Goal: Task Accomplishment & Management: Complete application form

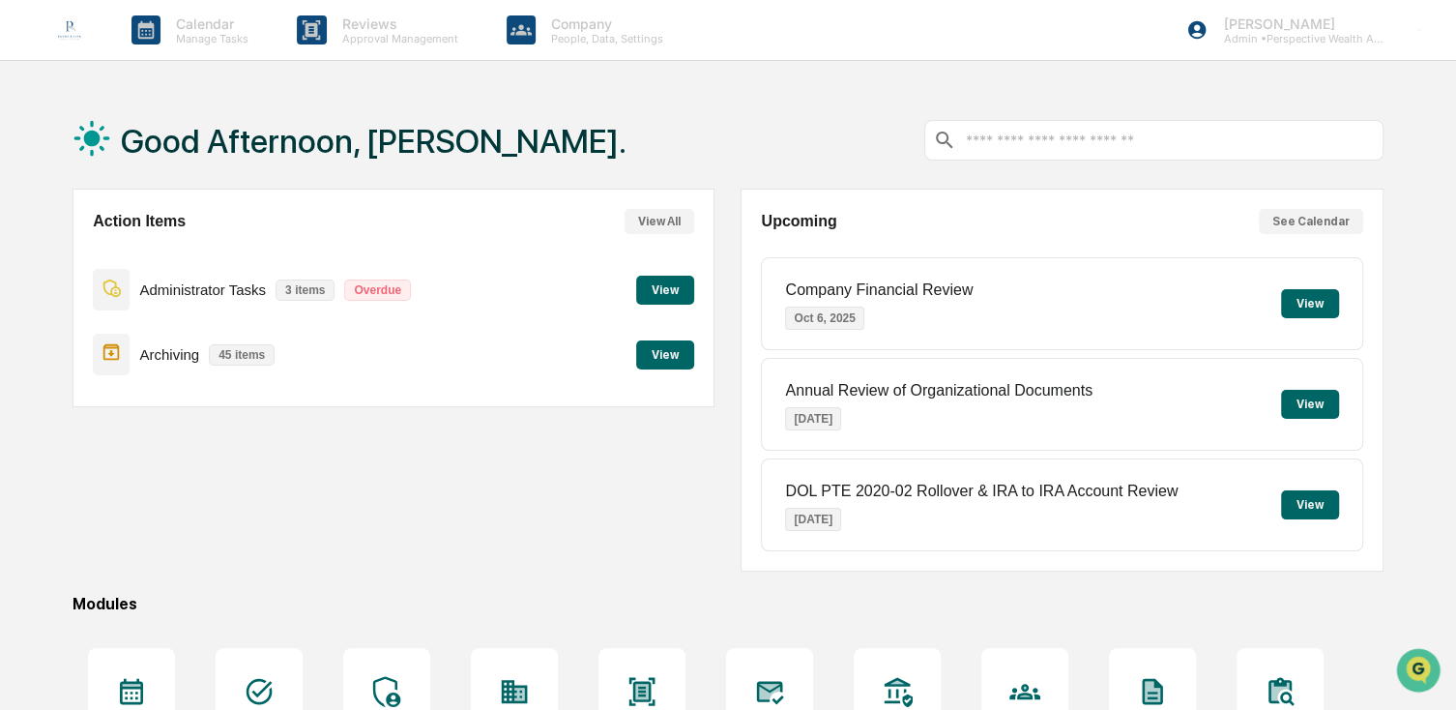
click at [657, 342] on button "View" at bounding box center [665, 354] width 58 height 29
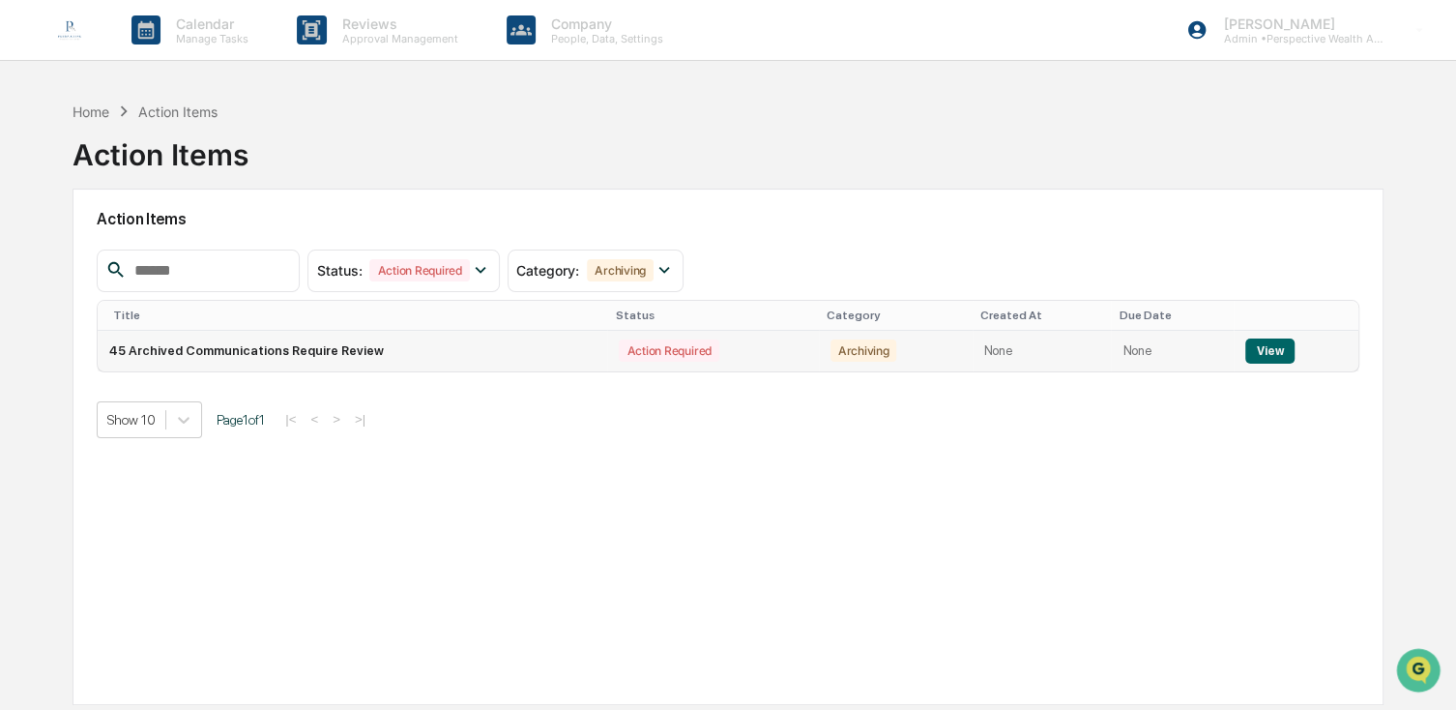
click at [638, 354] on div "Action Required" at bounding box center [669, 350] width 100 height 22
click at [1276, 362] on button "View" at bounding box center [1269, 350] width 49 height 25
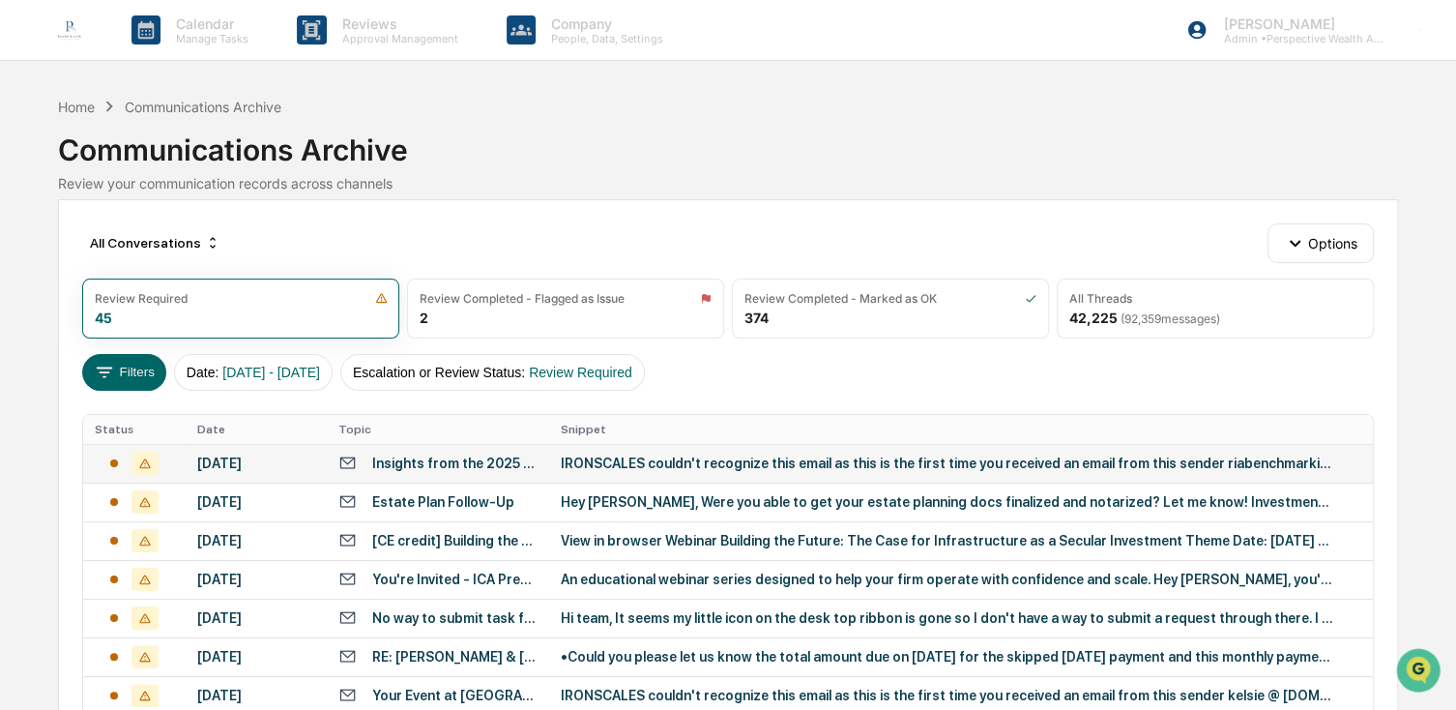
click at [253, 455] on div "[DATE]" at bounding box center [256, 462] width 119 height 15
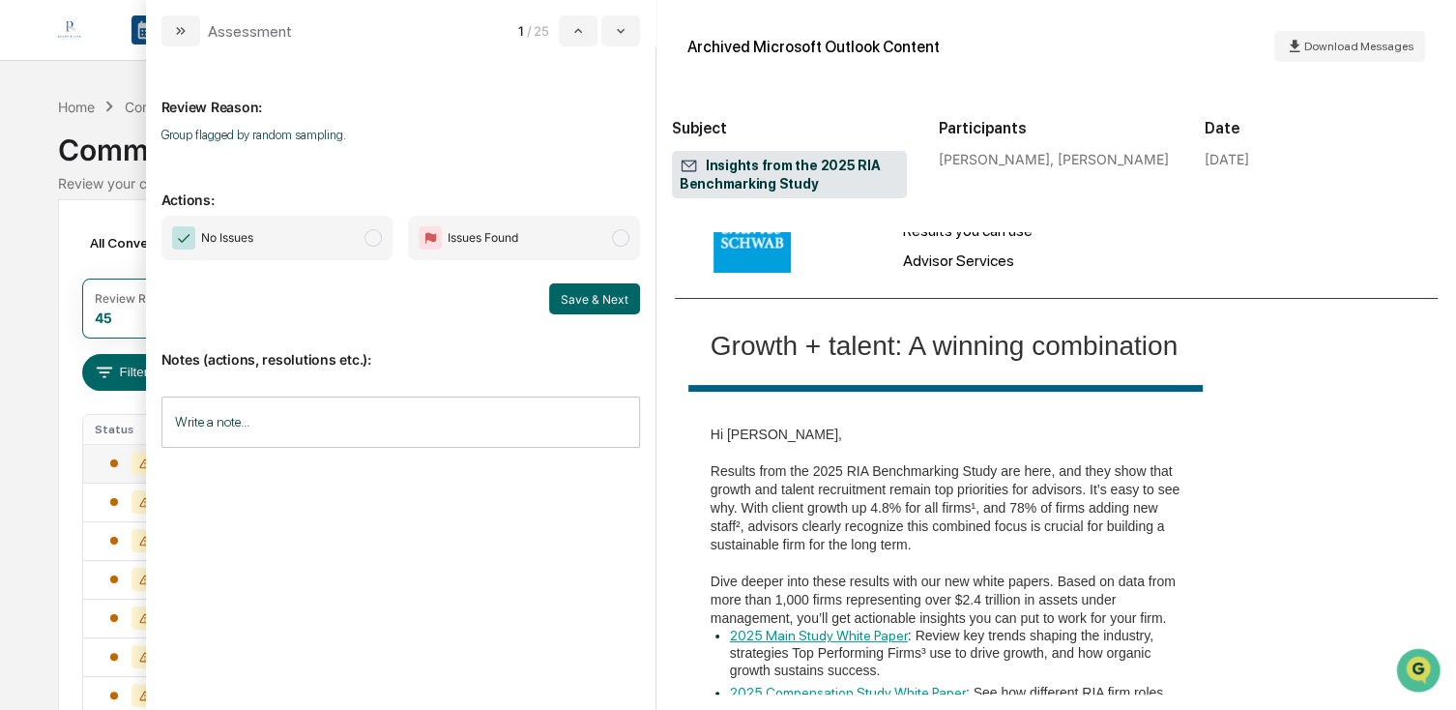
scroll to position [290, 0]
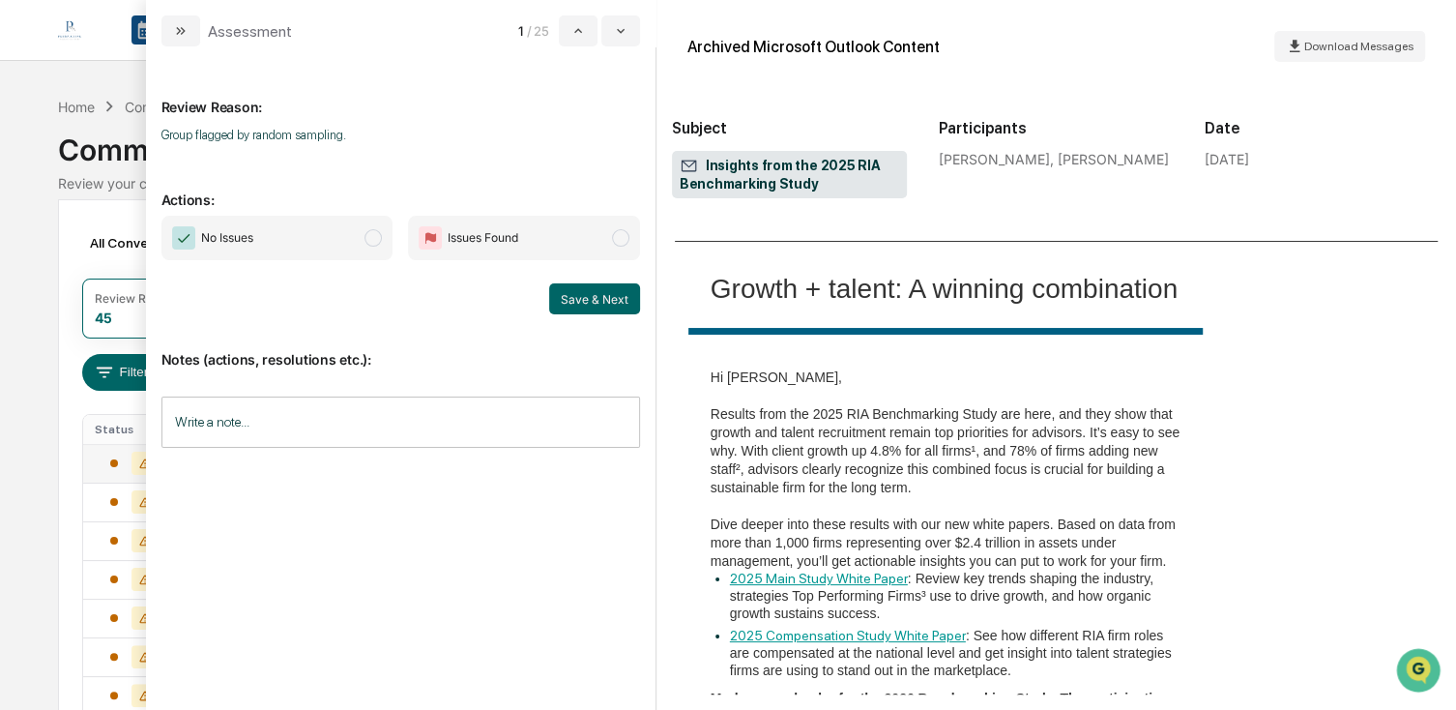
click at [345, 224] on span "No Issues" at bounding box center [277, 238] width 232 height 44
click at [567, 286] on button "Save & Next" at bounding box center [594, 298] width 91 height 31
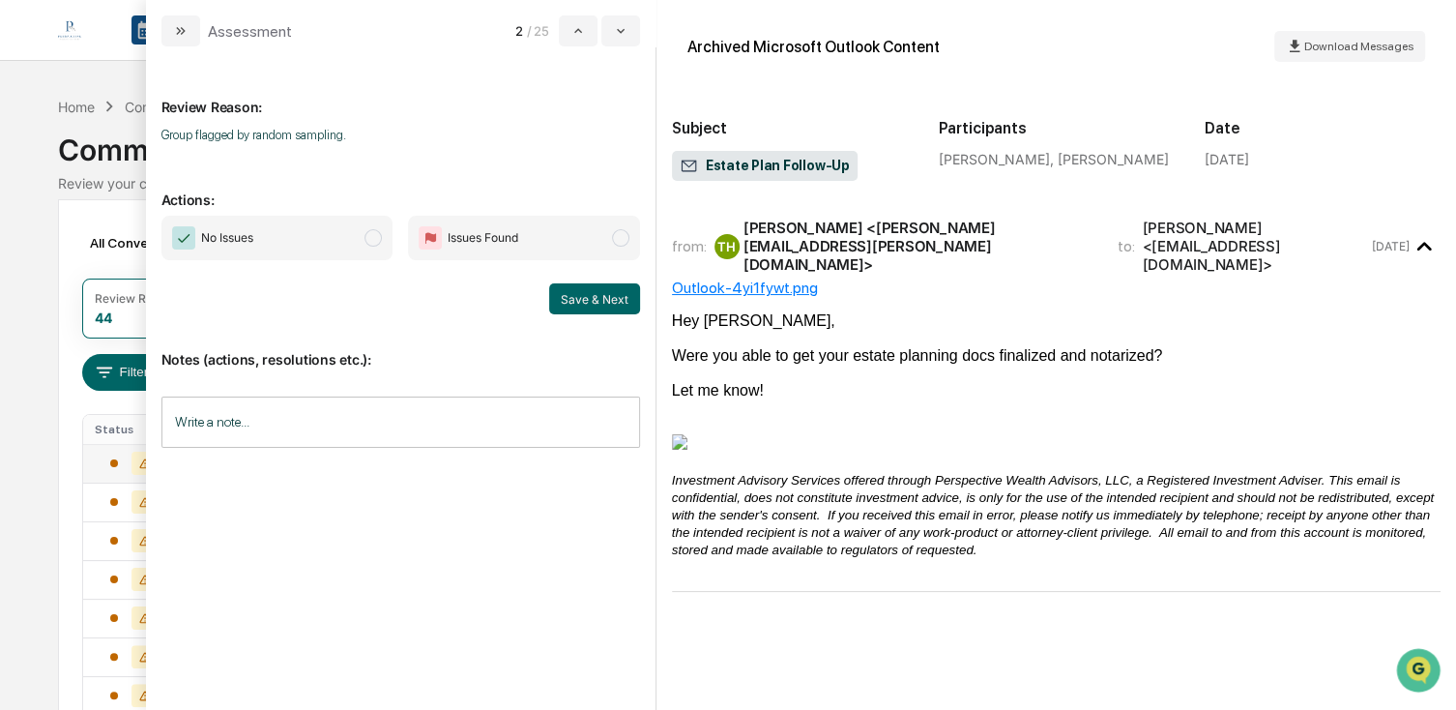
click at [344, 258] on span "No Issues" at bounding box center [277, 238] width 232 height 44
click at [614, 302] on button "Save & Next" at bounding box center [594, 298] width 91 height 31
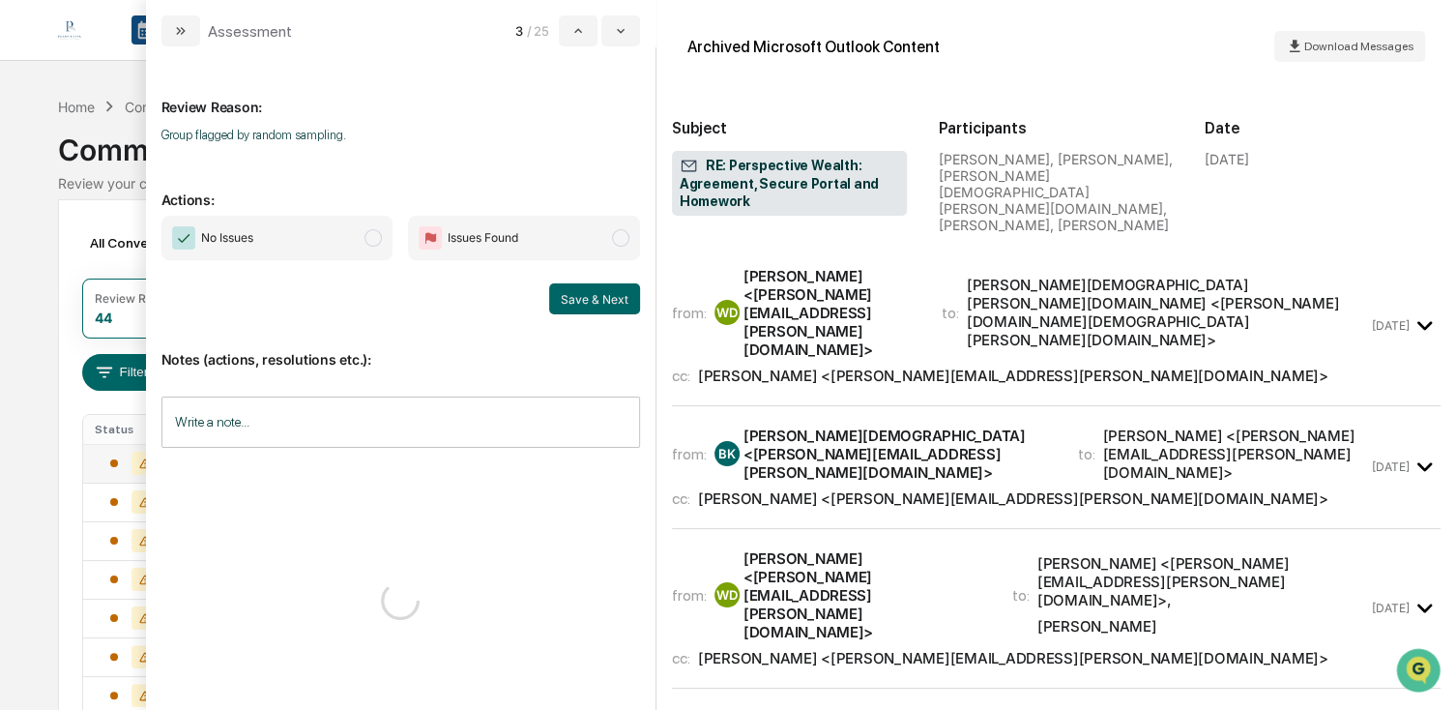
click at [305, 250] on span "No Issues" at bounding box center [277, 238] width 232 height 44
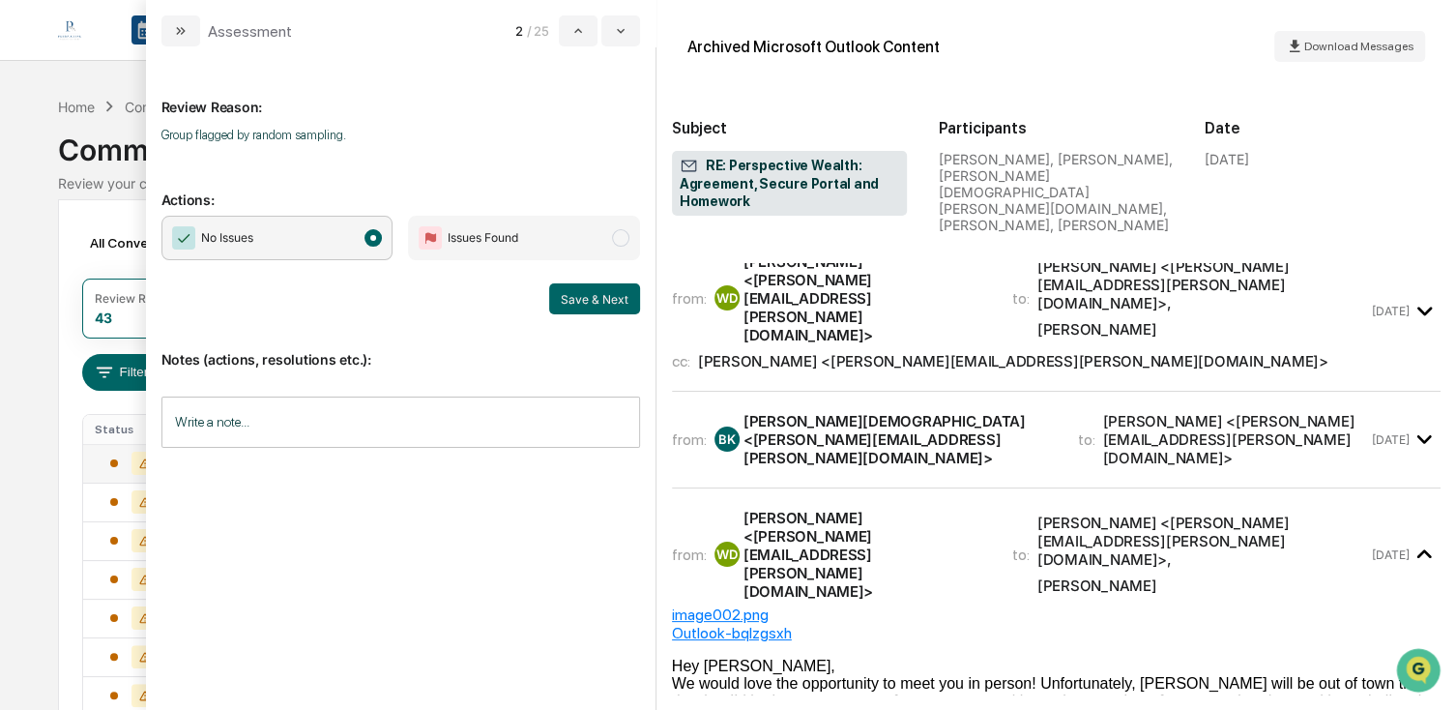
scroll to position [387, 0]
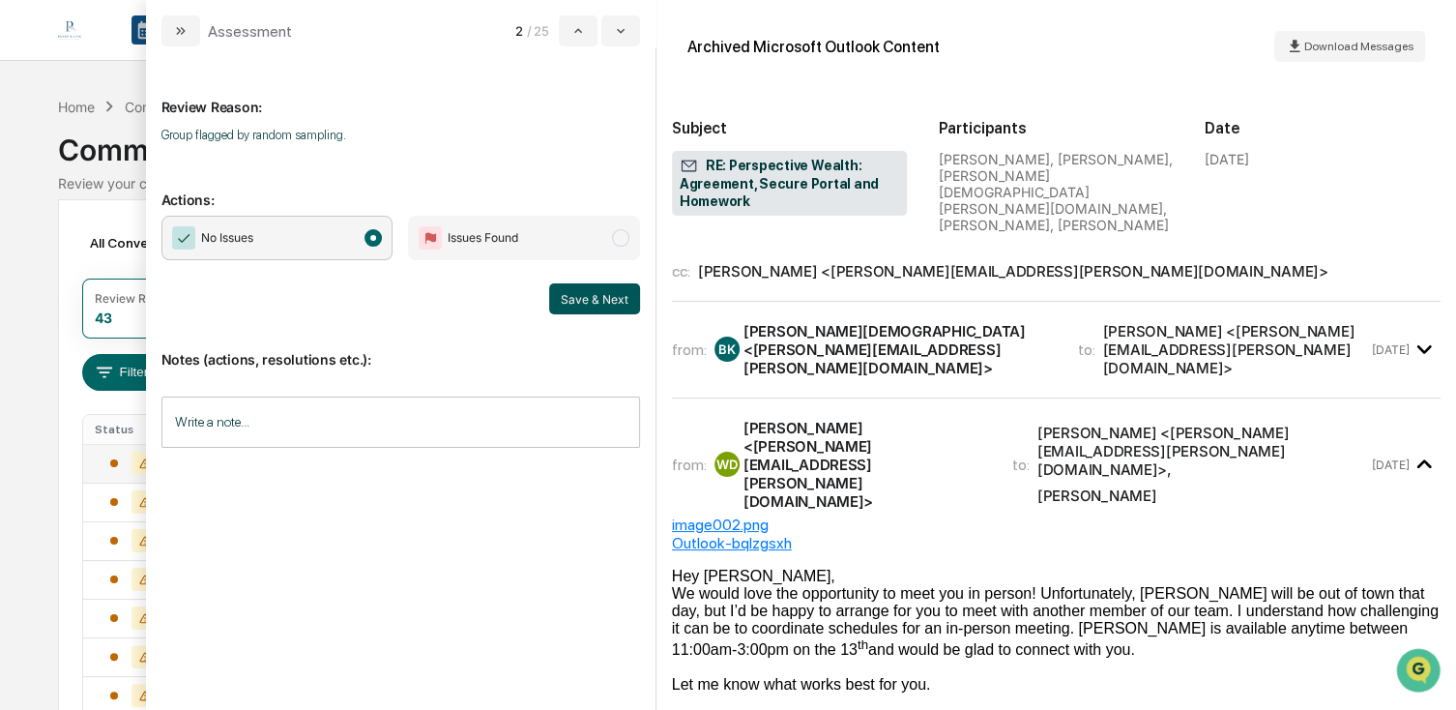
click at [589, 292] on button "Save & Next" at bounding box center [594, 298] width 91 height 31
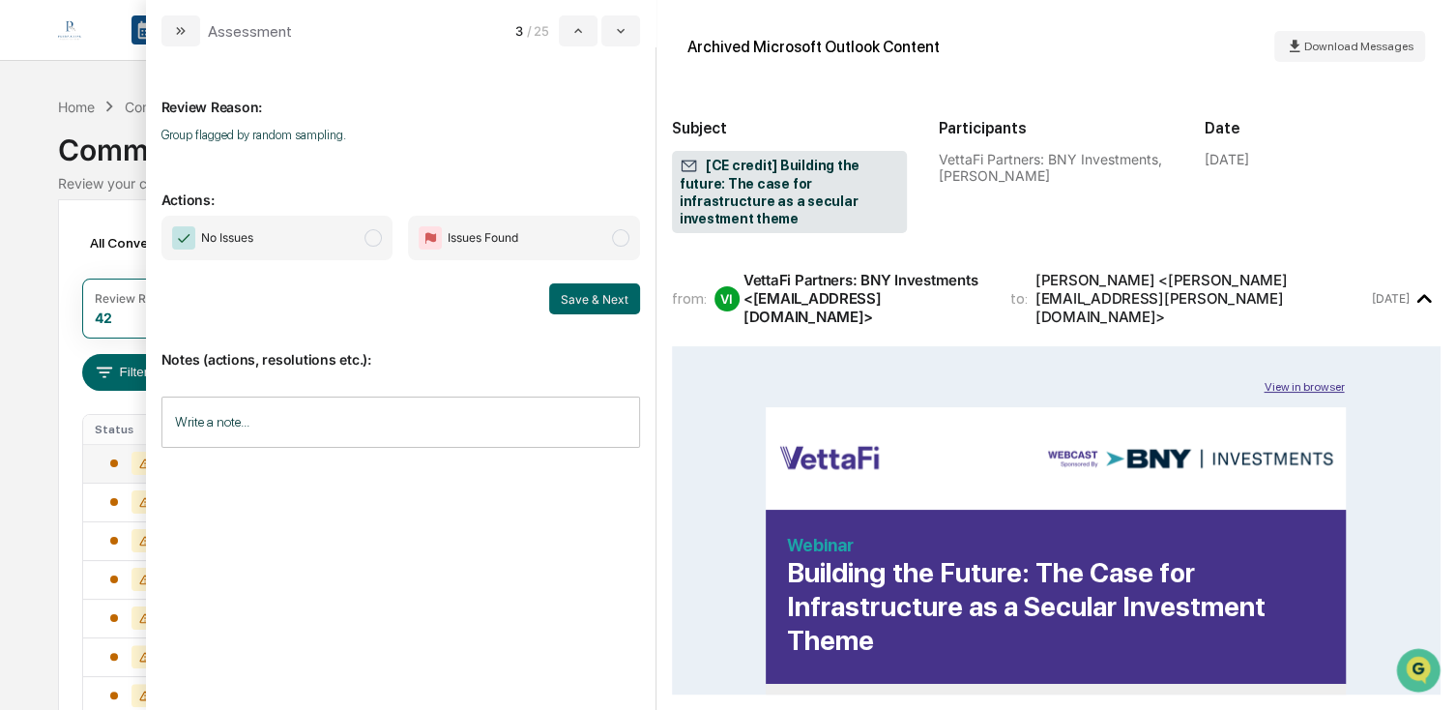
click at [305, 253] on span "No Issues" at bounding box center [277, 238] width 232 height 44
click at [589, 307] on button "Save & Next" at bounding box center [594, 298] width 91 height 31
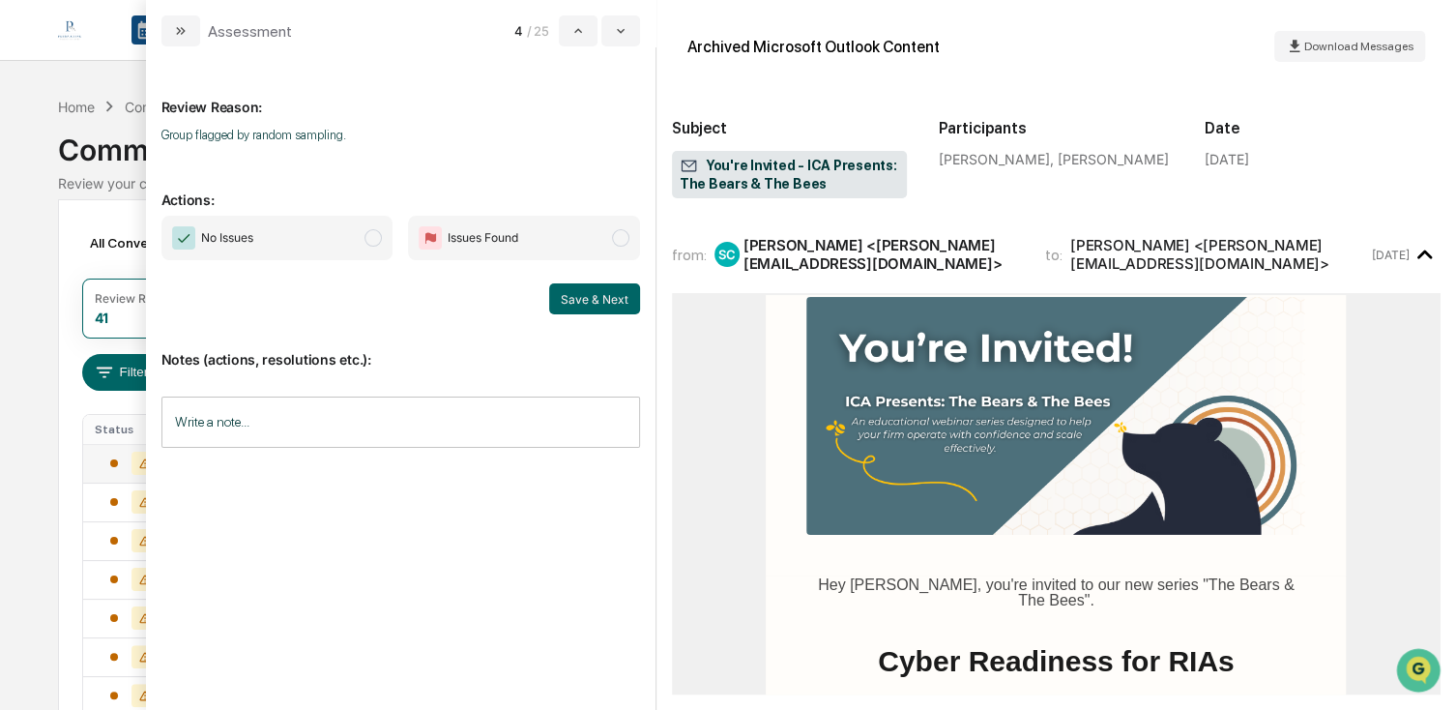
click at [295, 219] on span "No Issues" at bounding box center [277, 238] width 232 height 44
click at [596, 305] on button "Save & Next" at bounding box center [594, 298] width 91 height 31
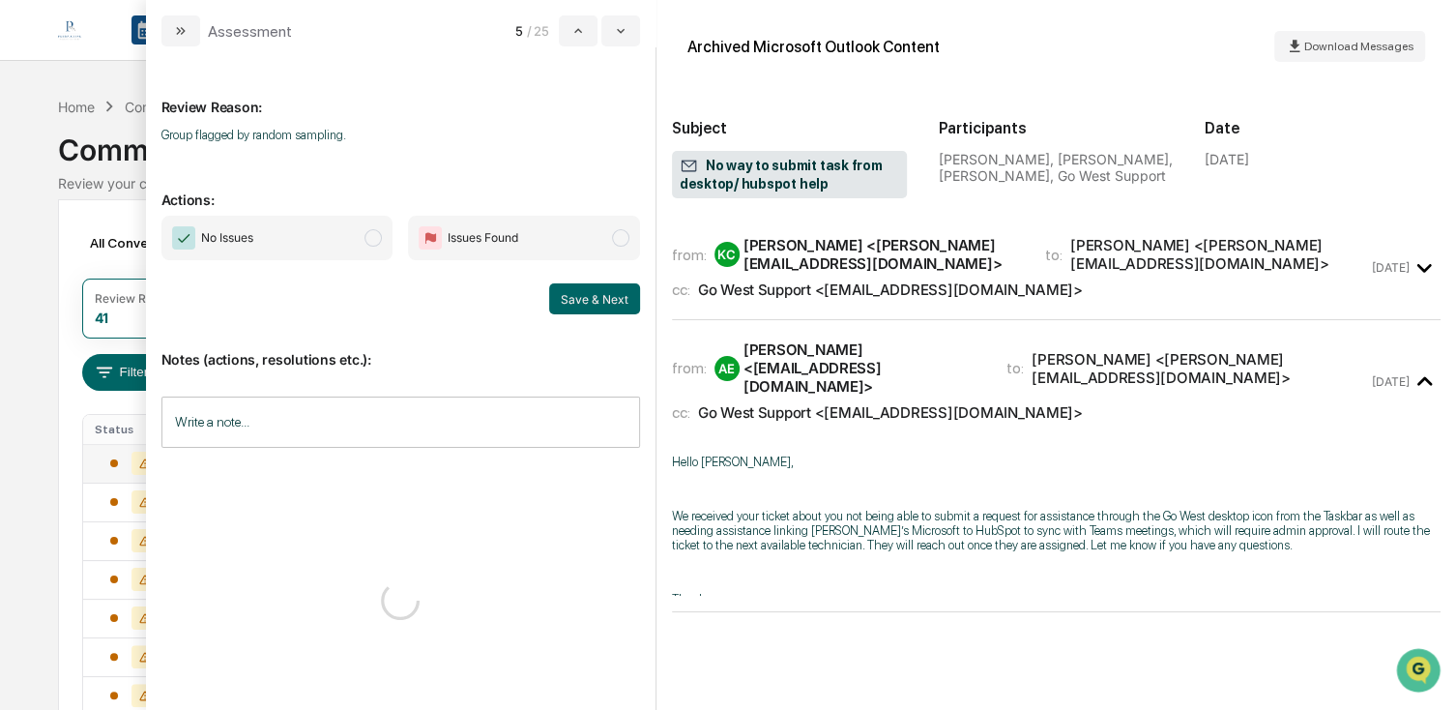
click at [326, 253] on span "No Issues" at bounding box center [277, 238] width 232 height 44
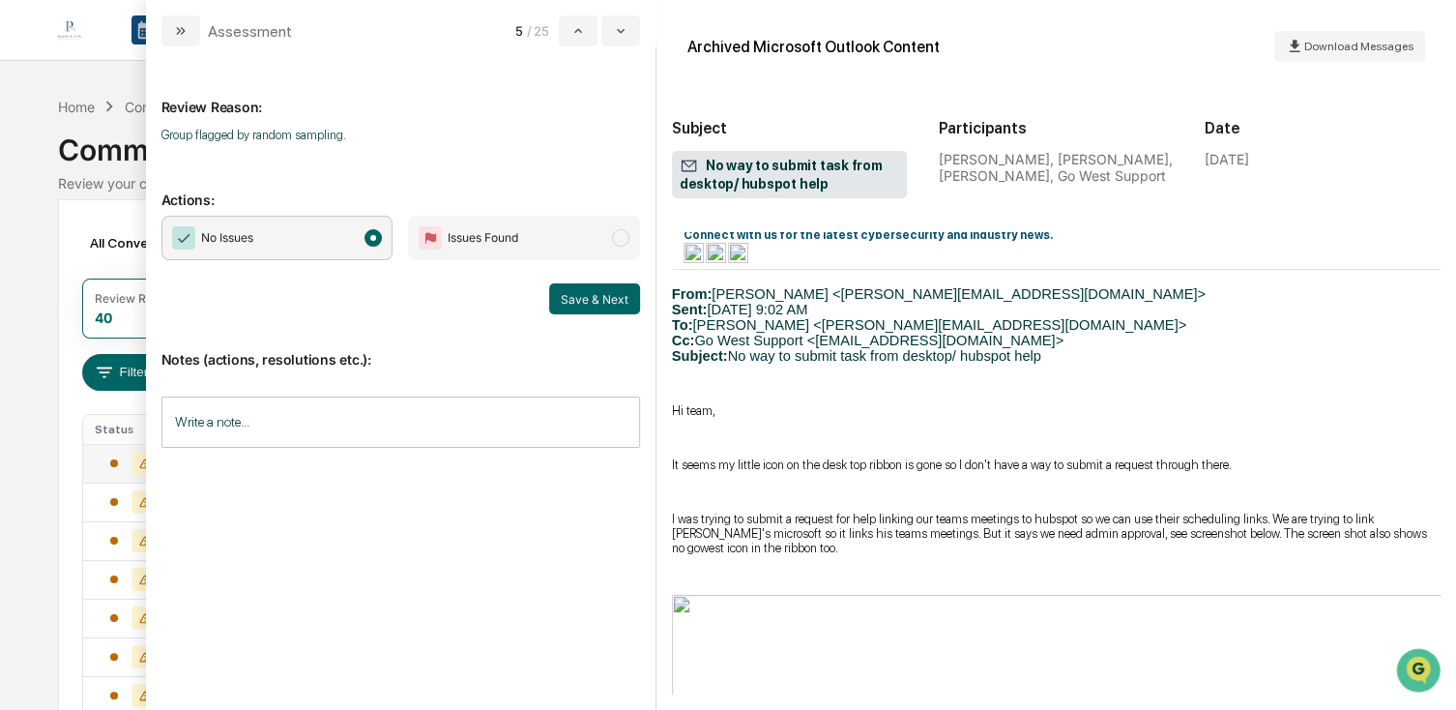
scroll to position [870, 0]
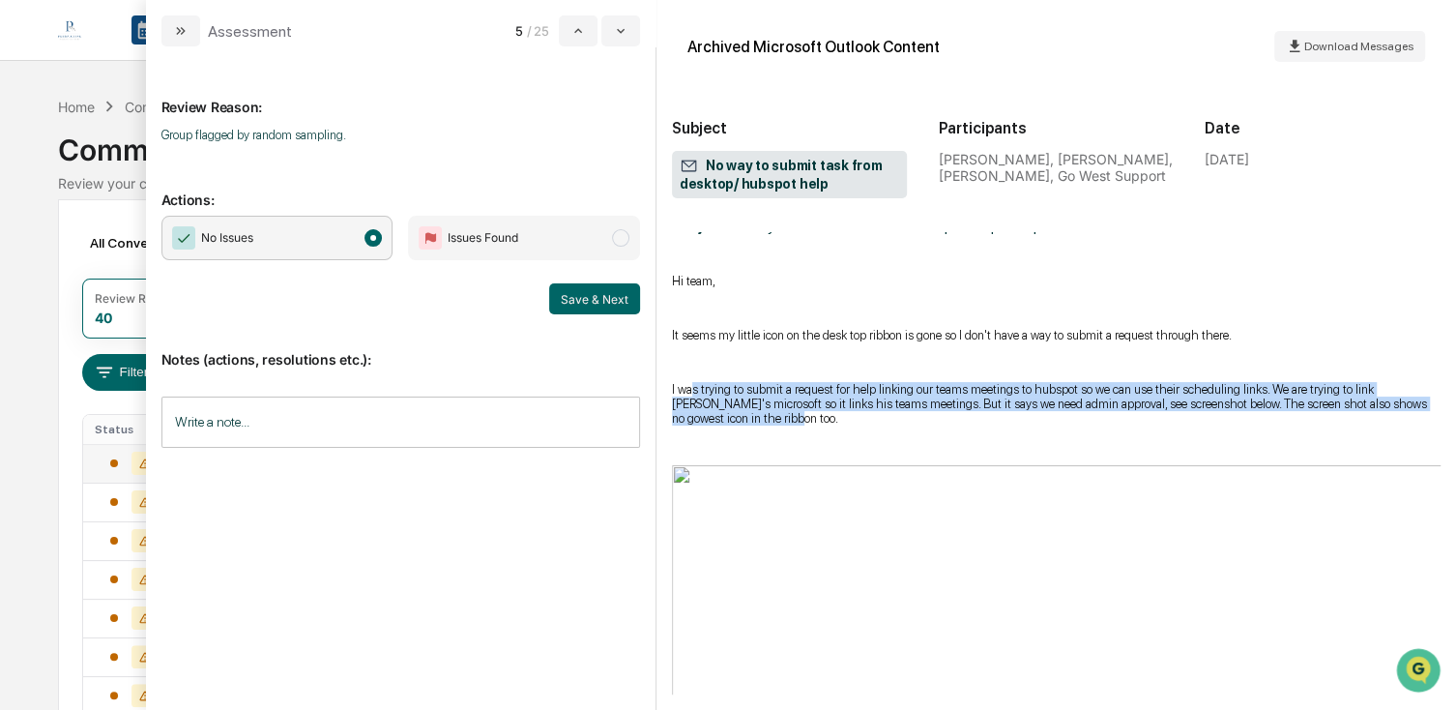
drag, startPoint x: 697, startPoint y: 387, endPoint x: 920, endPoint y: 413, distance: 224.8
click at [920, 413] on p "I was trying to submit a request for help linking our teams meetings to hubspot…" at bounding box center [1056, 404] width 769 height 44
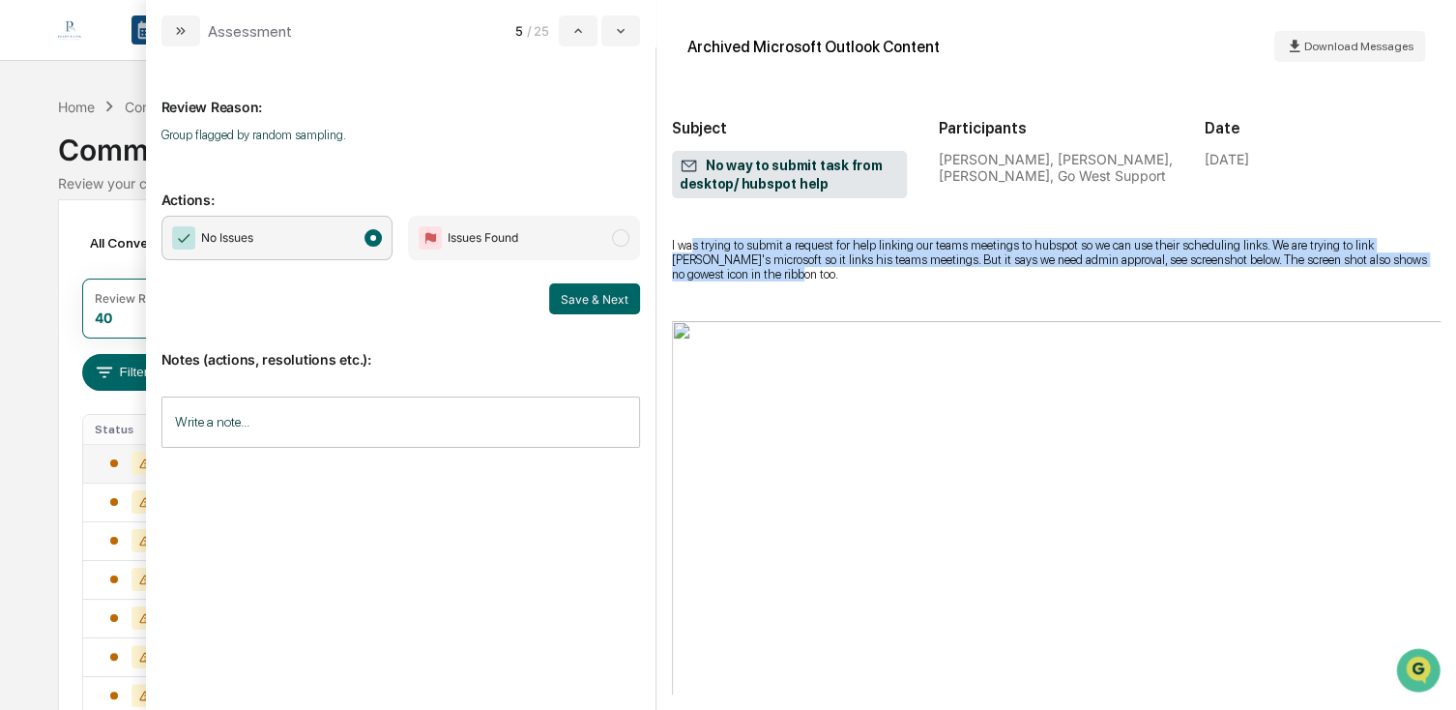
scroll to position [1063, 0]
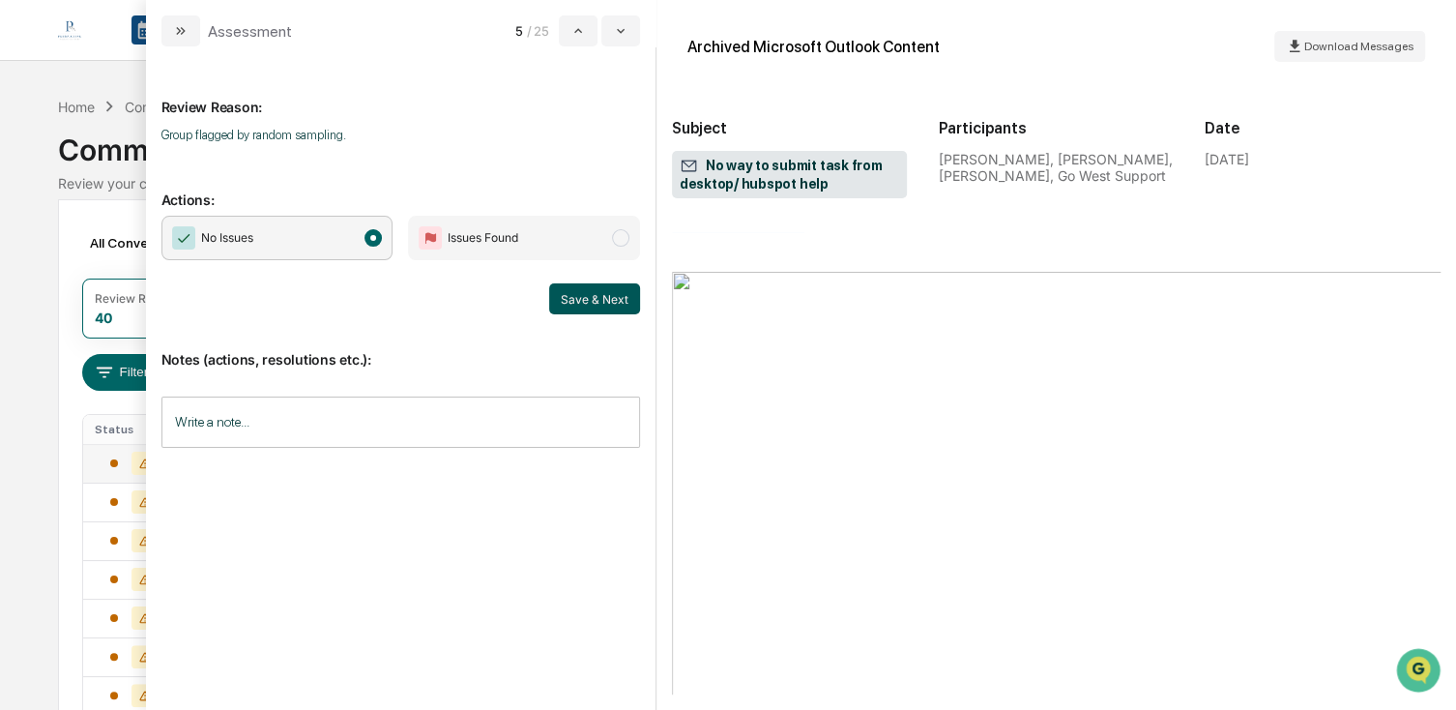
click at [598, 299] on button "Save & Next" at bounding box center [594, 298] width 91 height 31
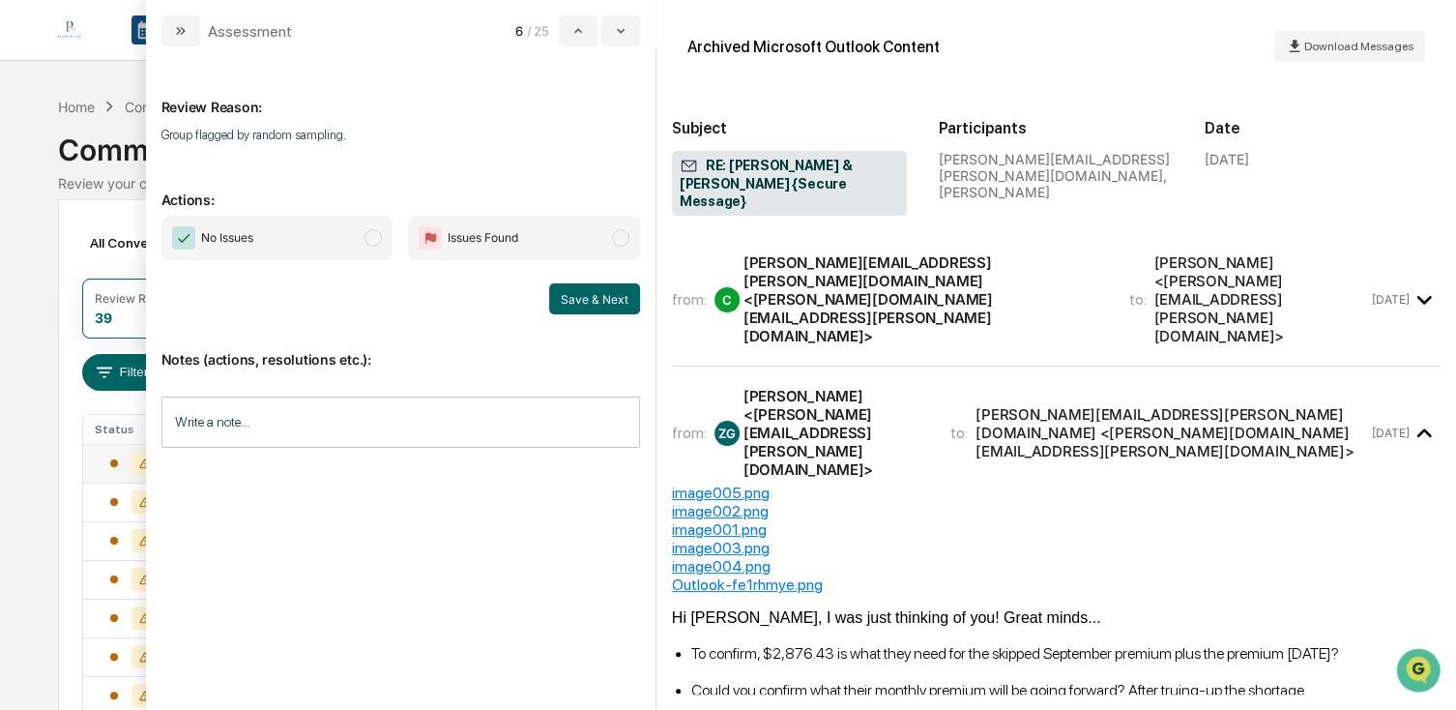
drag, startPoint x: 325, startPoint y: 248, endPoint x: 418, endPoint y: 283, distance: 99.1
click at [325, 248] on span "No Issues" at bounding box center [277, 238] width 232 height 44
click at [585, 297] on button "Save & Next" at bounding box center [594, 298] width 91 height 31
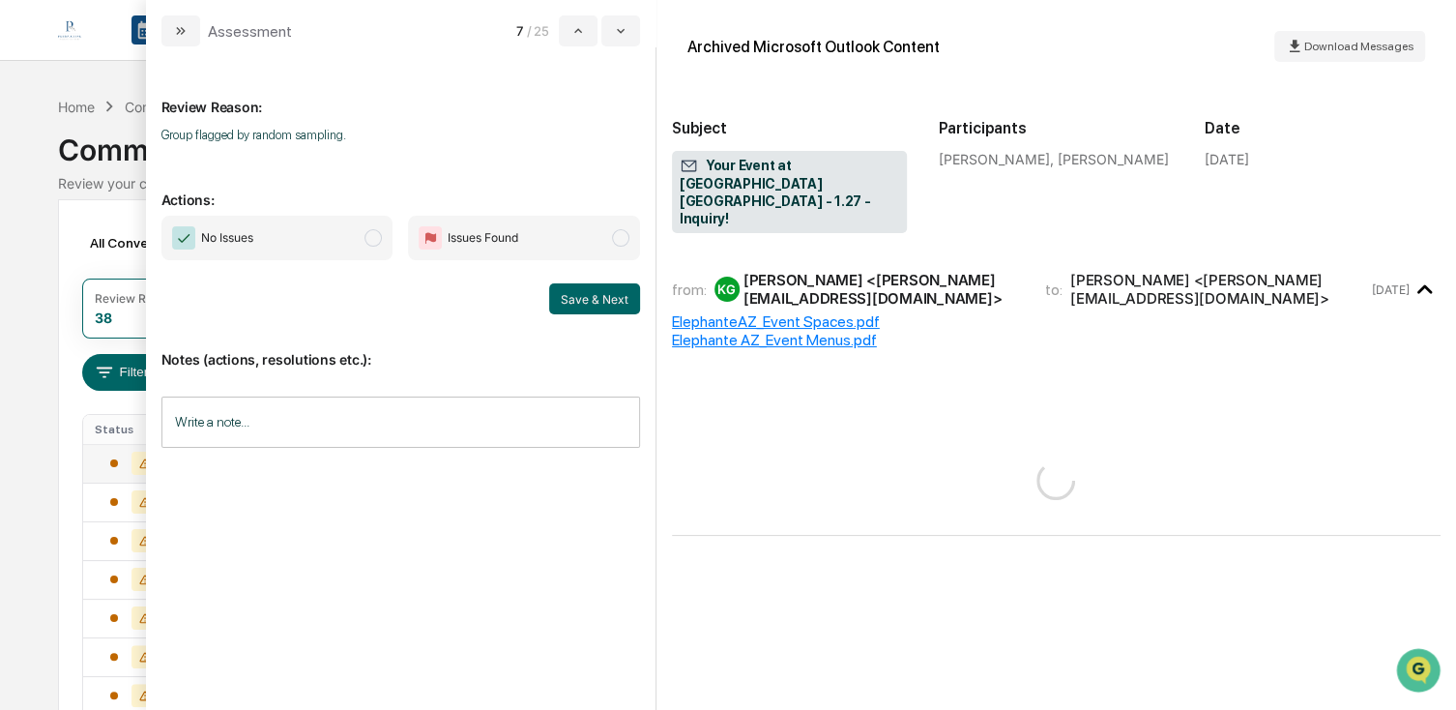
click at [348, 254] on span "No Issues" at bounding box center [277, 238] width 232 height 44
click at [578, 293] on button "Save & Next" at bounding box center [594, 298] width 91 height 31
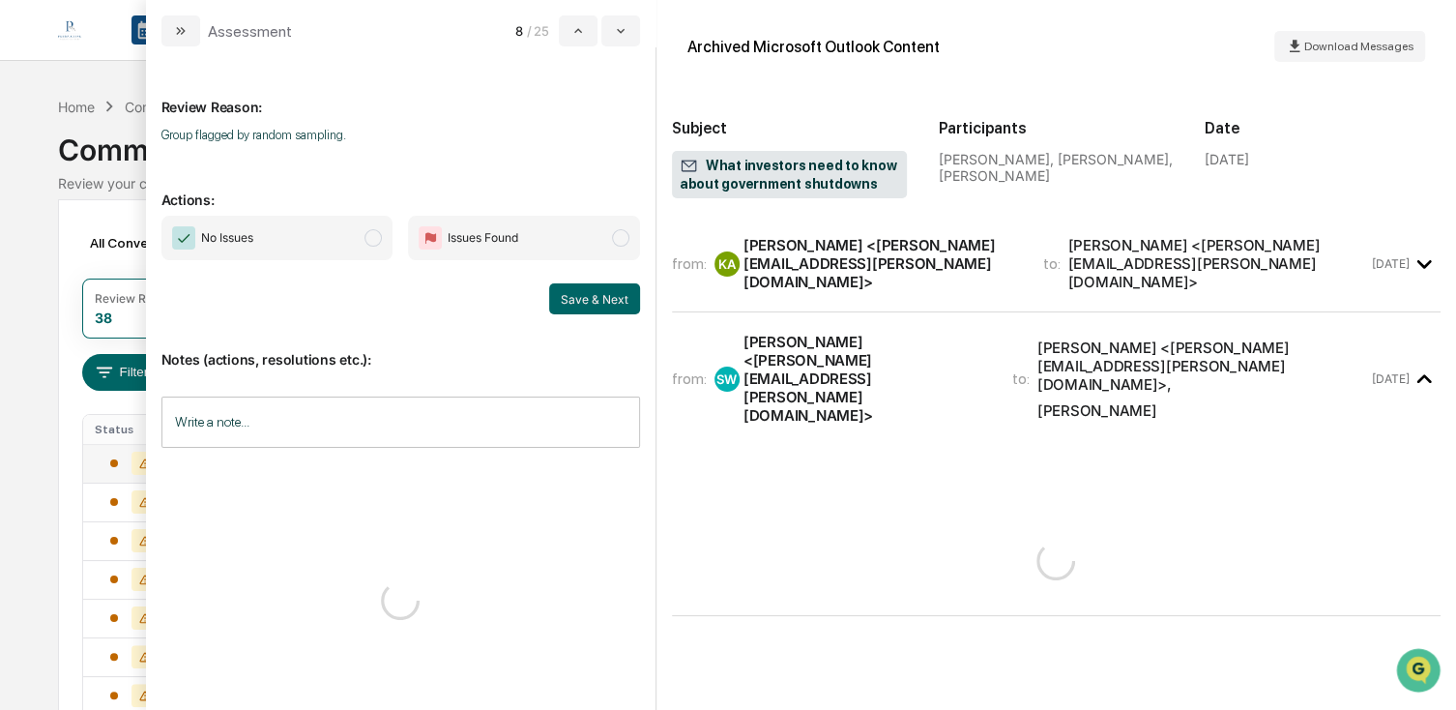
click at [272, 260] on div "No Issues Issues Found Save & Next" at bounding box center [400, 265] width 479 height 99
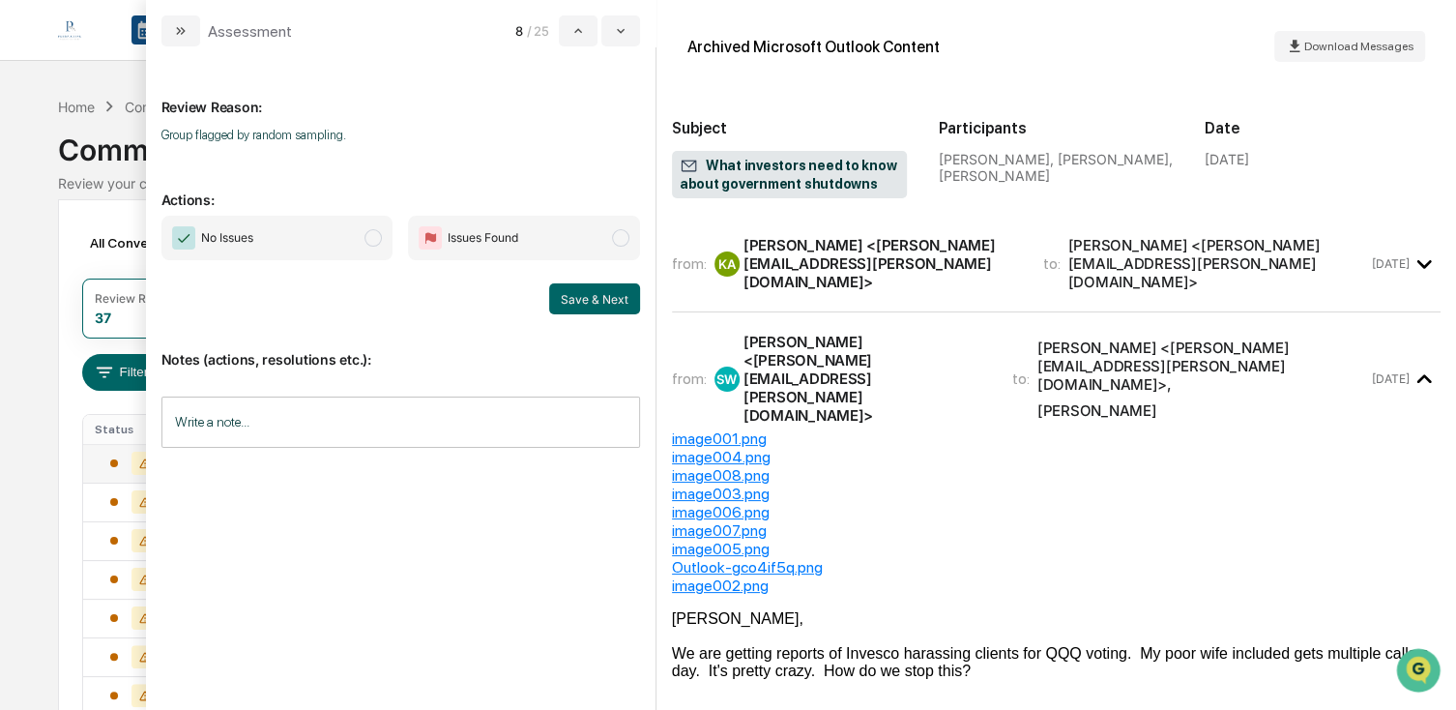
click at [300, 255] on span "No Issues" at bounding box center [277, 238] width 232 height 44
click at [1007, 261] on div "from: [PERSON_NAME] <[PERSON_NAME][EMAIL_ADDRESS][PERSON_NAME][DOMAIN_NAME]> to…" at bounding box center [1020, 263] width 696 height 55
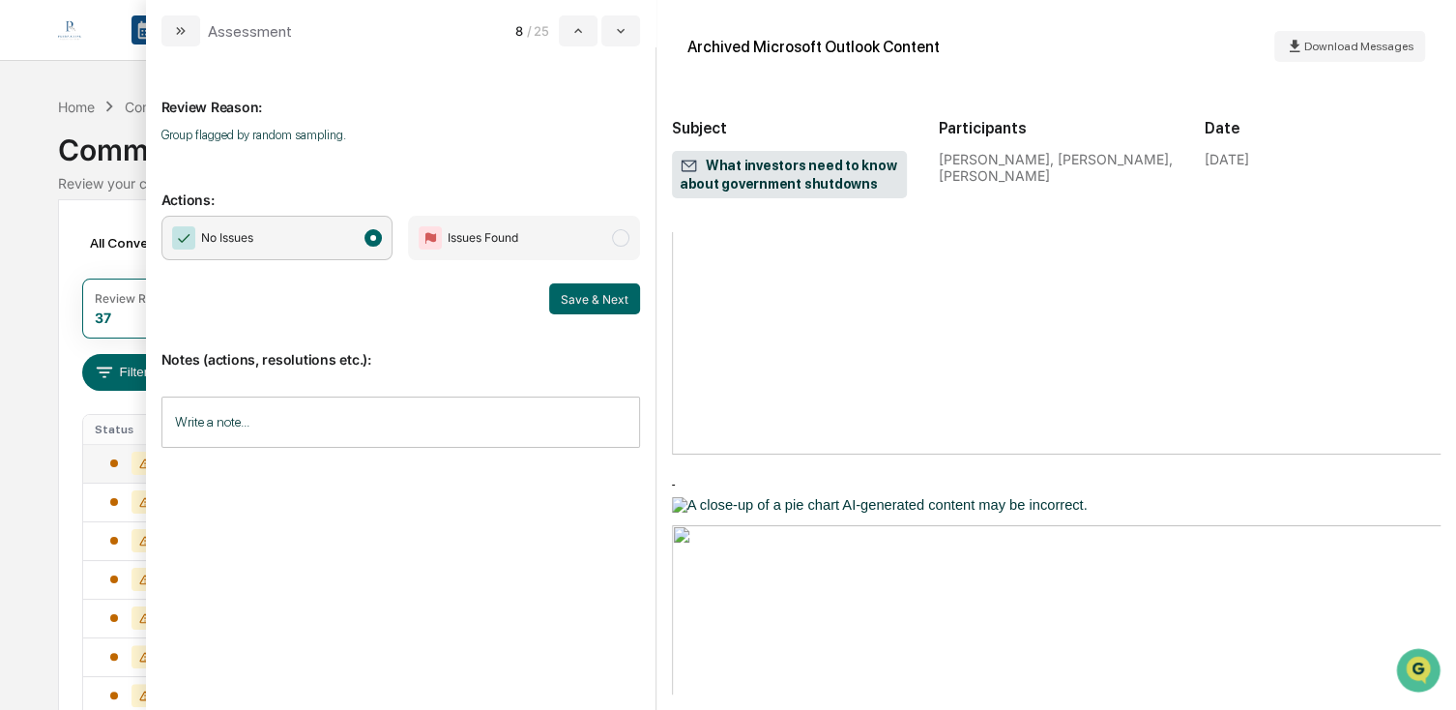
scroll to position [1063, 0]
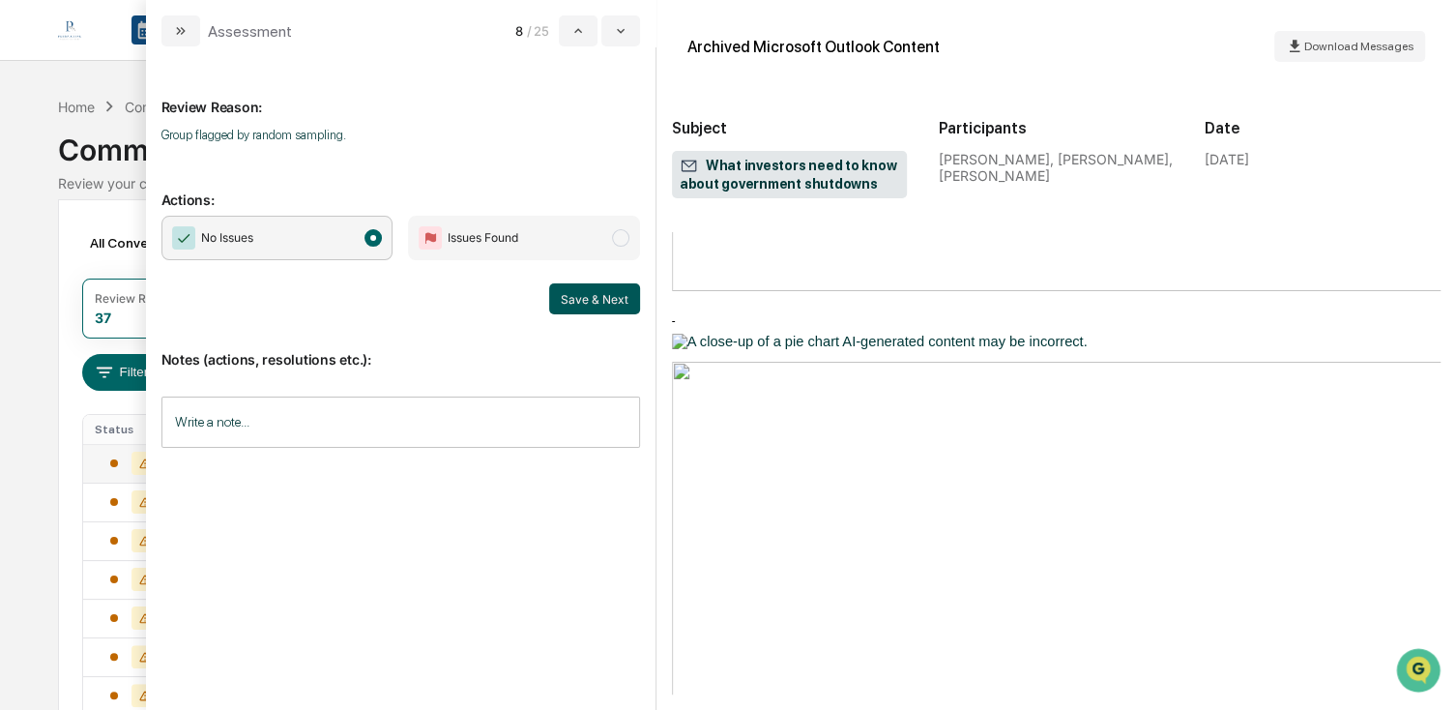
click at [611, 304] on button "Save & Next" at bounding box center [594, 298] width 91 height 31
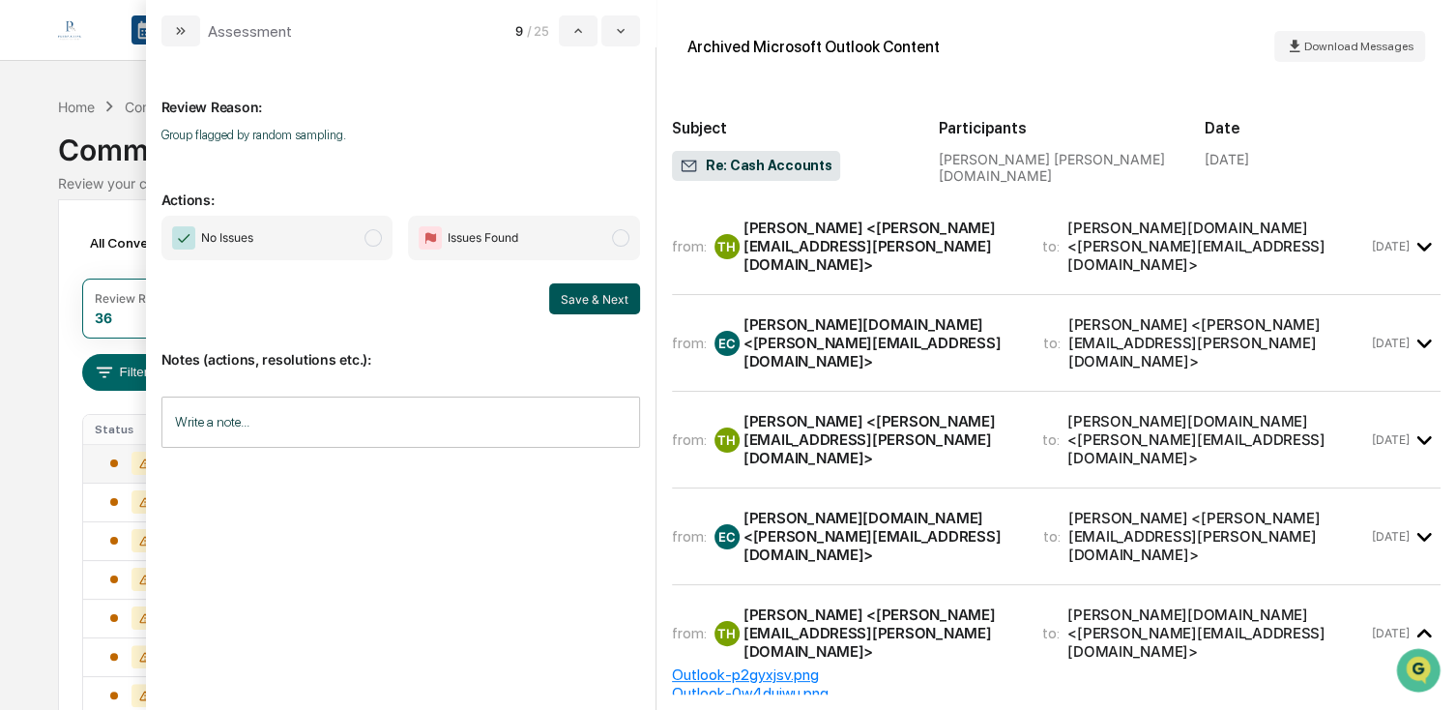
click at [602, 305] on button "Save & Next" at bounding box center [594, 298] width 91 height 31
click at [329, 240] on span "No Issues" at bounding box center [277, 238] width 232 height 44
click at [623, 301] on button "Save & Next" at bounding box center [594, 298] width 91 height 31
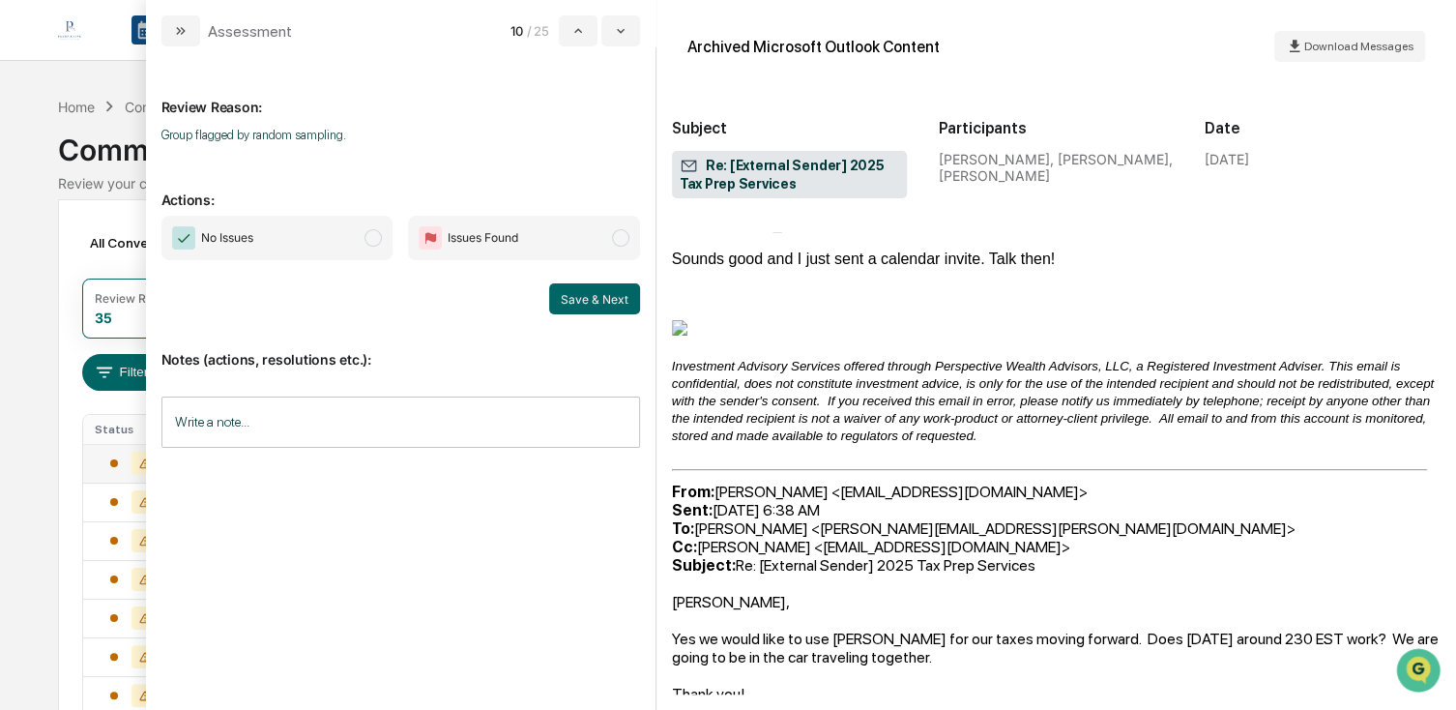
scroll to position [193, 0]
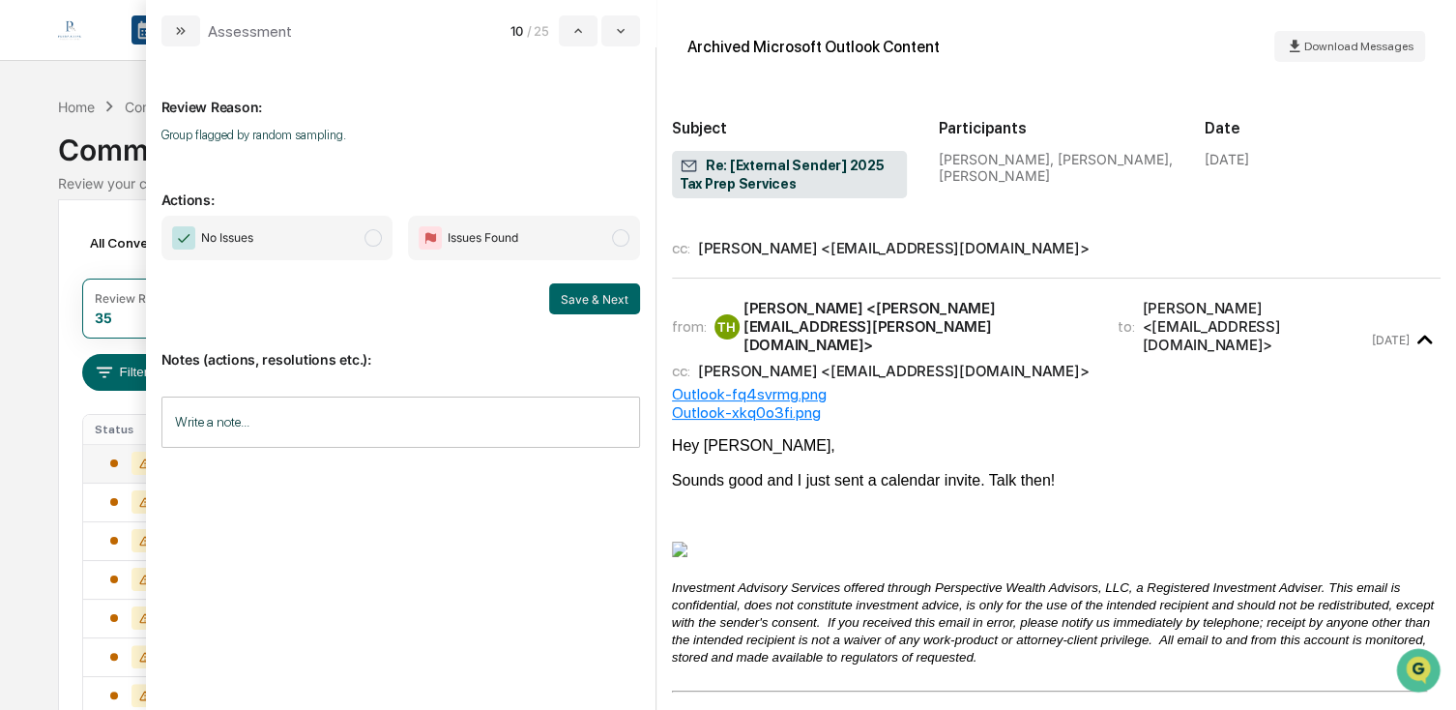
click at [335, 238] on span "No Issues" at bounding box center [277, 238] width 232 height 44
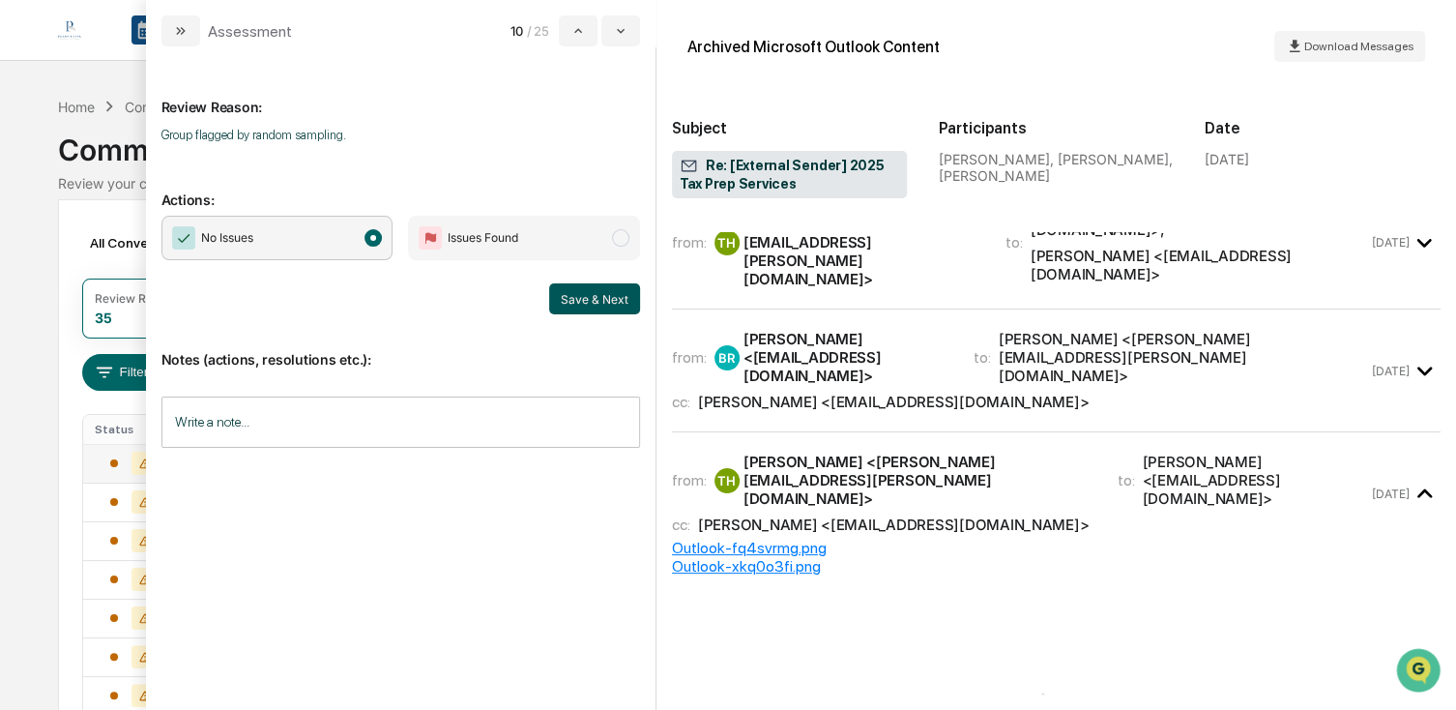
scroll to position [974, 0]
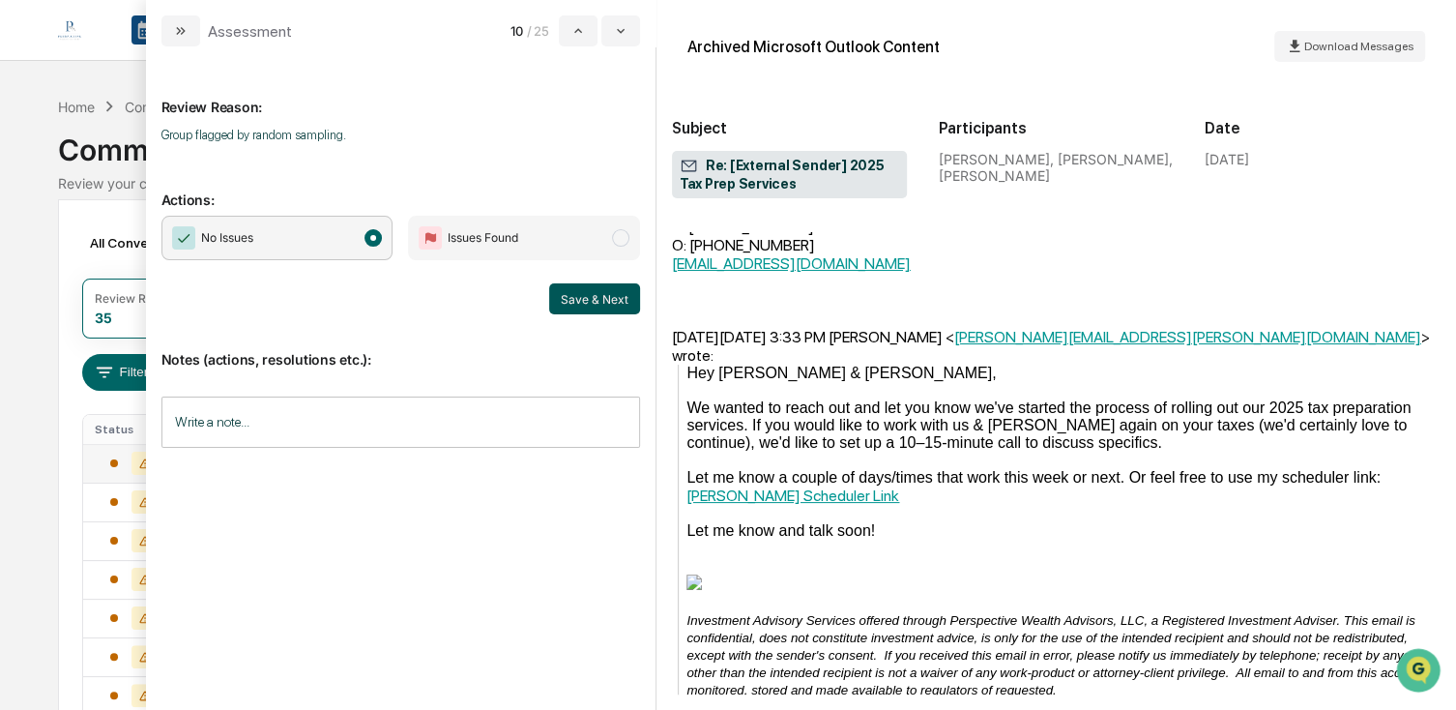
click at [613, 297] on button "Save & Next" at bounding box center [594, 298] width 91 height 31
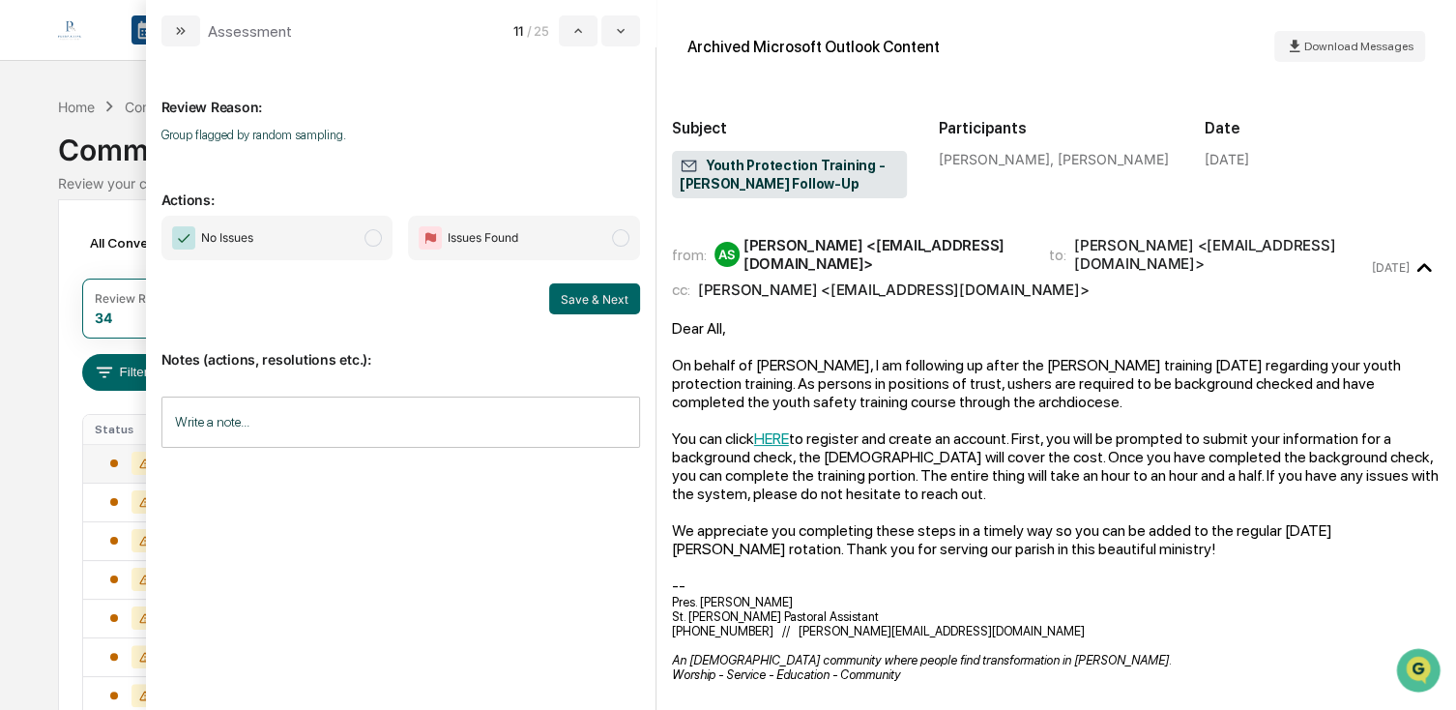
click at [362, 256] on span "No Issues" at bounding box center [277, 238] width 232 height 44
click at [553, 296] on button "Save & Next" at bounding box center [594, 298] width 91 height 31
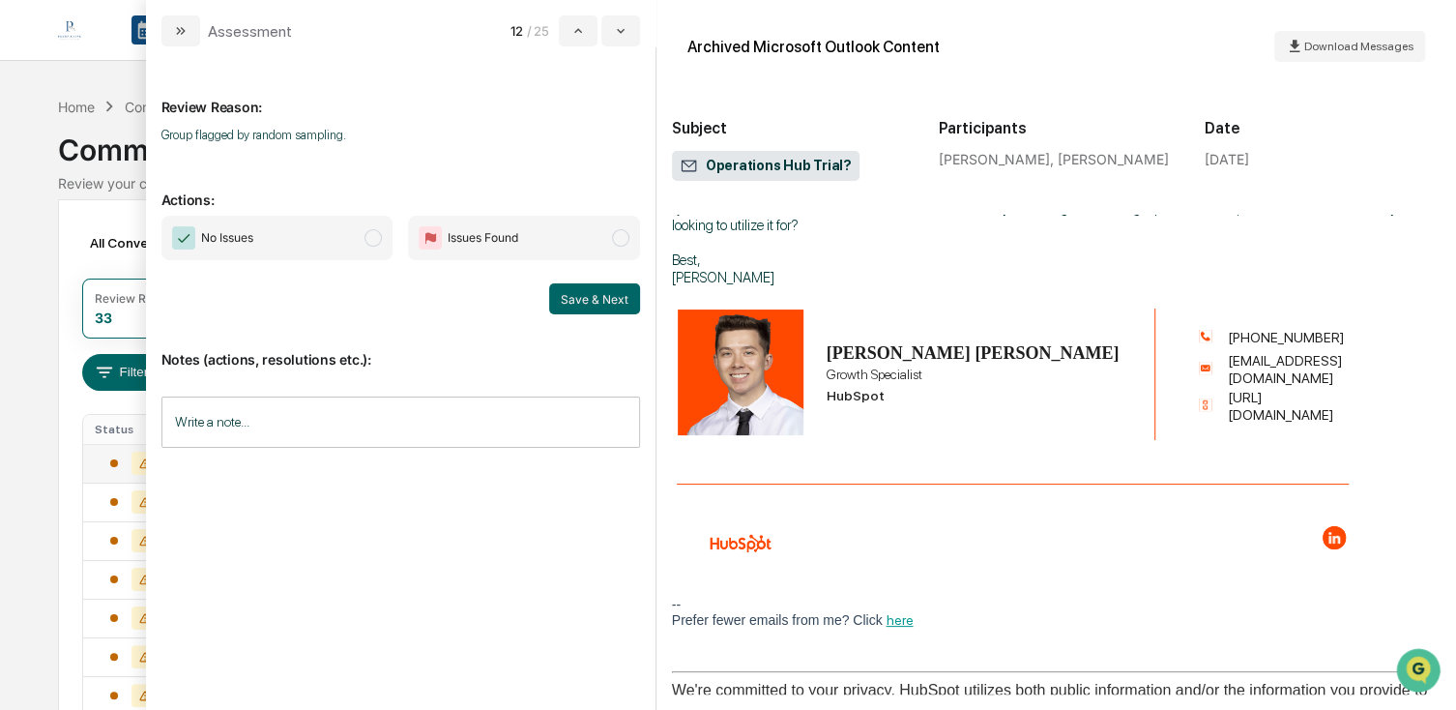
scroll to position [226, 0]
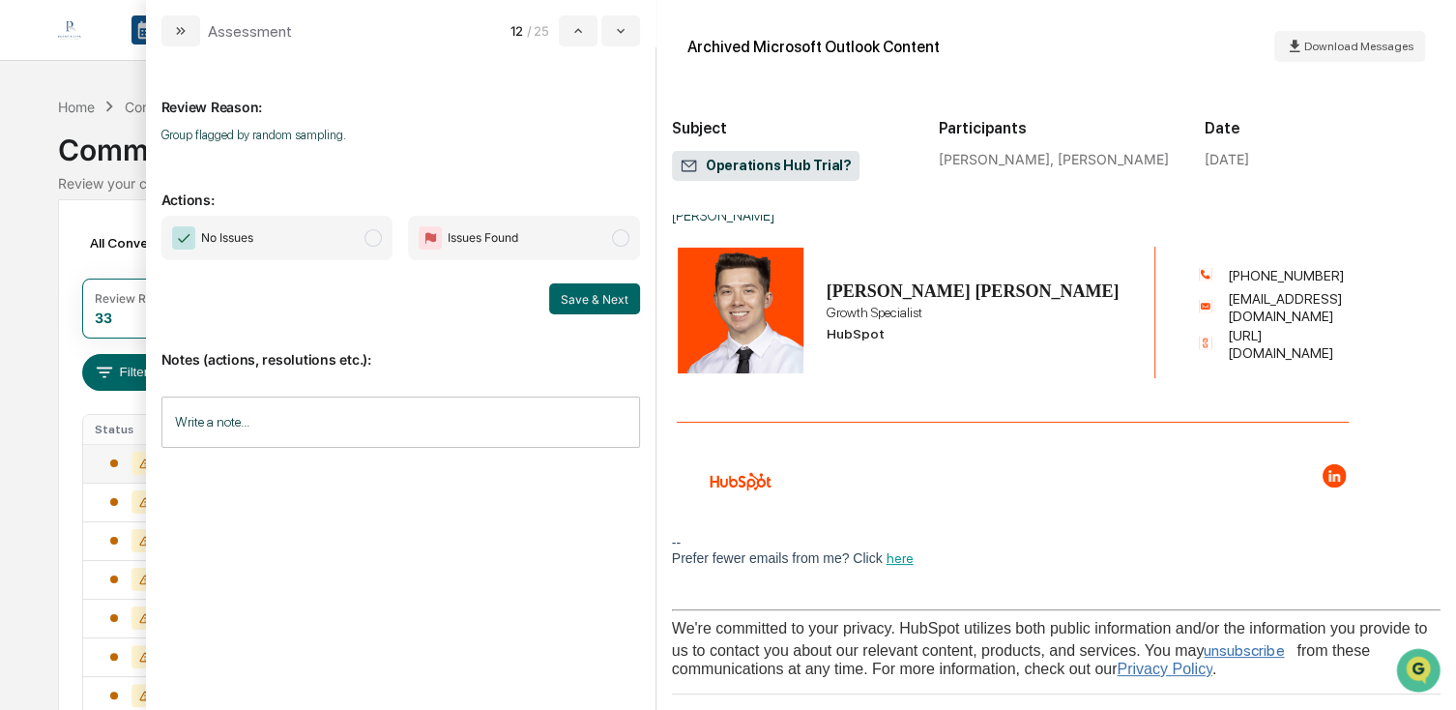
click at [305, 232] on span "No Issues" at bounding box center [277, 238] width 232 height 44
click at [634, 288] on button "Save & Next" at bounding box center [594, 298] width 91 height 31
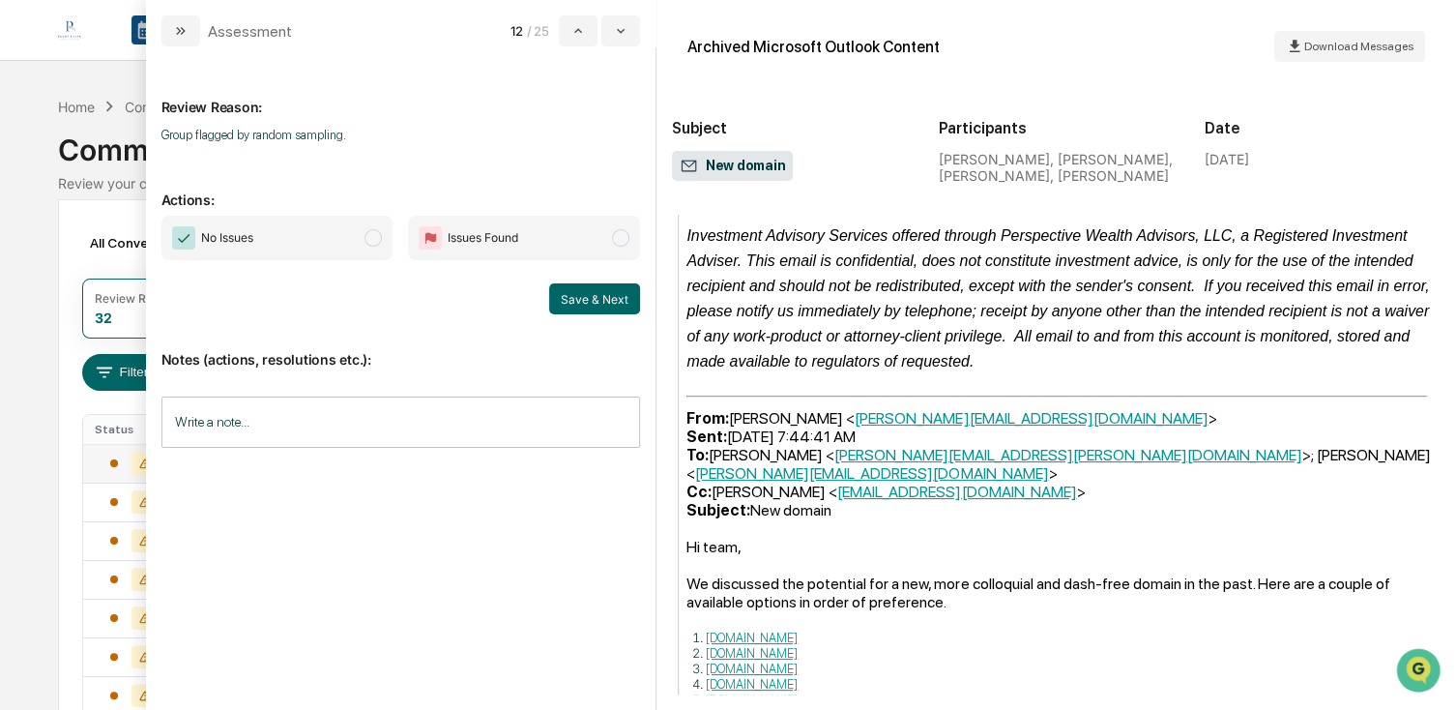
scroll to position [698, 0]
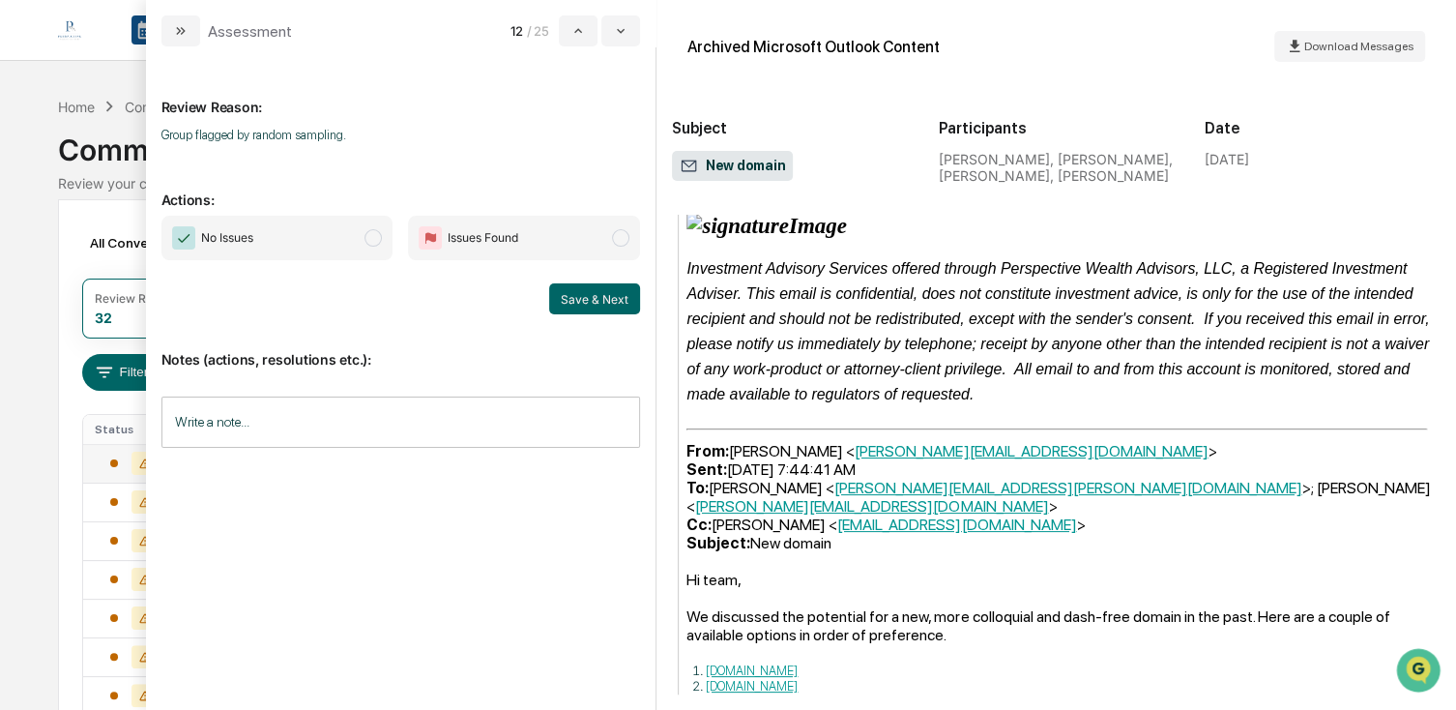
click at [360, 252] on span "No Issues" at bounding box center [277, 238] width 232 height 44
click at [586, 294] on button "Save & Next" at bounding box center [594, 298] width 91 height 31
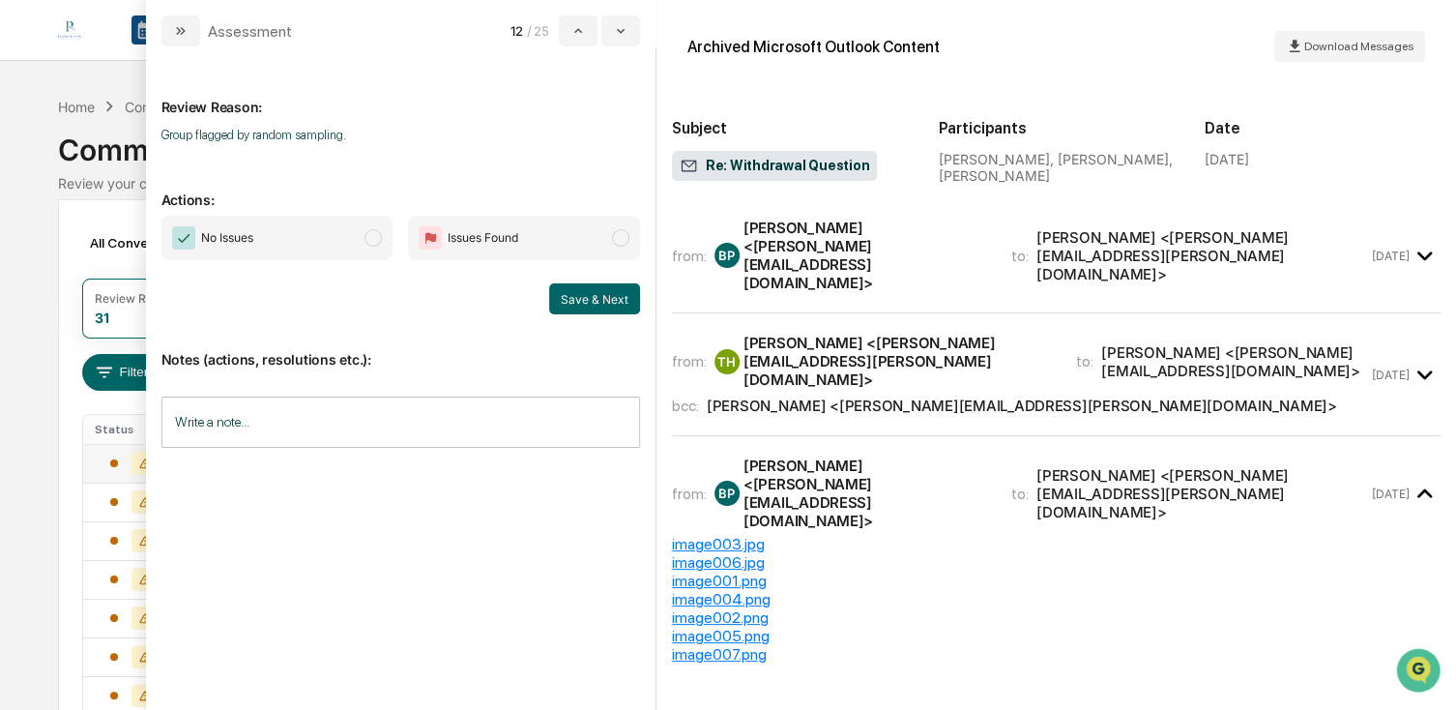
click at [361, 251] on span "No Issues" at bounding box center [277, 238] width 232 height 44
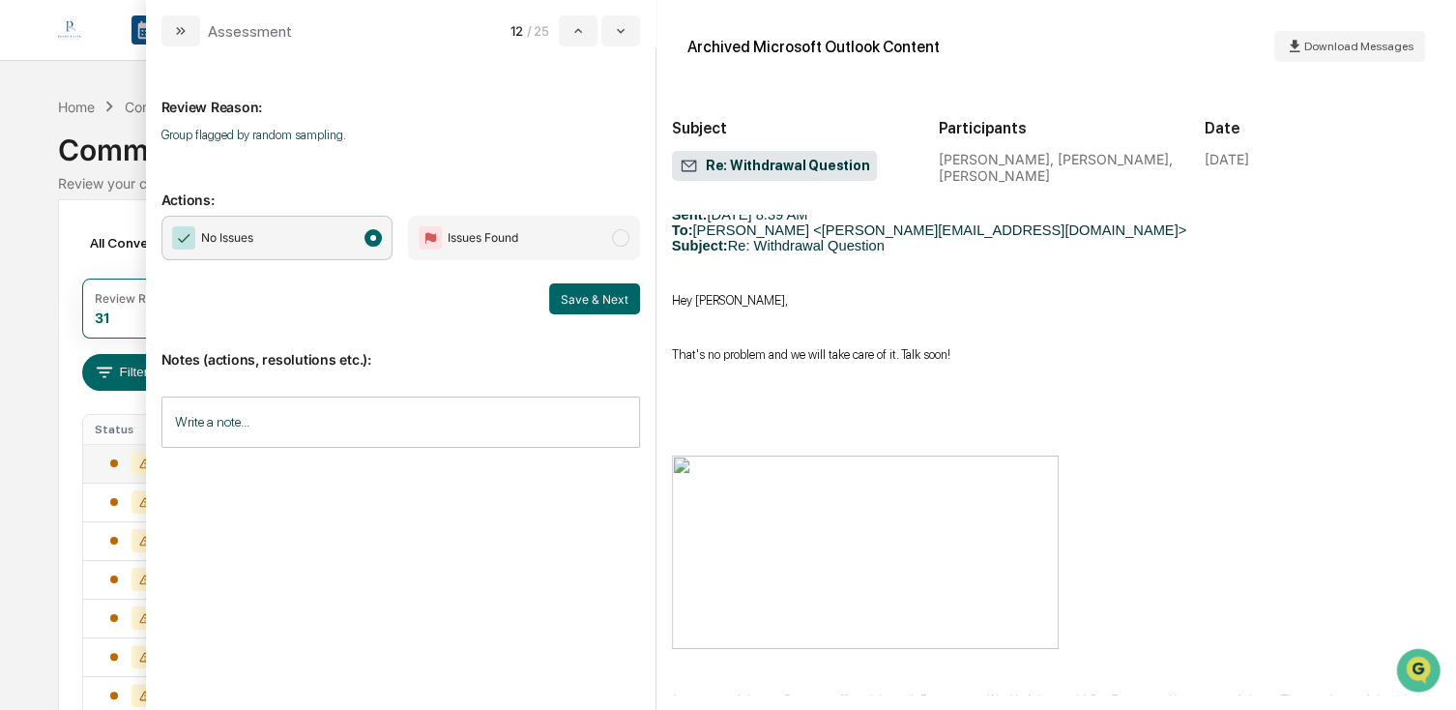
scroll to position [1353, 0]
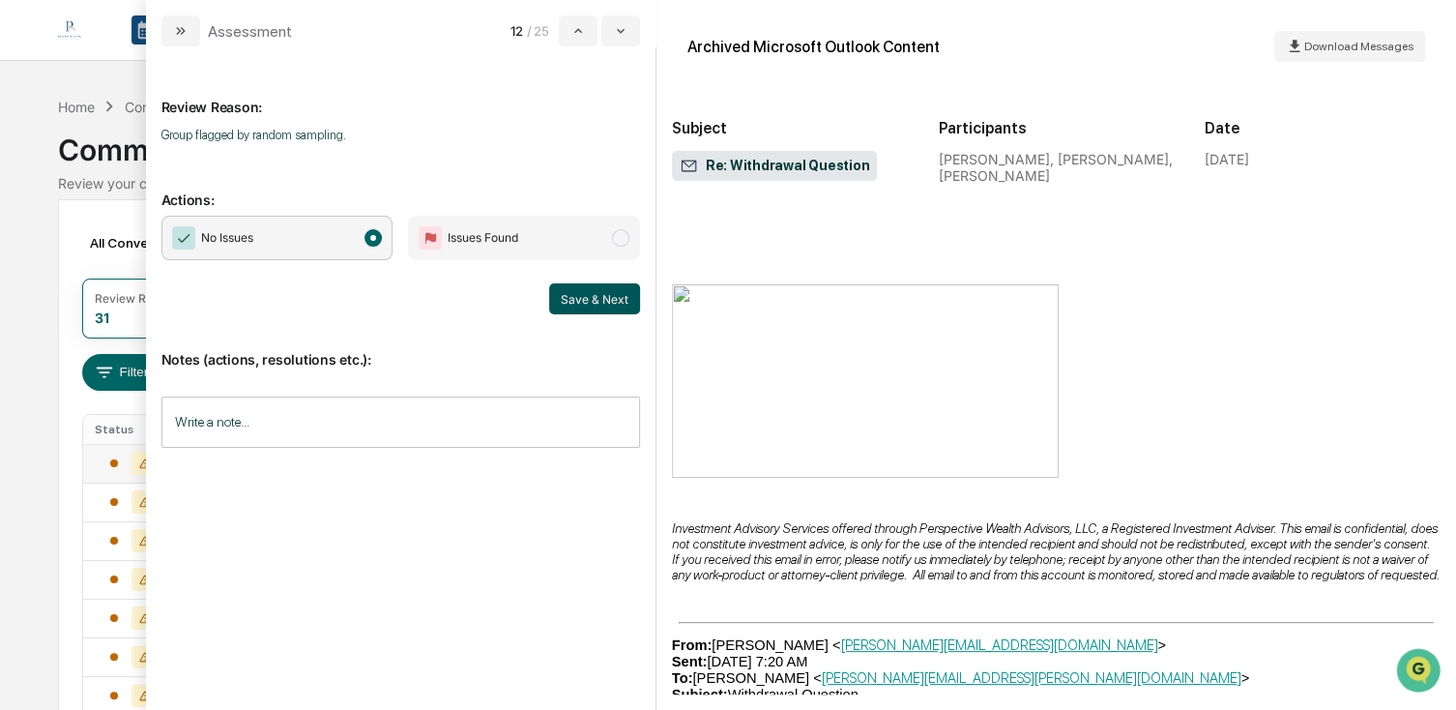
click at [592, 291] on button "Save & Next" at bounding box center [594, 298] width 91 height 31
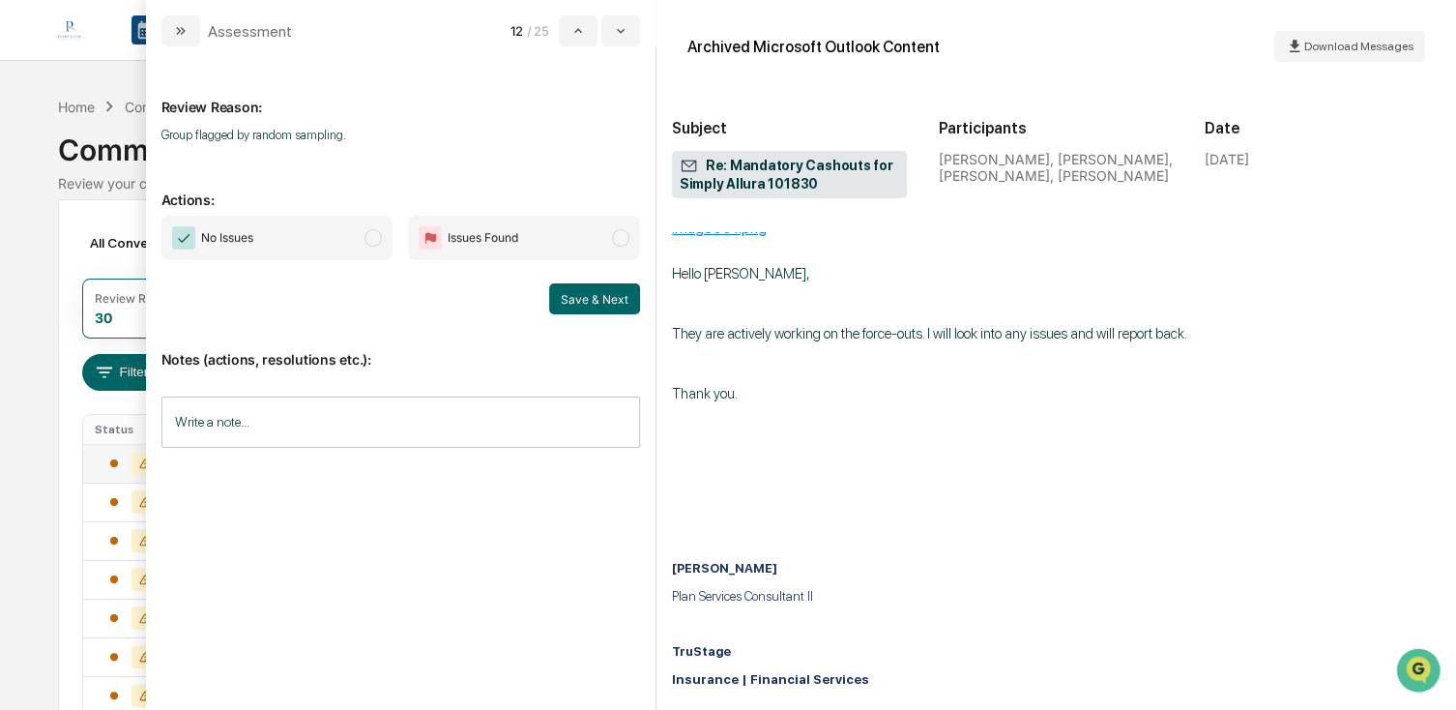
scroll to position [580, 0]
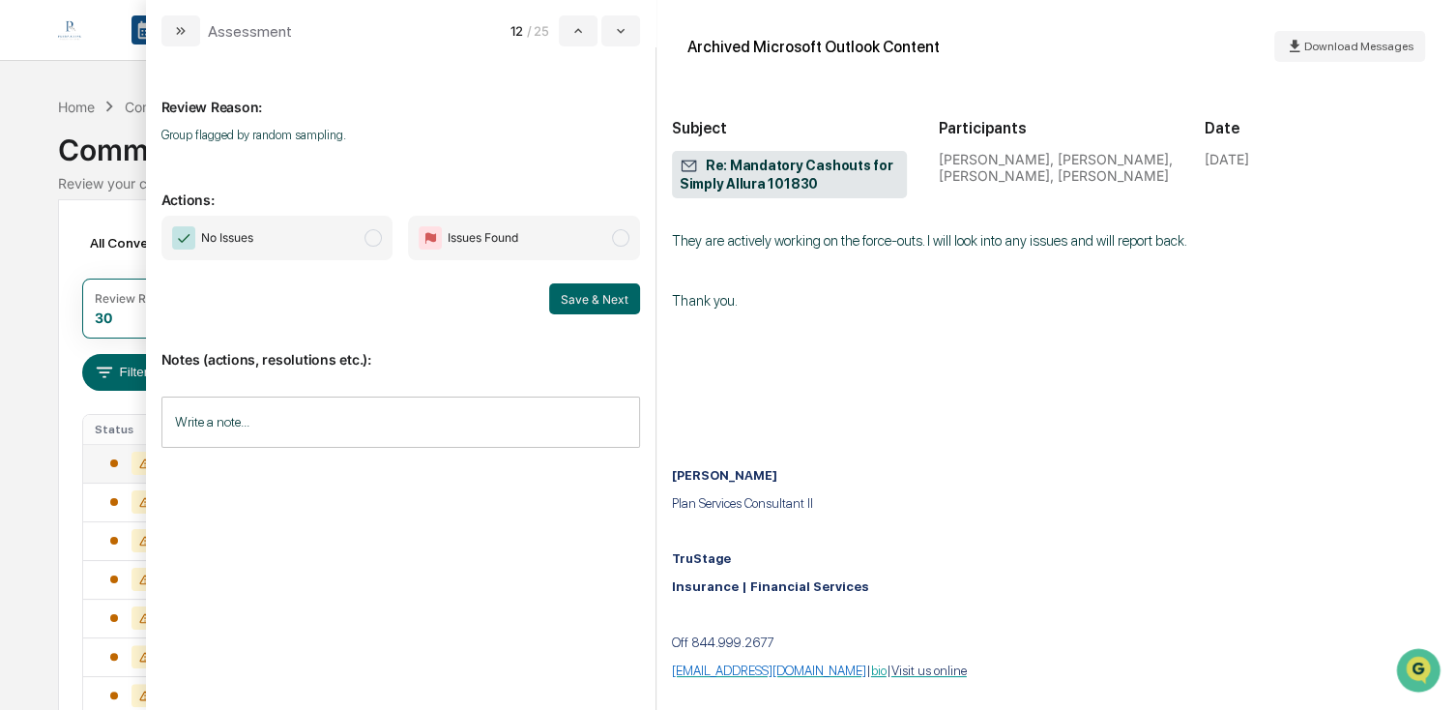
click at [378, 225] on span "No Issues" at bounding box center [277, 238] width 232 height 44
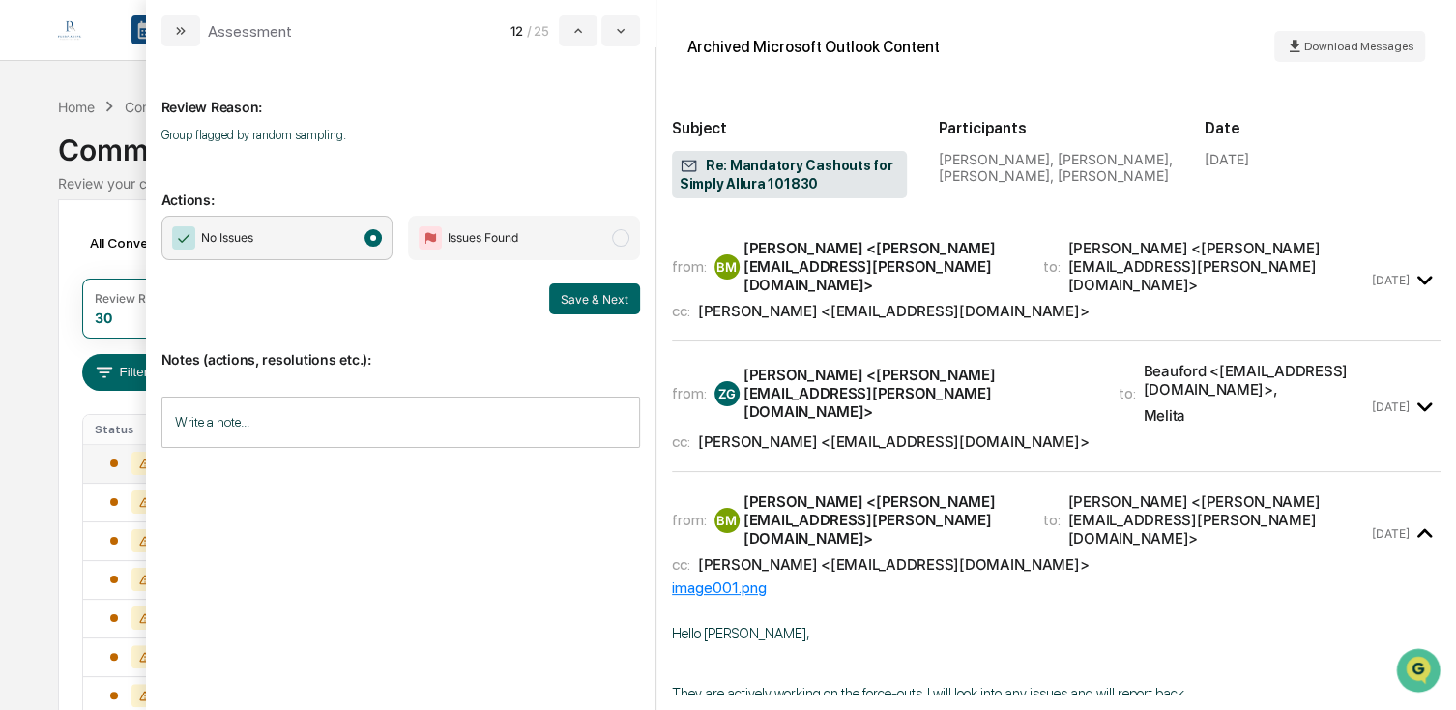
scroll to position [0, 0]
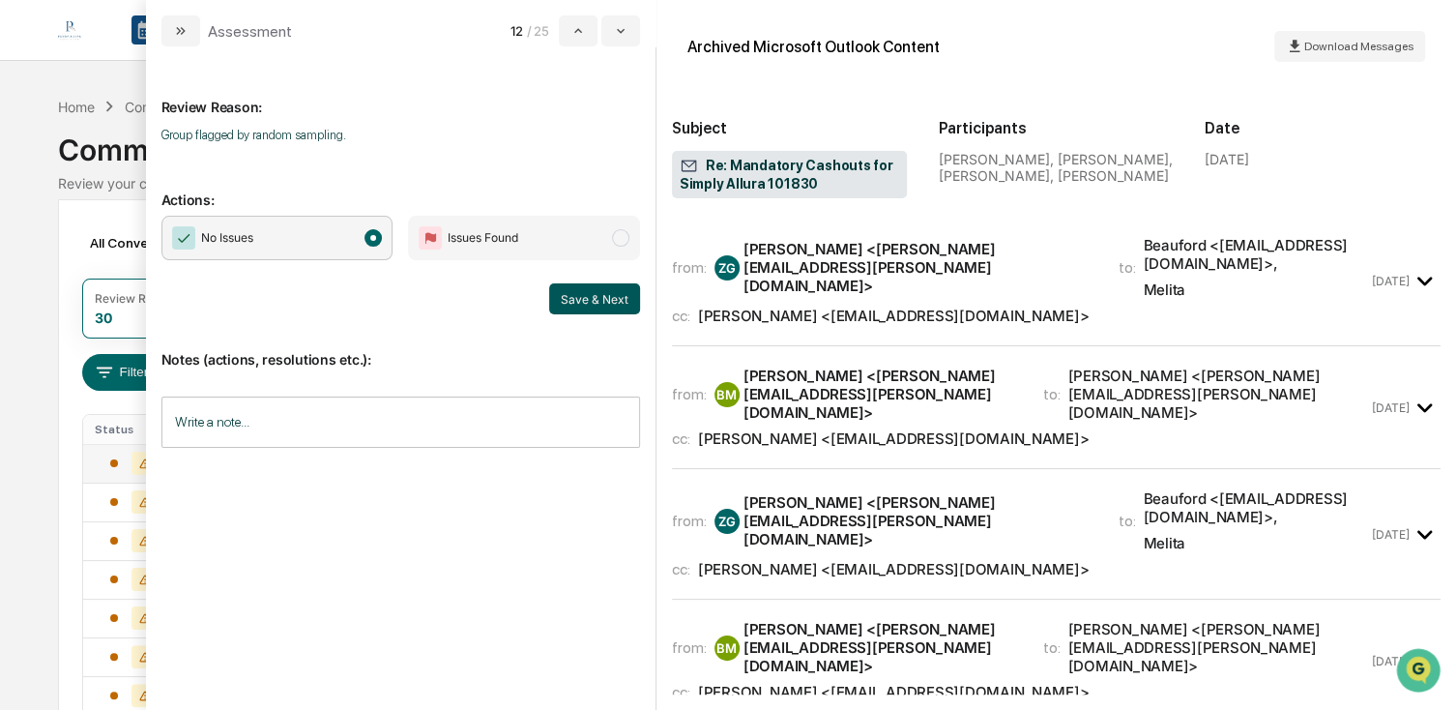
click at [624, 305] on button "Save & Next" at bounding box center [594, 298] width 91 height 31
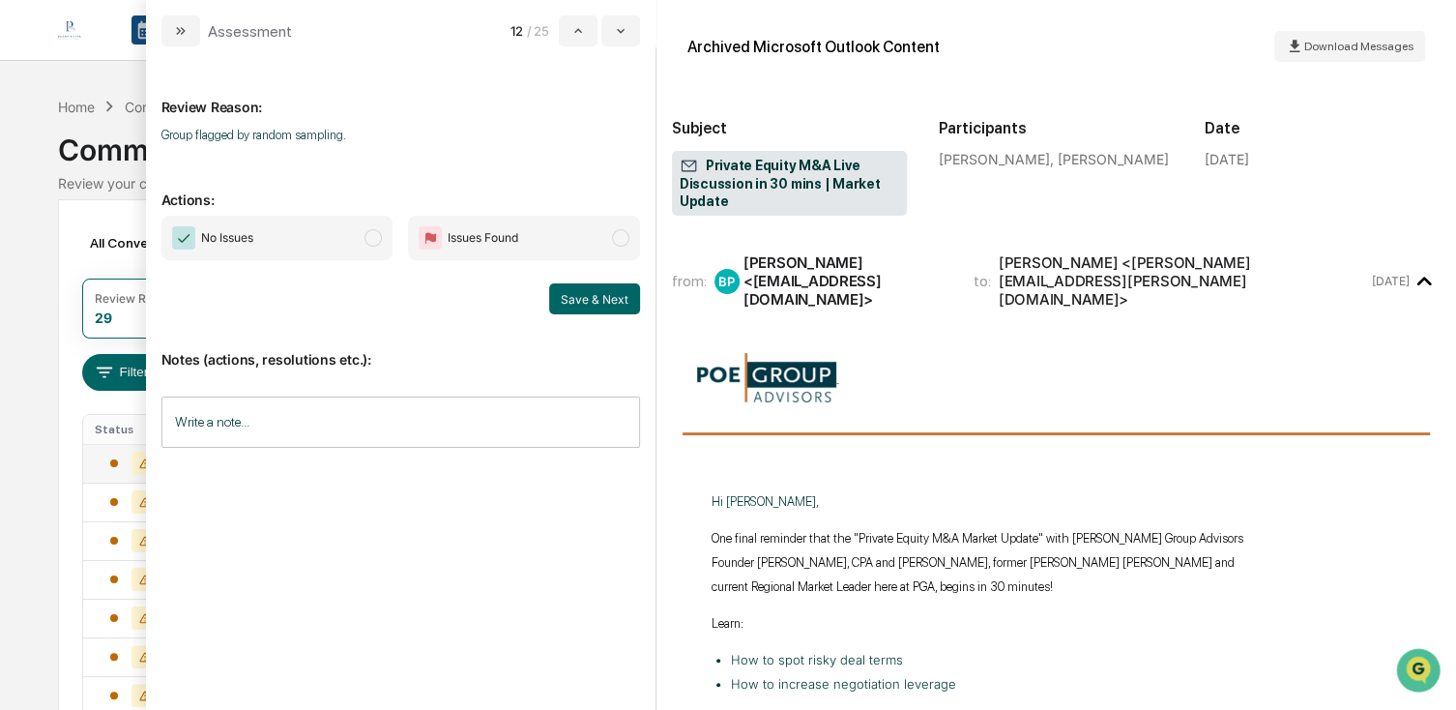
click at [374, 247] on span "No Issues" at bounding box center [277, 238] width 232 height 44
click at [605, 310] on button "Save & Next" at bounding box center [594, 298] width 91 height 31
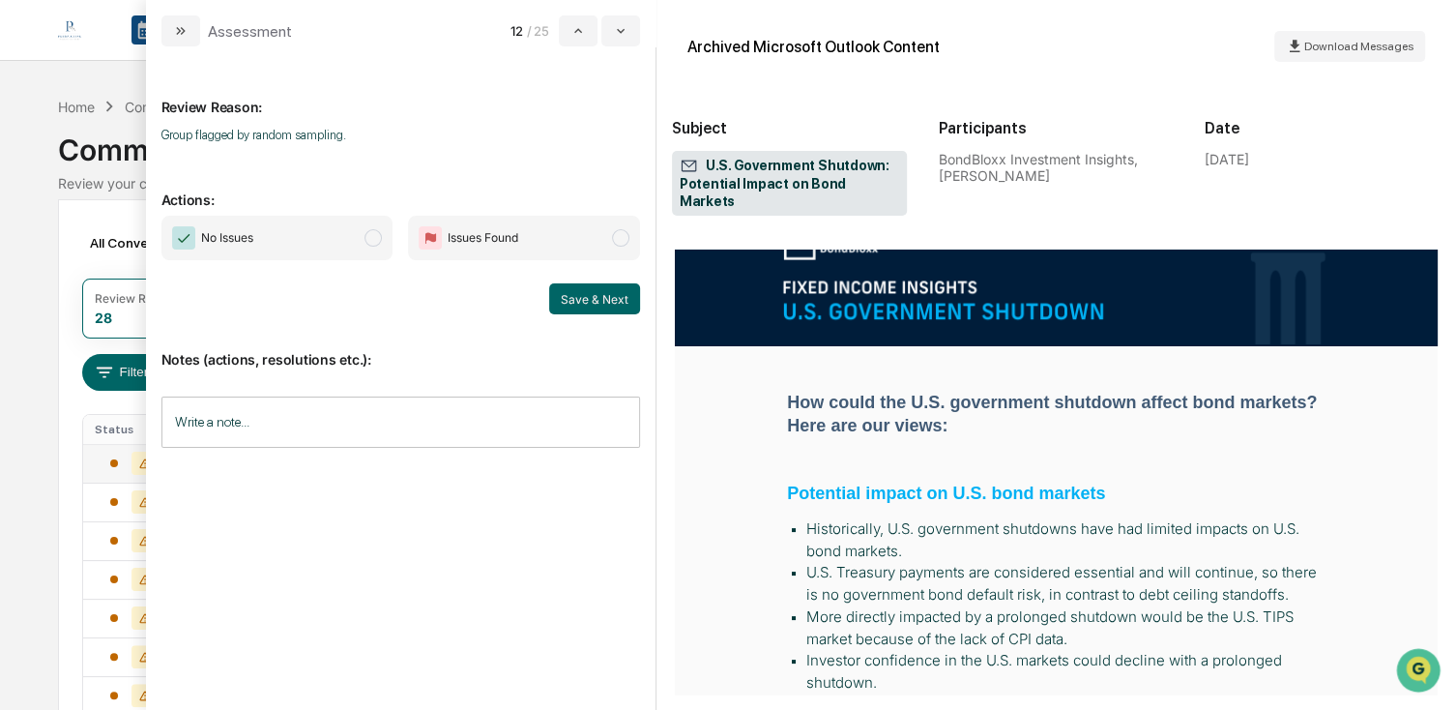
scroll to position [193, 0]
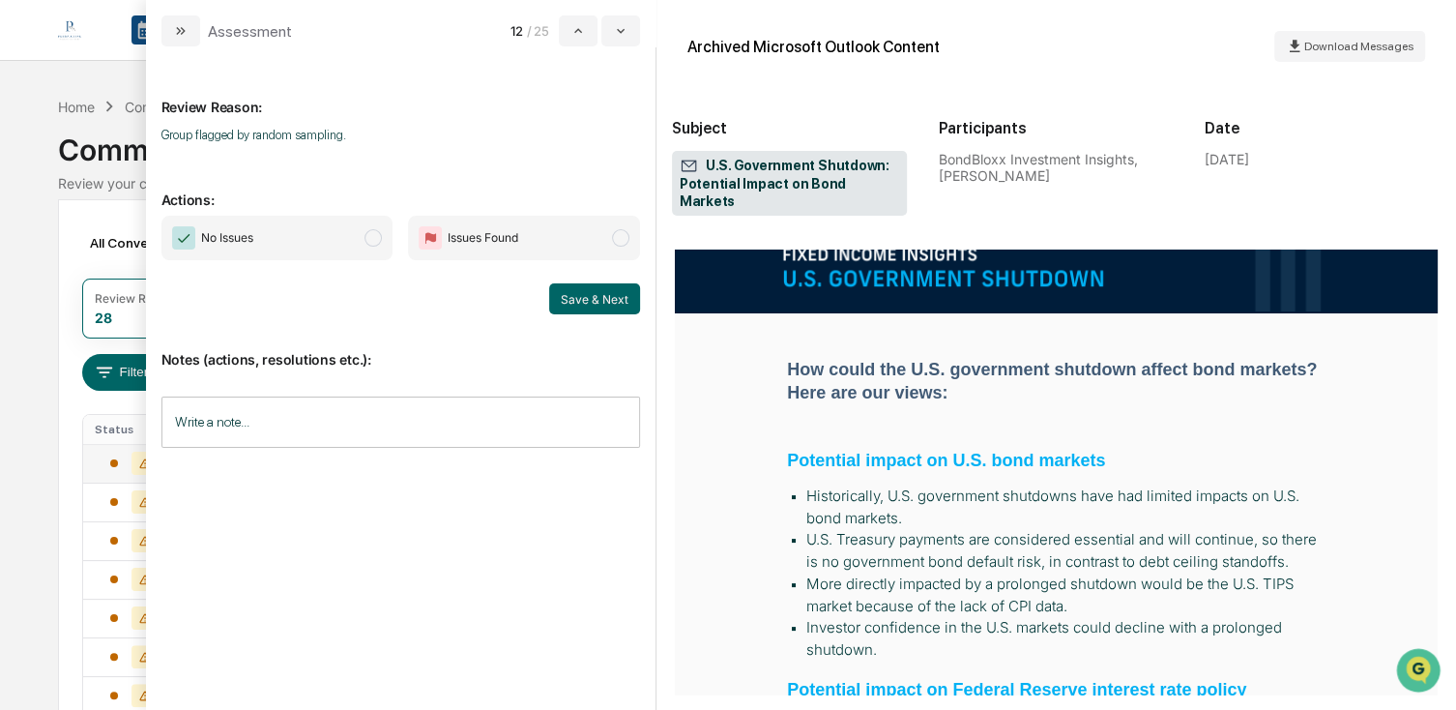
click at [334, 241] on span "No Issues" at bounding box center [277, 238] width 232 height 44
click at [597, 298] on button "Save & Next" at bounding box center [594, 298] width 91 height 31
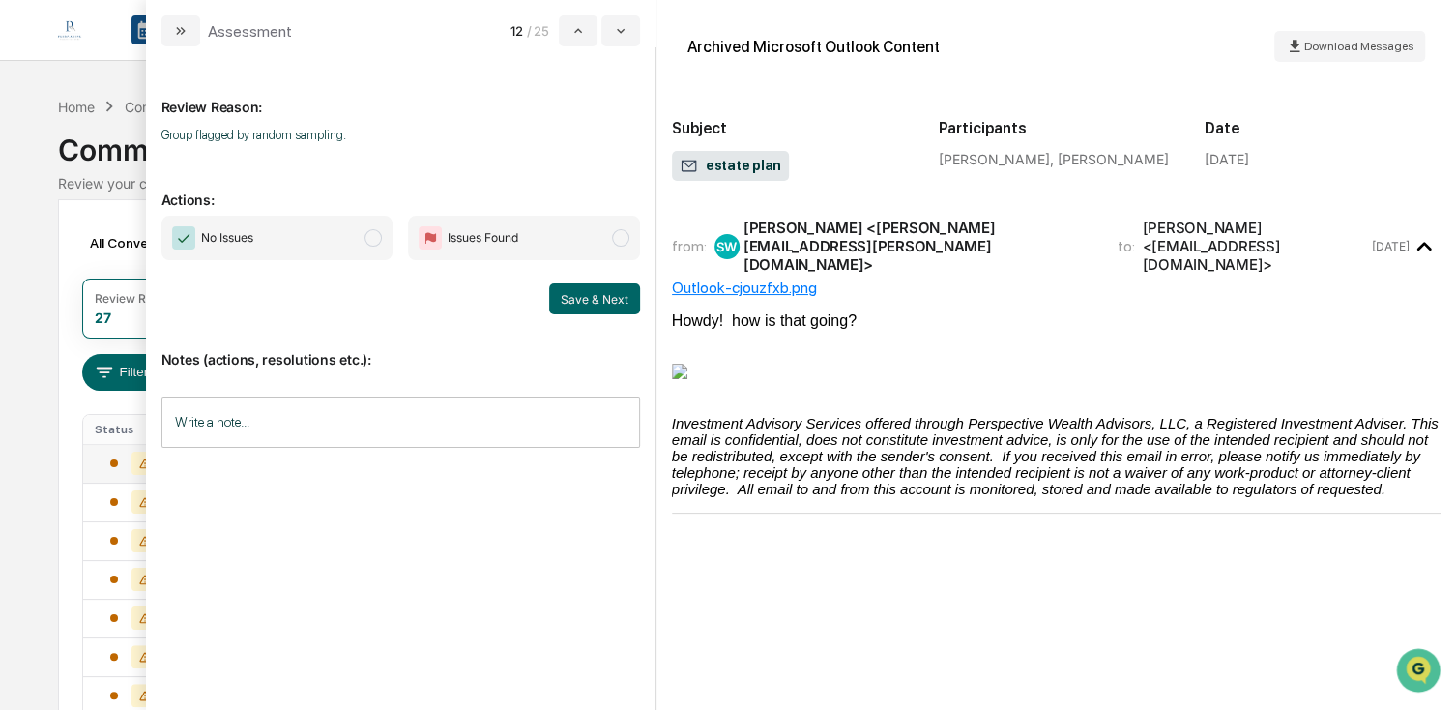
click at [312, 229] on span "No Issues" at bounding box center [277, 238] width 232 height 44
click at [576, 298] on button "Save & Next" at bounding box center [594, 298] width 91 height 31
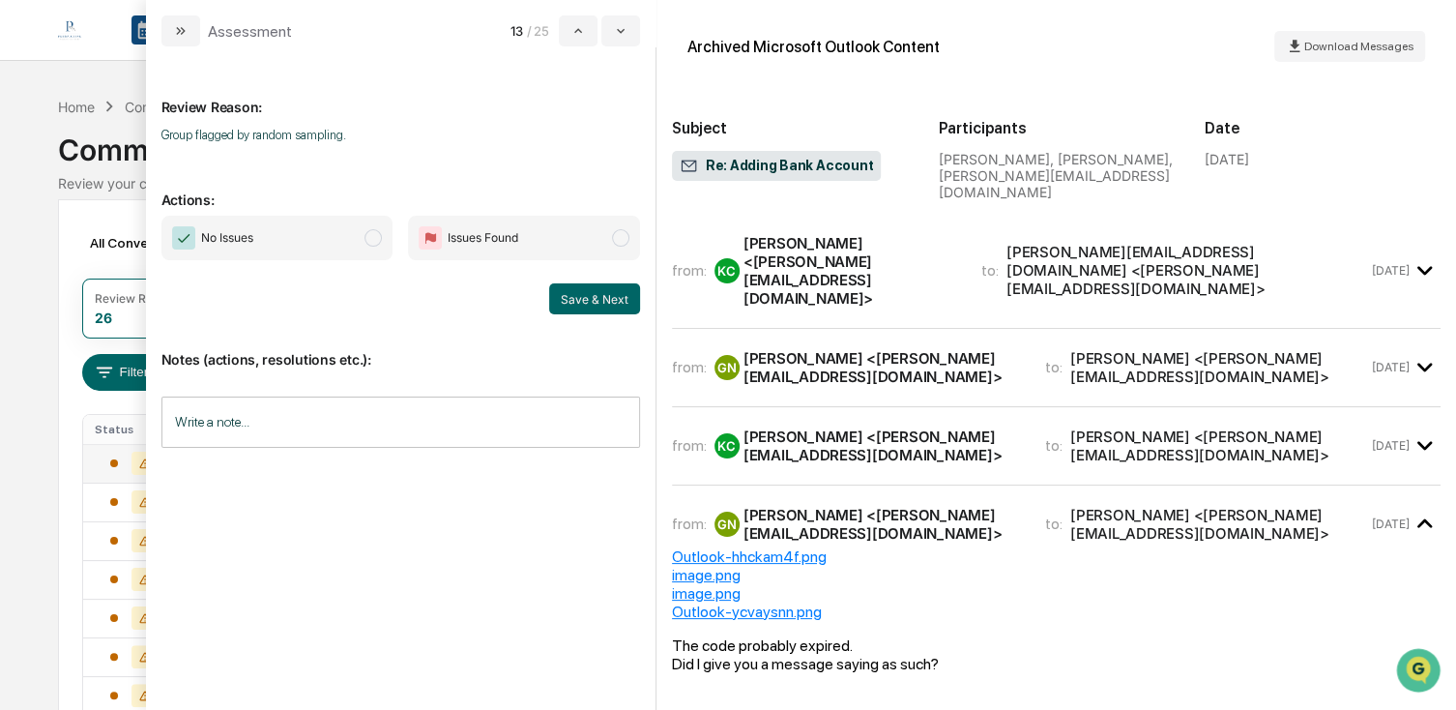
click at [343, 254] on span "No Issues" at bounding box center [277, 238] width 232 height 44
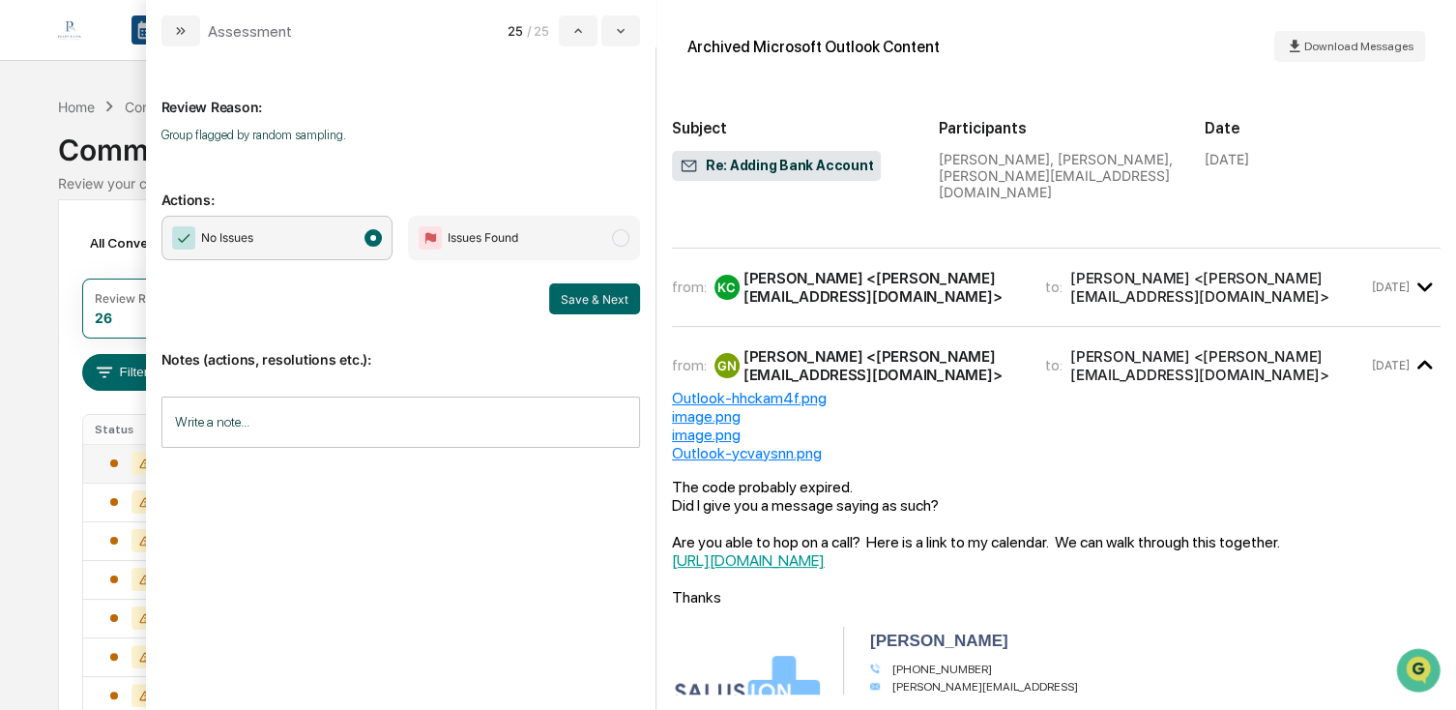
scroll to position [193, 0]
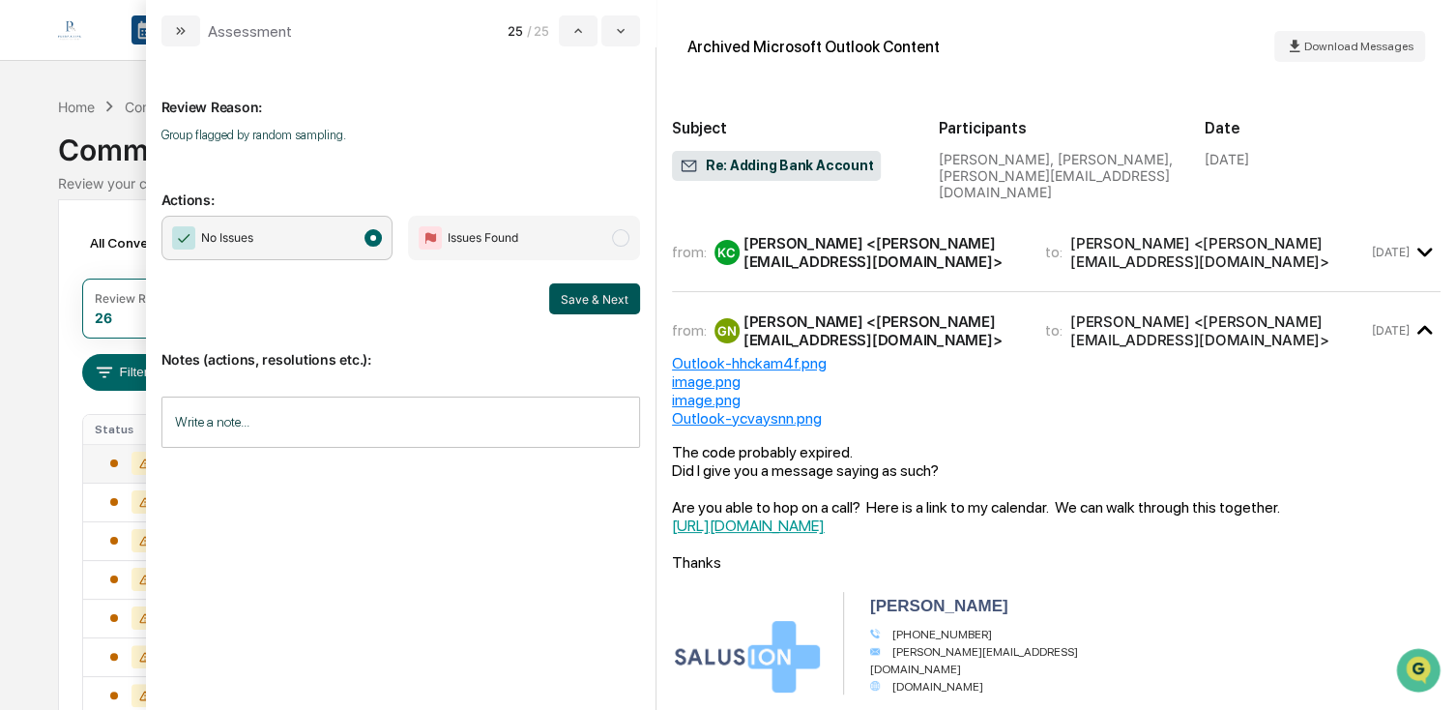
click at [588, 304] on button "Save & Next" at bounding box center [594, 298] width 91 height 31
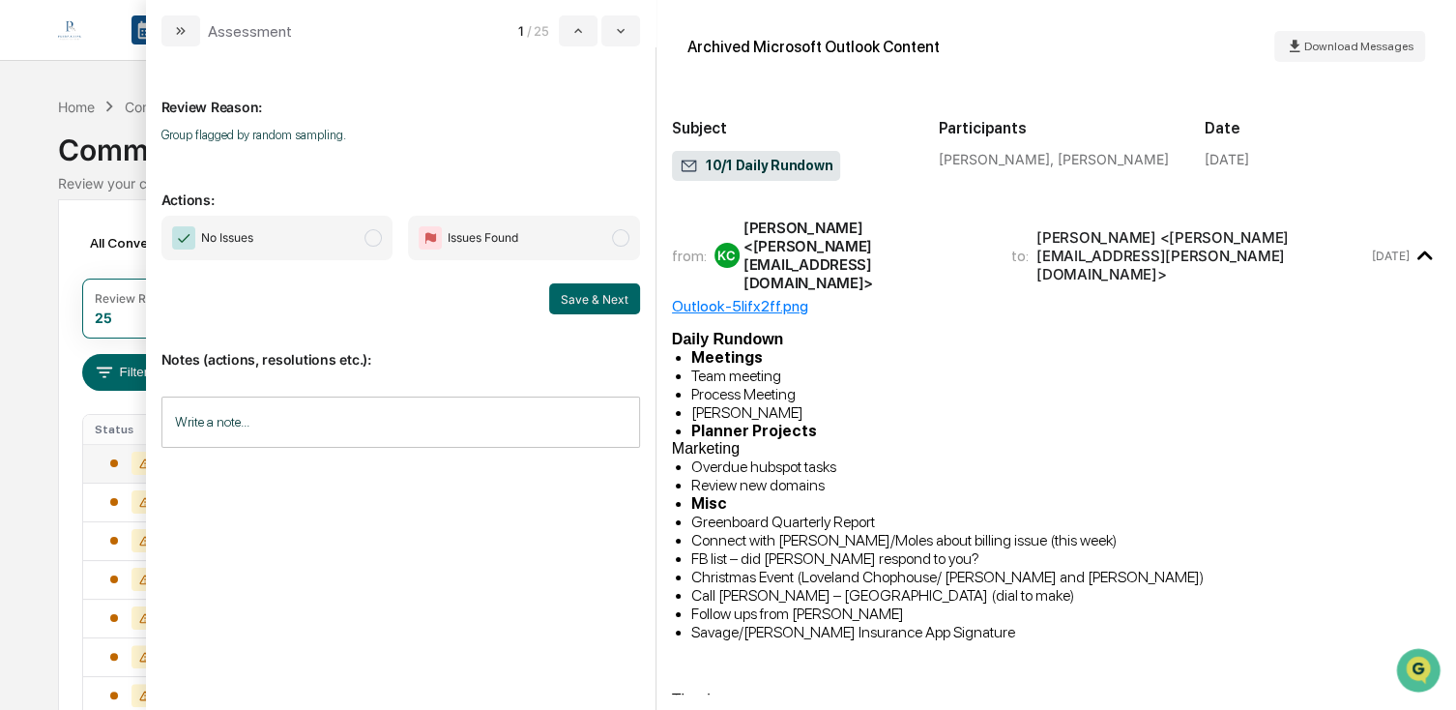
click at [356, 259] on span "No Issues" at bounding box center [277, 238] width 232 height 44
click at [620, 299] on button "Save & Next" at bounding box center [594, 298] width 91 height 31
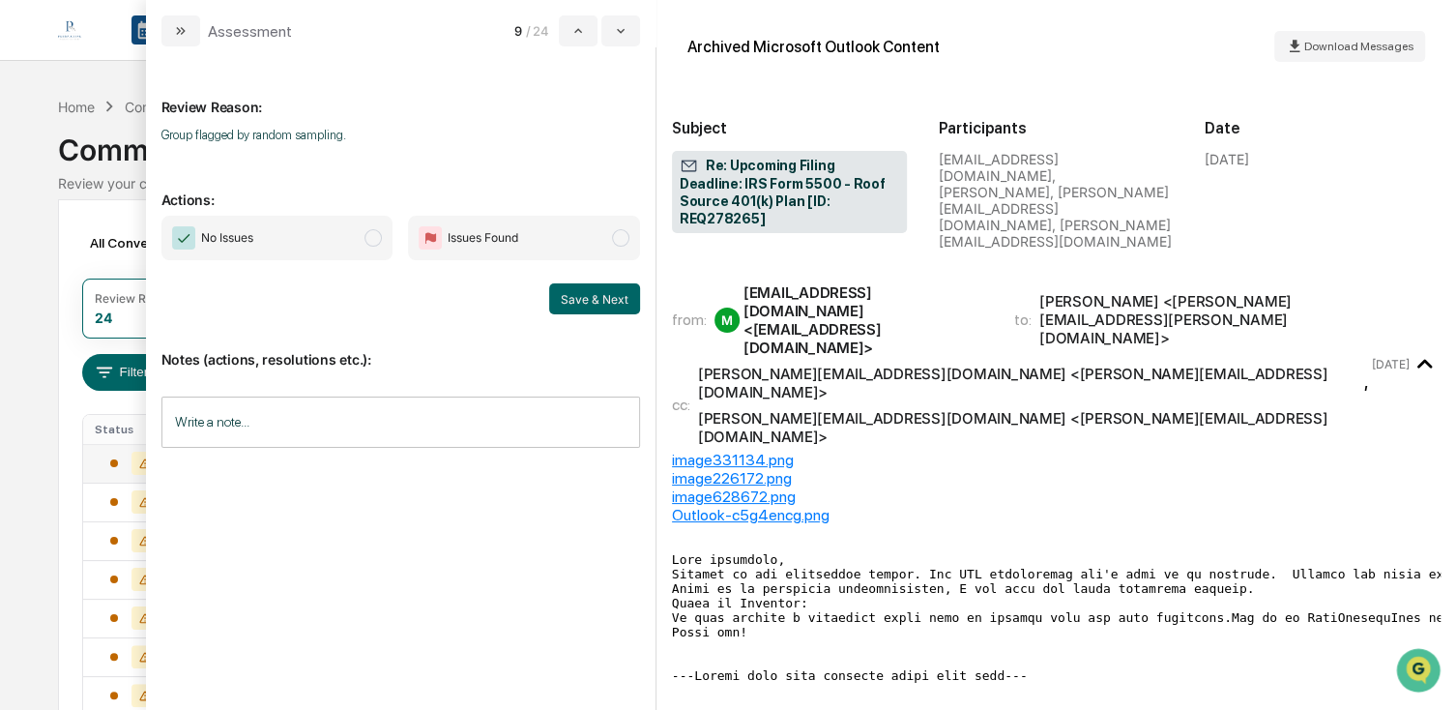
click at [371, 238] on span "modal" at bounding box center [372, 237] width 17 height 17
click at [557, 319] on div "Notes (actions, resolutions etc.): Write a note... Write a note..." at bounding box center [400, 392] width 479 height 157
click at [596, 306] on button "Save & Next" at bounding box center [594, 298] width 91 height 31
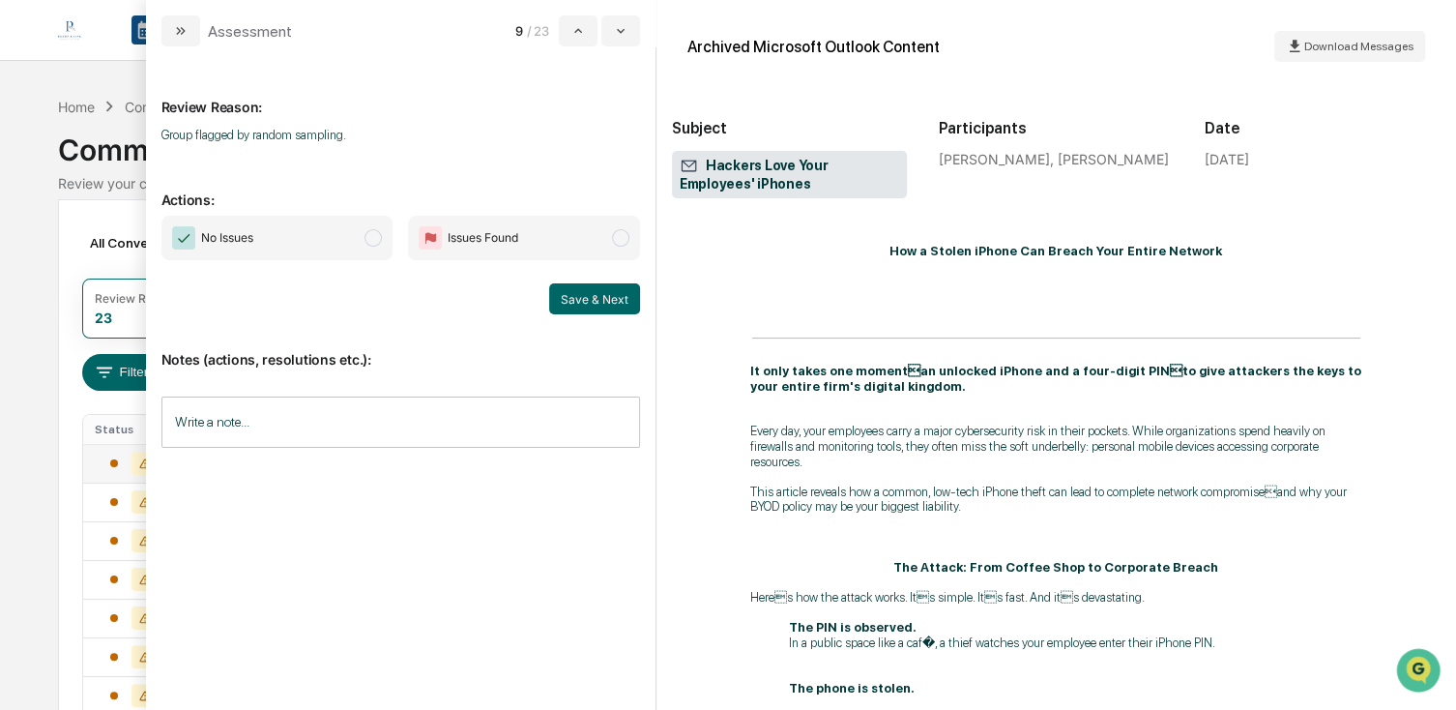
scroll to position [677, 0]
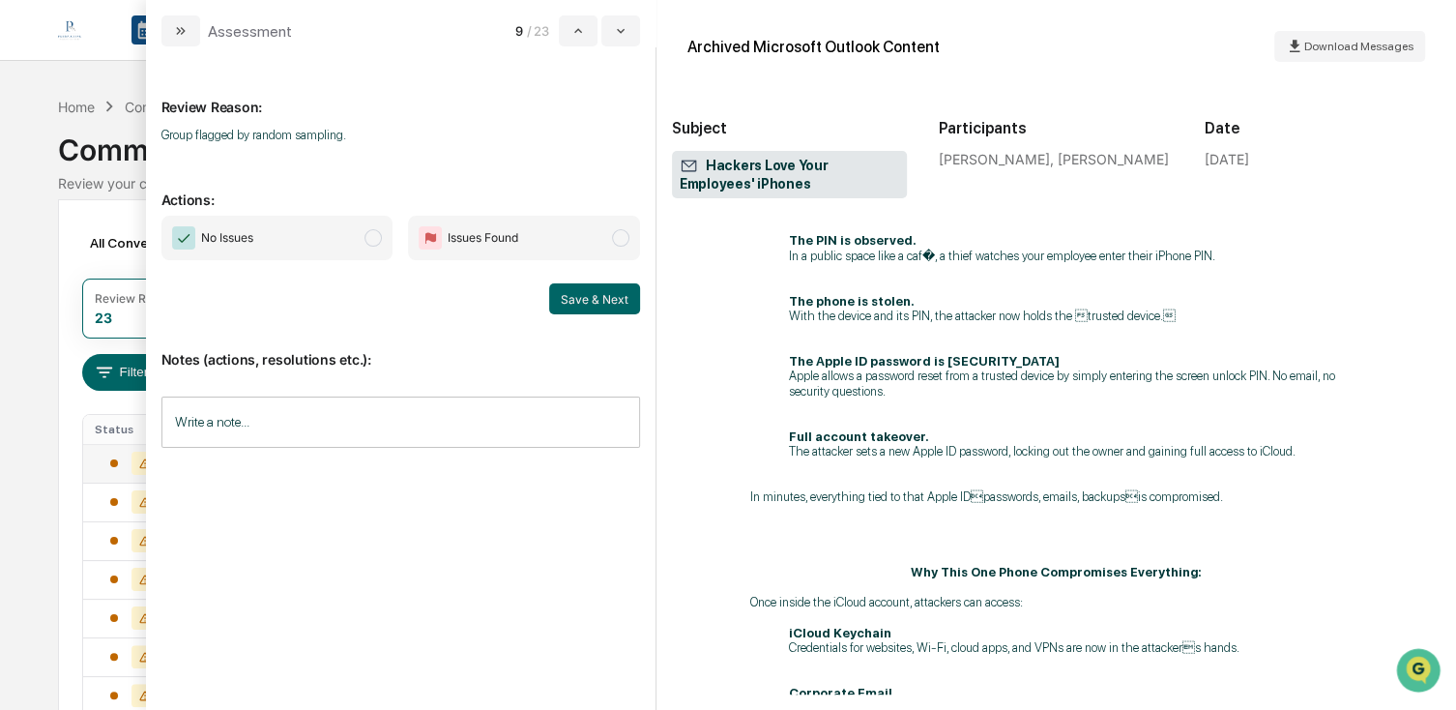
drag, startPoint x: 320, startPoint y: 228, endPoint x: 359, endPoint y: 242, distance: 41.0
click at [320, 228] on span "No Issues" at bounding box center [277, 238] width 232 height 44
click at [567, 300] on button "Save & Next" at bounding box center [594, 298] width 91 height 31
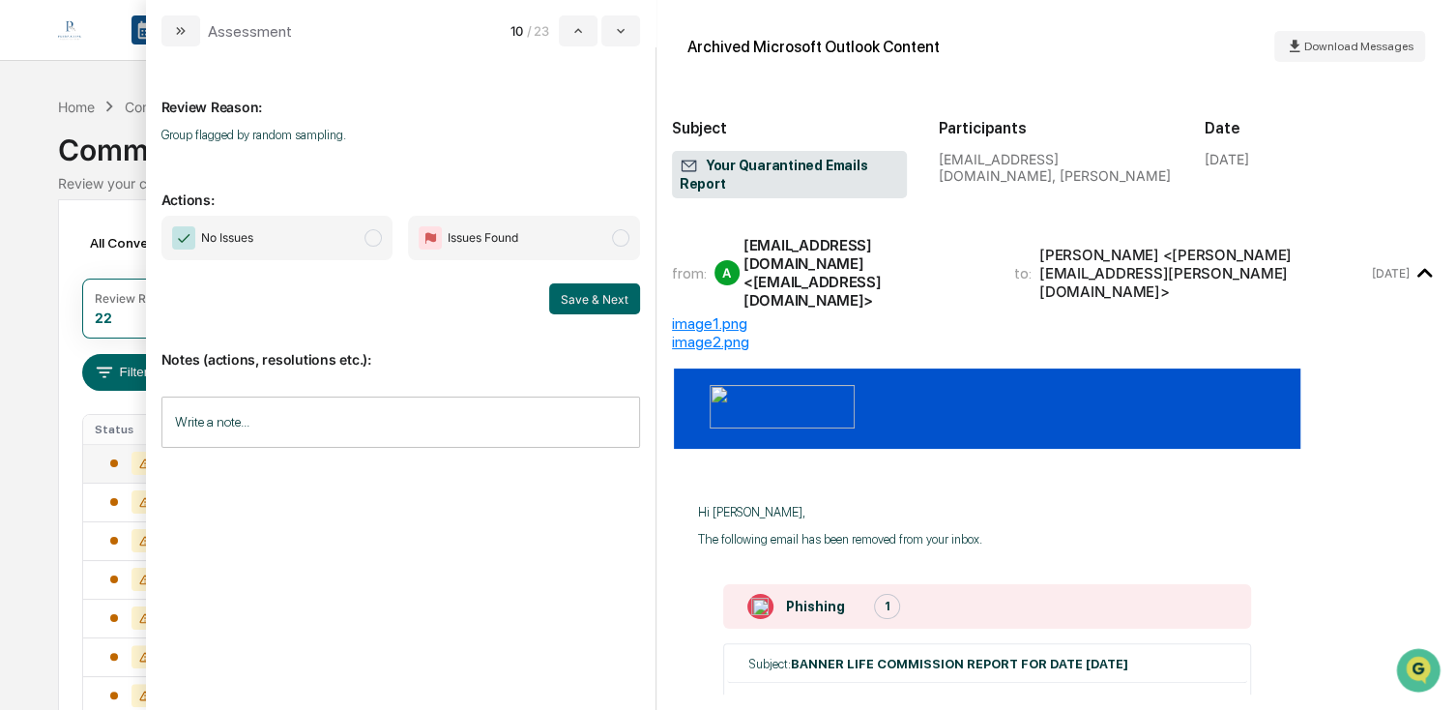
click at [345, 242] on span "No Issues" at bounding box center [277, 238] width 232 height 44
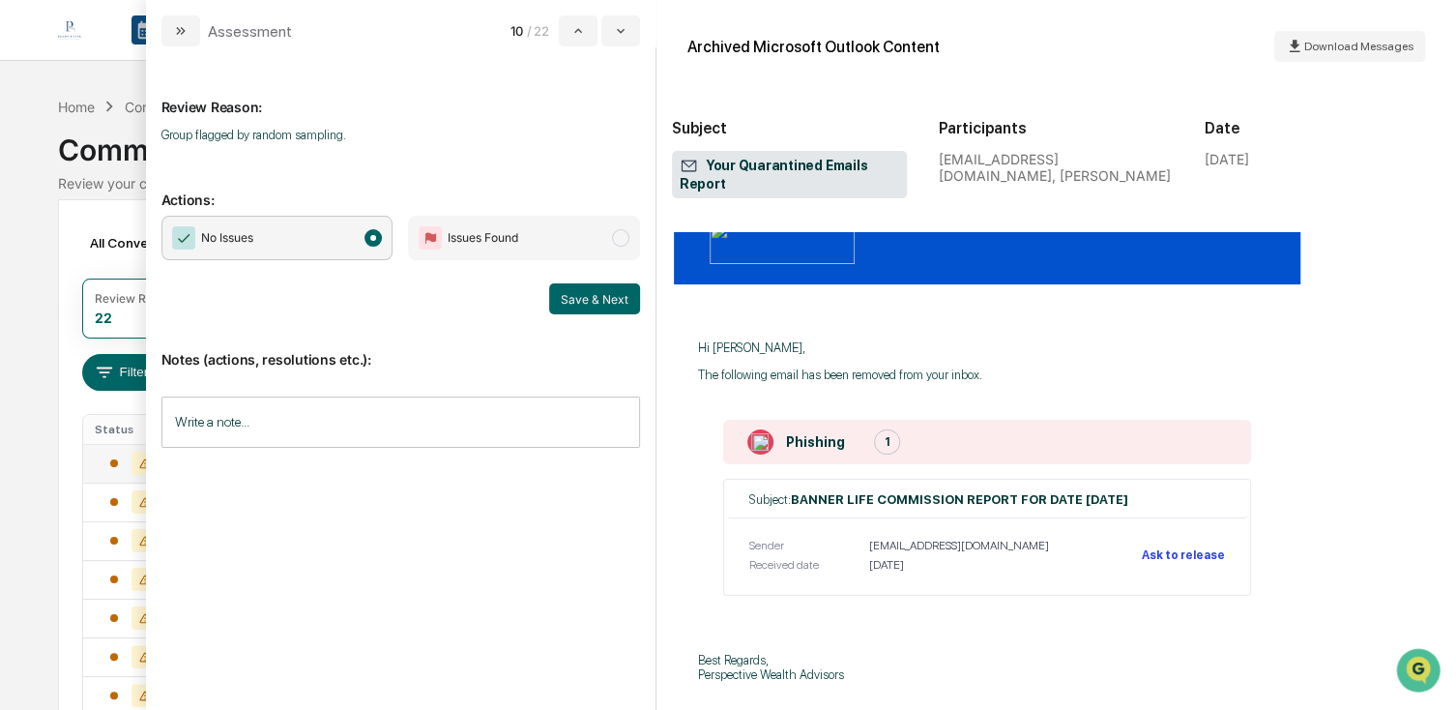
click at [617, 324] on div "Notes (actions, resolutions etc.): Write a note... Write a note..." at bounding box center [400, 392] width 479 height 157
click at [591, 310] on button "Save & Next" at bounding box center [594, 298] width 91 height 31
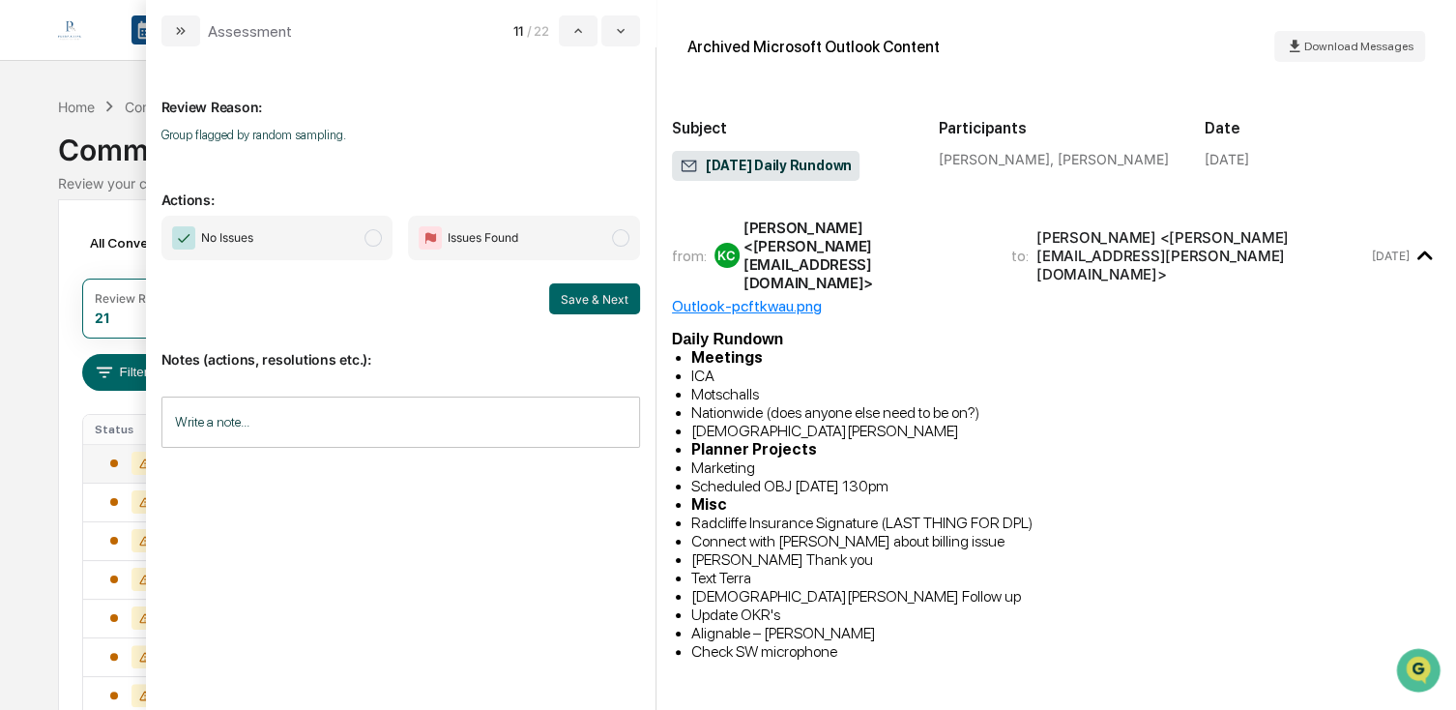
click at [342, 225] on span "No Issues" at bounding box center [277, 238] width 232 height 44
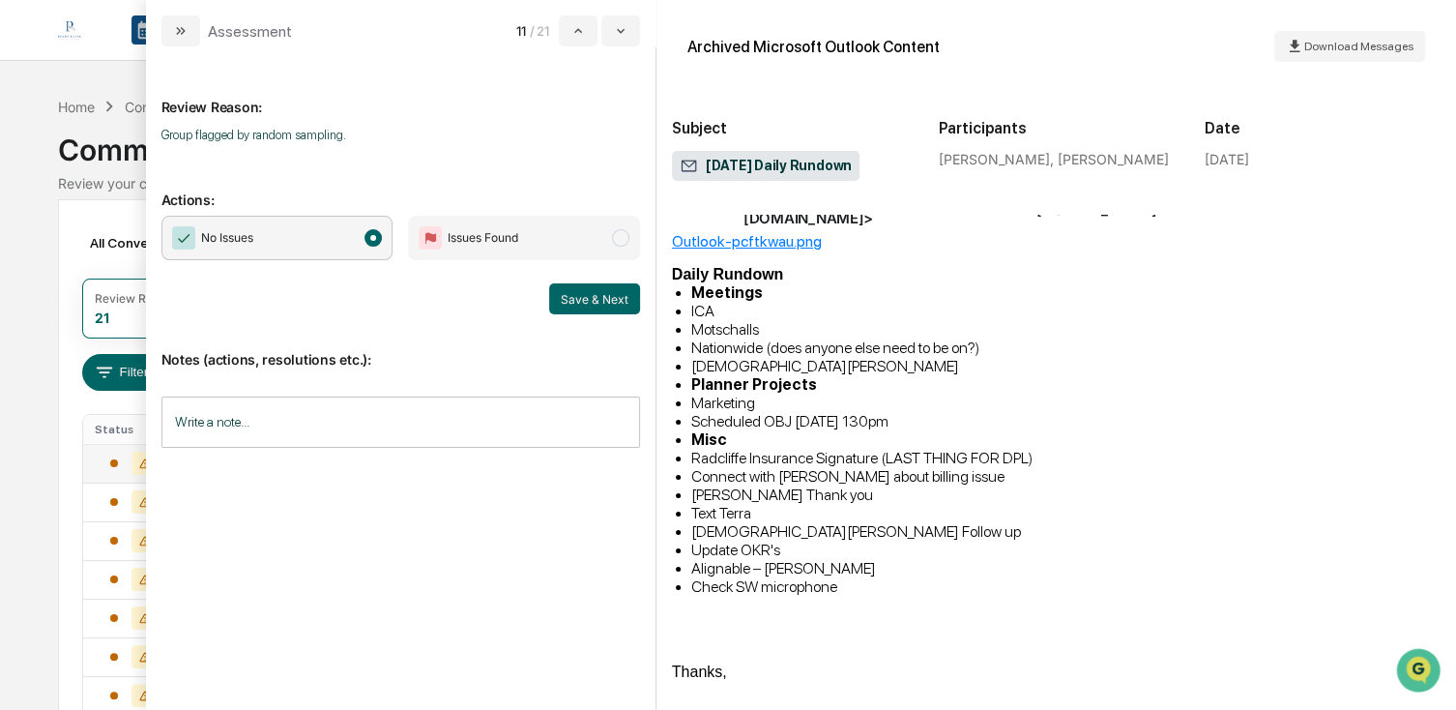
scroll to position [97, 0]
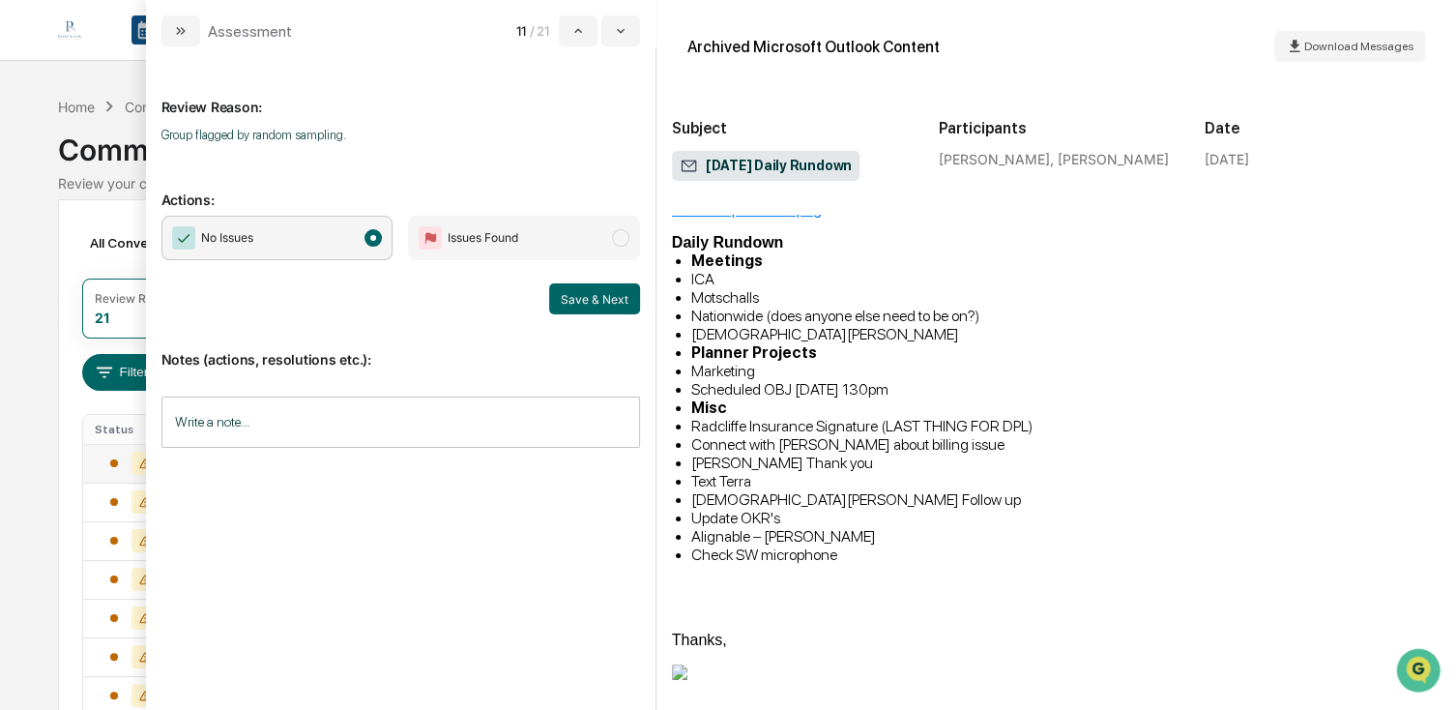
click at [589, 304] on button "Save & Next" at bounding box center [594, 298] width 91 height 31
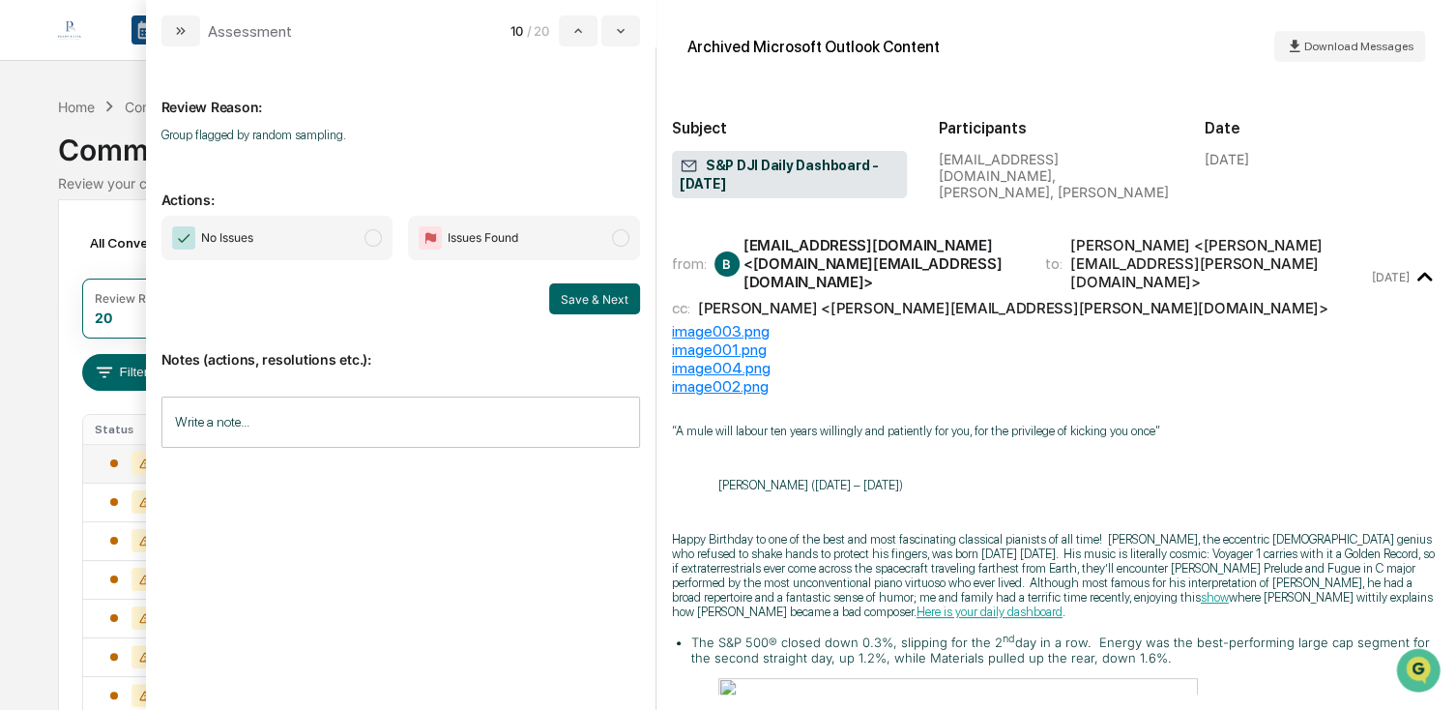
click at [364, 243] on span "No Issues" at bounding box center [277, 238] width 232 height 44
click at [558, 298] on button "Save & Next" at bounding box center [594, 298] width 91 height 31
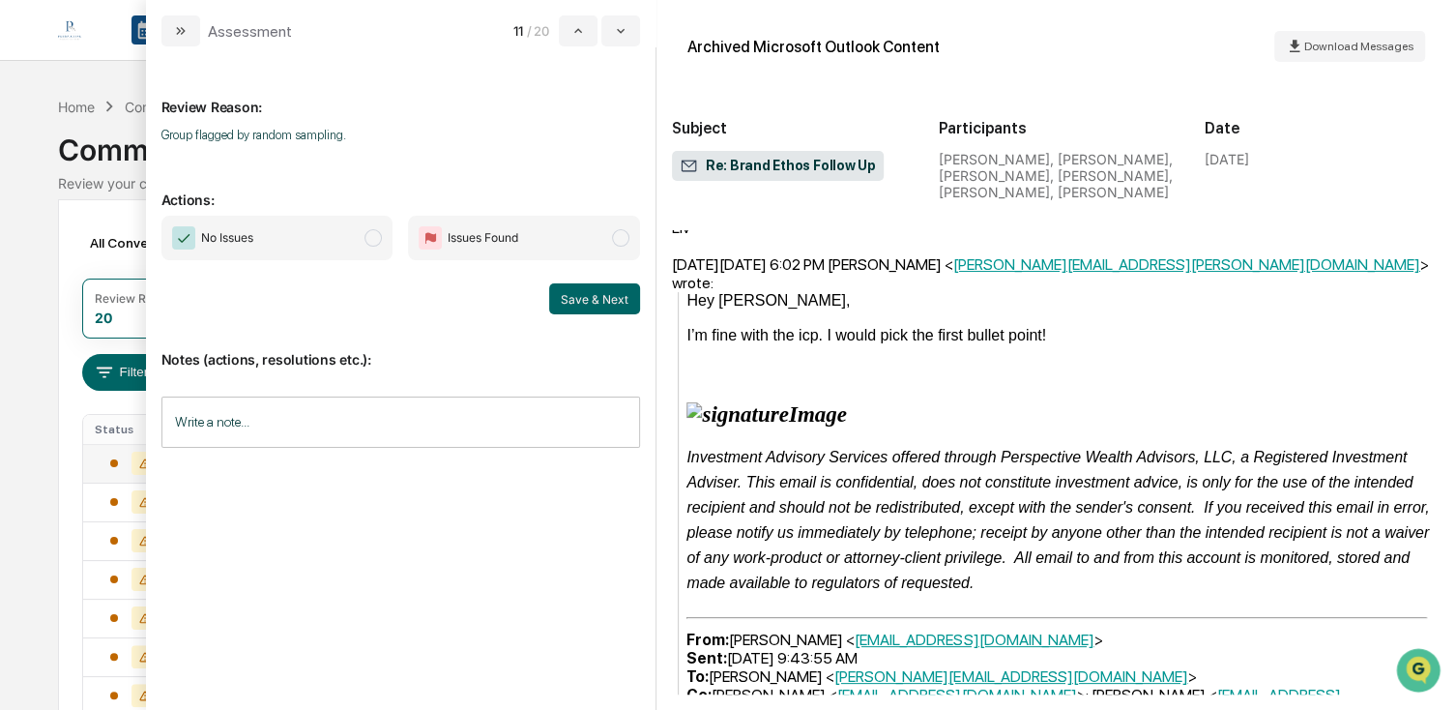
scroll to position [2030, 0]
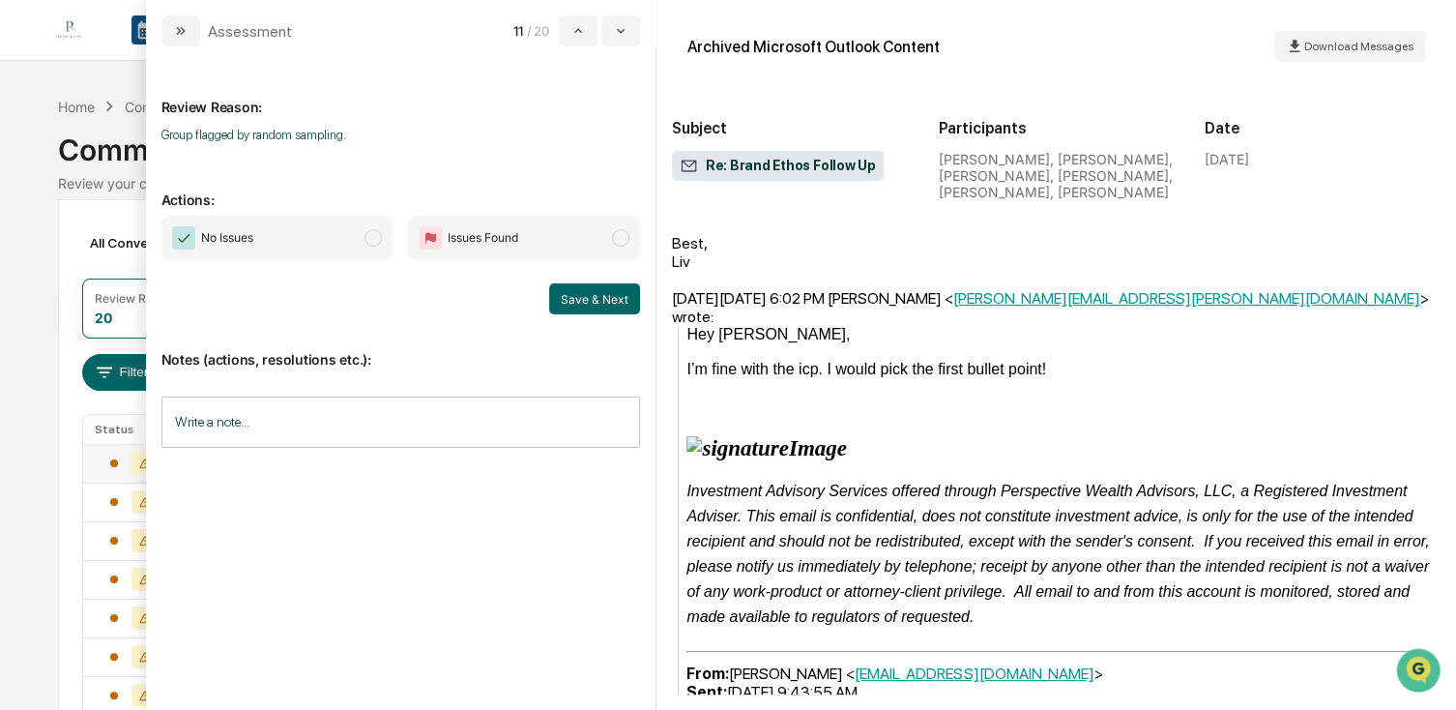
click at [350, 258] on span "No Issues" at bounding box center [277, 238] width 232 height 44
click at [596, 314] on div "Notes (actions, resolutions etc.): Write a note... Write a note..." at bounding box center [400, 392] width 479 height 157
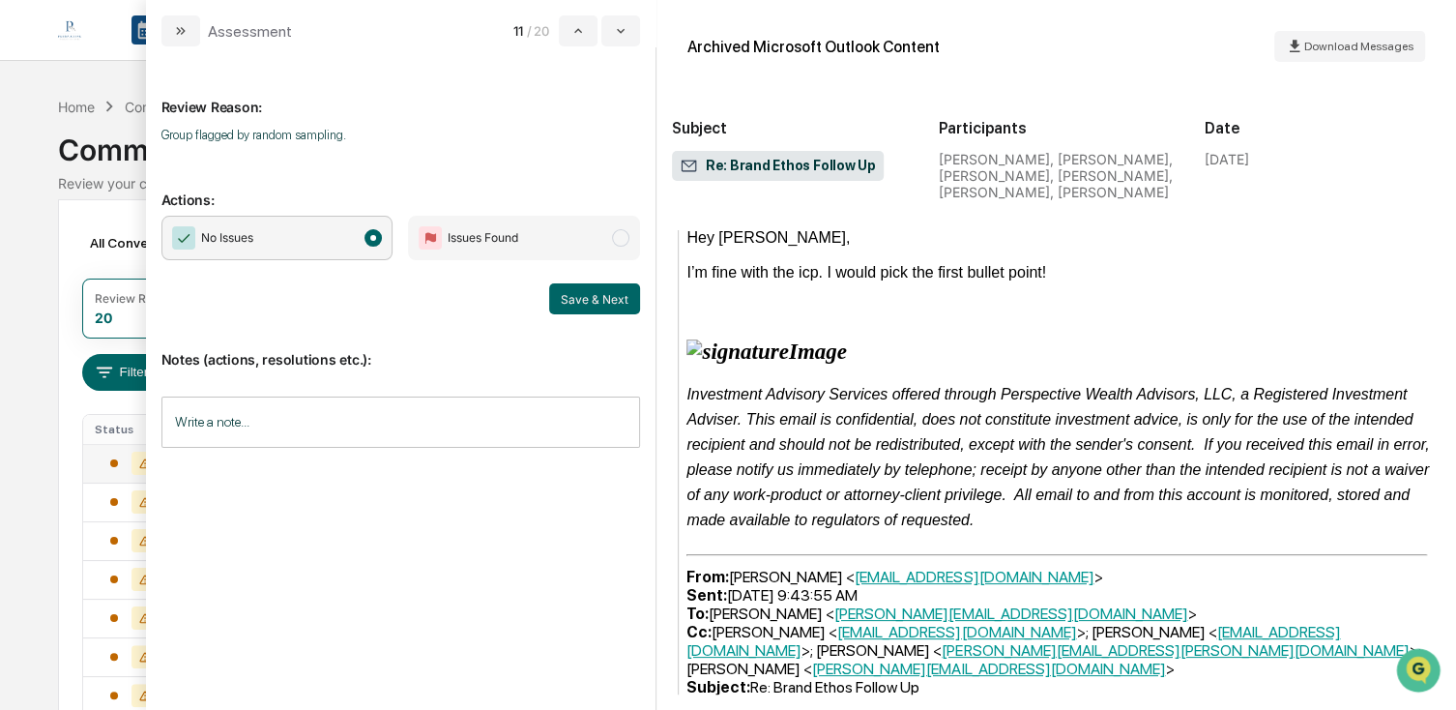
click at [625, 310] on button "Save & Next" at bounding box center [594, 298] width 91 height 31
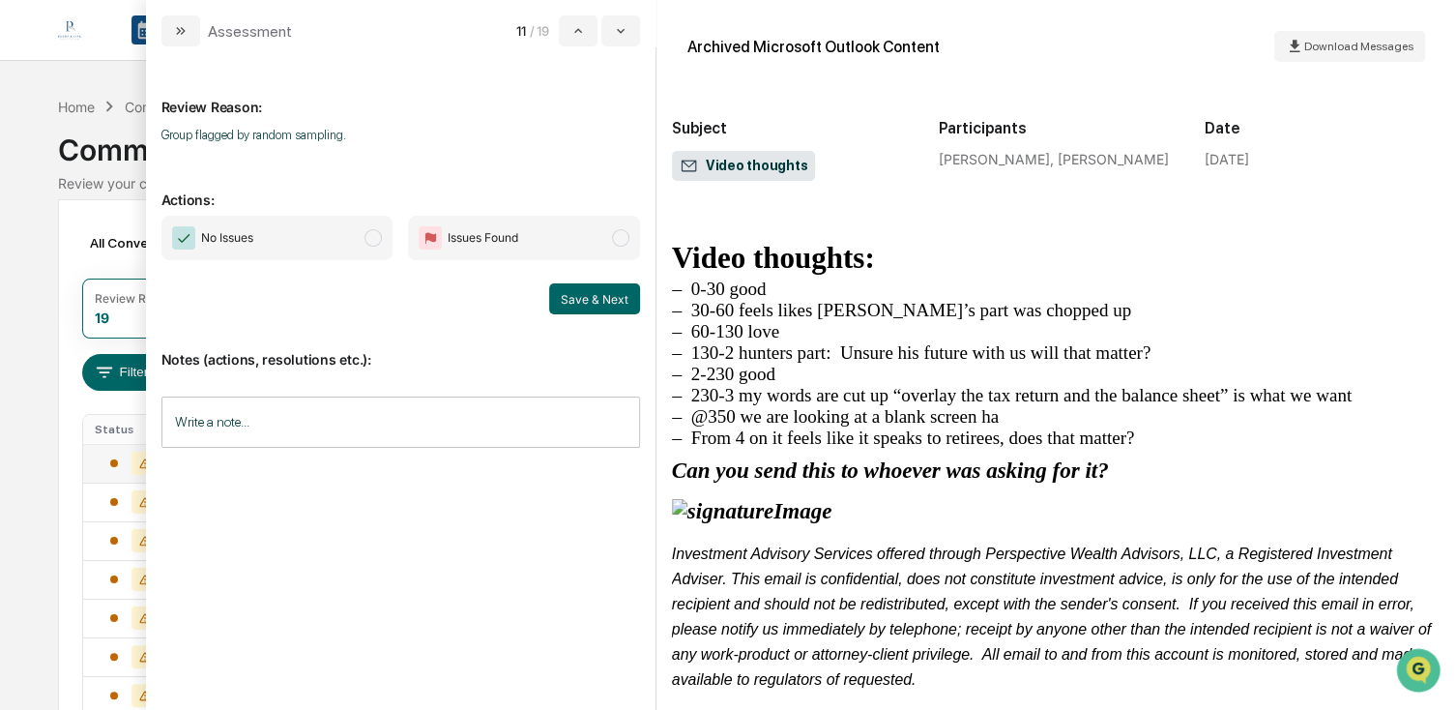
scroll to position [108, 0]
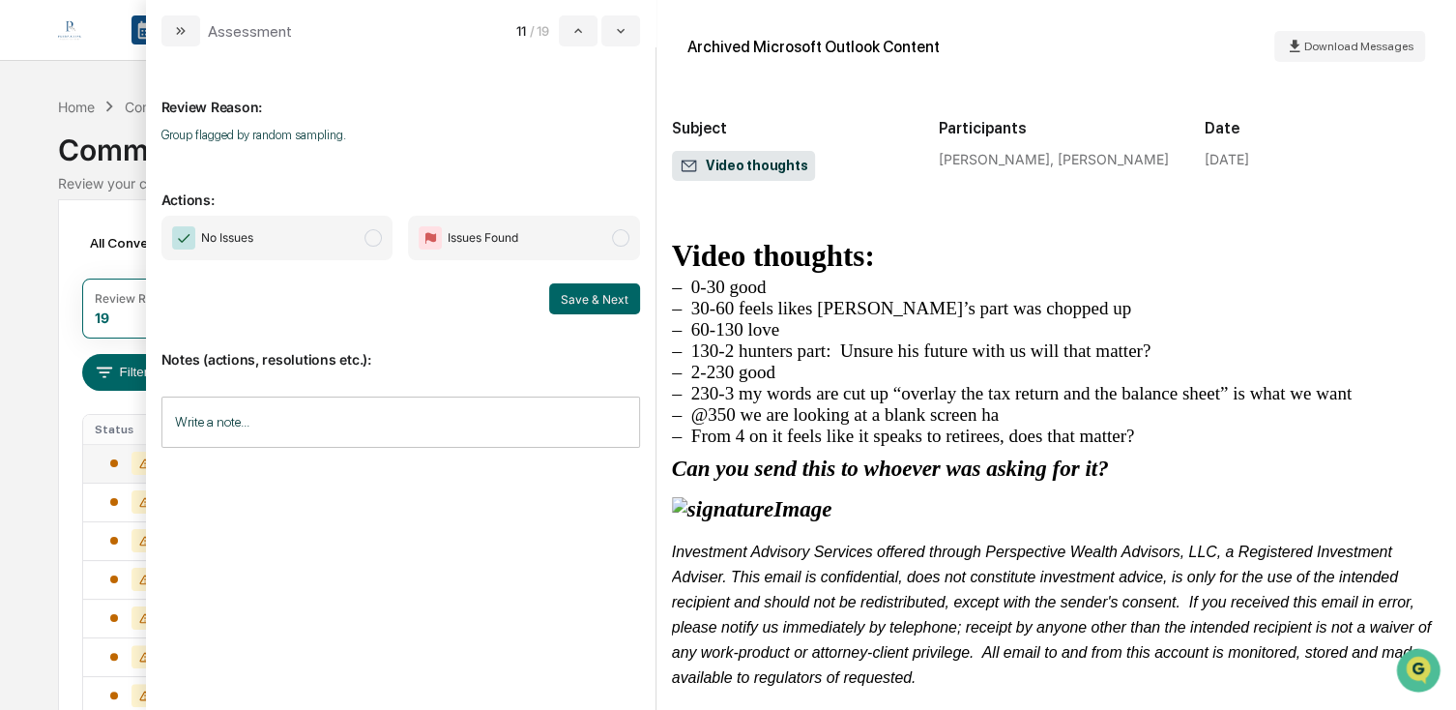
click at [339, 254] on span "No Issues" at bounding box center [277, 238] width 232 height 44
click at [603, 305] on button "Save & Next" at bounding box center [594, 298] width 91 height 31
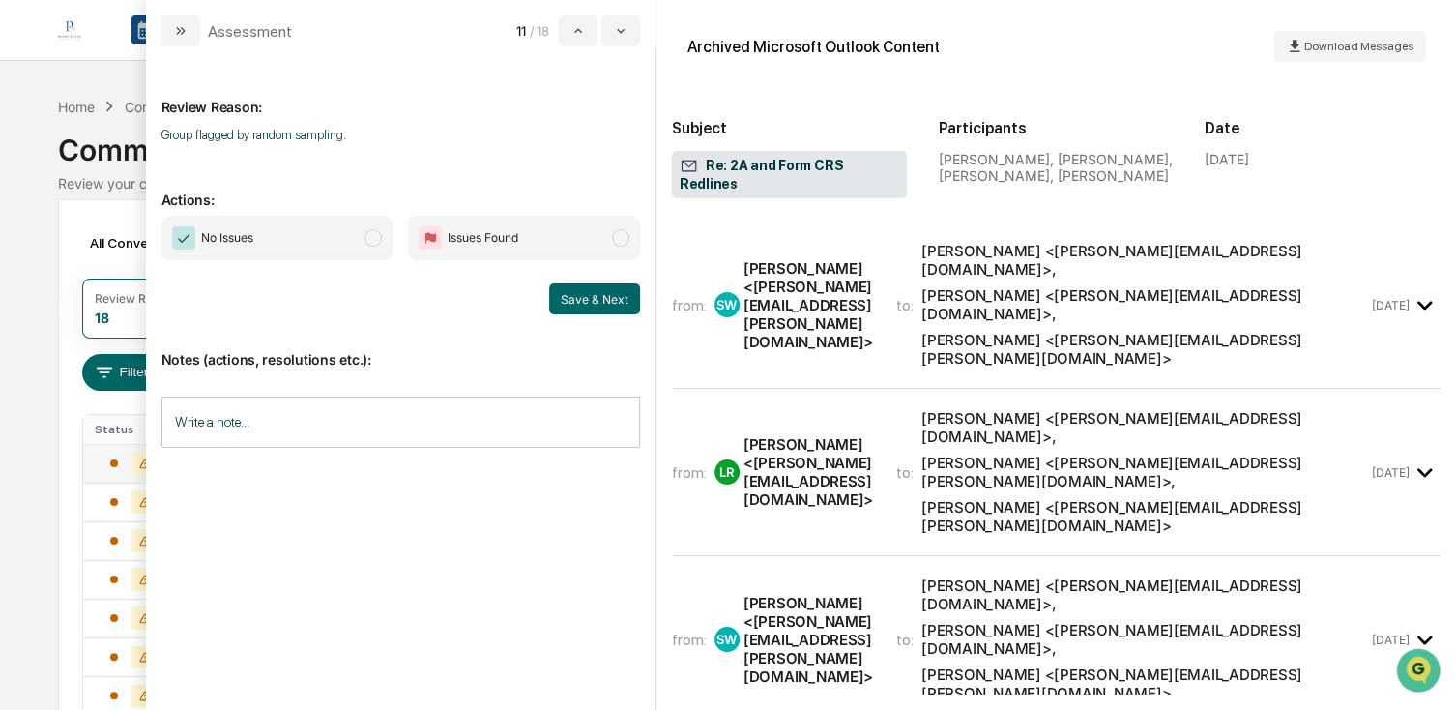
scroll to position [677, 0]
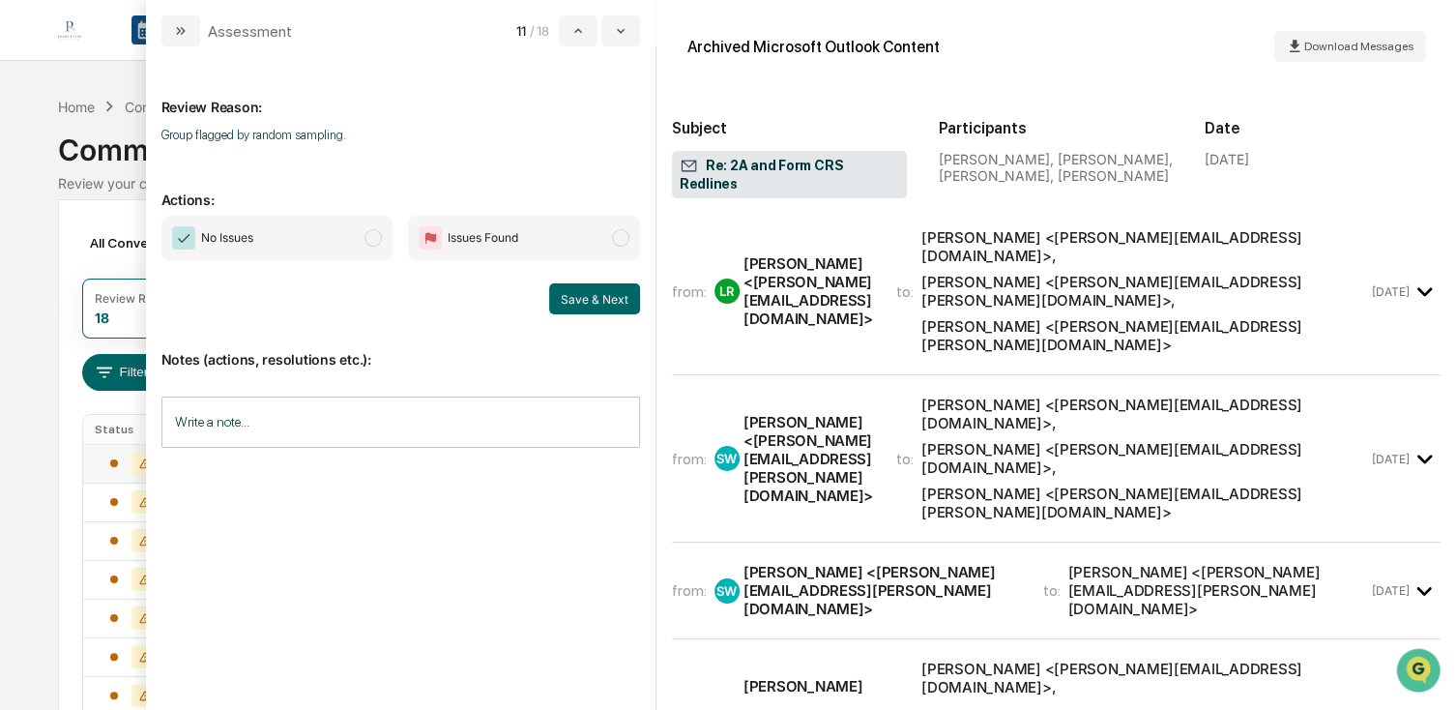
click at [364, 247] on span "No Issues" at bounding box center [277, 238] width 232 height 44
click at [611, 300] on button "Save & Next" at bounding box center [594, 298] width 91 height 31
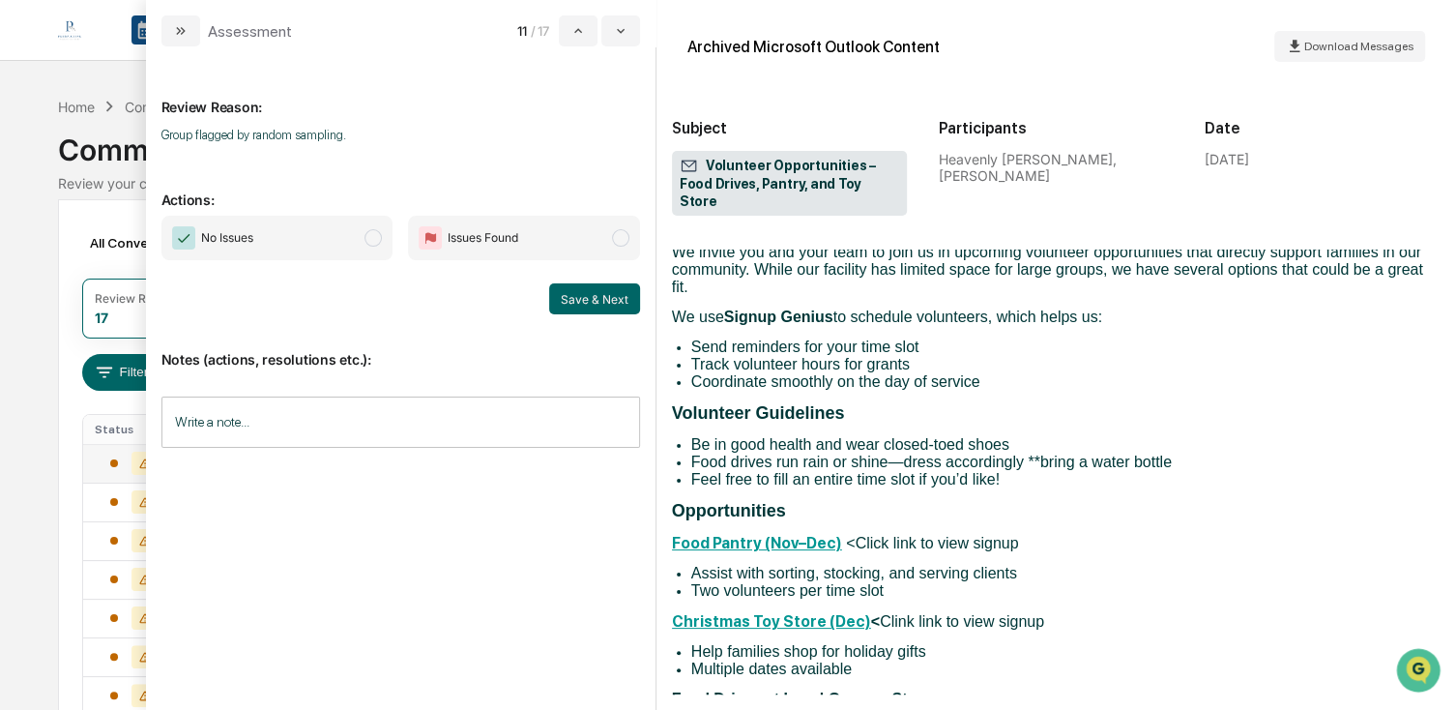
scroll to position [387, 0]
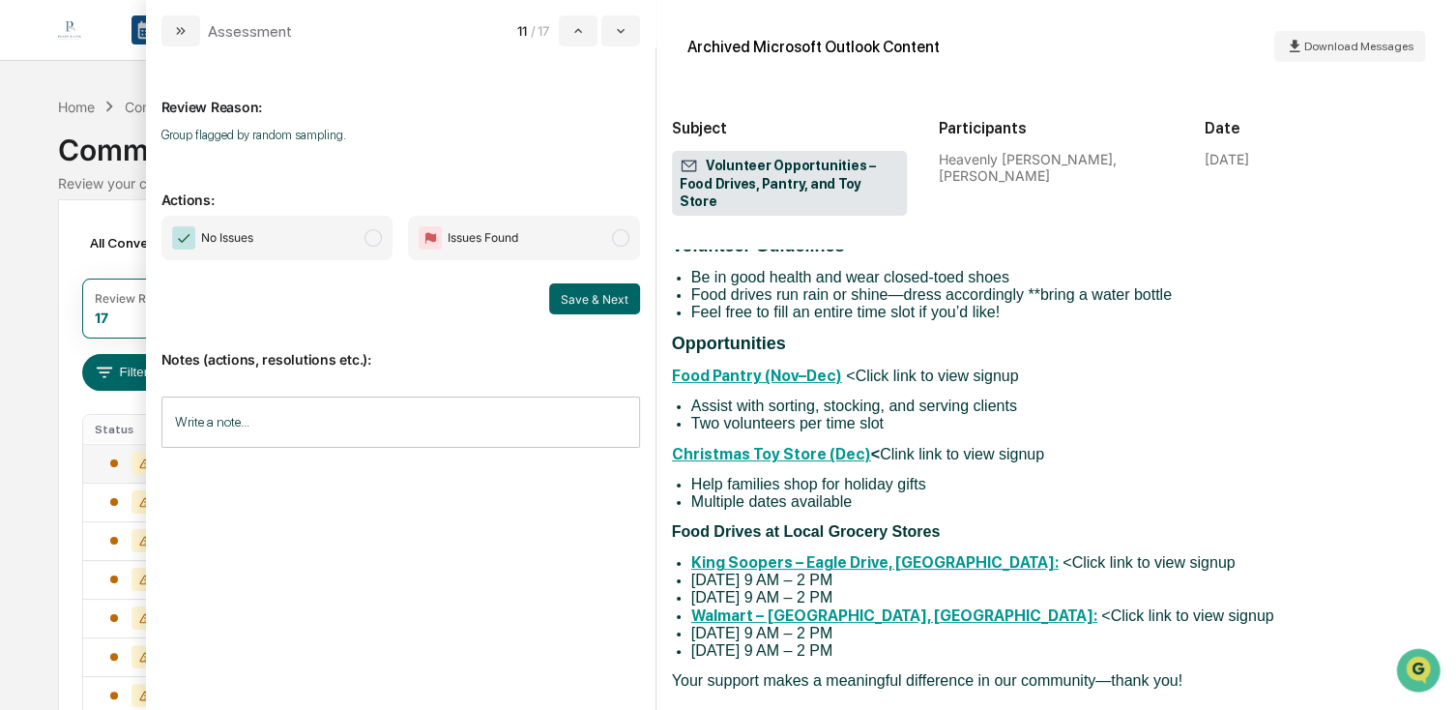
click at [303, 238] on span "No Issues" at bounding box center [277, 238] width 232 height 44
click at [557, 300] on button "Save & Next" at bounding box center [594, 298] width 91 height 31
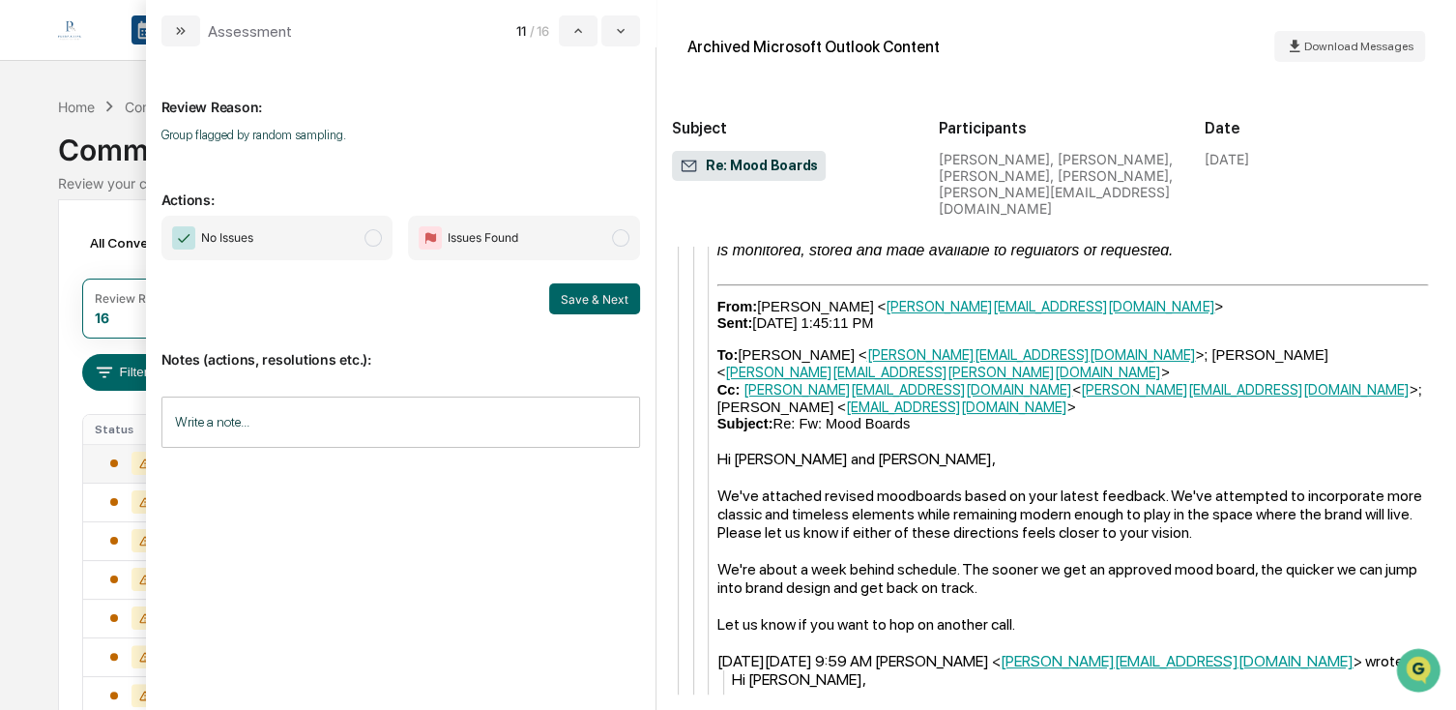
scroll to position [2259, 0]
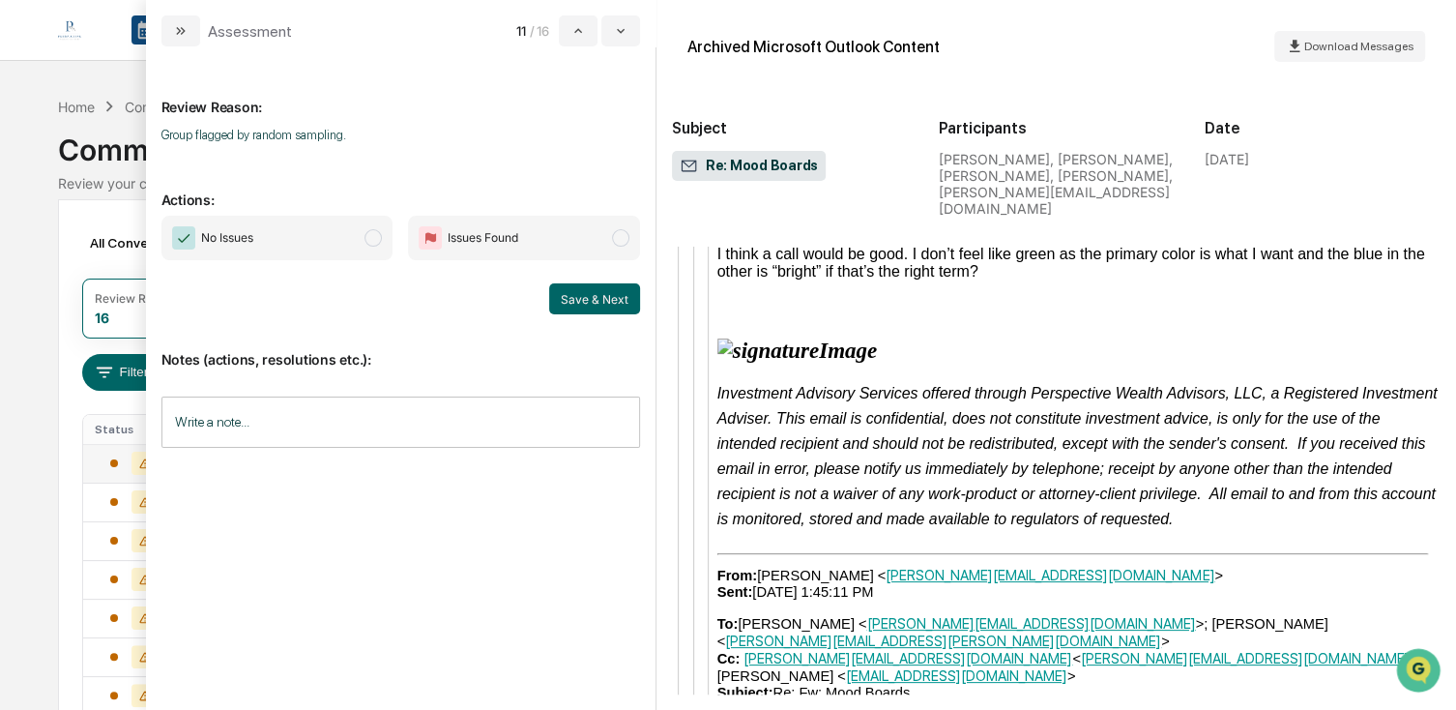
click at [313, 263] on div "No Issues Issues Found Save & Next" at bounding box center [400, 265] width 479 height 99
click at [340, 256] on span "No Issues" at bounding box center [277, 238] width 232 height 44
click at [581, 295] on button "Save & Next" at bounding box center [594, 298] width 91 height 31
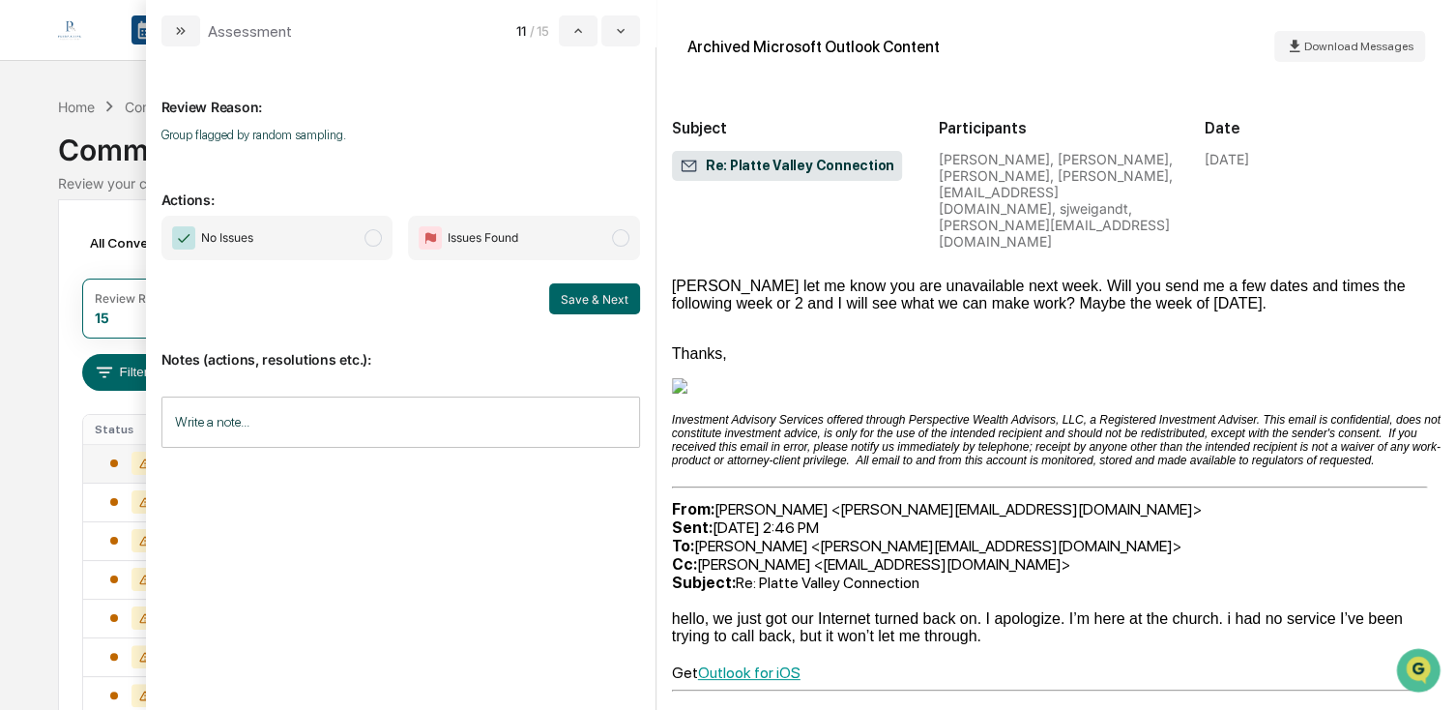
scroll to position [2320, 0]
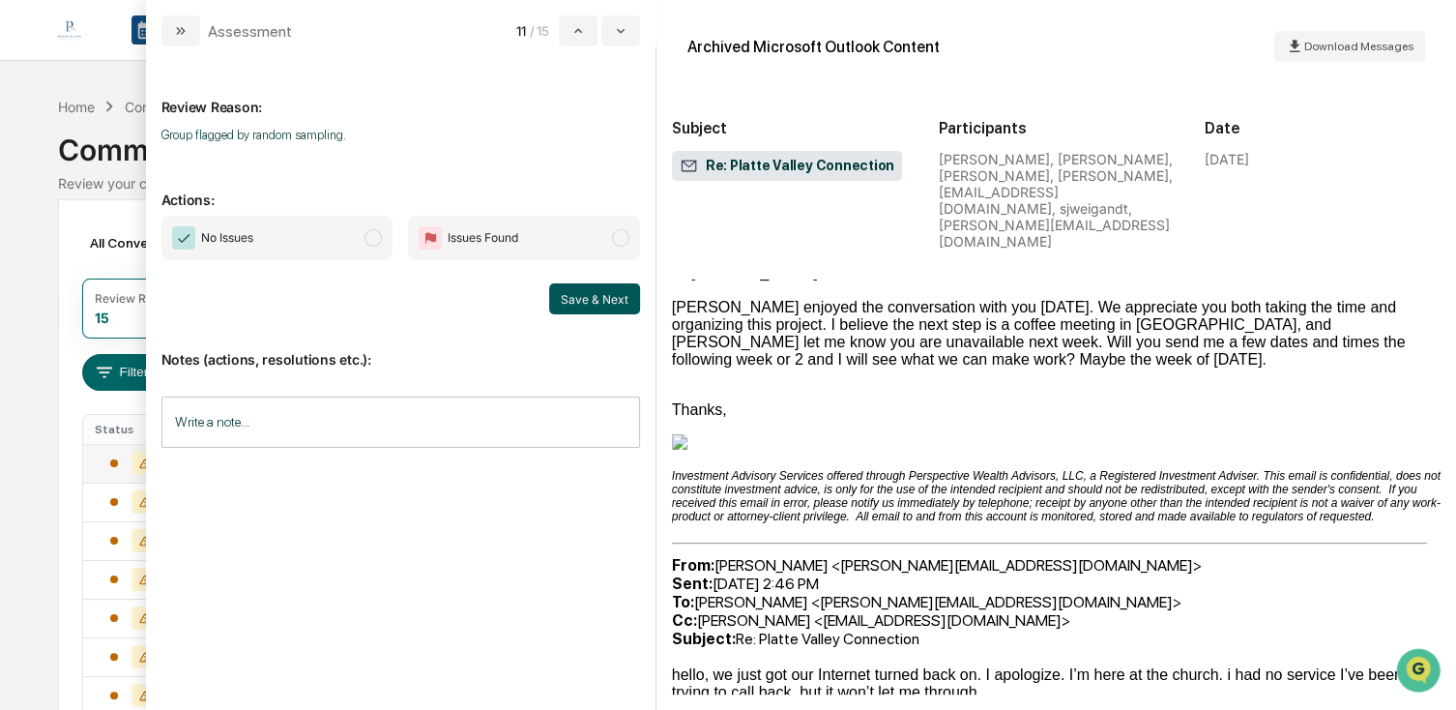
click at [377, 225] on span "No Issues" at bounding box center [277, 238] width 232 height 44
click at [566, 291] on button "Save & Next" at bounding box center [594, 298] width 91 height 31
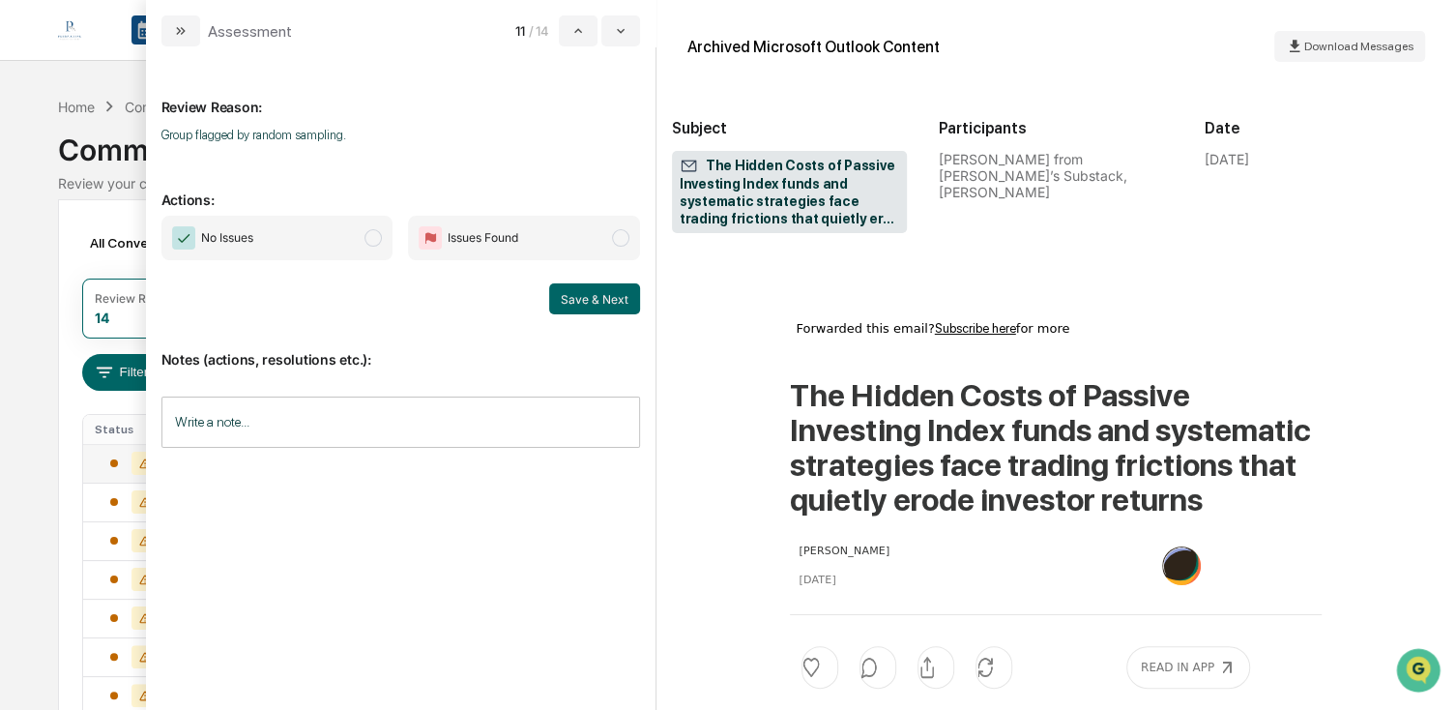
scroll to position [97, 0]
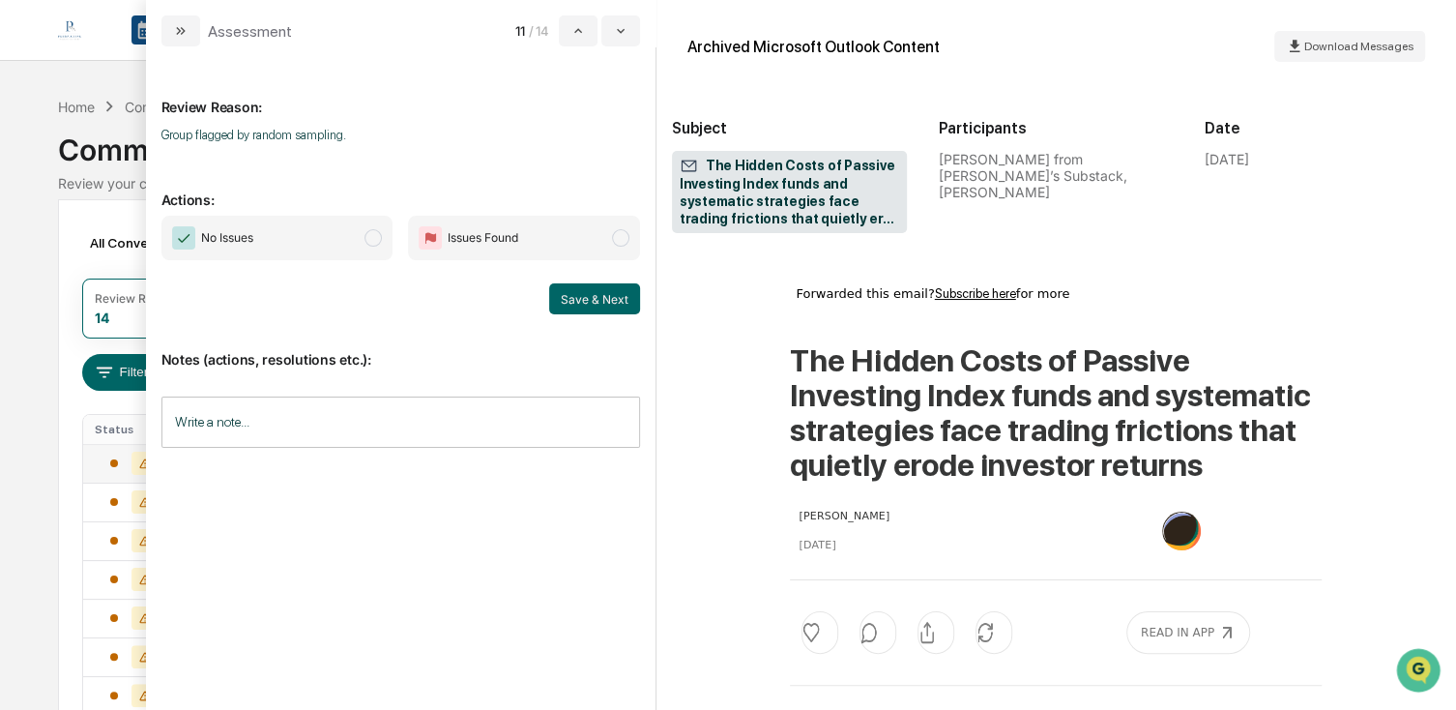
click at [484, 316] on div "Notes (actions, resolutions etc.): Write a note... Write a note..." at bounding box center [400, 392] width 479 height 157
click at [367, 242] on span "modal" at bounding box center [372, 237] width 17 height 17
click at [600, 295] on button "Save & Next" at bounding box center [594, 298] width 91 height 31
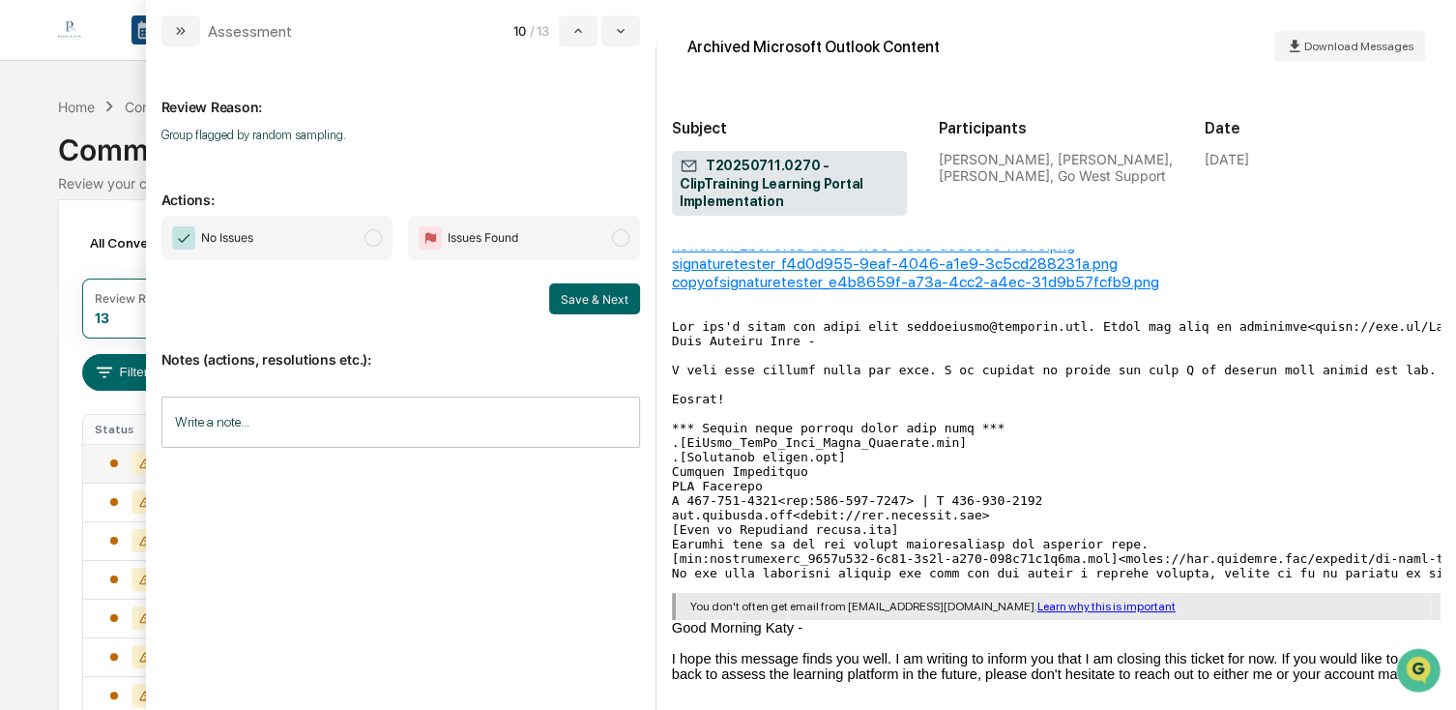
scroll to position [290, 0]
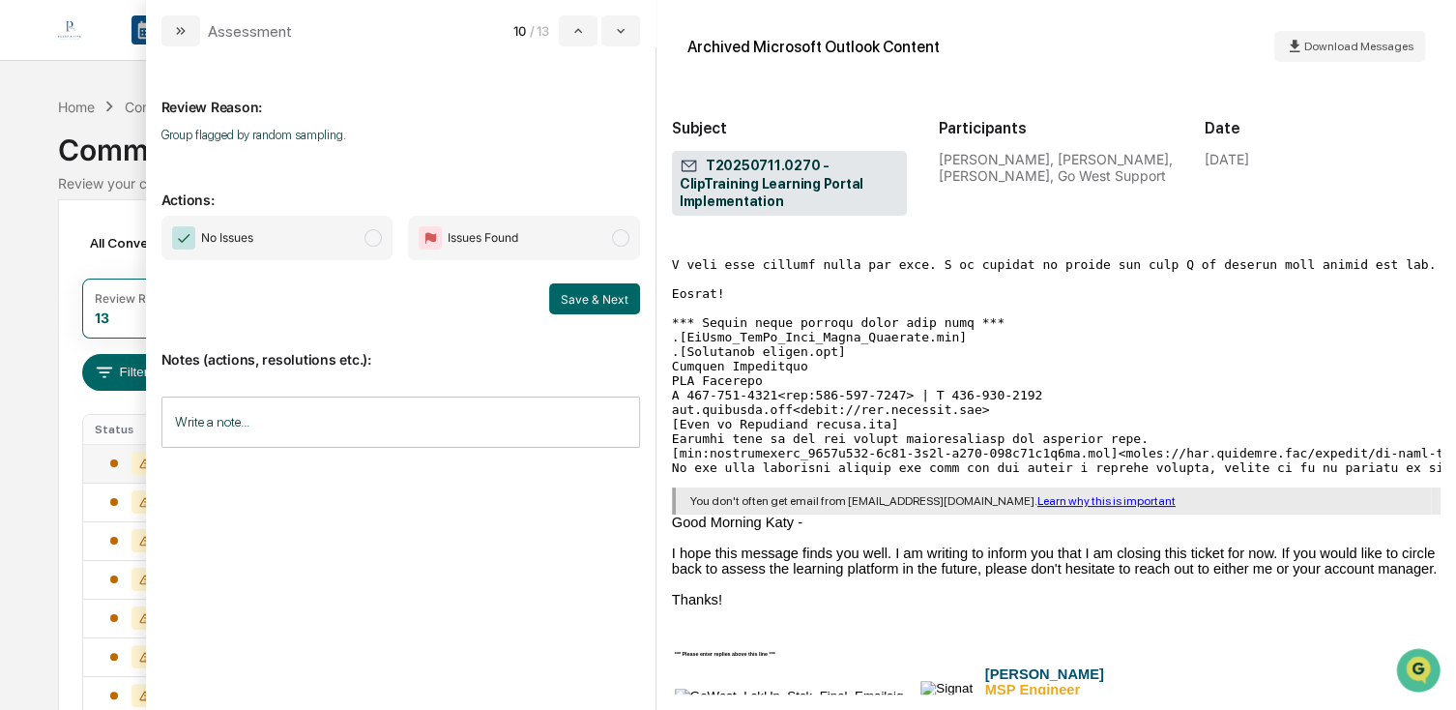
click at [247, 232] on span "No Issues" at bounding box center [227, 237] width 52 height 19
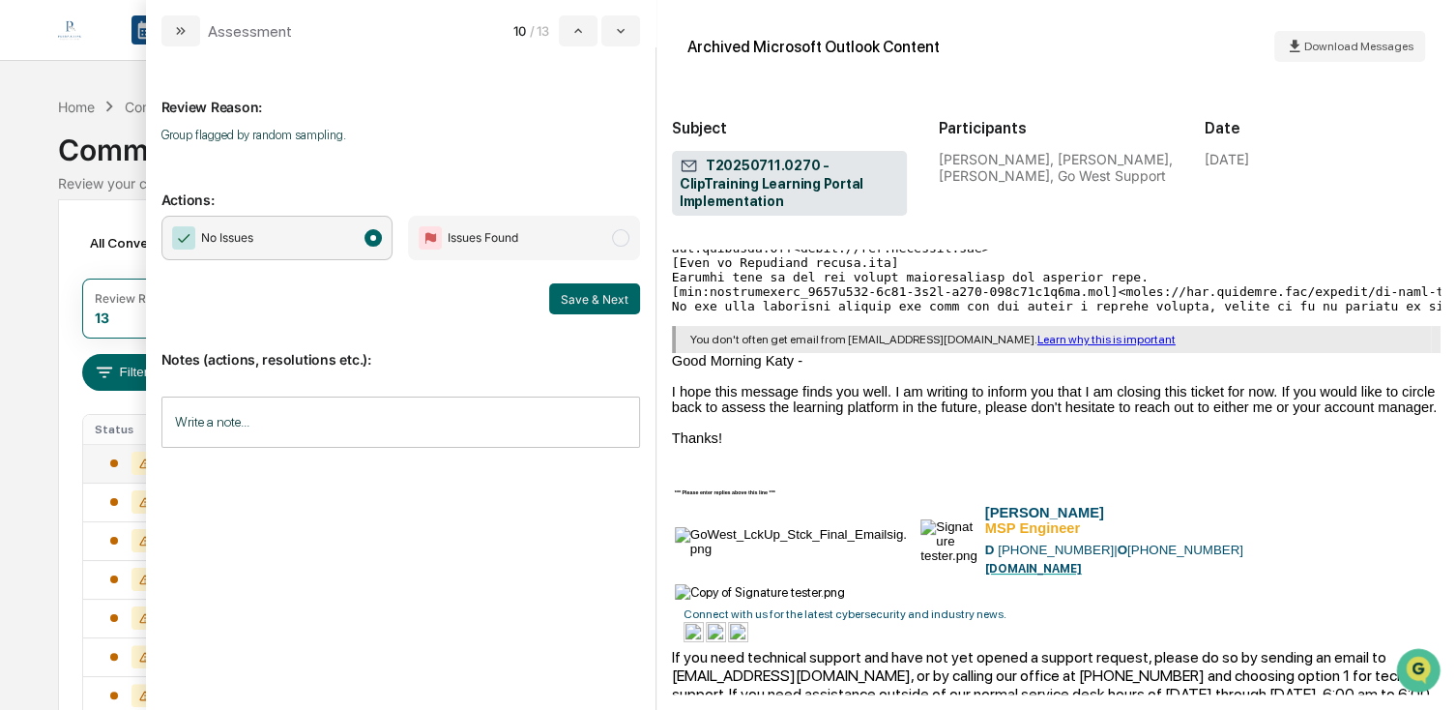
scroll to position [483, 0]
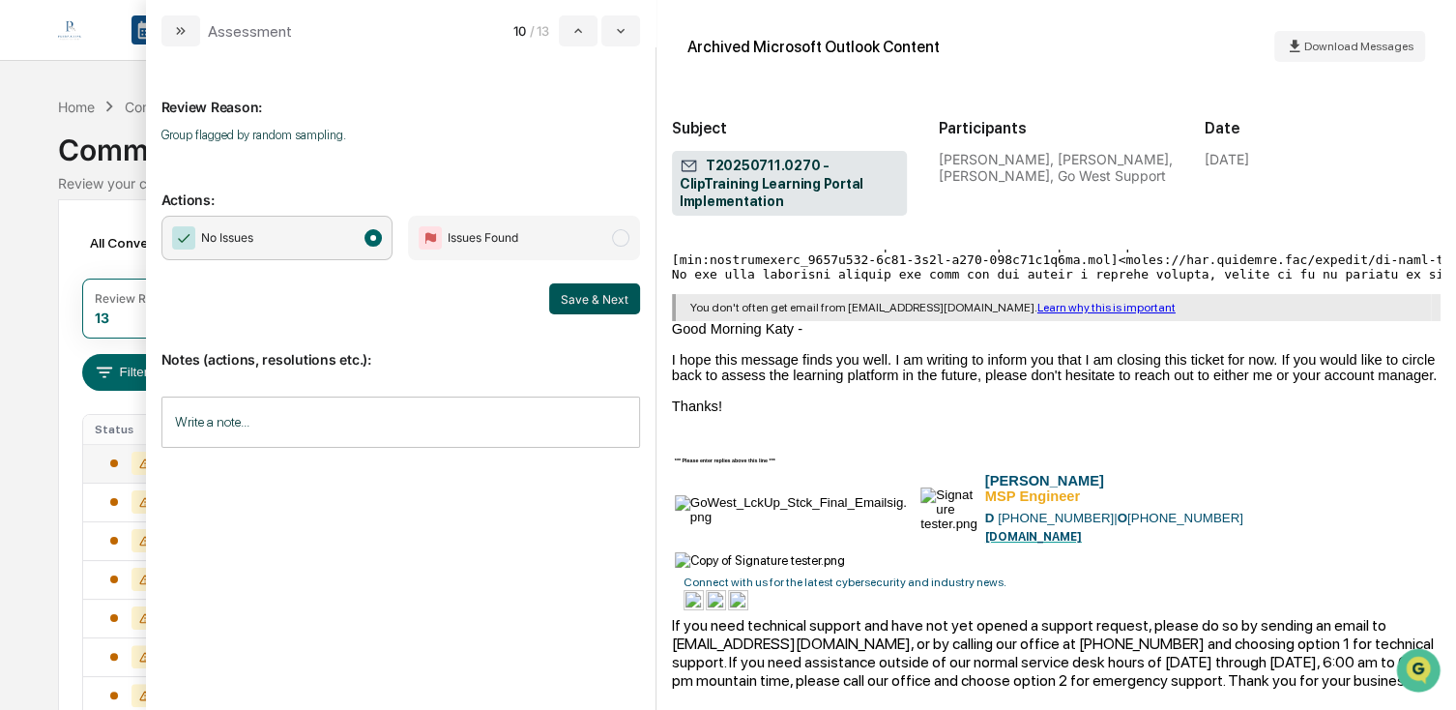
click at [583, 296] on button "Save & Next" at bounding box center [594, 298] width 91 height 31
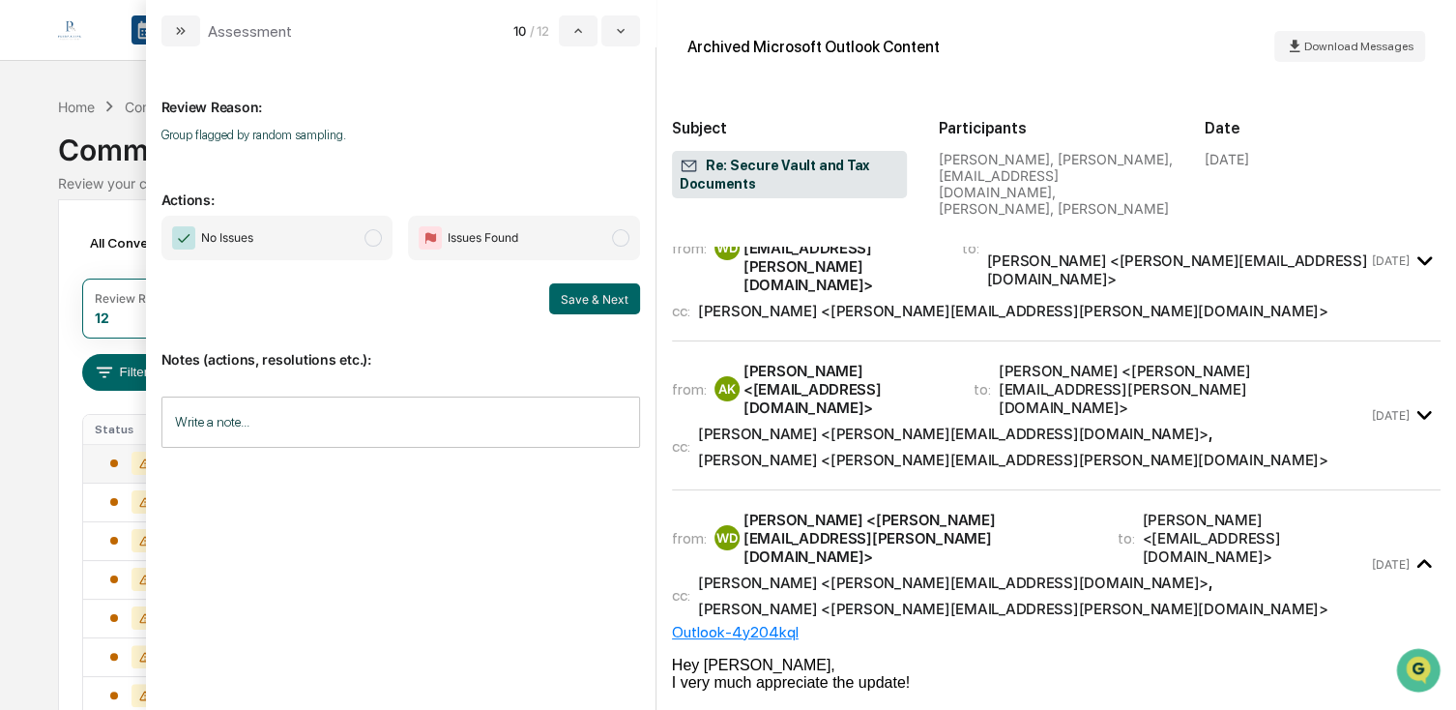
scroll to position [97, 0]
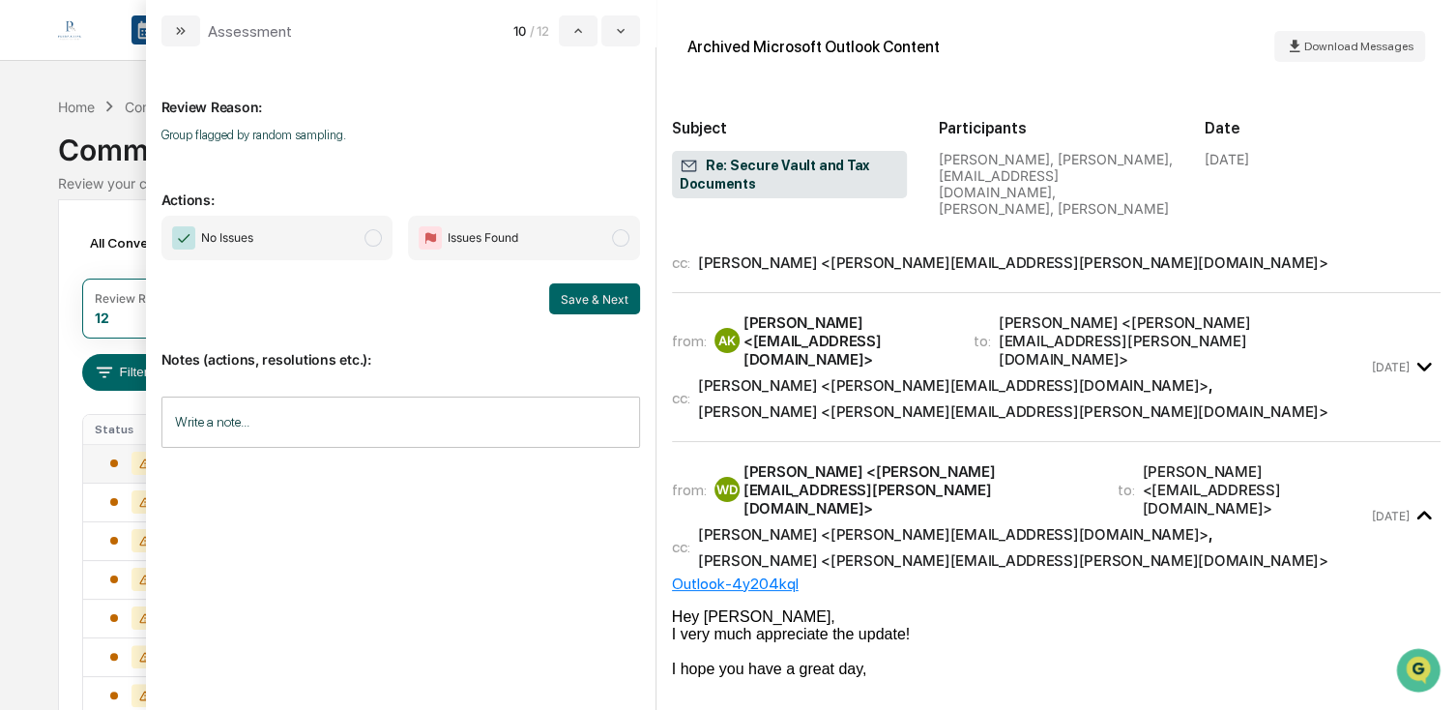
click at [238, 268] on div "No Issues Issues Found Save & Next" at bounding box center [400, 265] width 479 height 99
click at [283, 238] on span "No Issues" at bounding box center [277, 238] width 232 height 44
click at [614, 301] on button "Save & Next" at bounding box center [594, 298] width 91 height 31
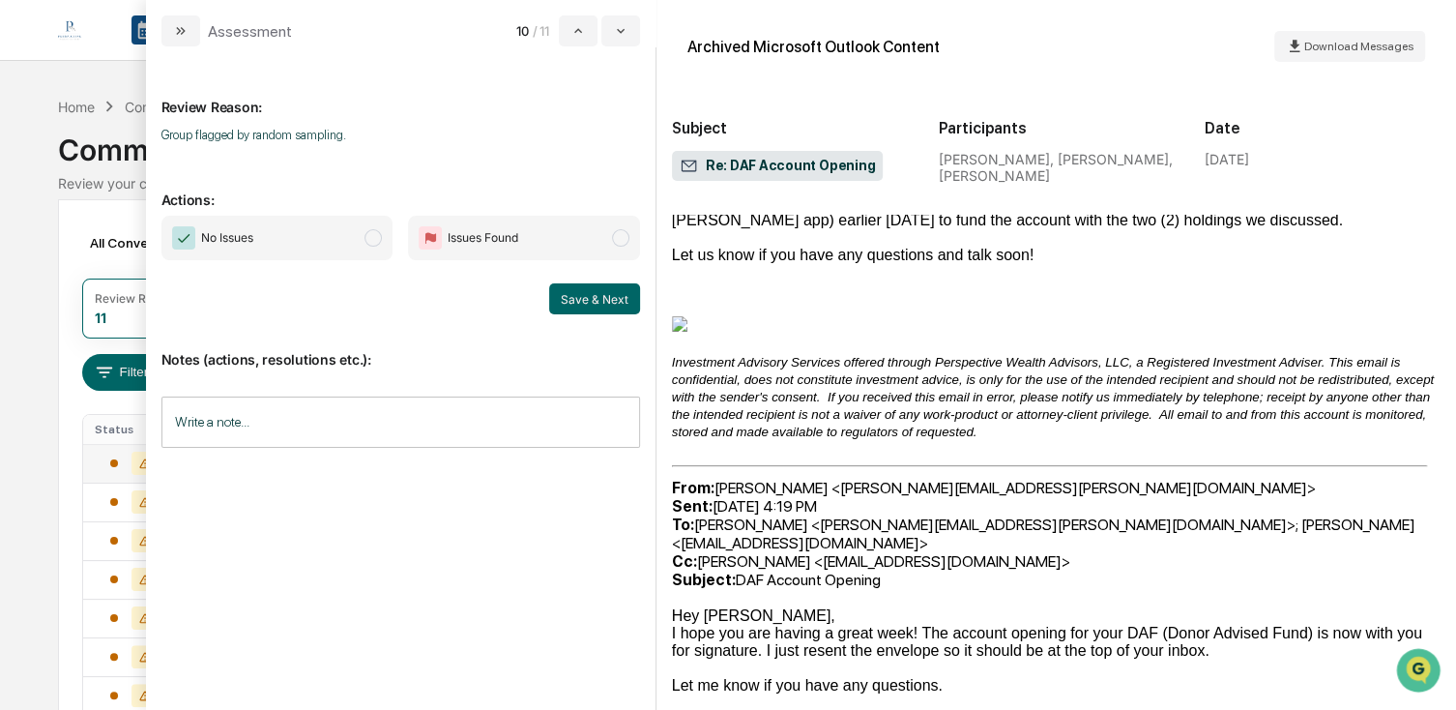
scroll to position [290, 0]
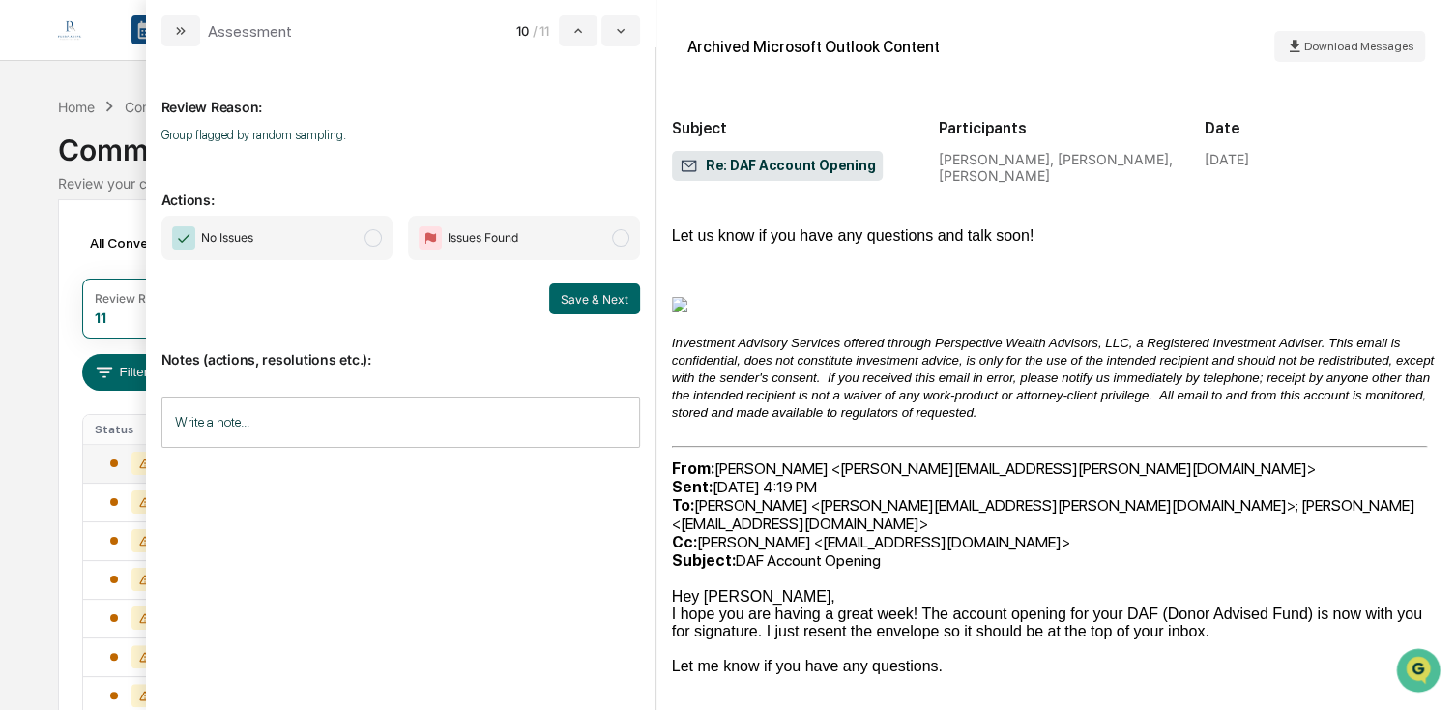
click at [287, 252] on span "No Issues" at bounding box center [277, 238] width 232 height 44
click at [573, 308] on button "Save & Next" at bounding box center [594, 298] width 91 height 31
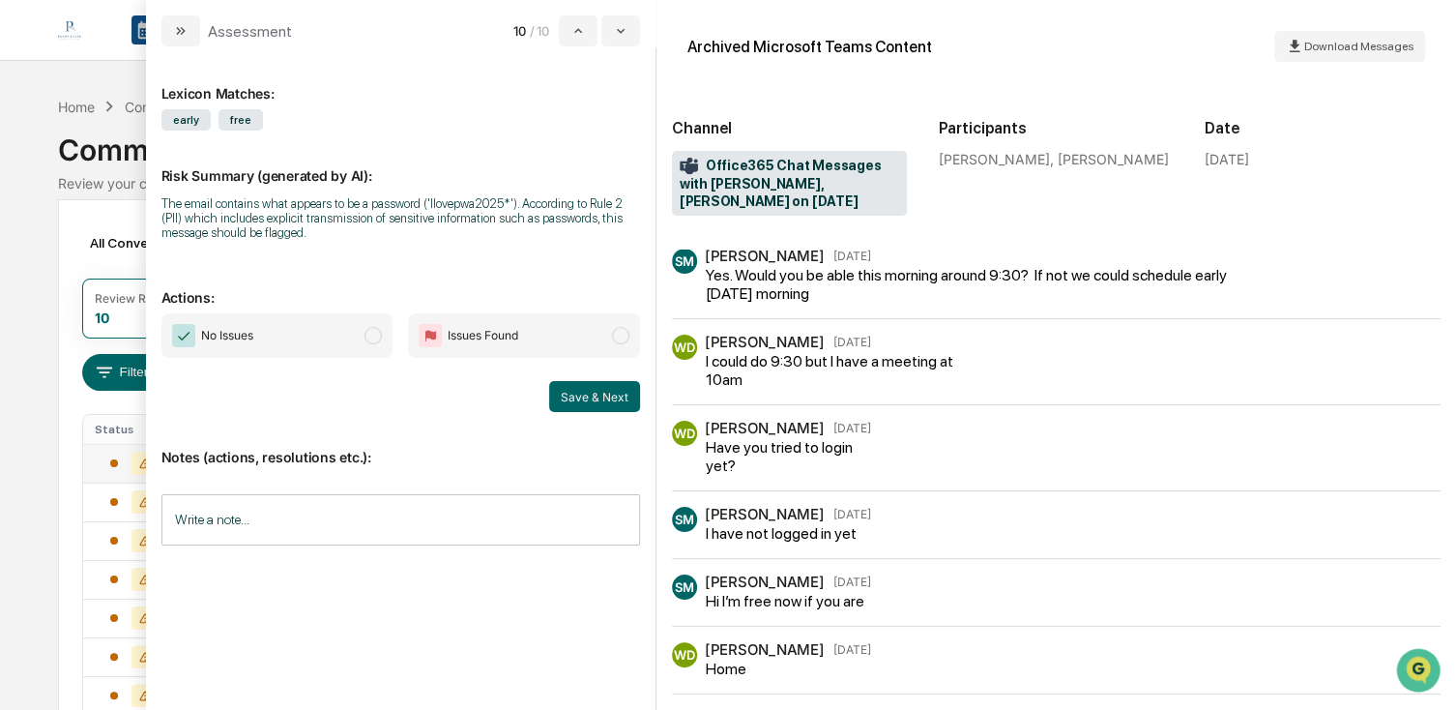
click at [300, 335] on span "No Issues" at bounding box center [277, 335] width 232 height 44
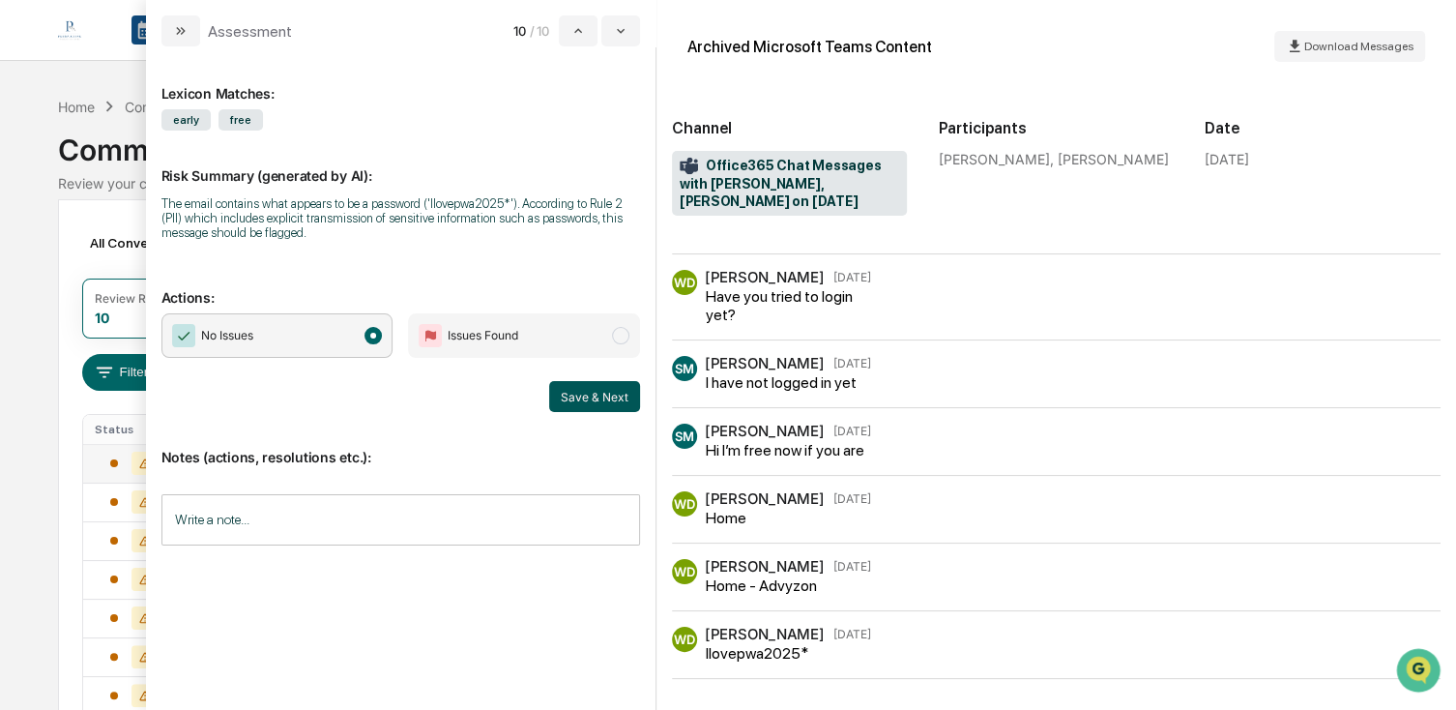
click at [591, 402] on button "Save & Next" at bounding box center [594, 396] width 91 height 31
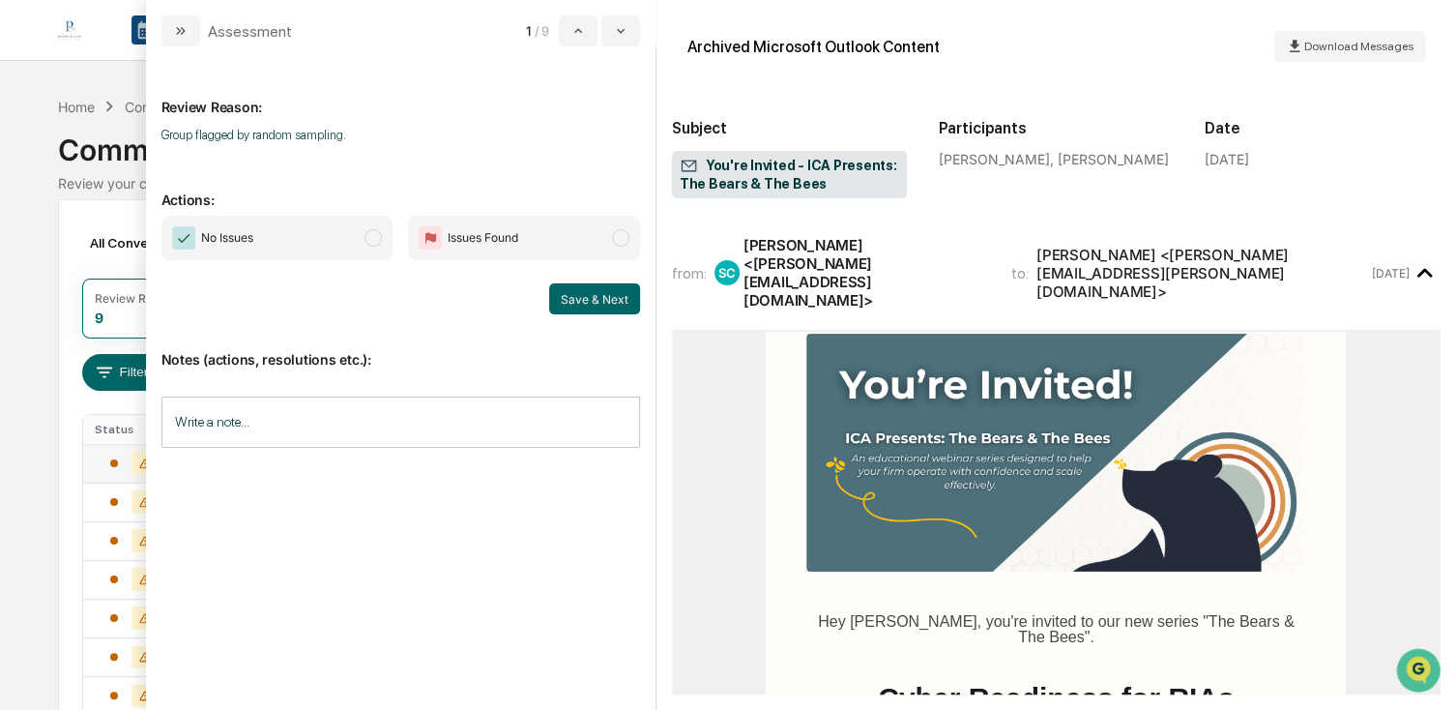
click at [257, 311] on div "Save & Next" at bounding box center [400, 298] width 479 height 31
click at [299, 236] on span "No Issues" at bounding box center [277, 238] width 232 height 44
click at [625, 293] on button "Save & Next" at bounding box center [594, 298] width 91 height 31
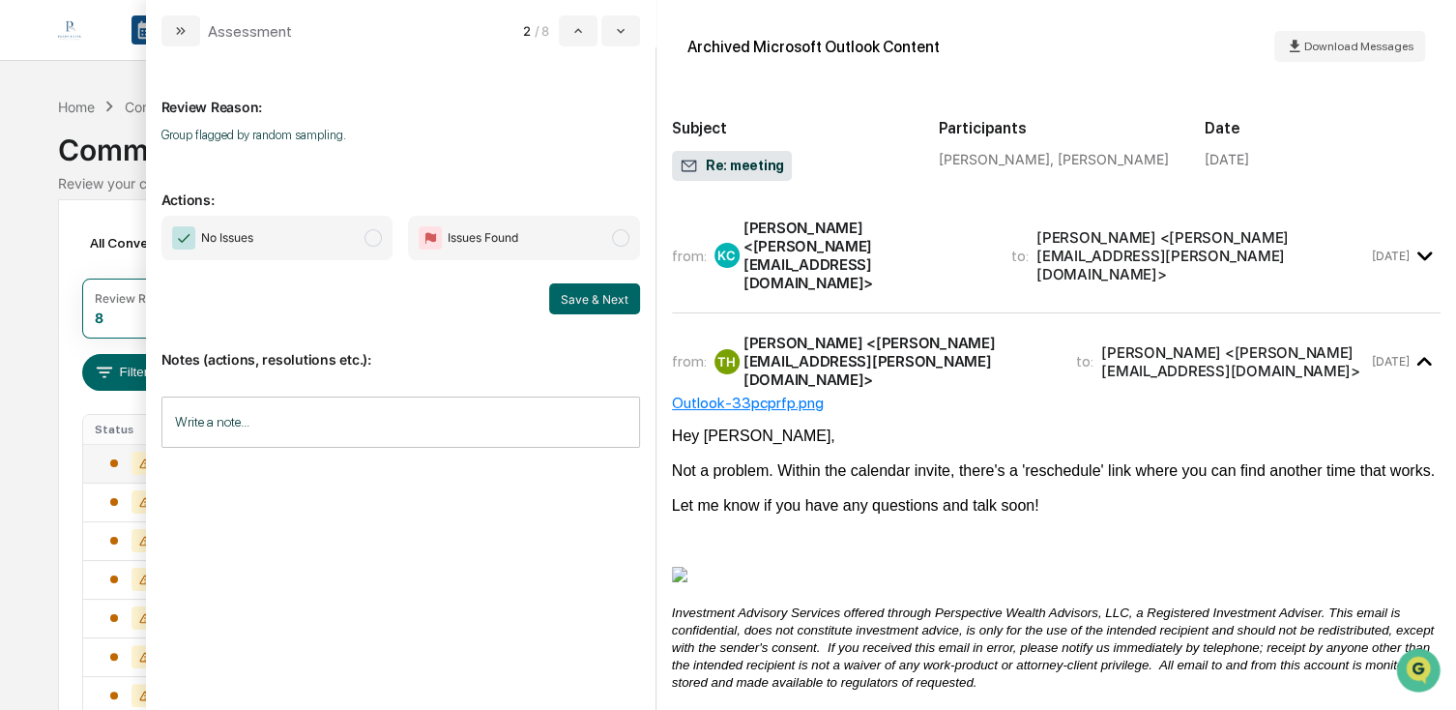
click at [311, 245] on span "No Issues" at bounding box center [277, 238] width 232 height 44
click at [648, 296] on div "Review Reason: Group flagged by random sampling. Actions: No Issues Issues Foun…" at bounding box center [400, 377] width 509 height 663
click at [616, 300] on button "Save & Next" at bounding box center [594, 298] width 91 height 31
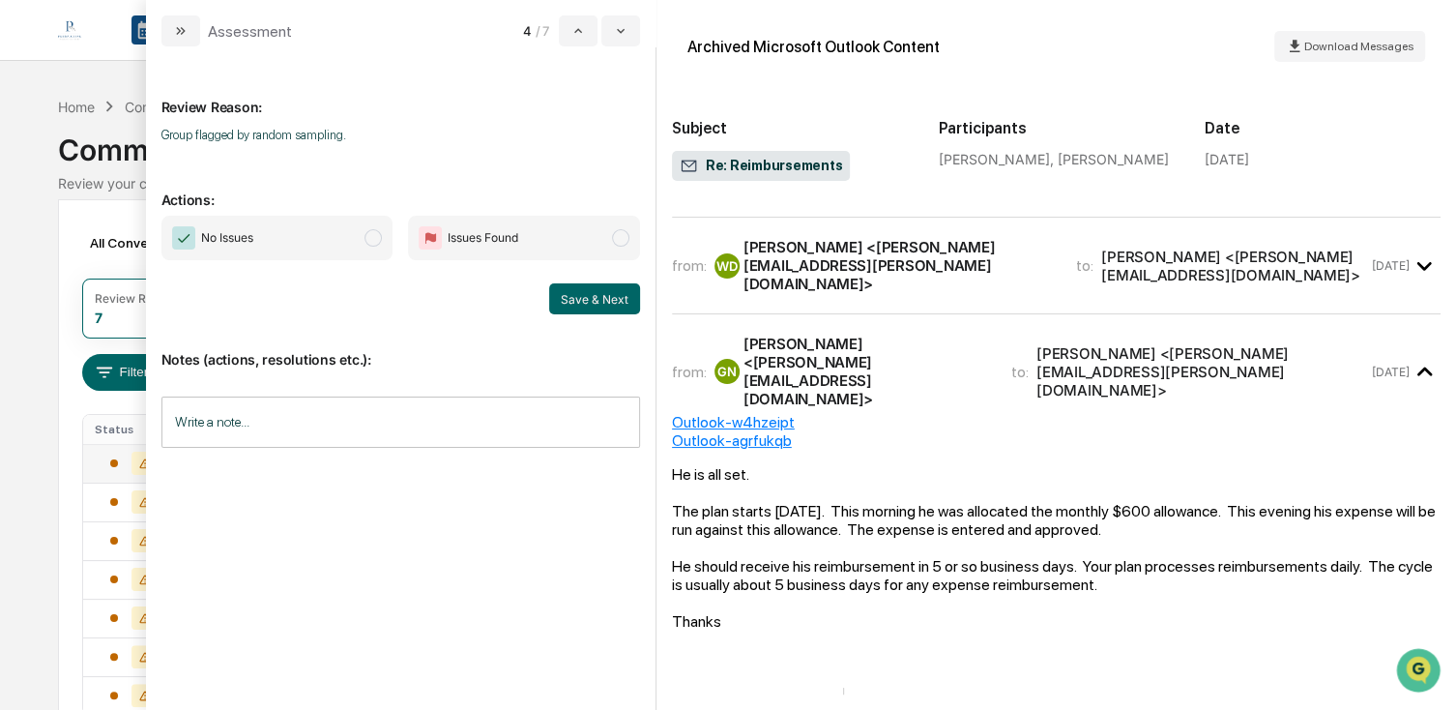
scroll to position [193, 0]
click at [305, 247] on span "No Issues" at bounding box center [277, 238] width 232 height 44
click at [597, 295] on button "Save & Next" at bounding box center [594, 298] width 91 height 31
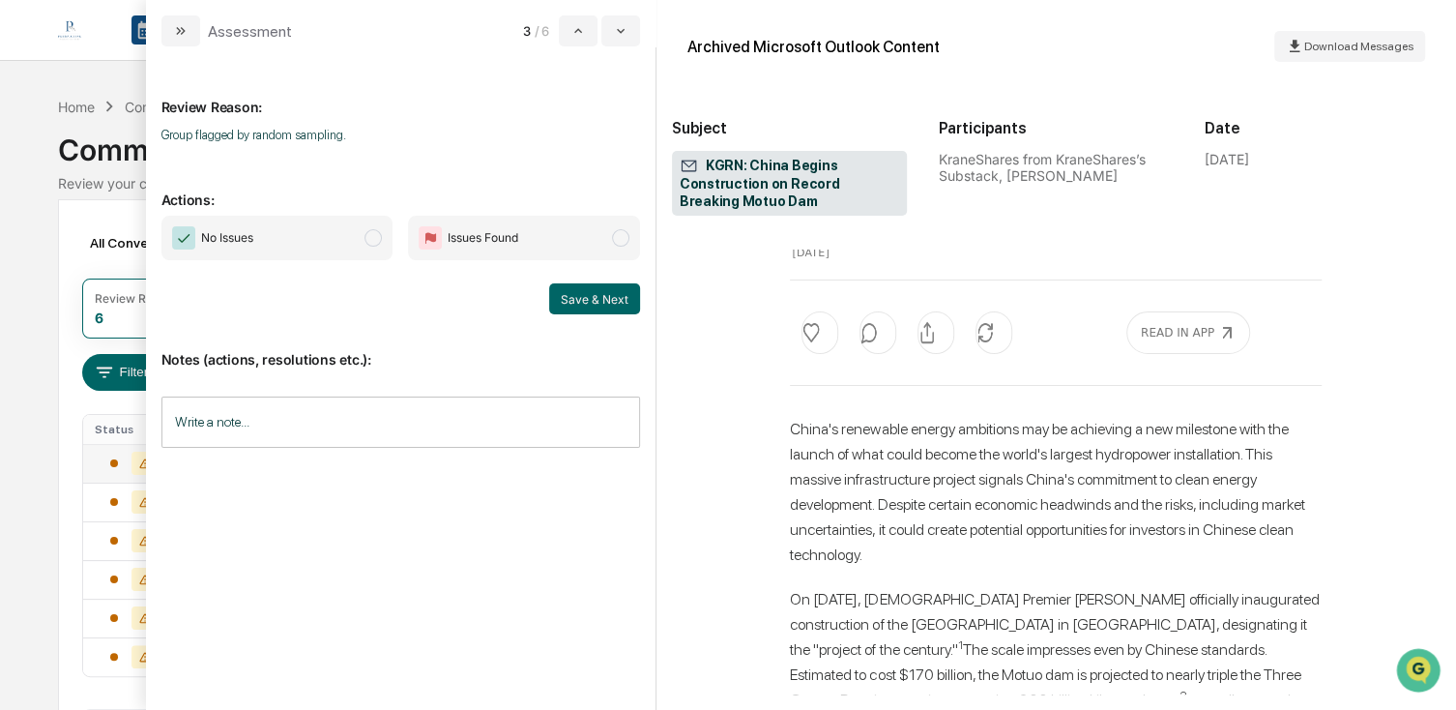
scroll to position [290, 0]
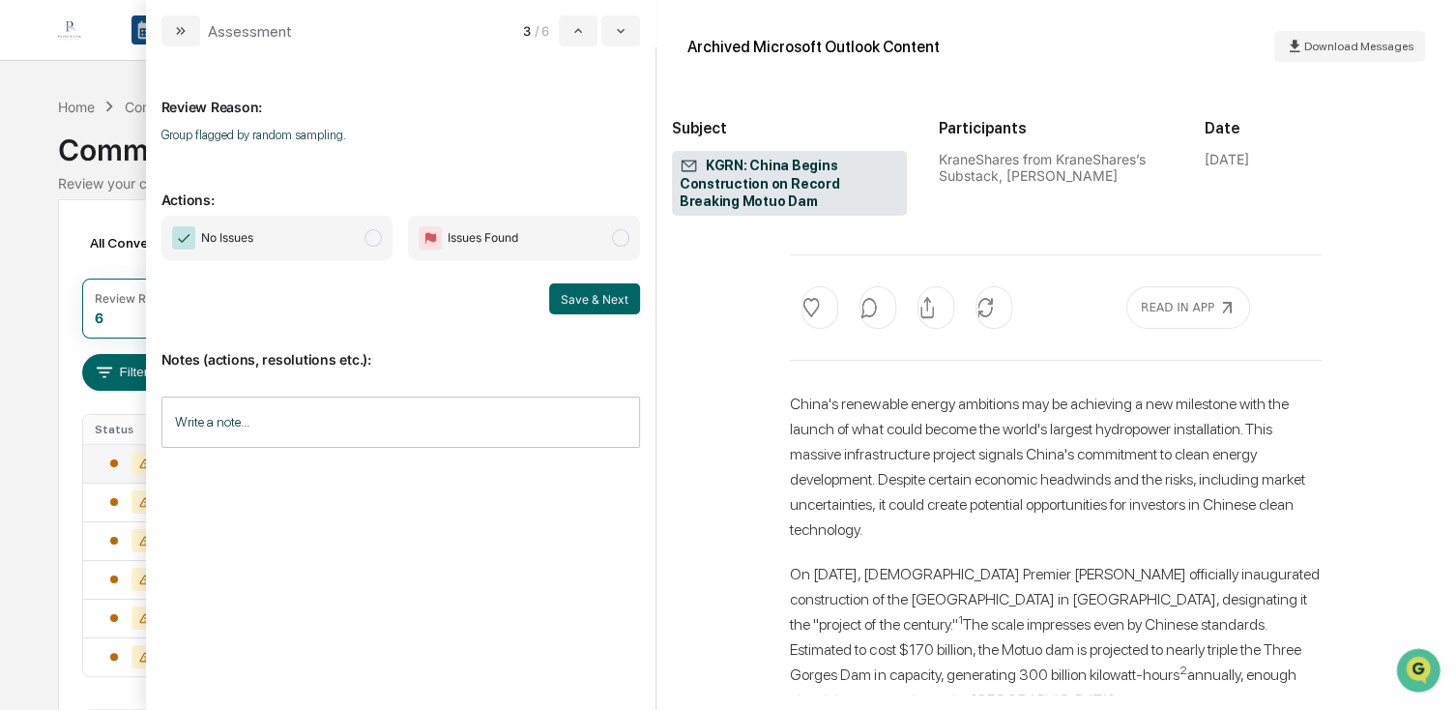
click at [343, 241] on span "No Issues" at bounding box center [277, 238] width 232 height 44
click at [581, 290] on button "Save & Next" at bounding box center [594, 298] width 91 height 31
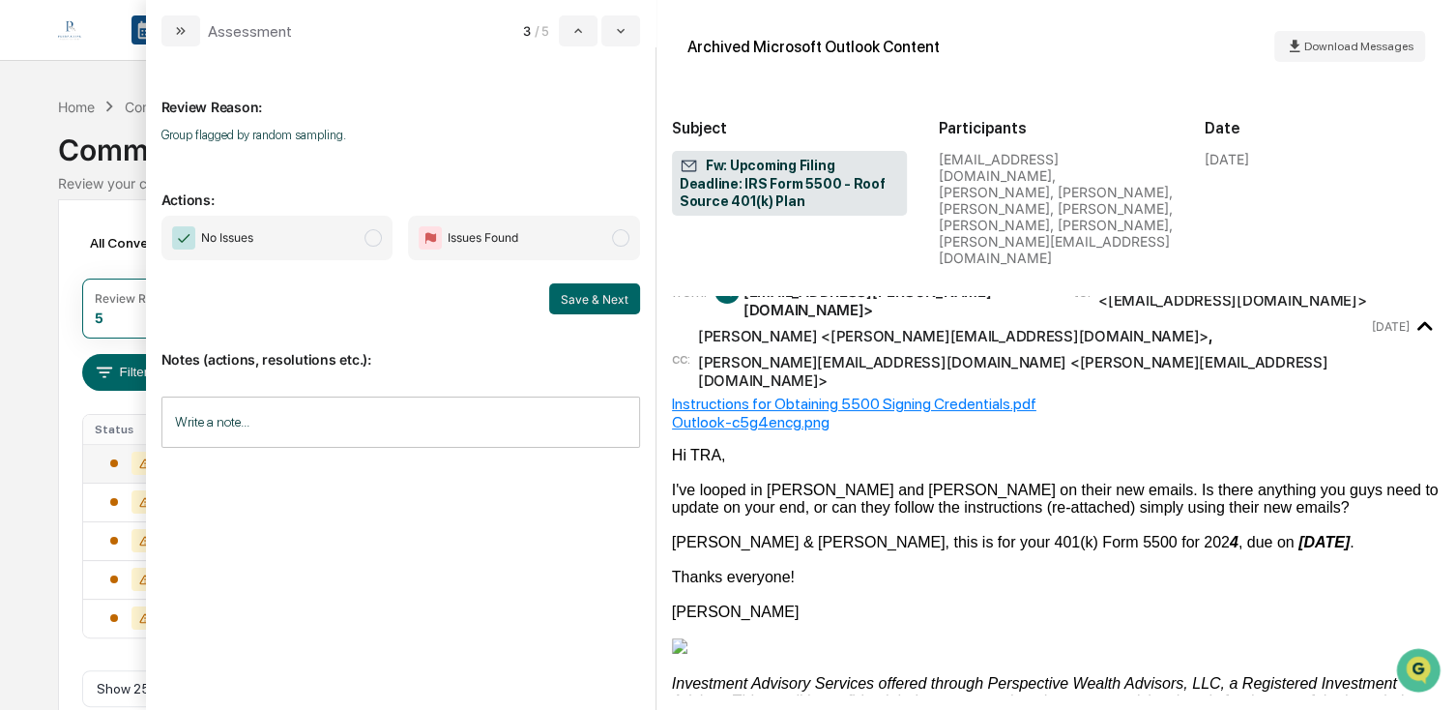
scroll to position [387, 0]
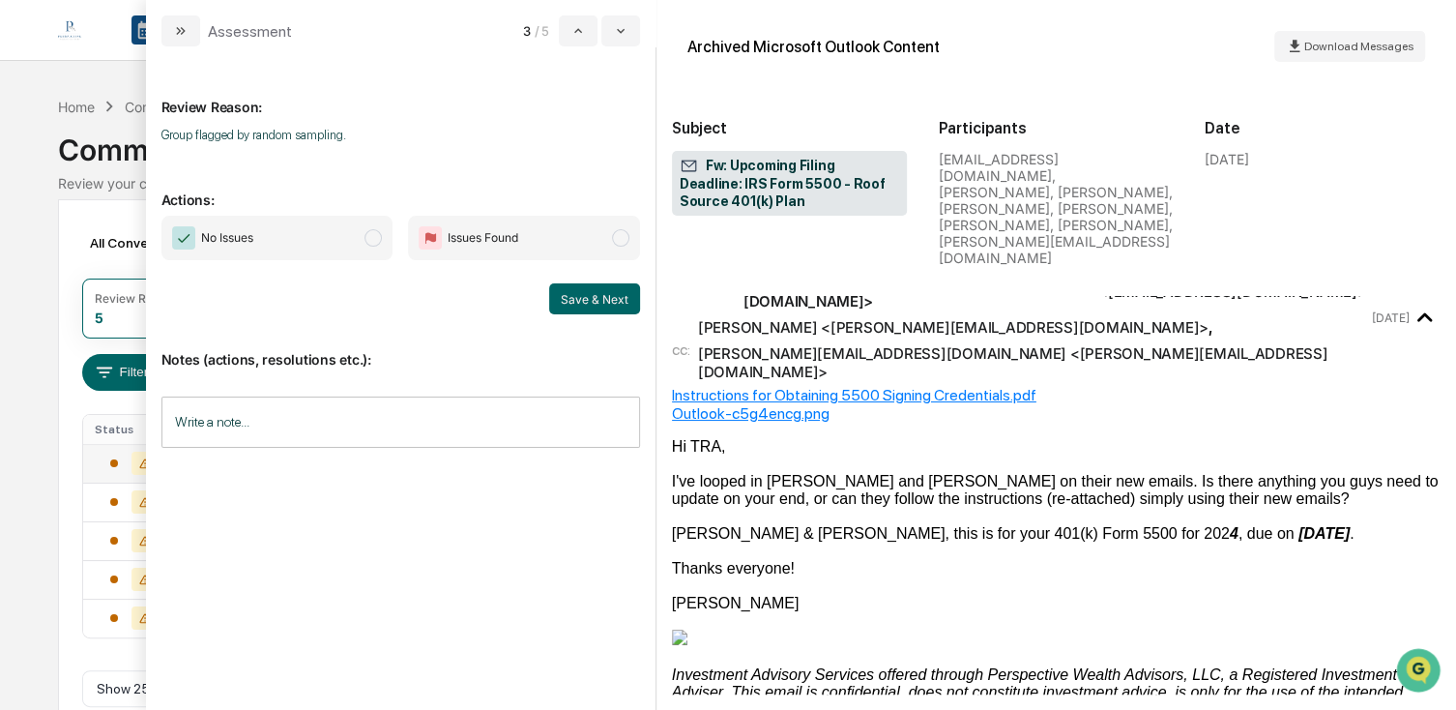
click at [344, 235] on span "No Issues" at bounding box center [277, 238] width 232 height 44
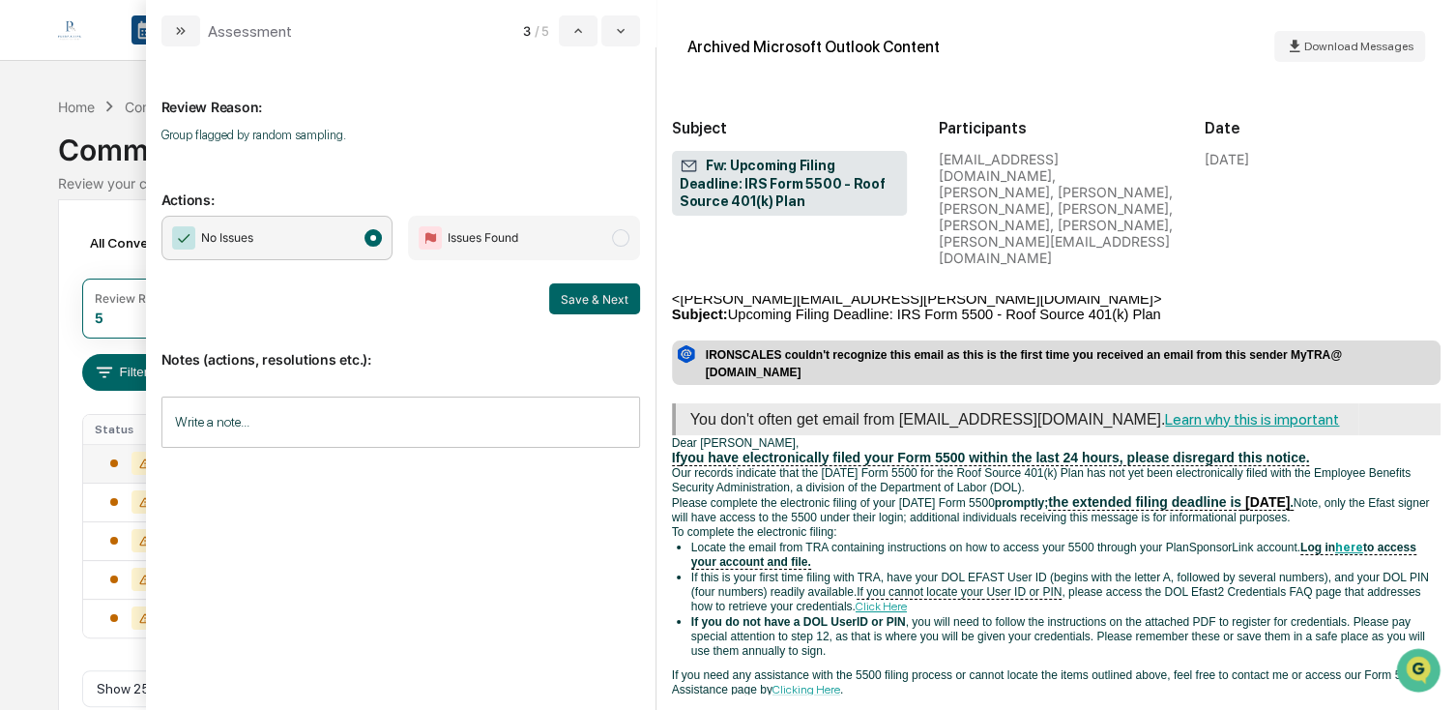
scroll to position [1152, 0]
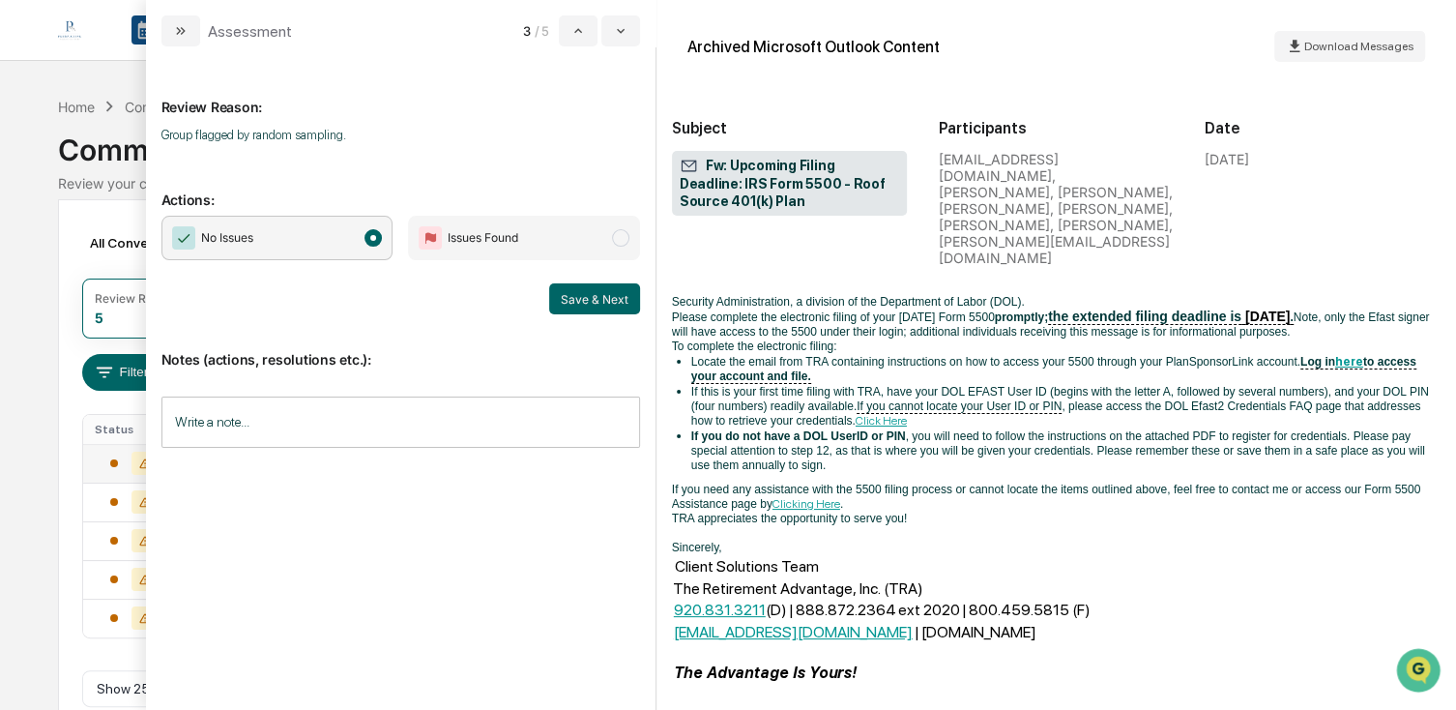
click at [619, 280] on div "No Issues Issues Found Save & Next" at bounding box center [400, 265] width 479 height 99
click at [631, 290] on button "Save & Next" at bounding box center [594, 298] width 91 height 31
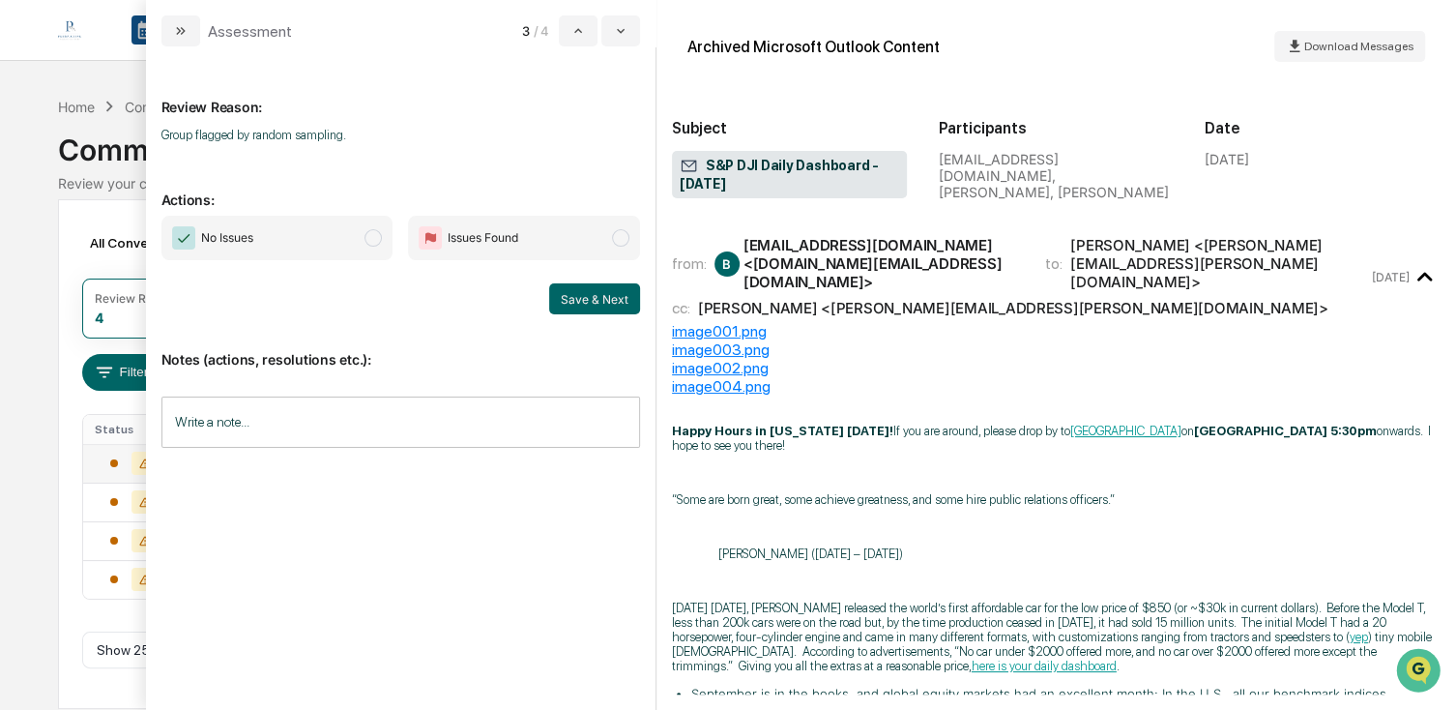
click at [384, 238] on span "No Issues" at bounding box center [277, 238] width 232 height 44
click at [579, 306] on button "Save & Next" at bounding box center [594, 298] width 91 height 31
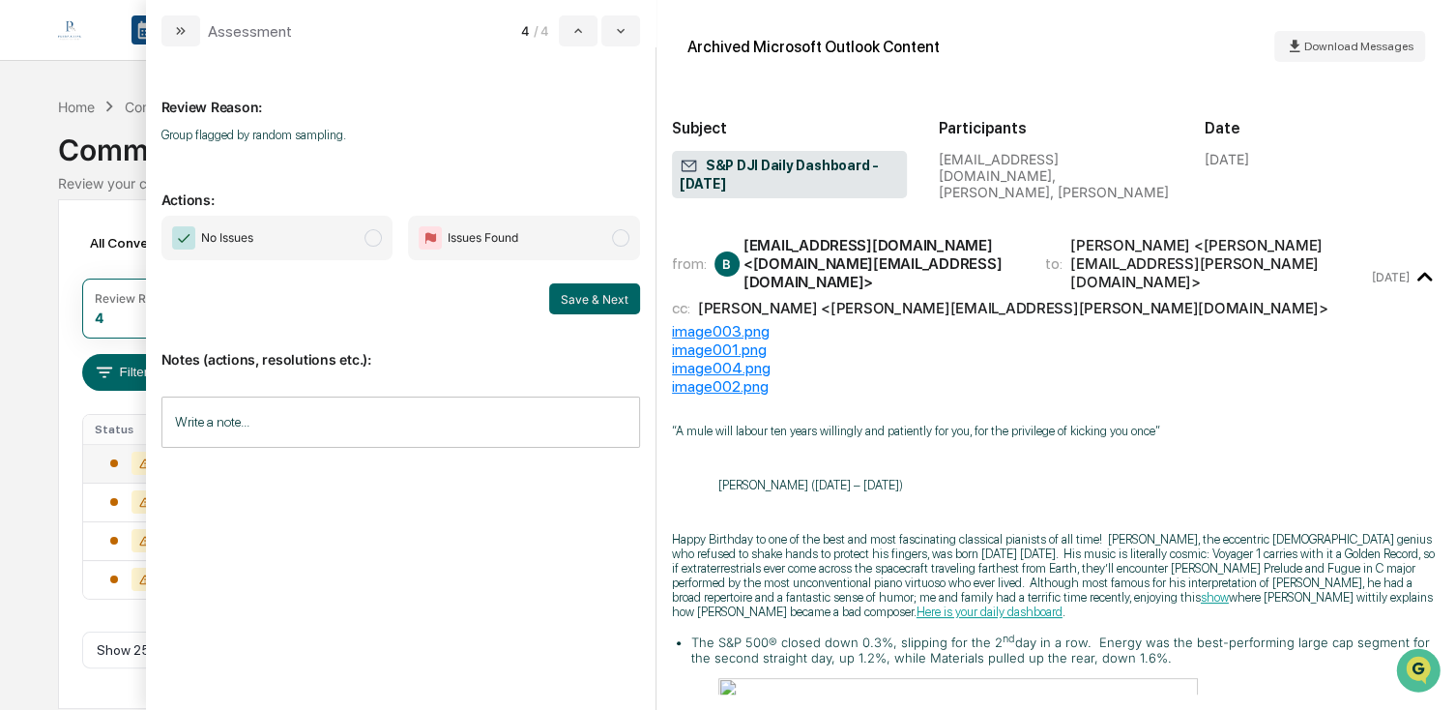
click at [288, 232] on span "No Issues" at bounding box center [277, 238] width 232 height 44
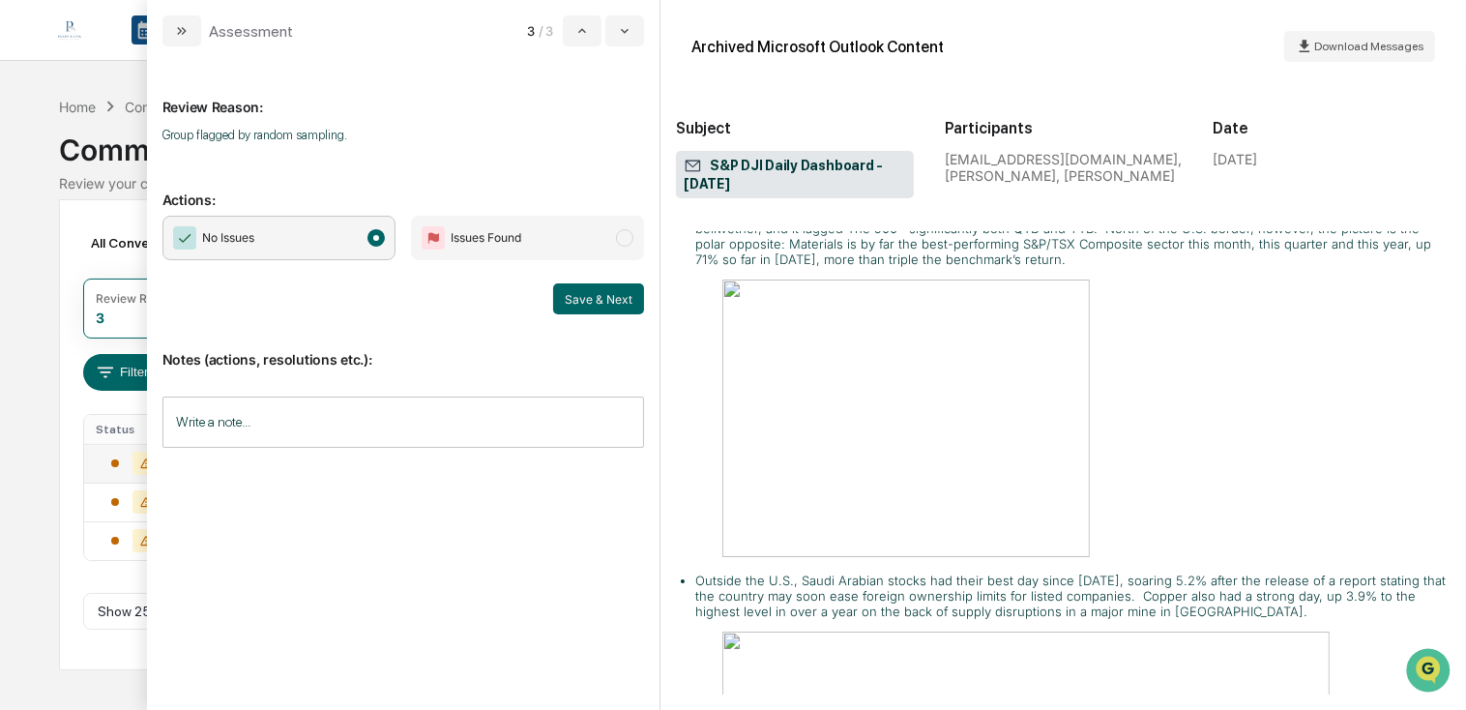
scroll to position [967, 0]
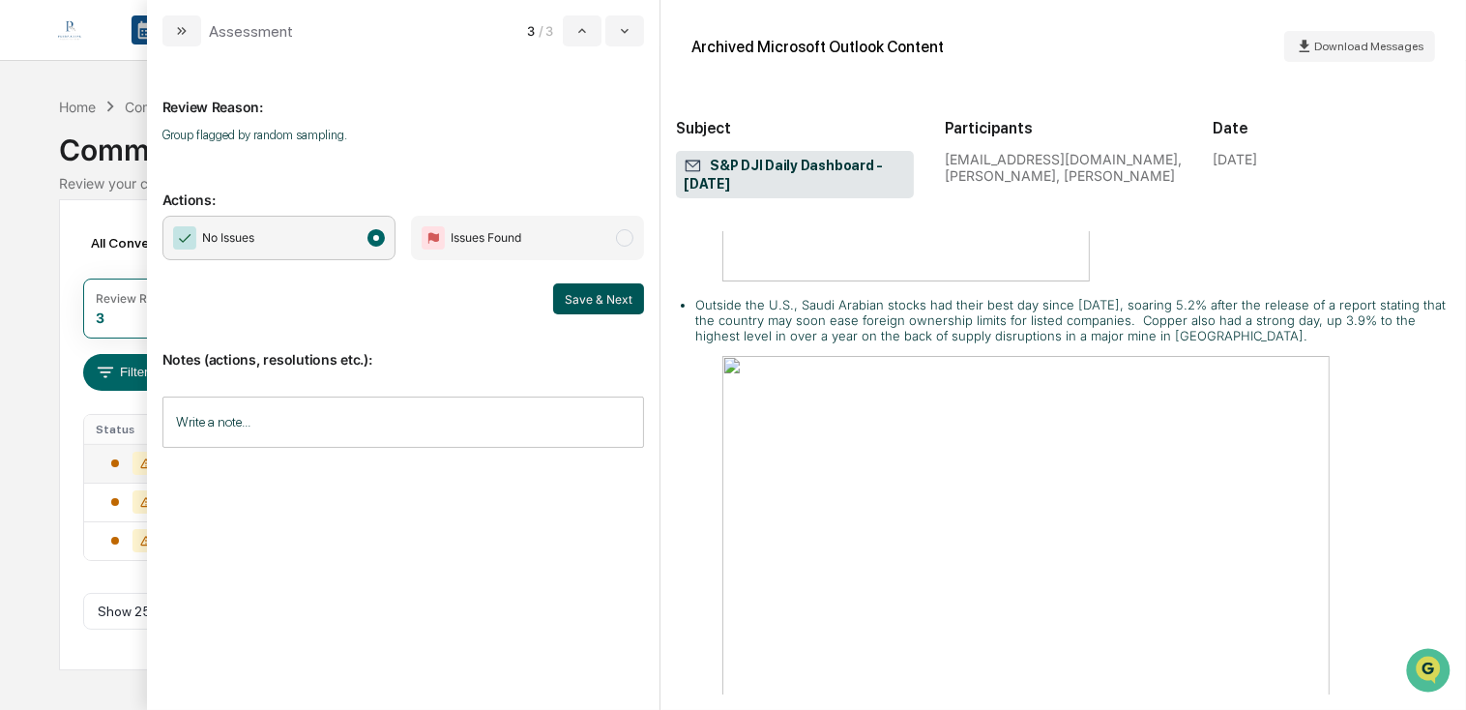
click at [614, 295] on button "Save & Next" at bounding box center [598, 298] width 91 height 31
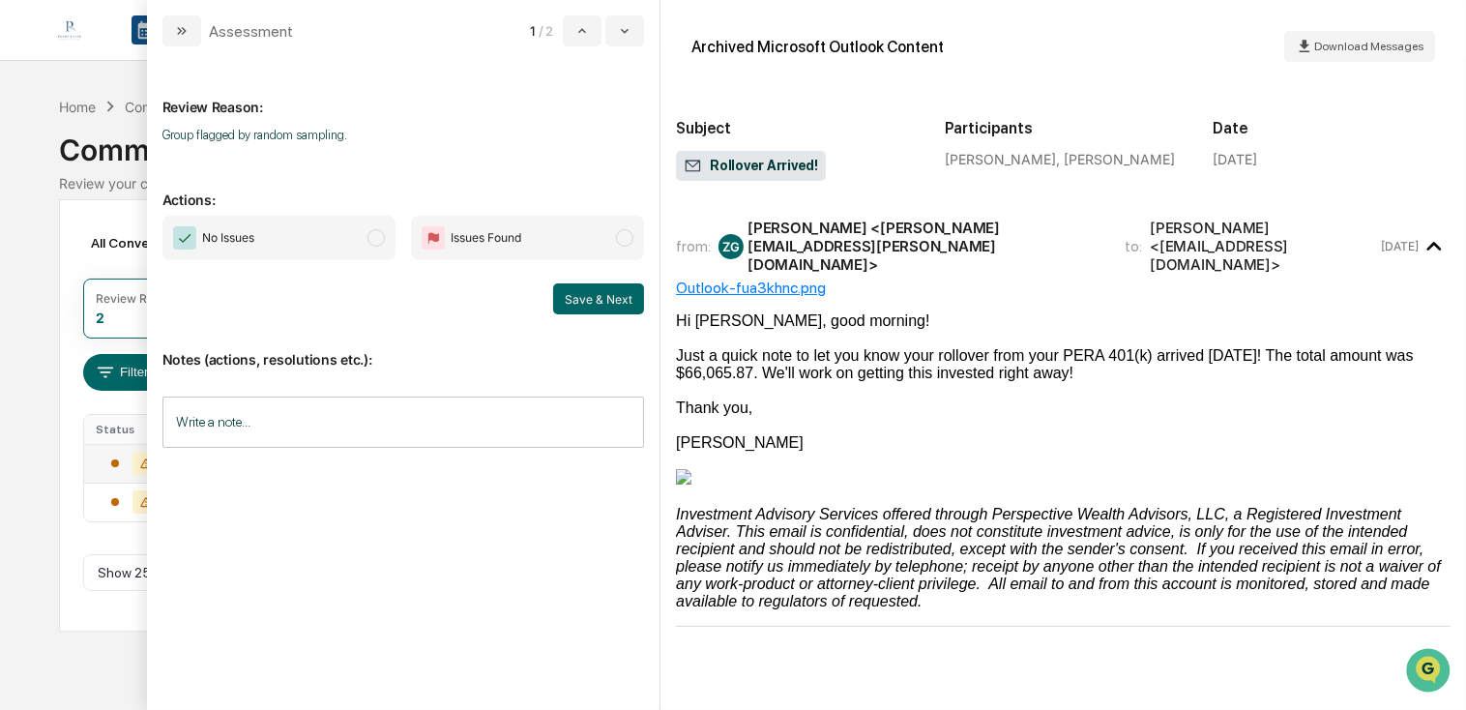
click at [337, 248] on span "No Issues" at bounding box center [278, 238] width 233 height 44
click at [634, 307] on button "Save & Next" at bounding box center [598, 298] width 91 height 31
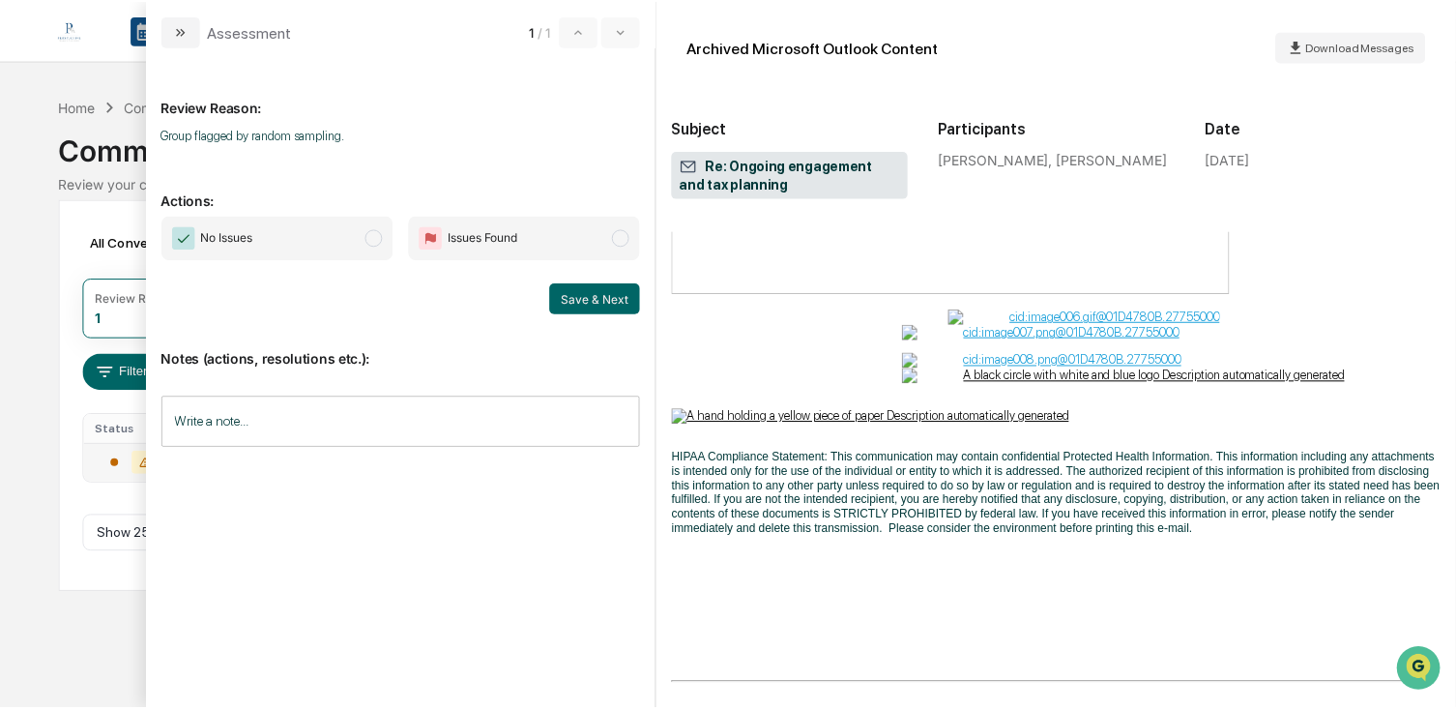
scroll to position [1547, 0]
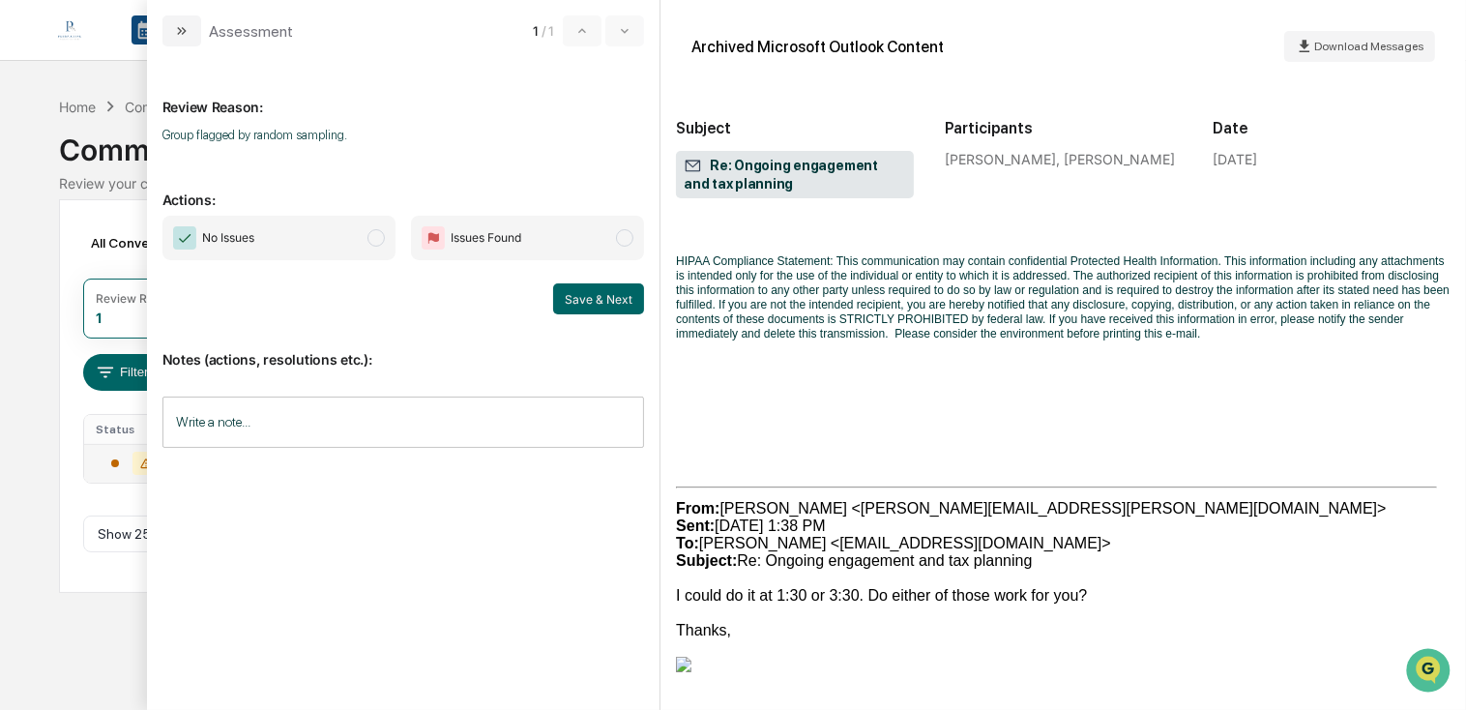
click at [383, 242] on span "No Issues" at bounding box center [278, 238] width 233 height 44
click at [608, 297] on button "Save & Next" at bounding box center [598, 298] width 91 height 31
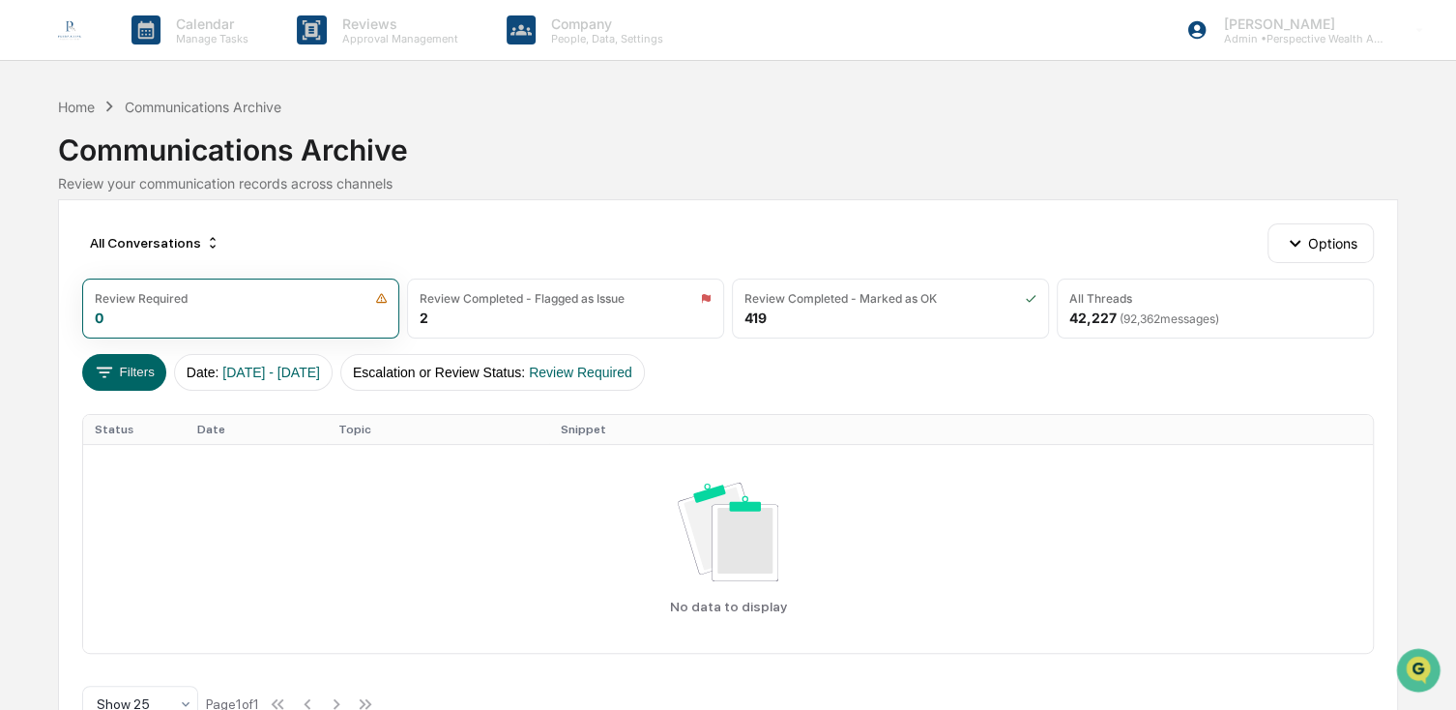
click at [48, 32] on img at bounding box center [69, 30] width 46 height 46
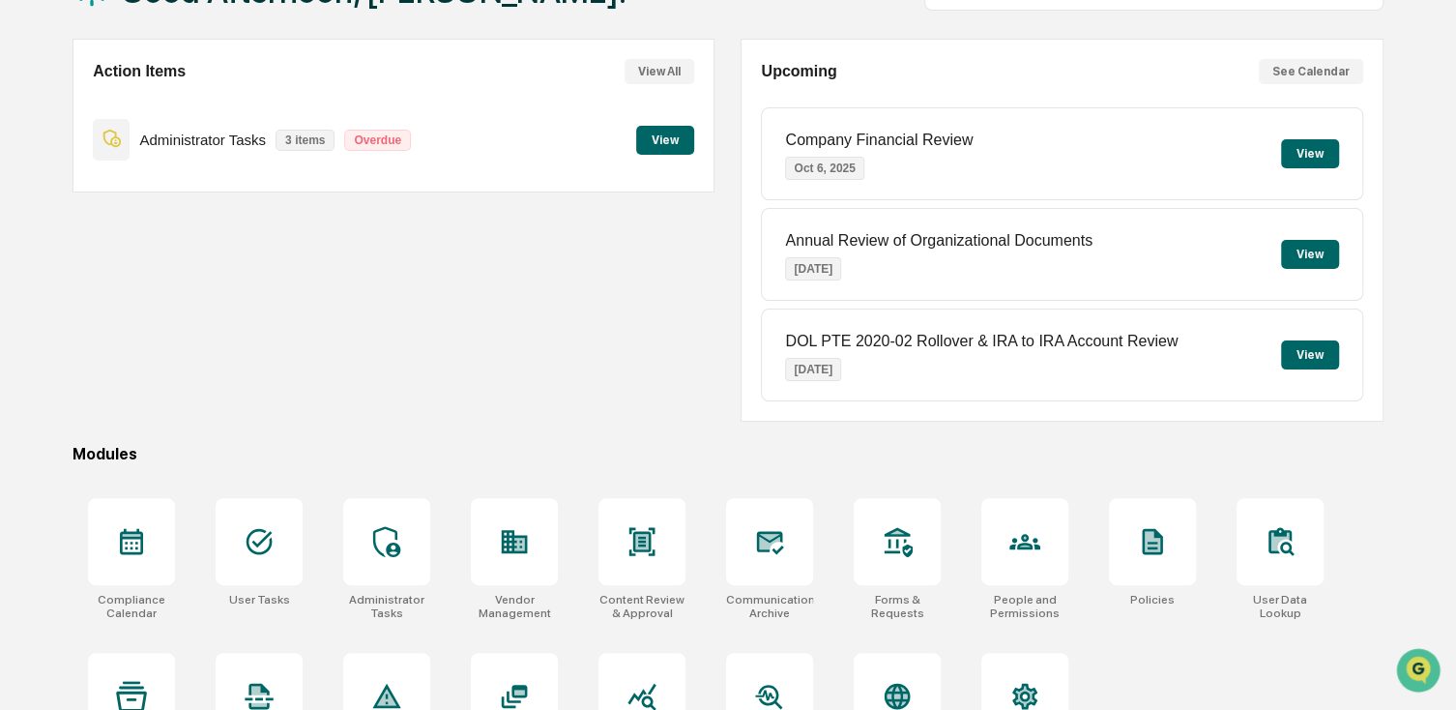
scroll to position [227, 0]
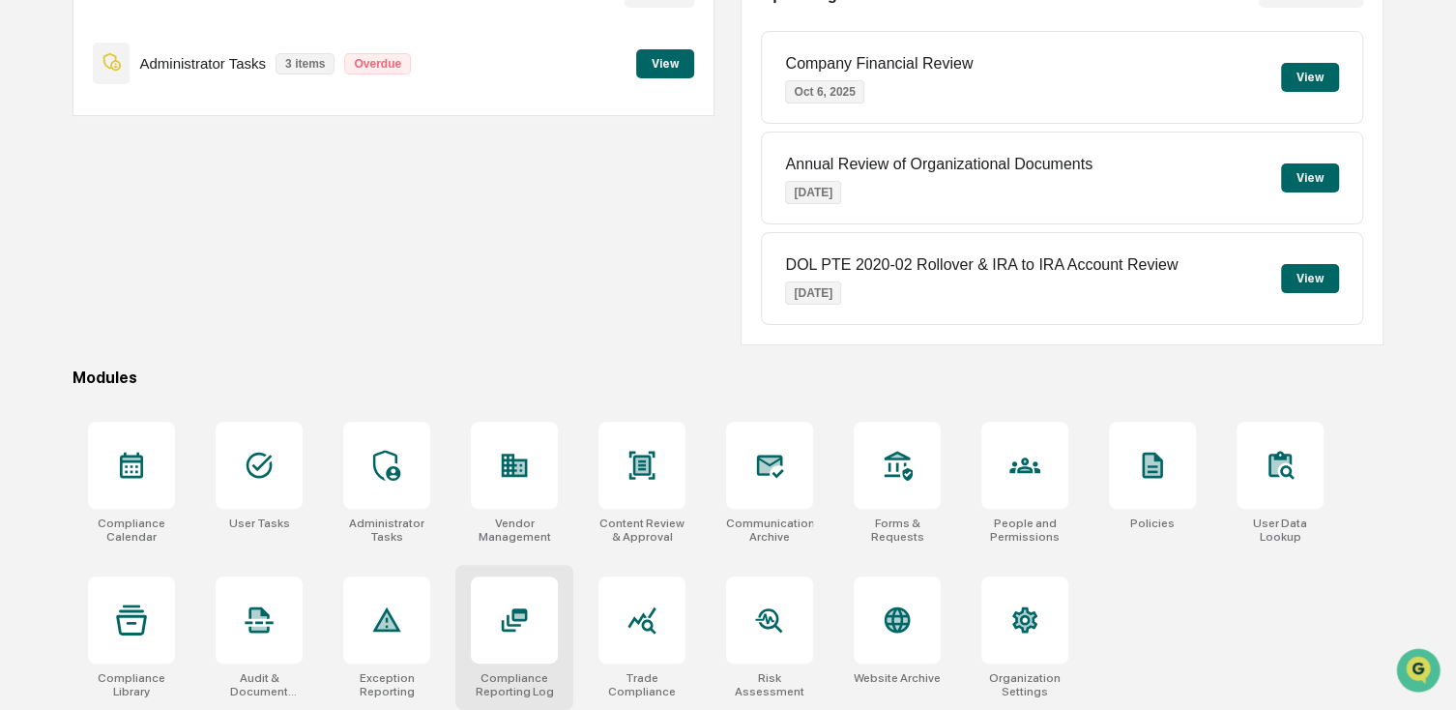
click at [491, 637] on div at bounding box center [514, 619] width 87 height 87
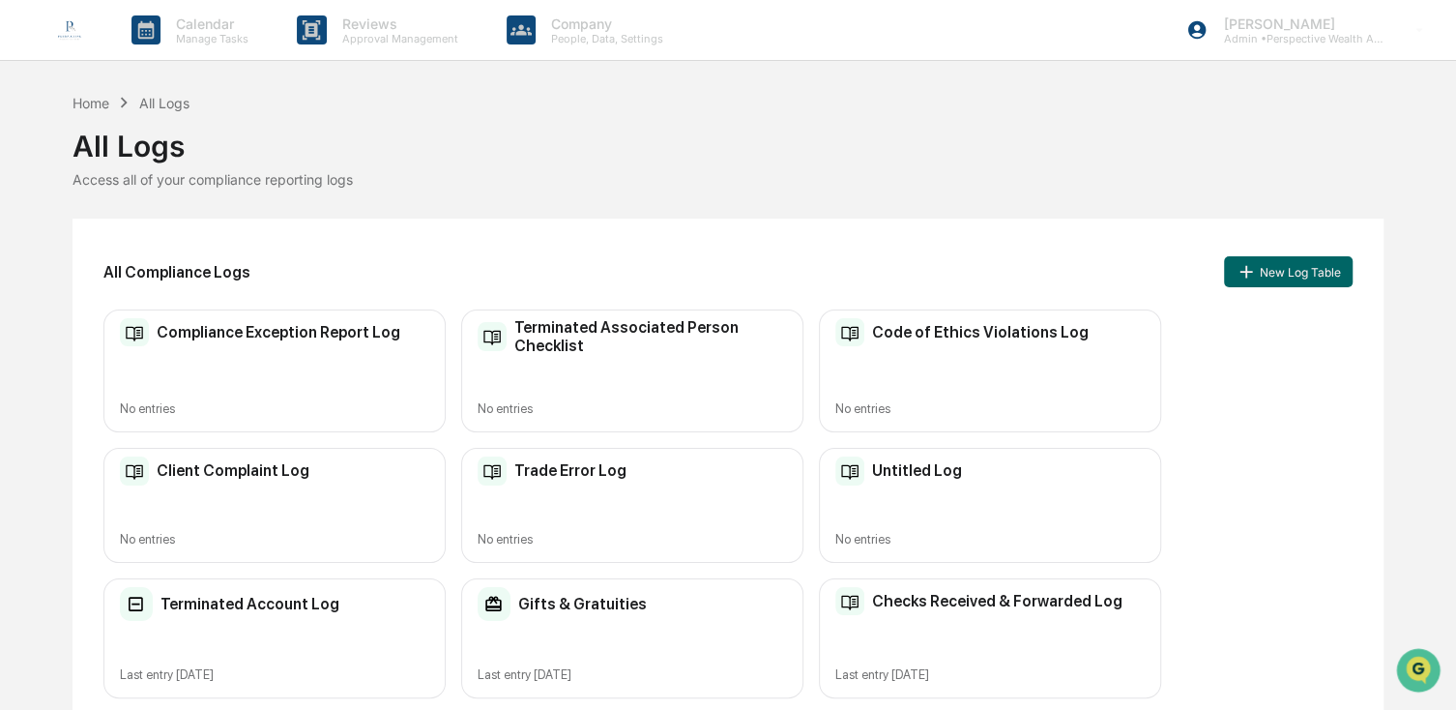
scroll to position [97, 0]
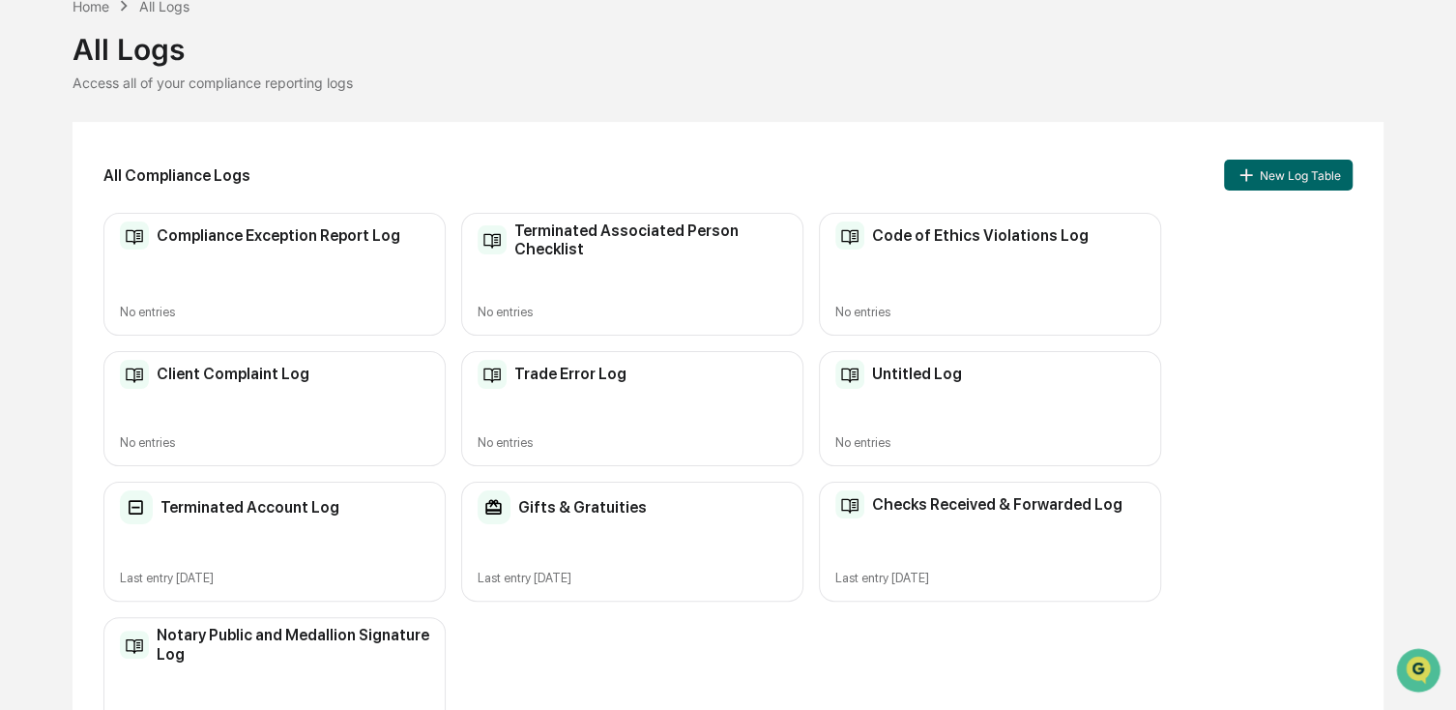
click at [930, 510] on h2 "Checks Received & Forwarded Log" at bounding box center [997, 504] width 250 height 18
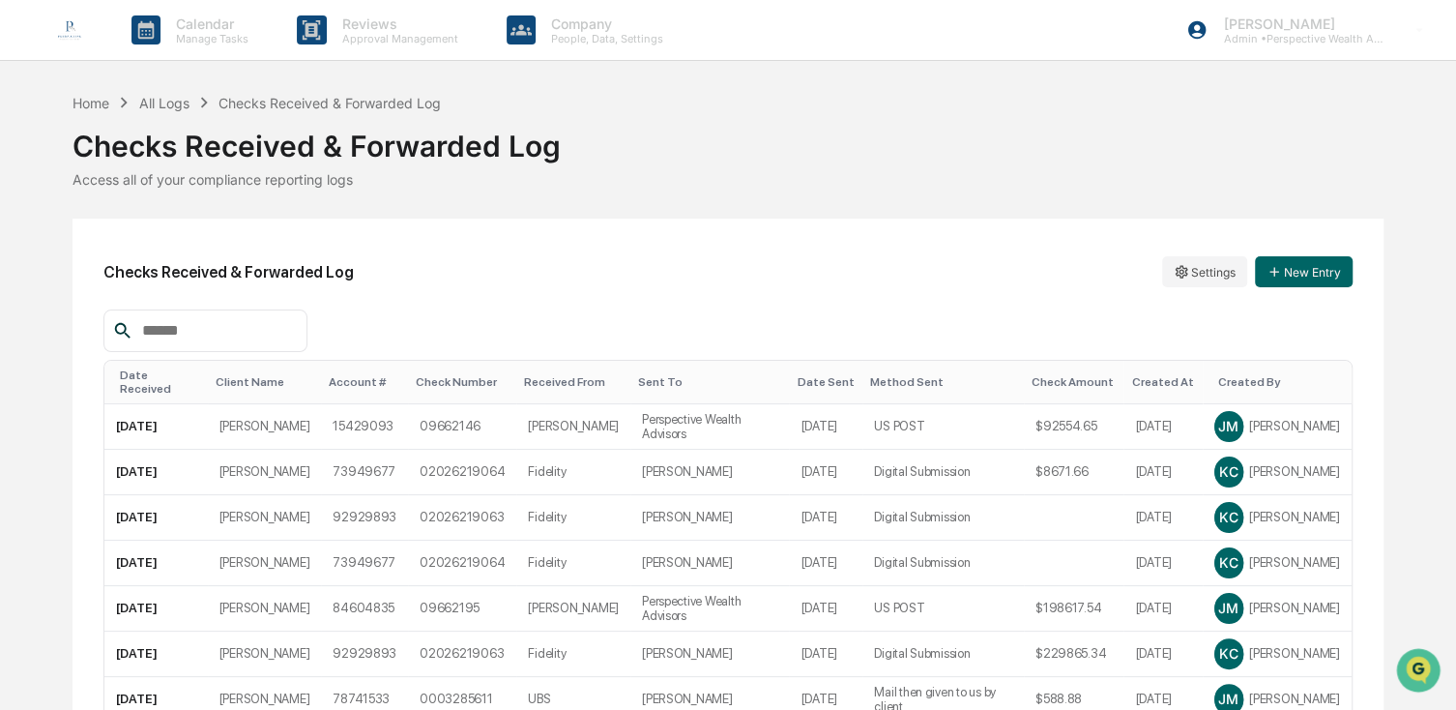
click at [73, 36] on img at bounding box center [69, 30] width 46 height 46
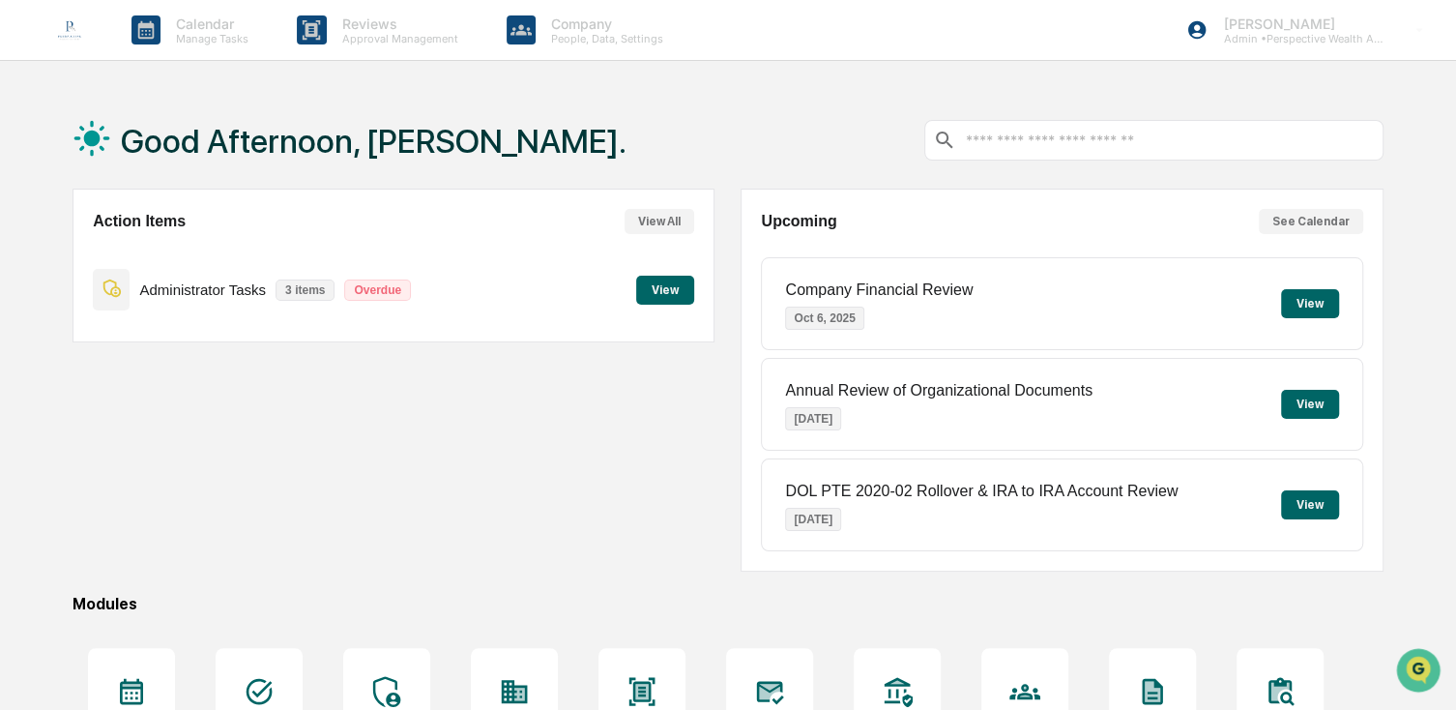
click at [675, 294] on button "View" at bounding box center [665, 290] width 58 height 29
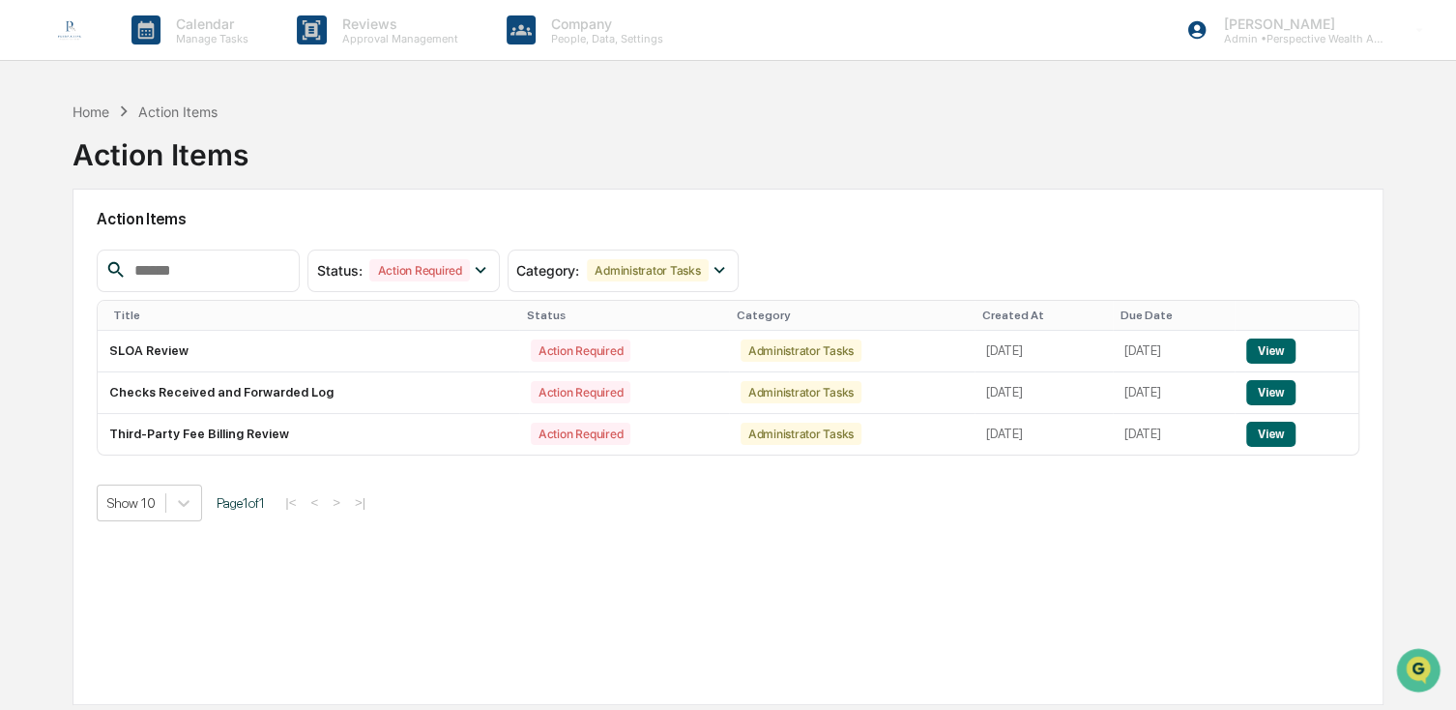
click at [1210, 524] on div "Action Items Status : Action Required Select/Deselect All Action Required Resol…" at bounding box center [728, 447] width 1310 height 516
click at [1284, 391] on button "View" at bounding box center [1270, 392] width 49 height 25
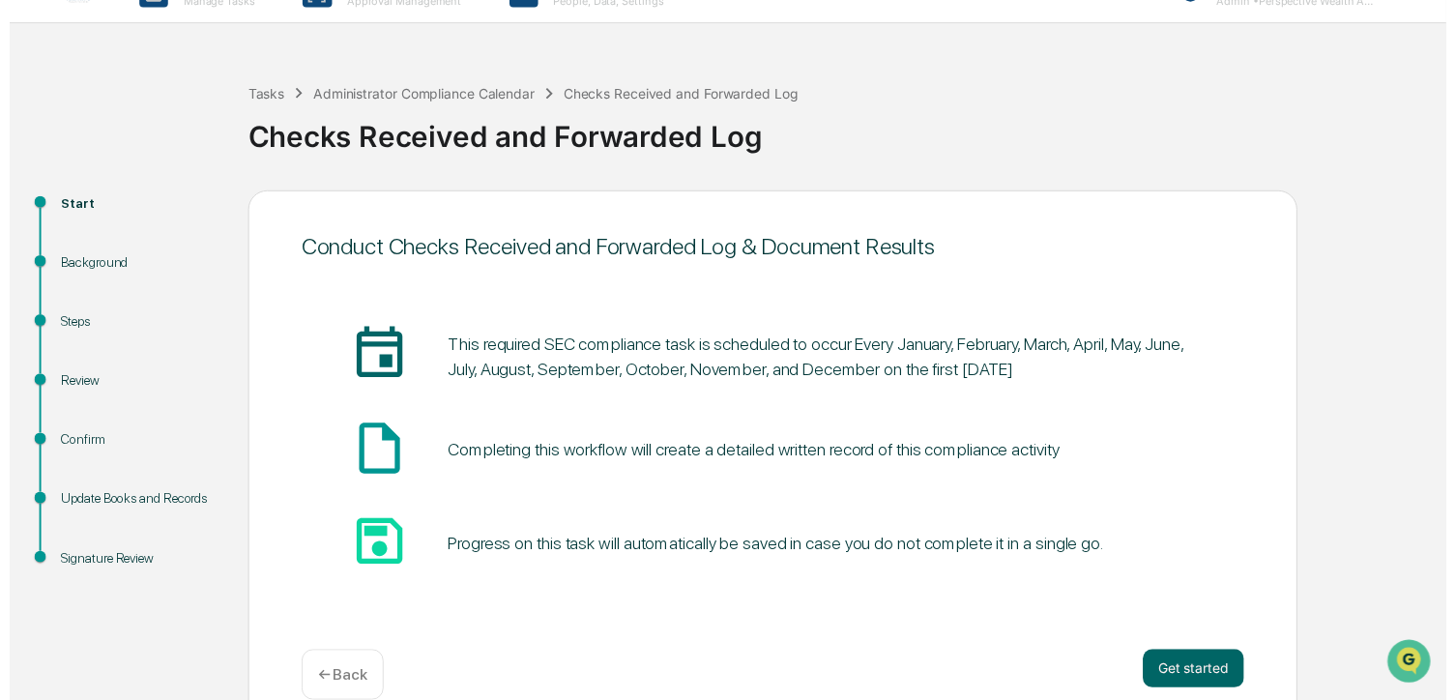
scroll to position [71, 0]
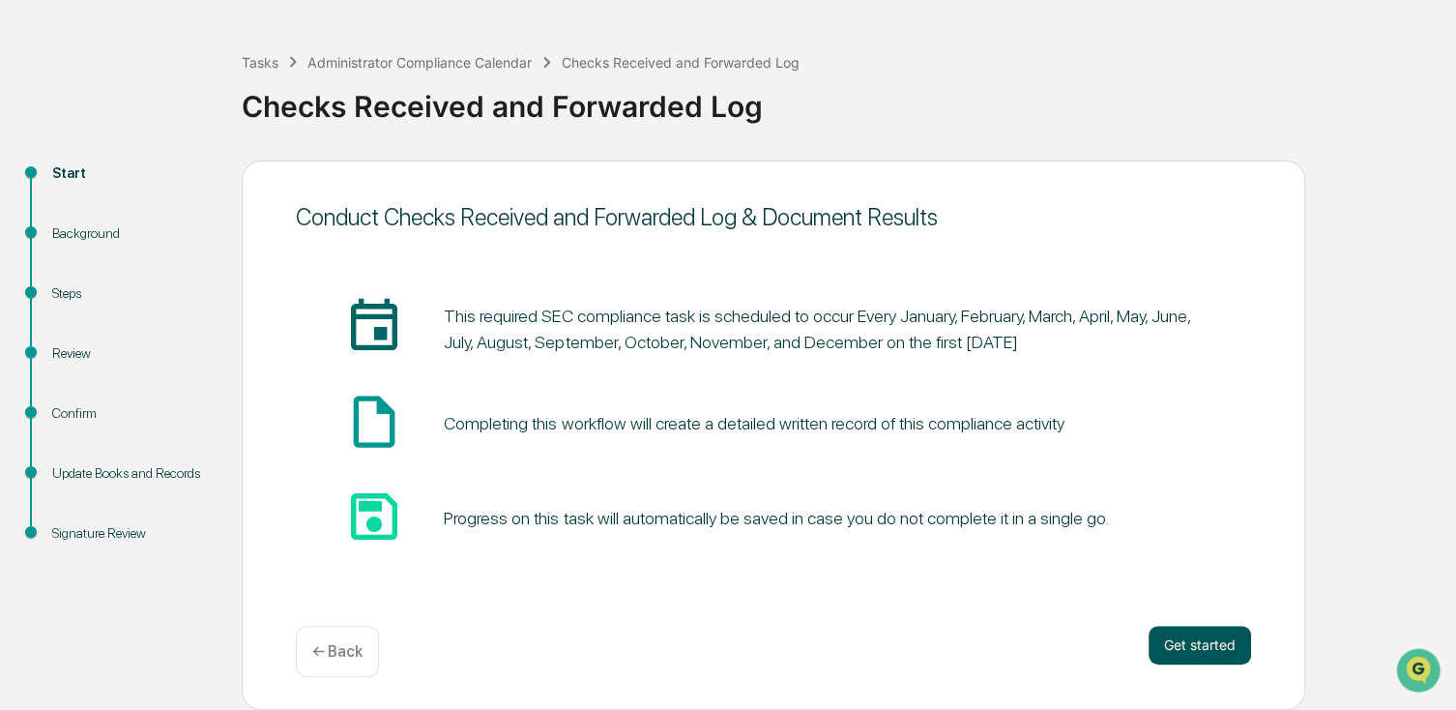
click at [1214, 640] on button "Get started" at bounding box center [1200, 644] width 102 height 39
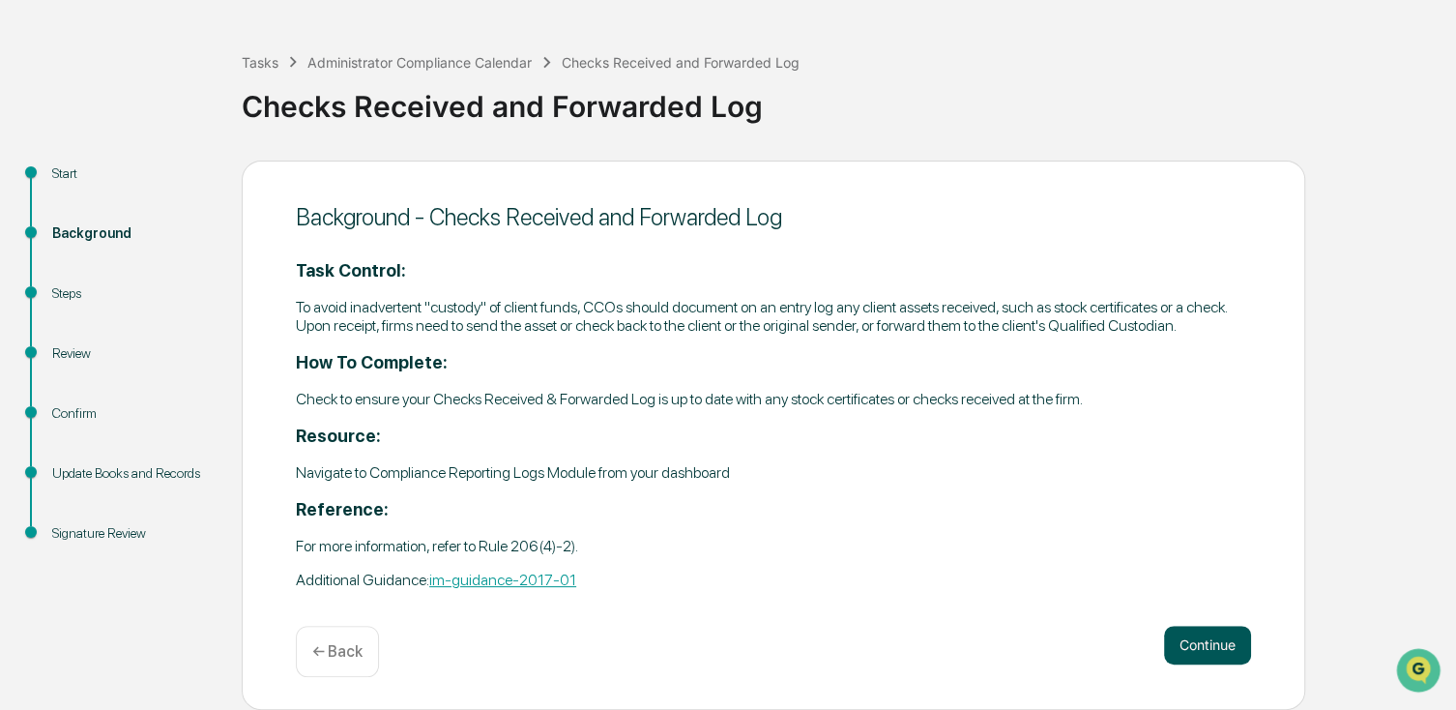
click at [1202, 638] on button "Continue" at bounding box center [1207, 644] width 87 height 39
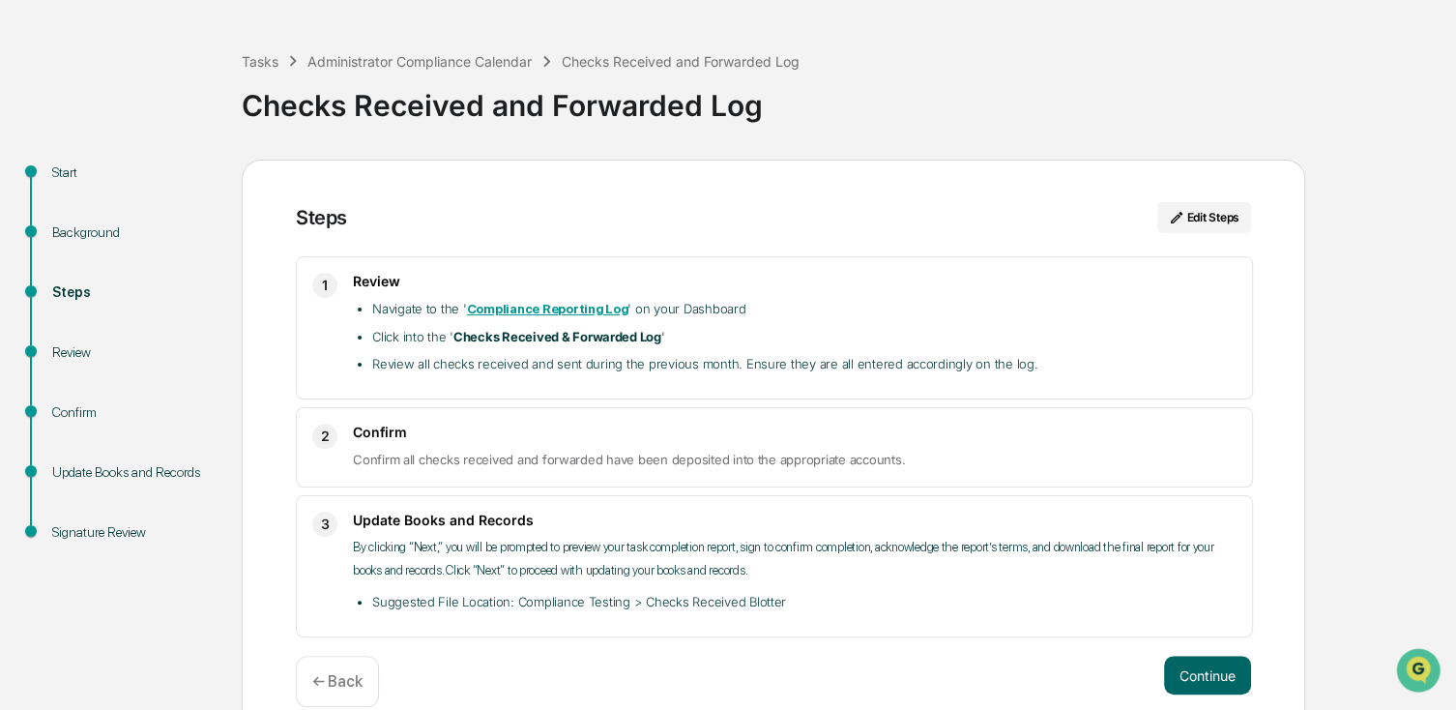
click at [1202, 638] on div "Steps Edit Steps 1 Review Navigate to the ' Compliance Reporting Log ' on your …" at bounding box center [773, 450] width 1063 height 581
click at [1203, 661] on button "Continue" at bounding box center [1207, 674] width 87 height 39
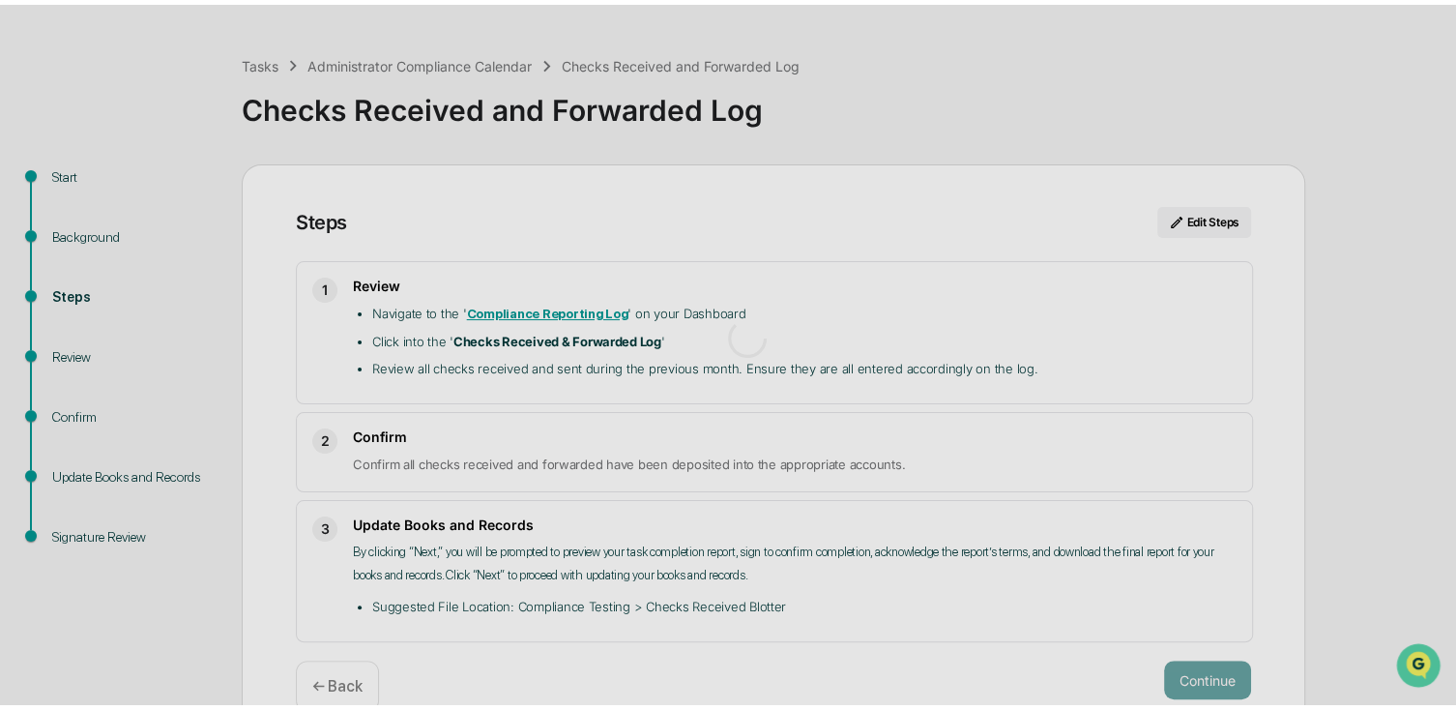
scroll to position [15, 0]
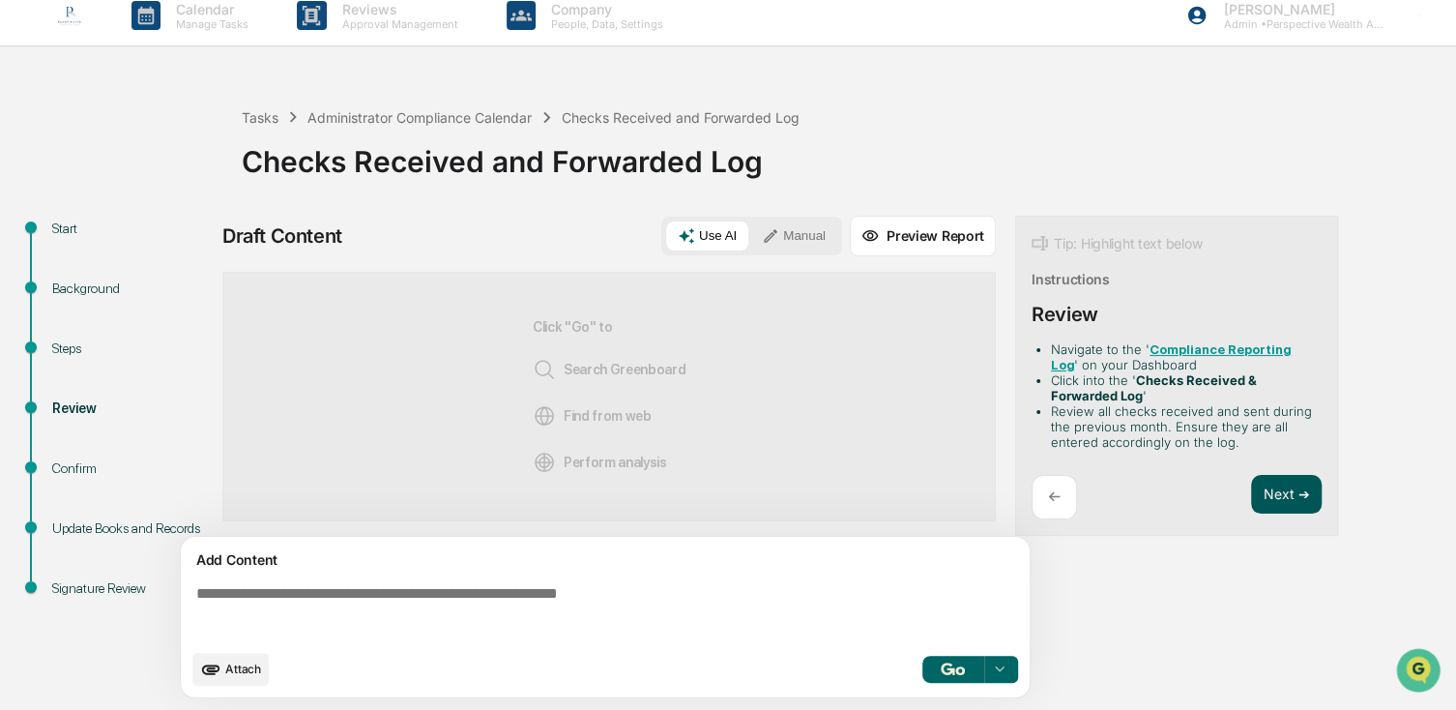
click at [1268, 477] on button "Next ➔" at bounding box center [1286, 495] width 71 height 40
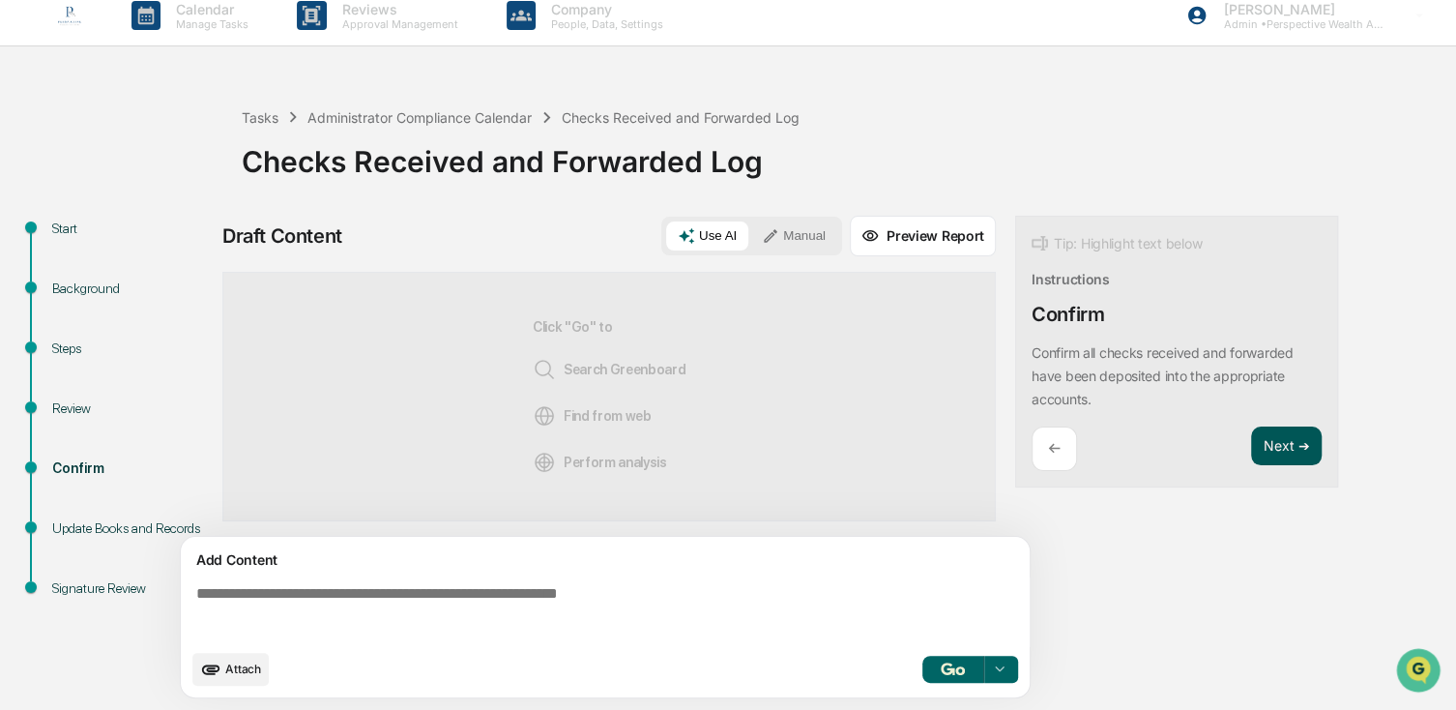
click at [1293, 460] on button "Next ➔" at bounding box center [1286, 446] width 71 height 40
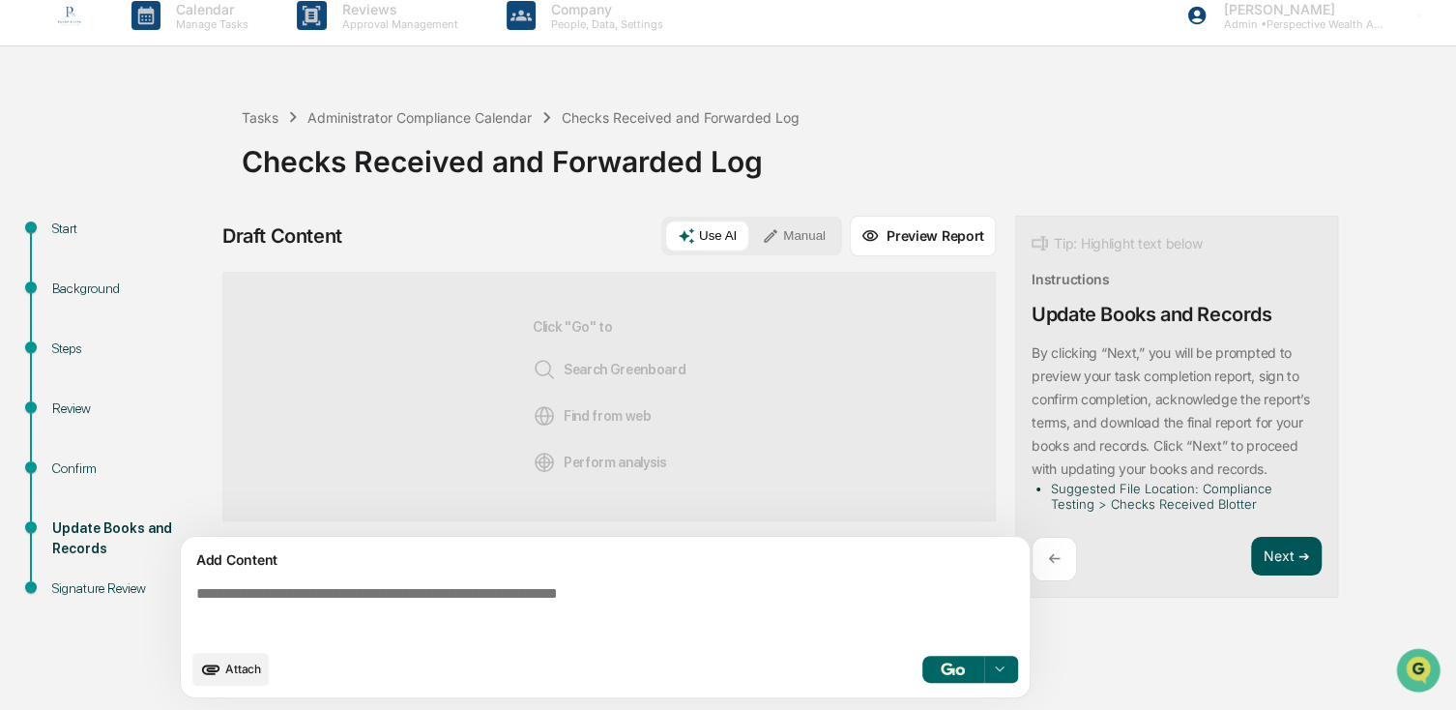
click at [1285, 545] on button "Next ➔" at bounding box center [1286, 557] width 71 height 40
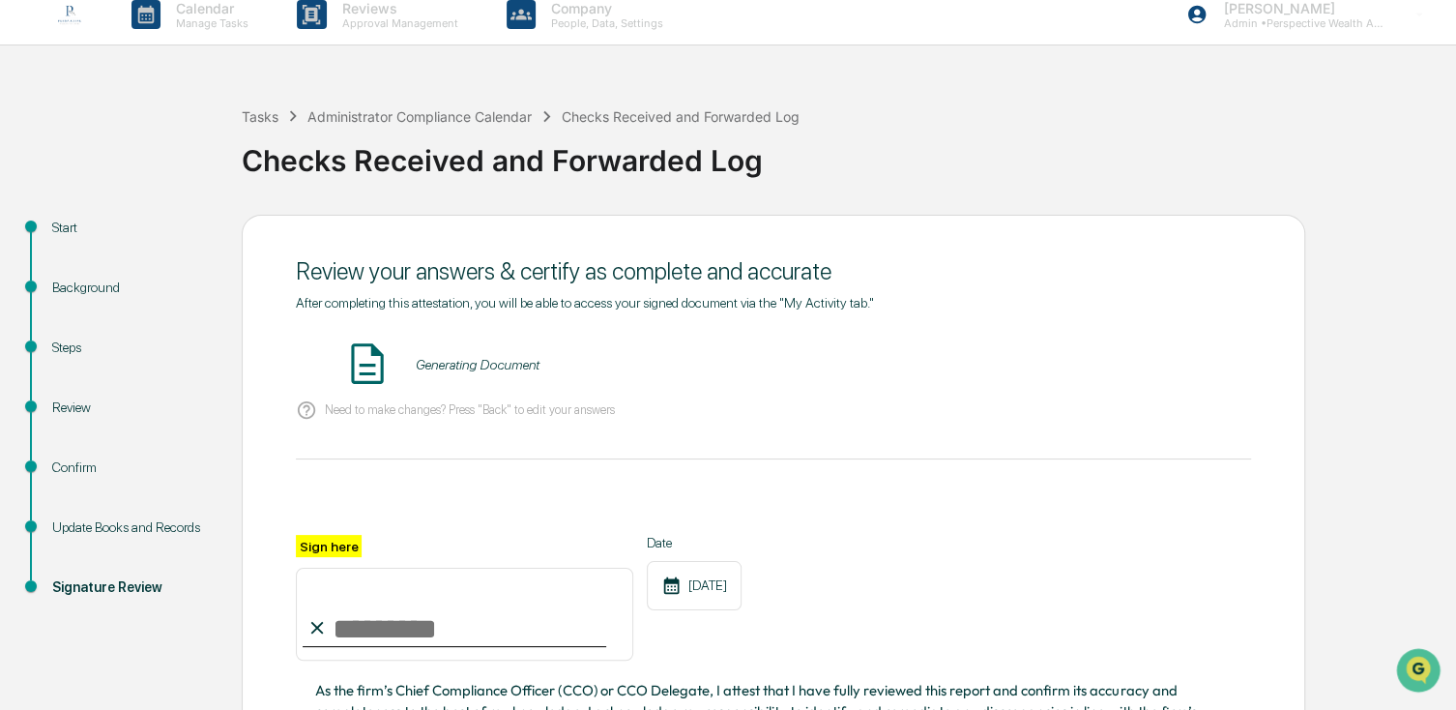
scroll to position [213, 0]
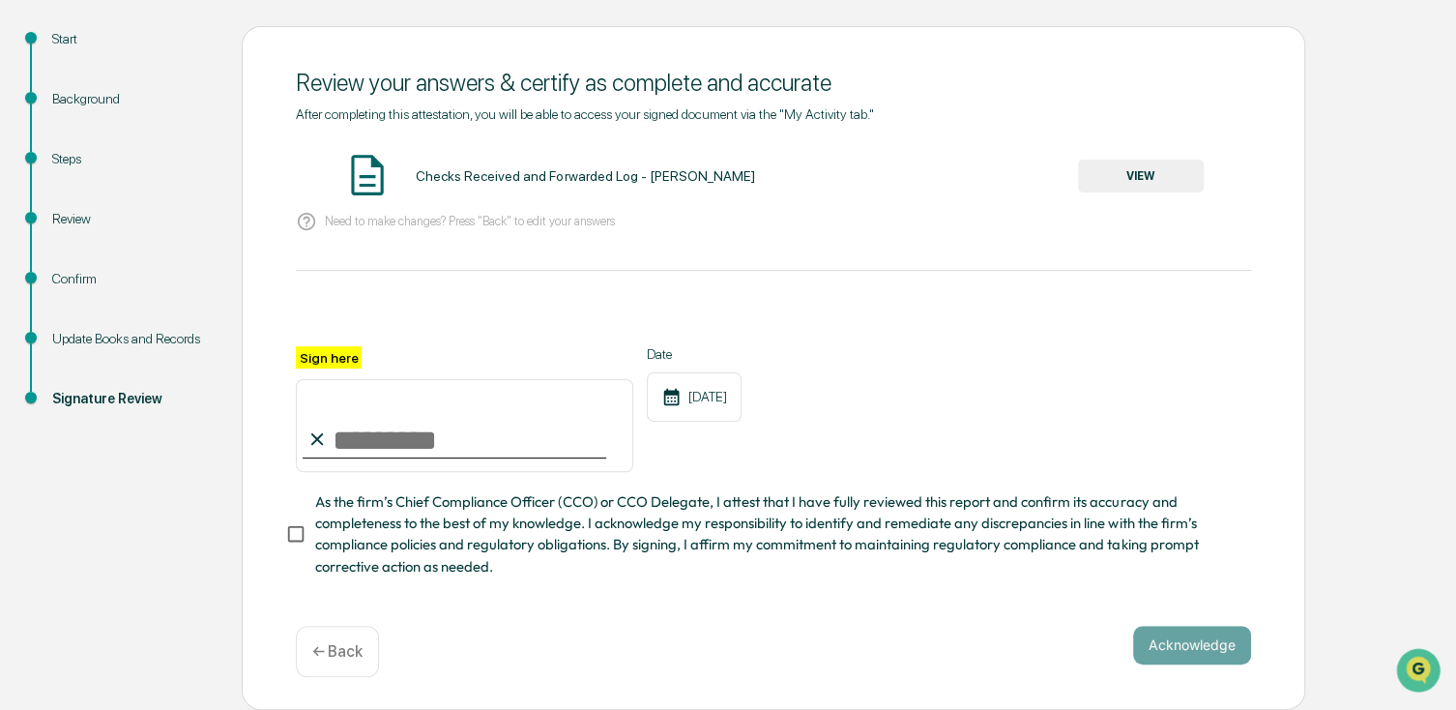
click at [1152, 164] on button "VIEW" at bounding box center [1141, 176] width 126 height 33
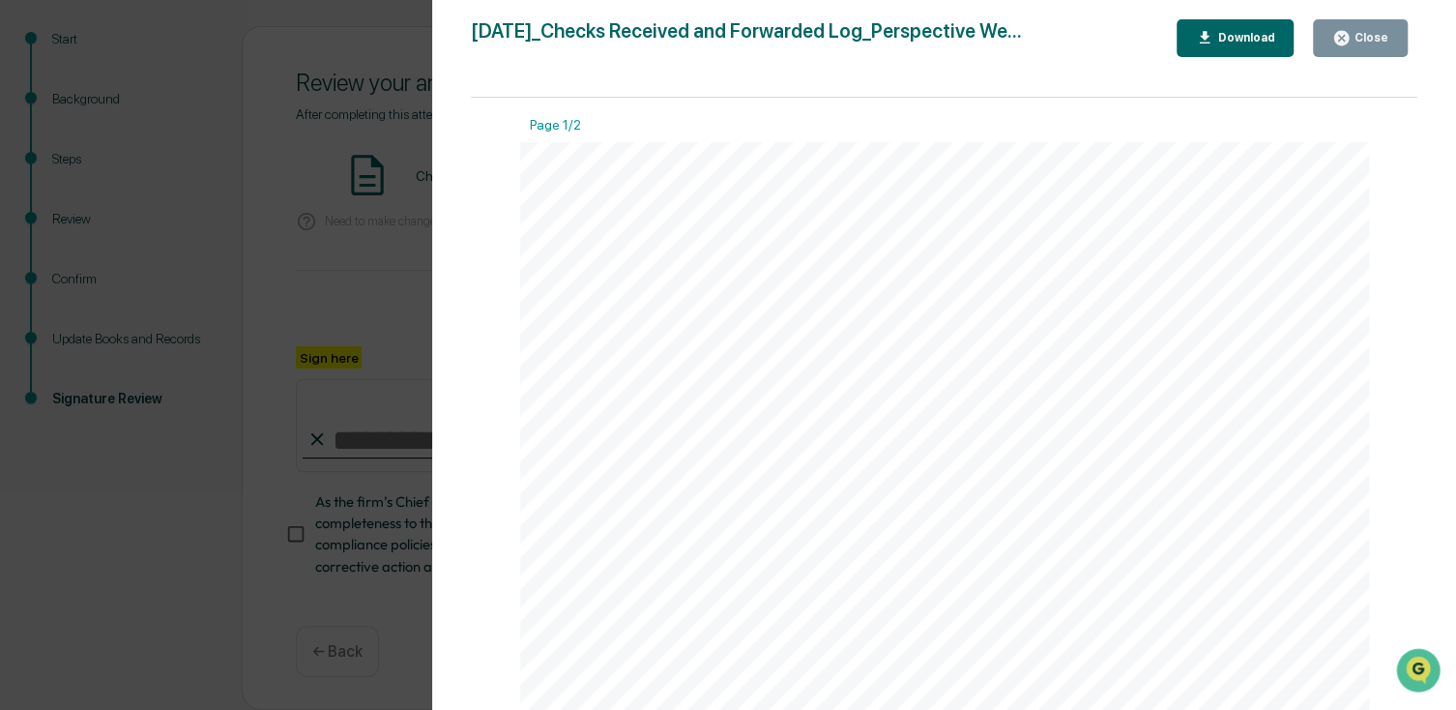
scroll to position [0, 0]
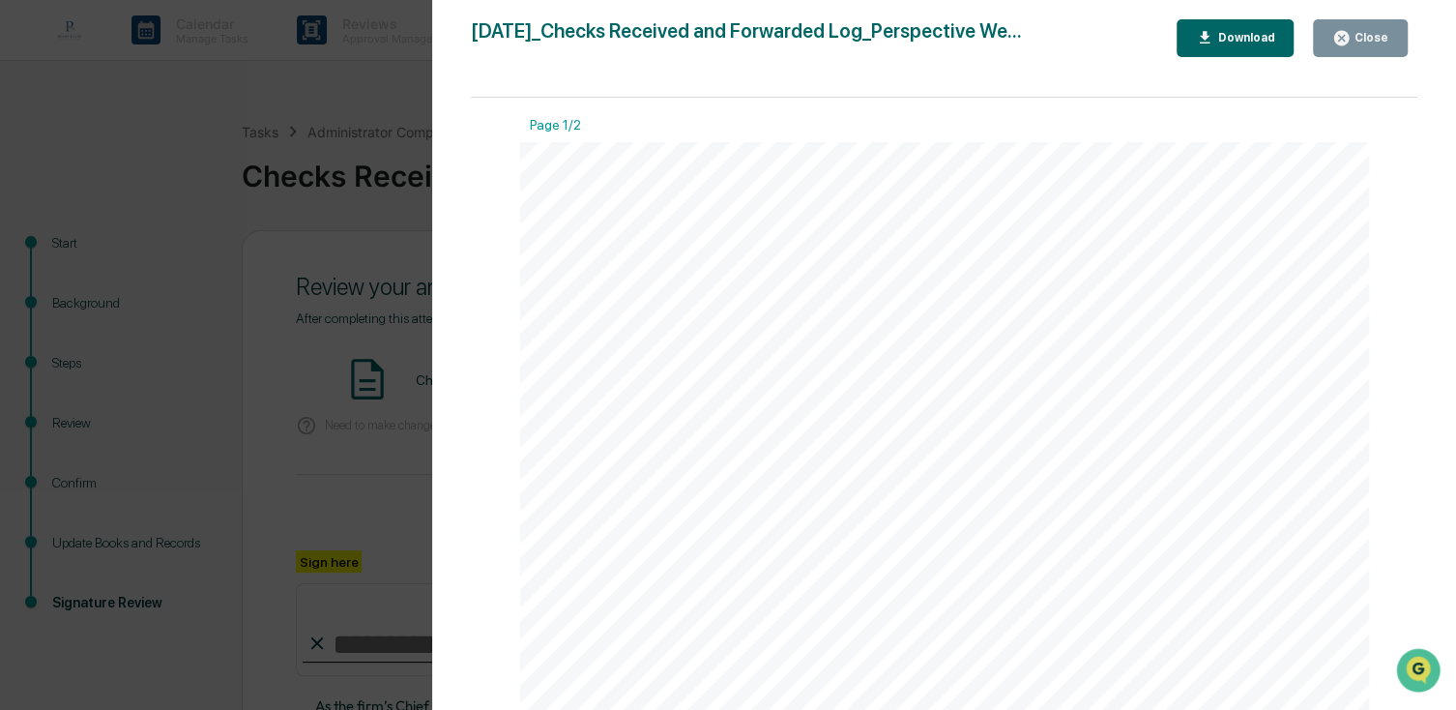
click at [1374, 36] on div "Close" at bounding box center [1370, 38] width 38 height 14
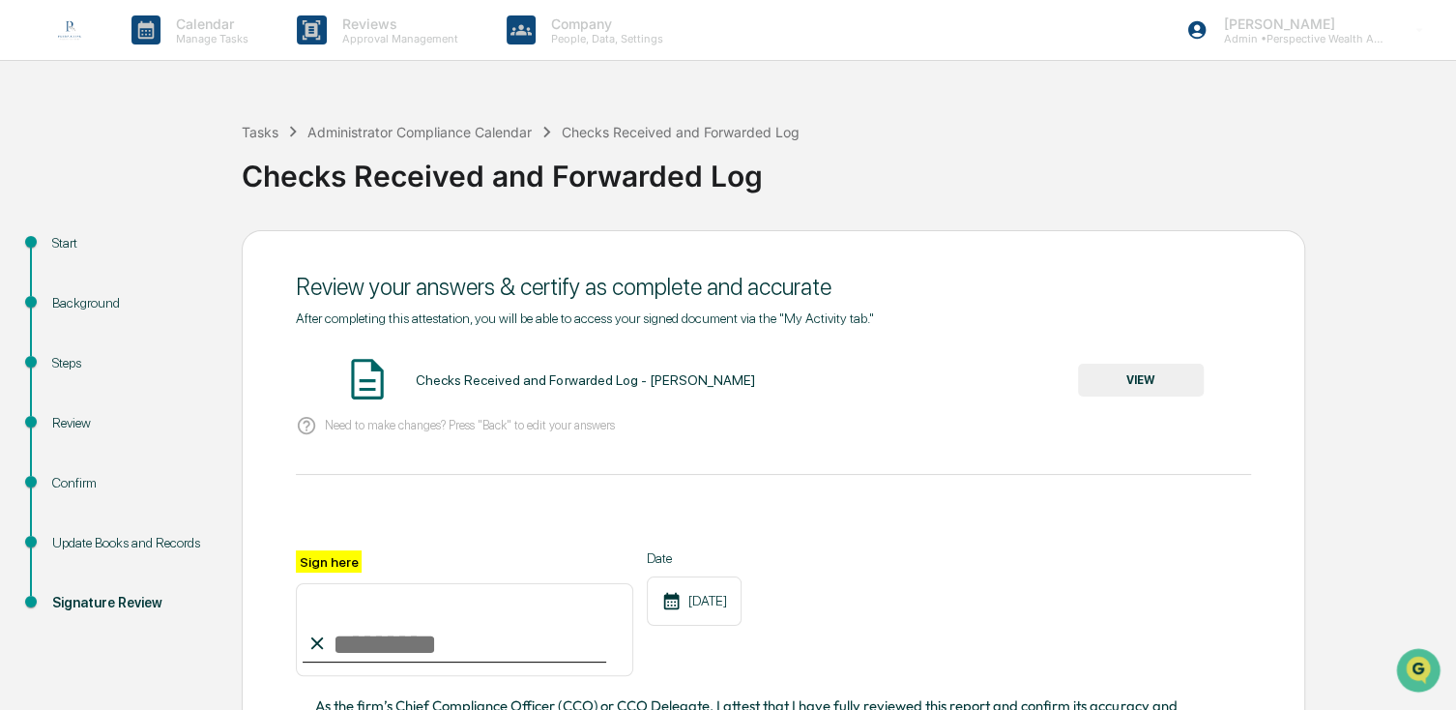
click at [409, 640] on input "Sign here" at bounding box center [464, 629] width 337 height 93
type input "**********"
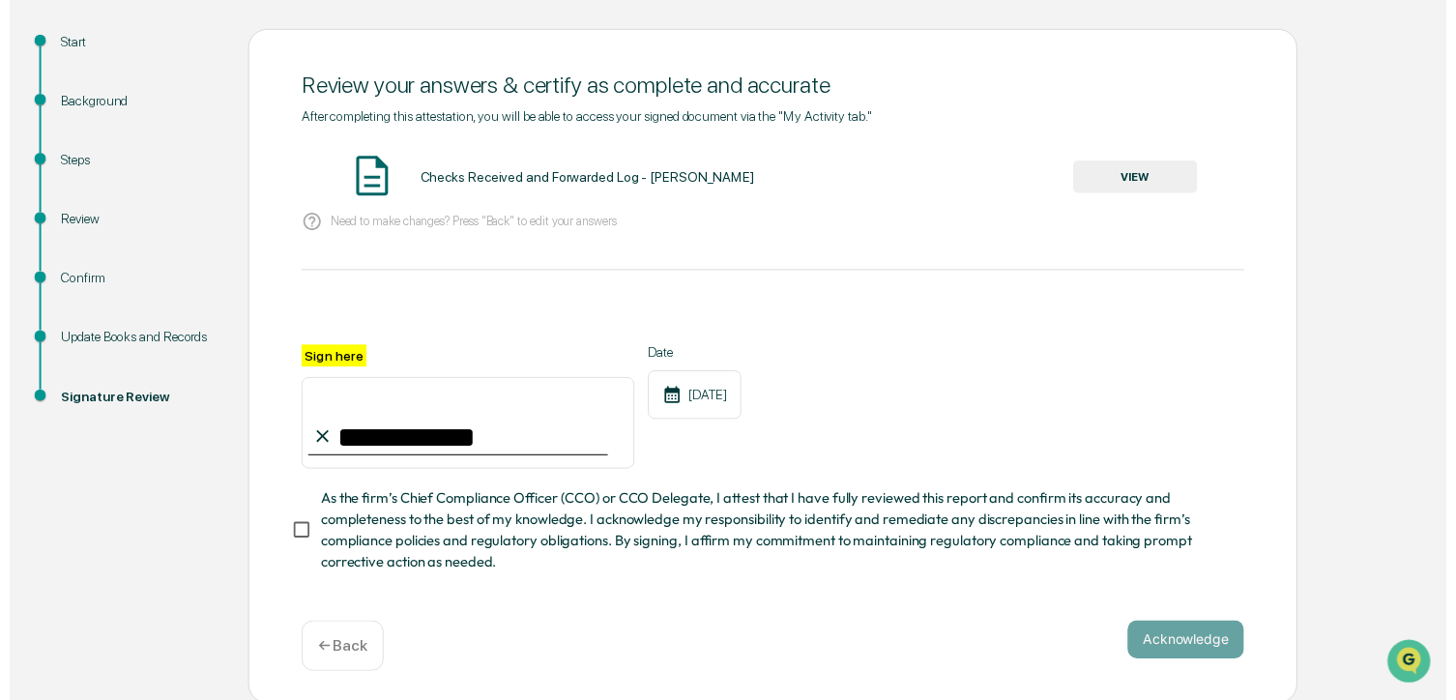
scroll to position [213, 0]
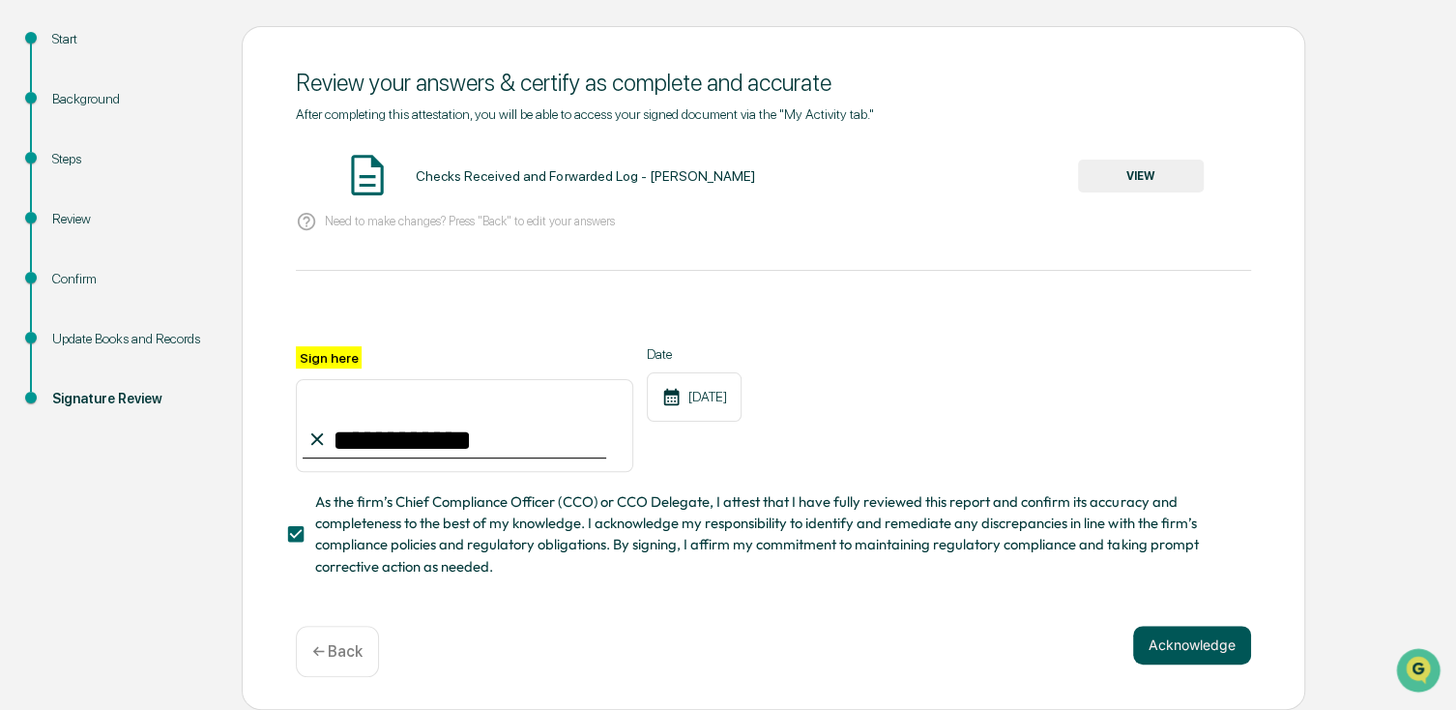
click at [1179, 653] on button "Acknowledge" at bounding box center [1192, 644] width 118 height 39
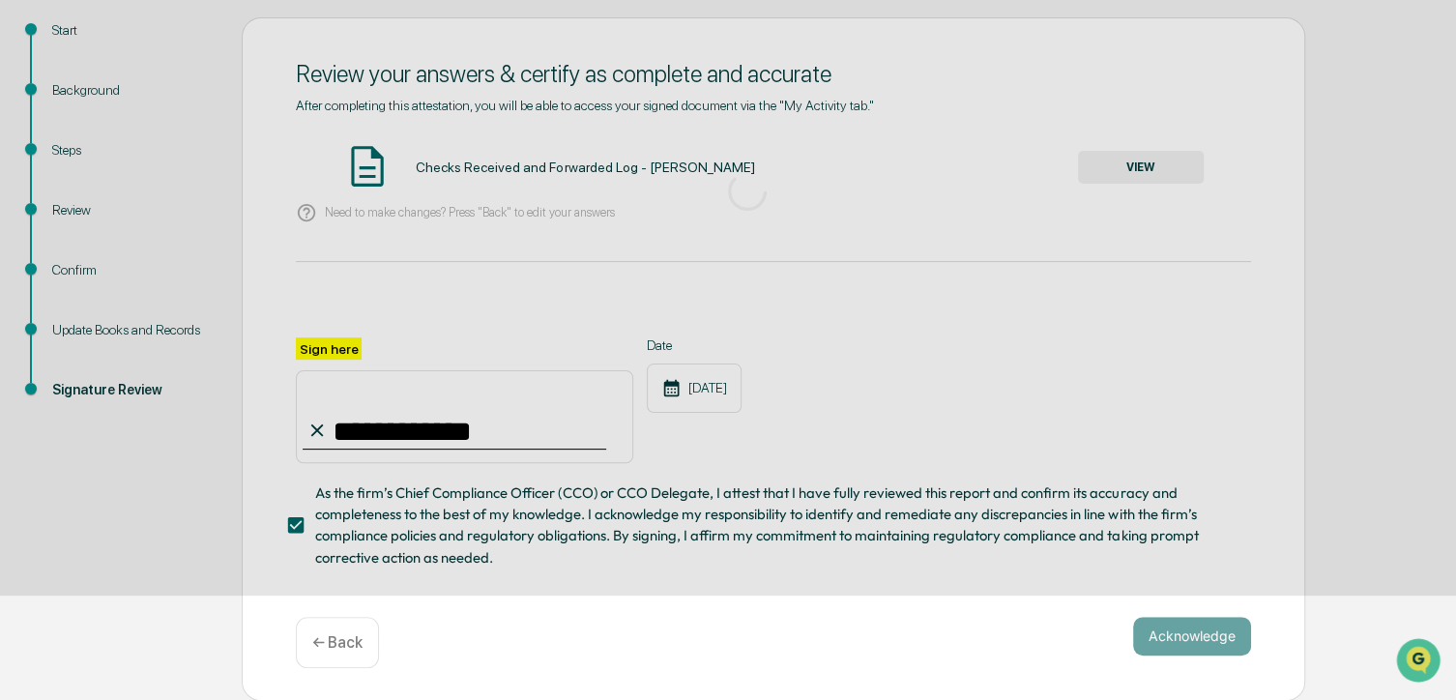
scroll to position [71, 0]
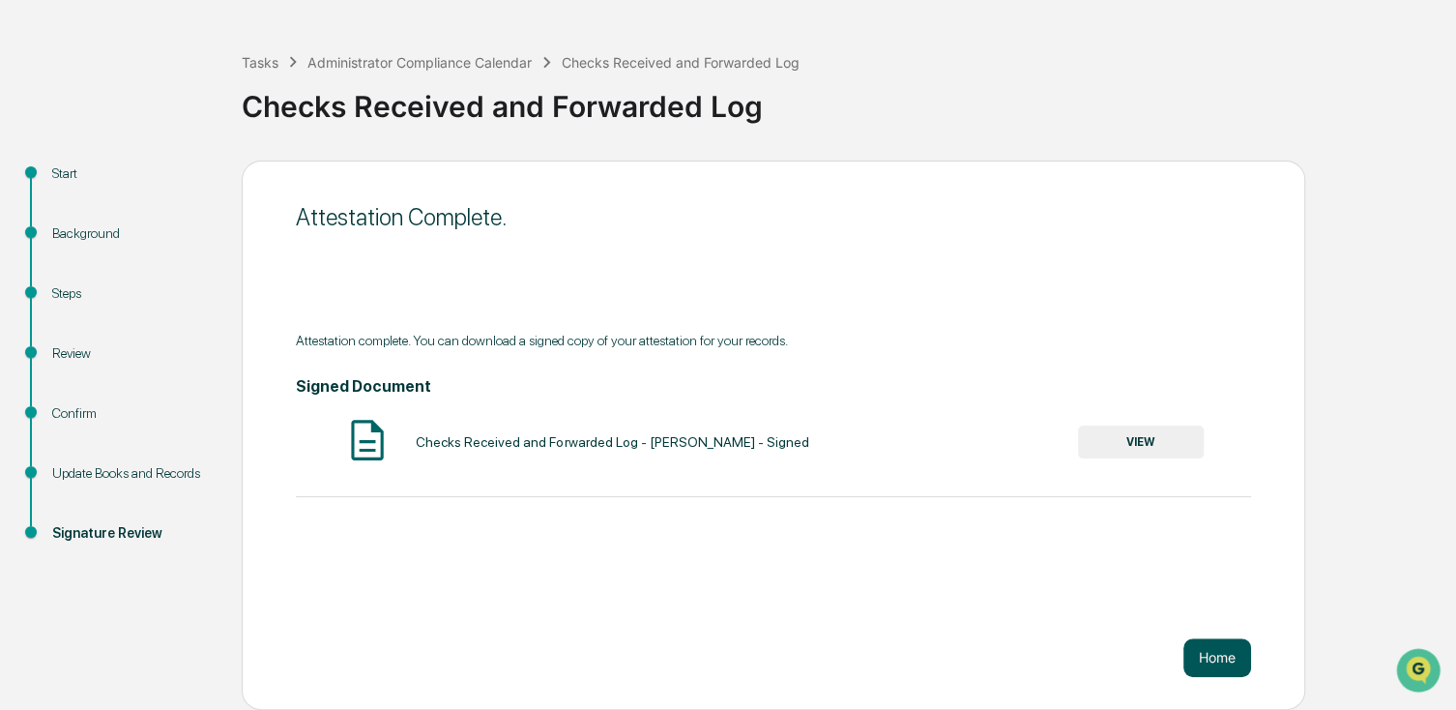
click at [1232, 661] on button "Home" at bounding box center [1217, 657] width 68 height 39
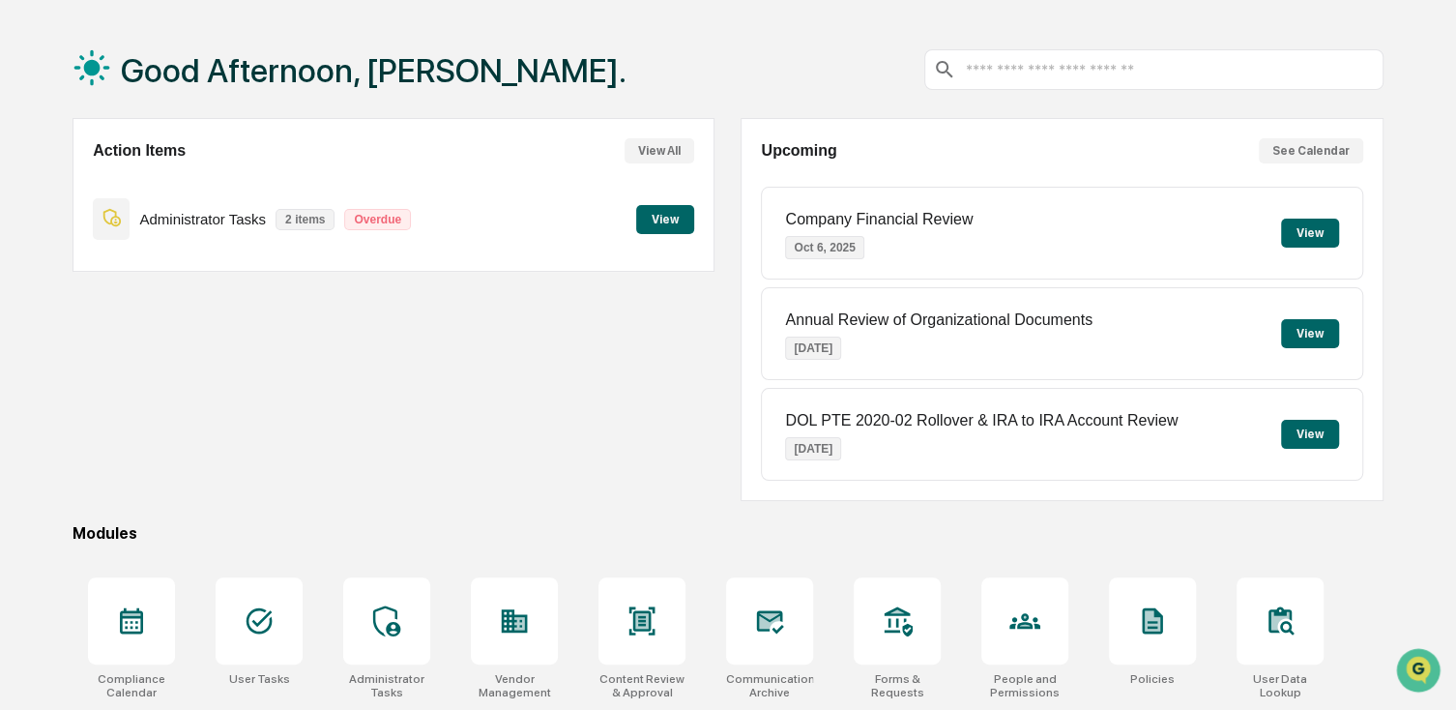
click at [675, 210] on button "View" at bounding box center [665, 219] width 58 height 29
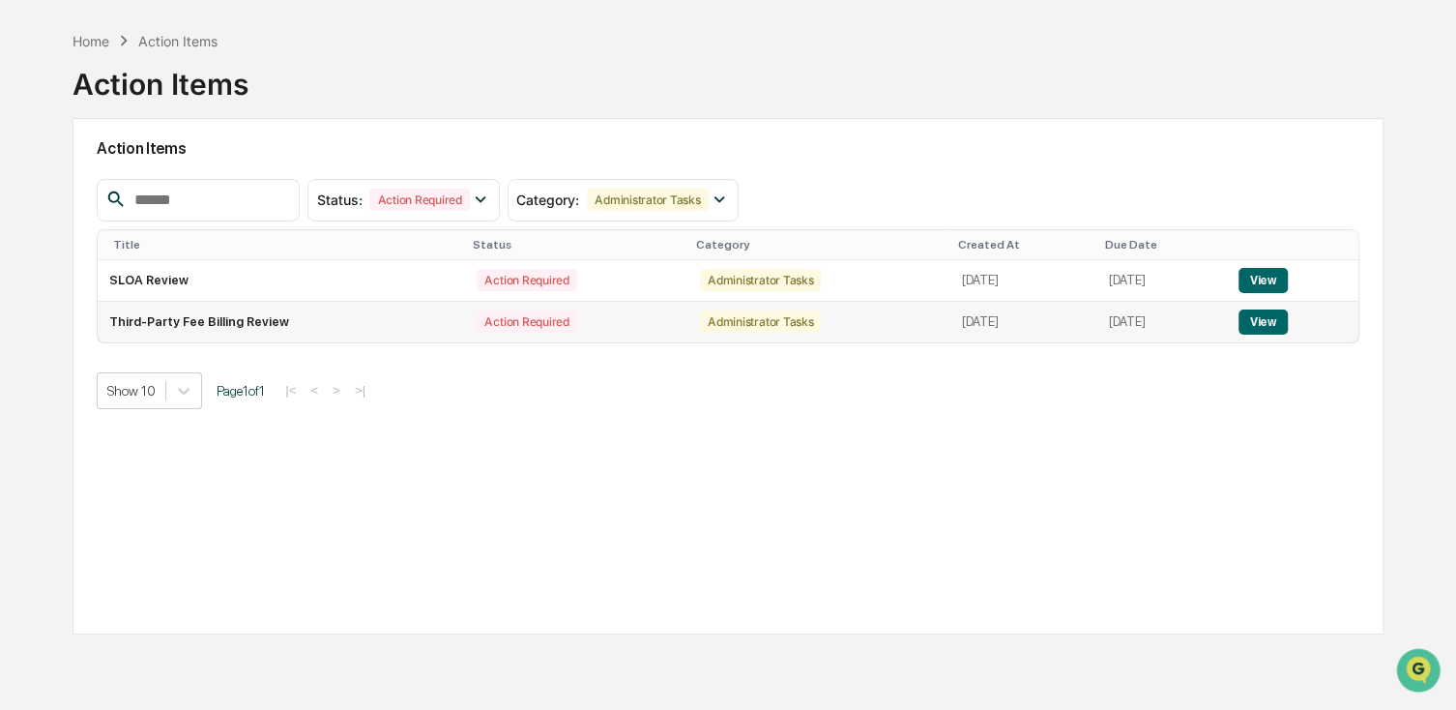
click at [246, 321] on td "Third-Party Fee Billing Review" at bounding box center [281, 322] width 367 height 41
click at [1278, 322] on button "View" at bounding box center [1262, 321] width 49 height 25
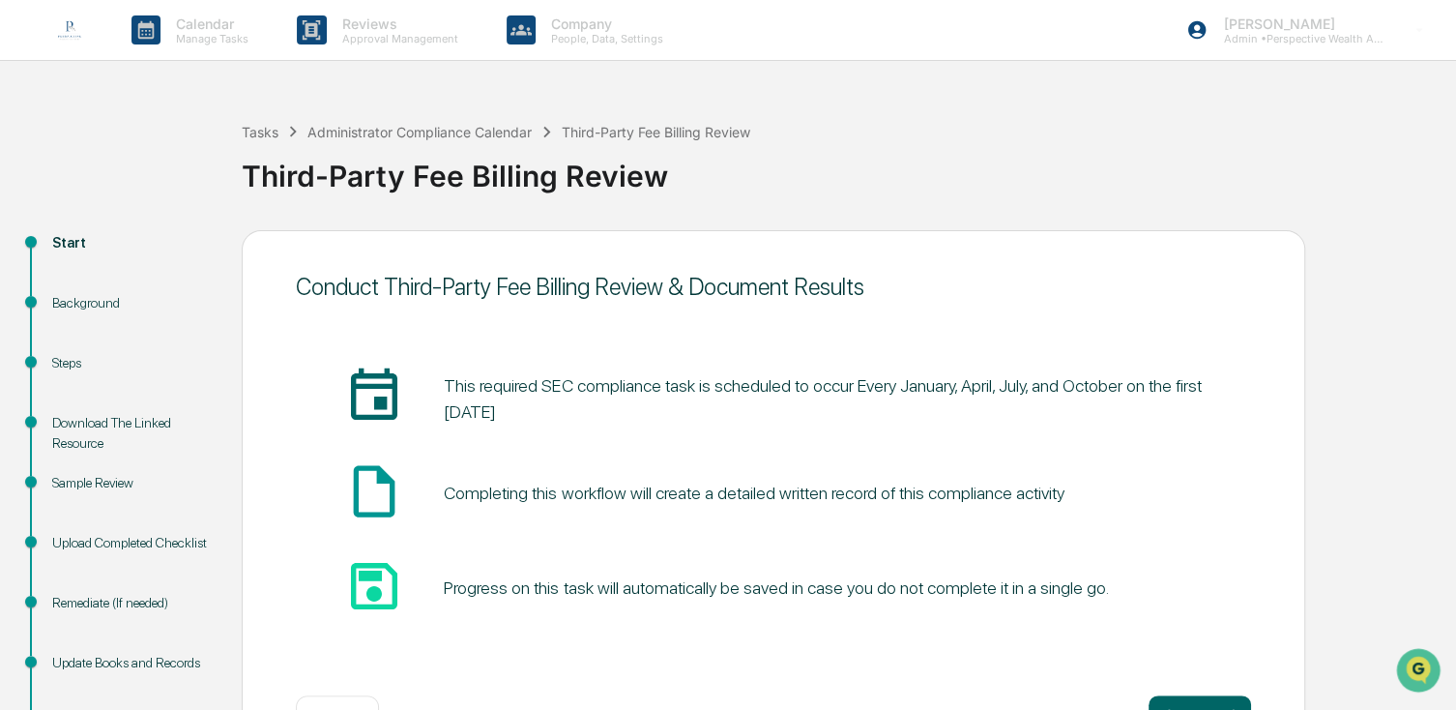
scroll to position [81, 0]
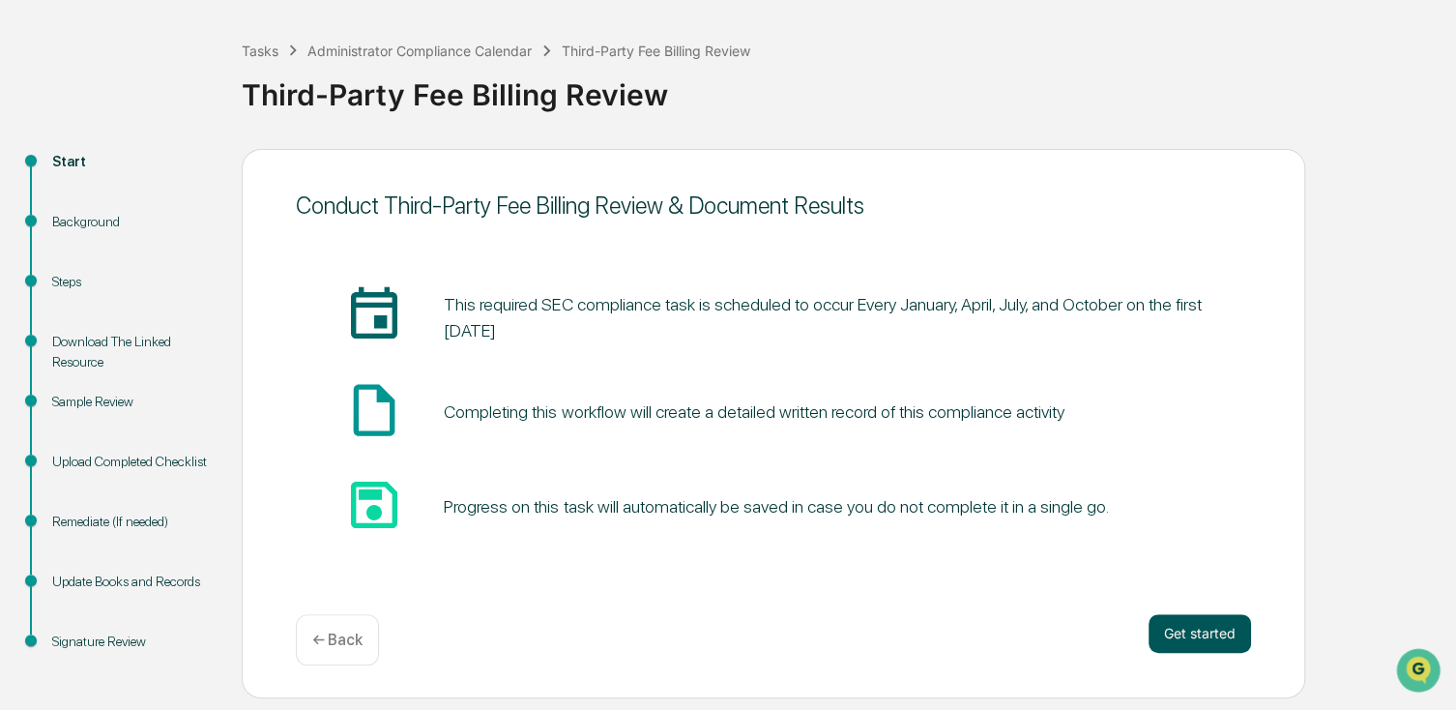
click at [1250, 642] on button "Get started" at bounding box center [1200, 633] width 102 height 39
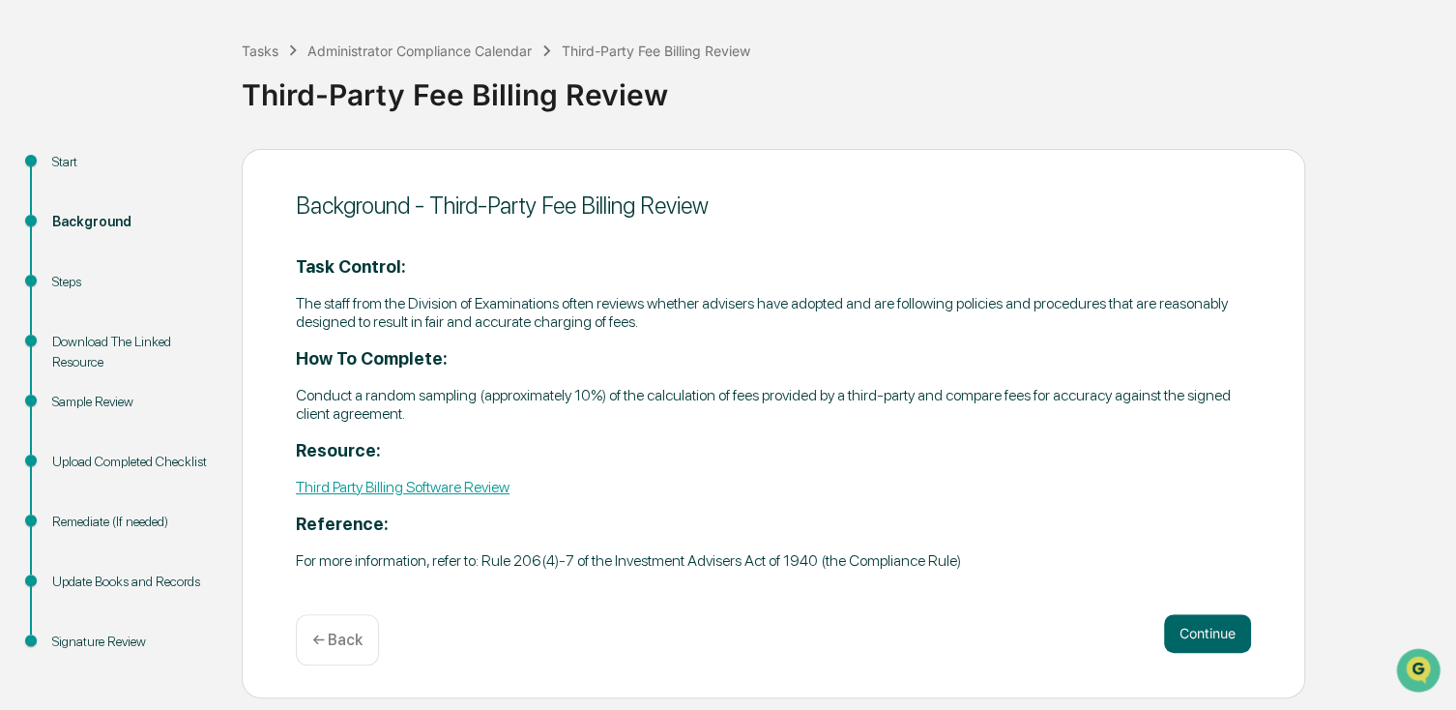
click at [463, 486] on link "Third Party Billing Software Review" at bounding box center [403, 487] width 214 height 18
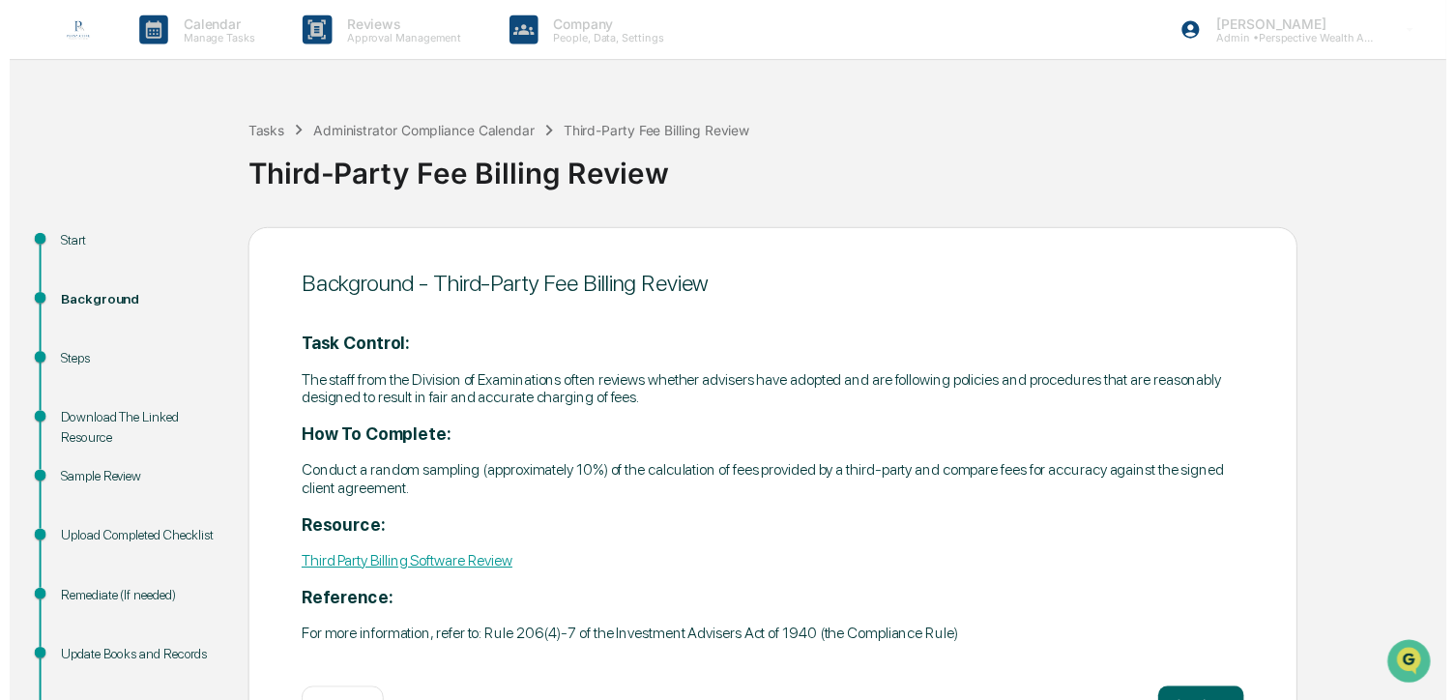
scroll to position [71, 0]
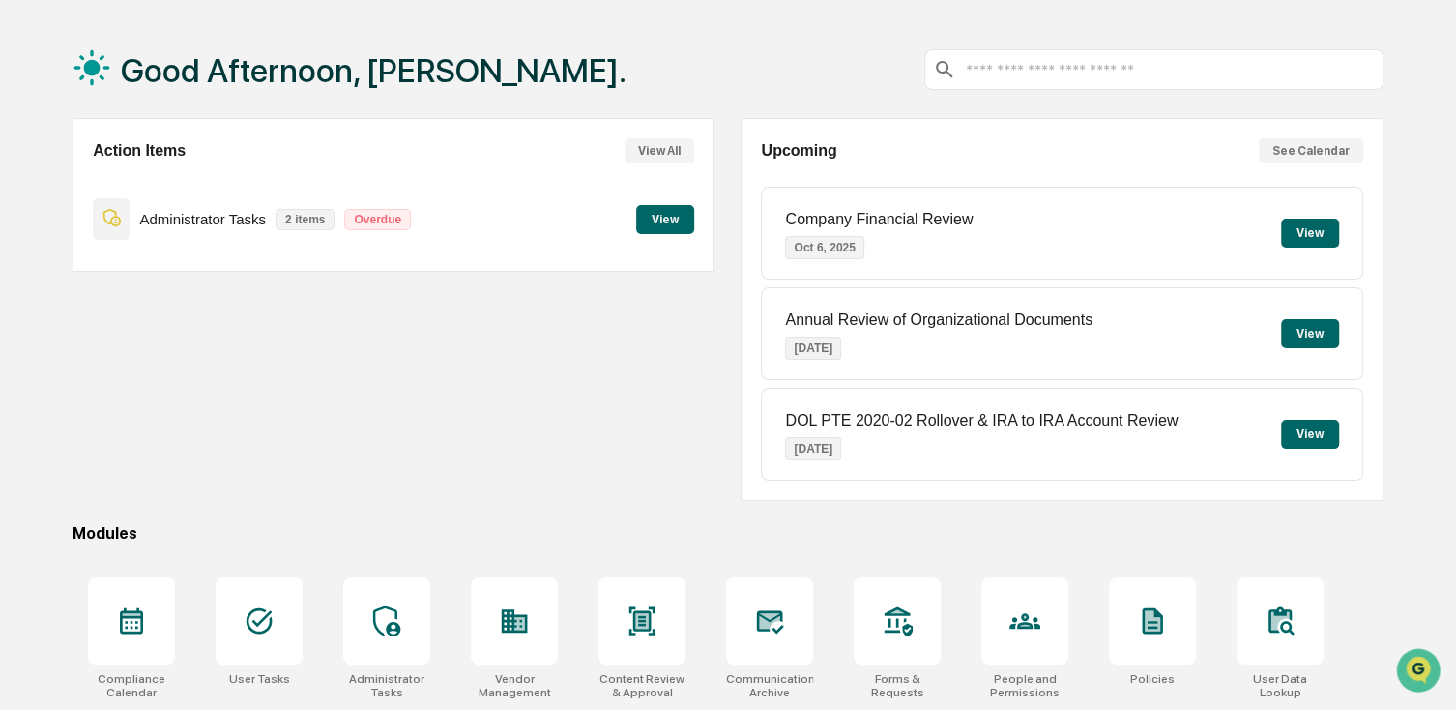
click at [661, 220] on button "View" at bounding box center [665, 219] width 58 height 29
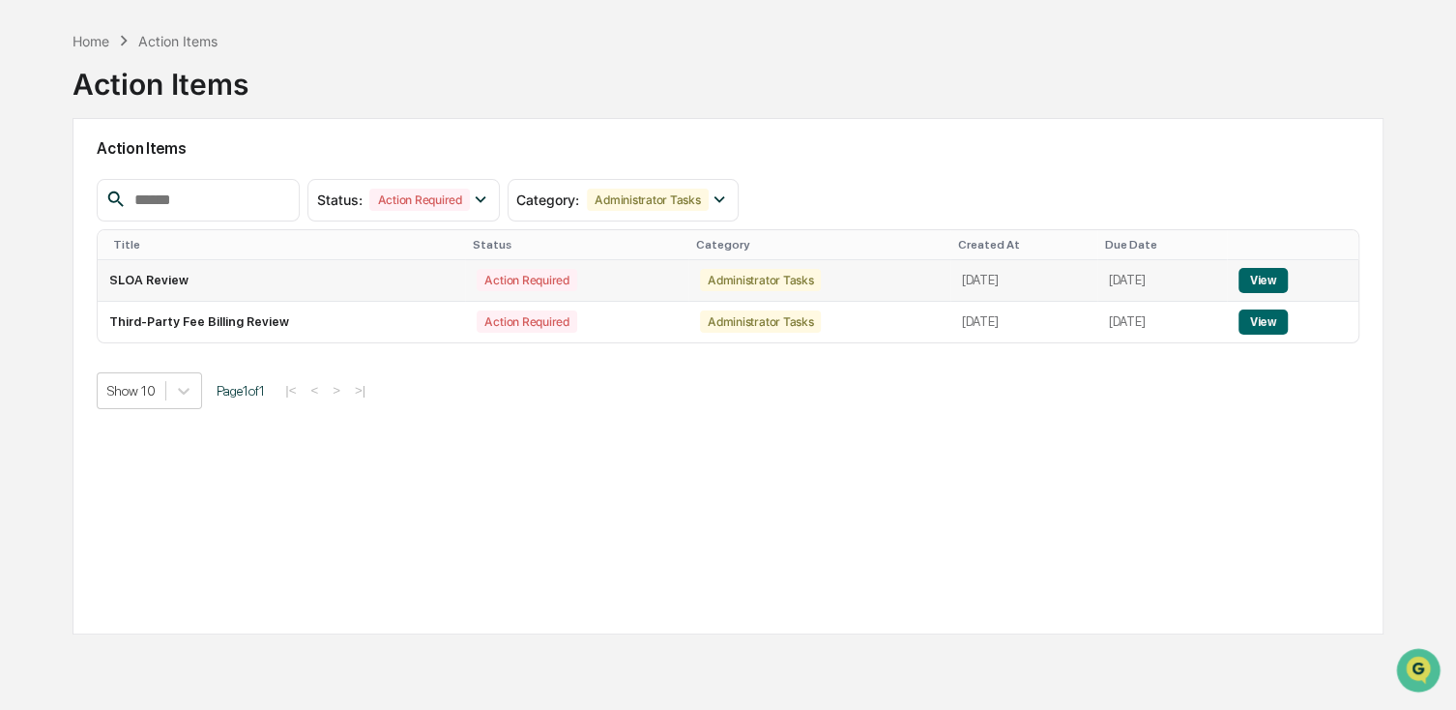
click at [160, 274] on td "SLOA Review" at bounding box center [281, 281] width 367 height 42
drag, startPoint x: 160, startPoint y: 274, endPoint x: 151, endPoint y: 276, distance: 10.1
click at [151, 276] on td "SLOA Review" at bounding box center [281, 281] width 367 height 42
click at [1264, 281] on button "View" at bounding box center [1262, 280] width 49 height 25
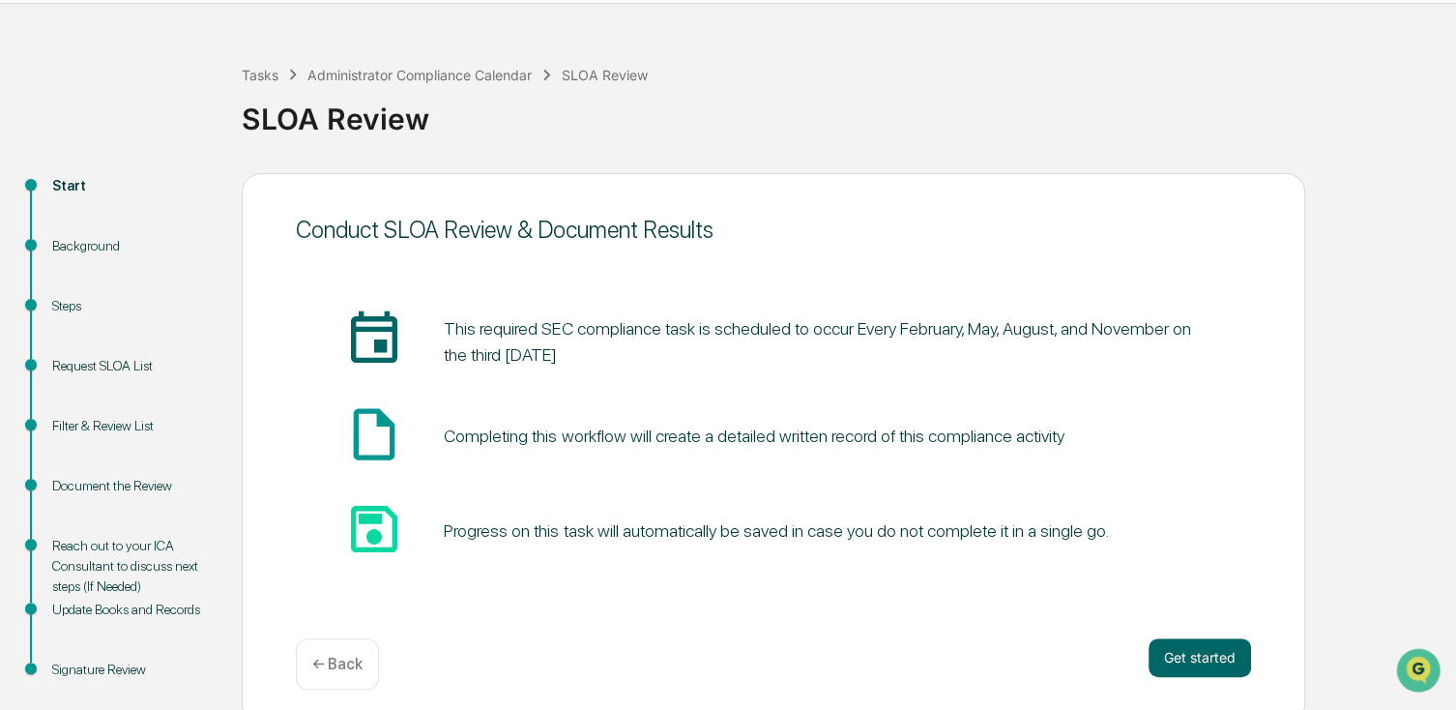
scroll to position [86, 0]
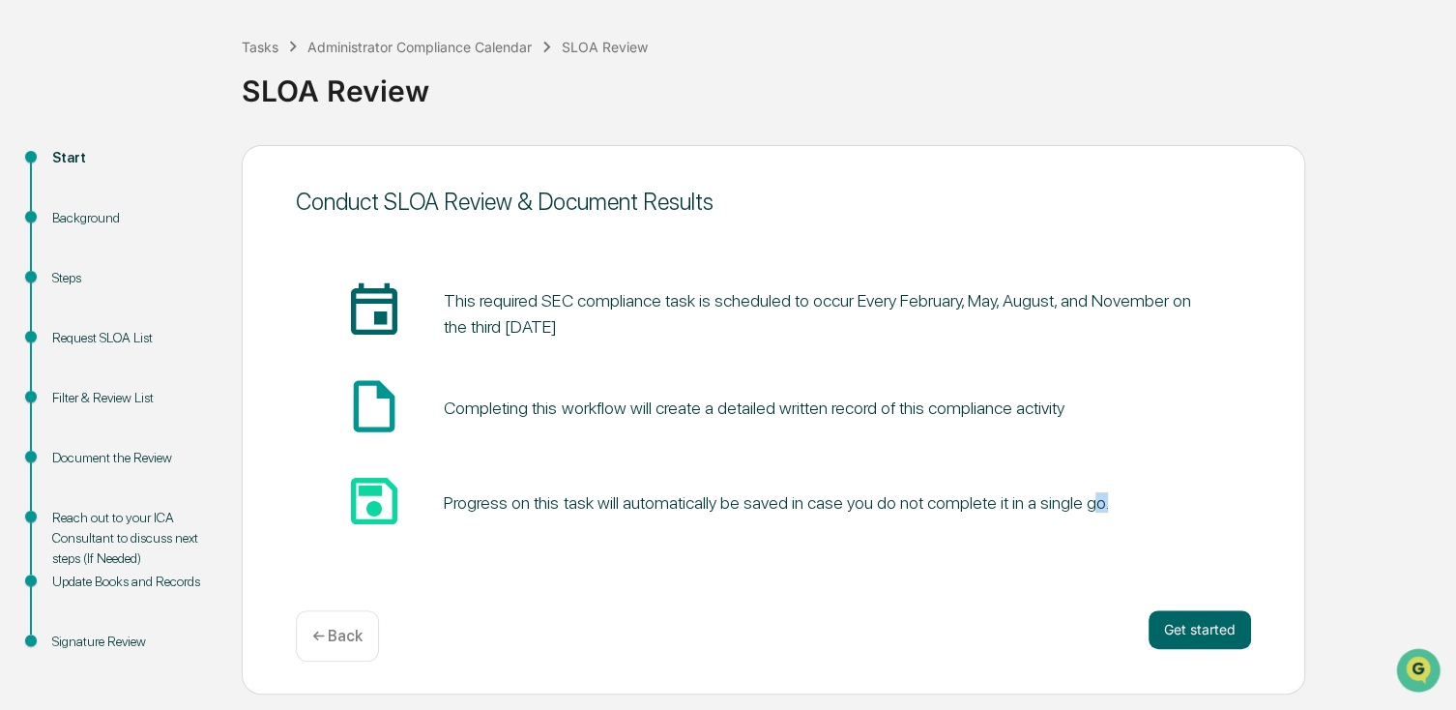
drag, startPoint x: 1110, startPoint y: 545, endPoint x: 1165, endPoint y: 574, distance: 62.3
click at [1165, 574] on div "Conduct SLOA Review & Document Results insert_invitation_icon This required SEC…" at bounding box center [773, 419] width 1063 height 549
drag, startPoint x: 1165, startPoint y: 574, endPoint x: 1238, endPoint y: 621, distance: 86.9
click at [1238, 621] on button "Get started" at bounding box center [1200, 629] width 102 height 39
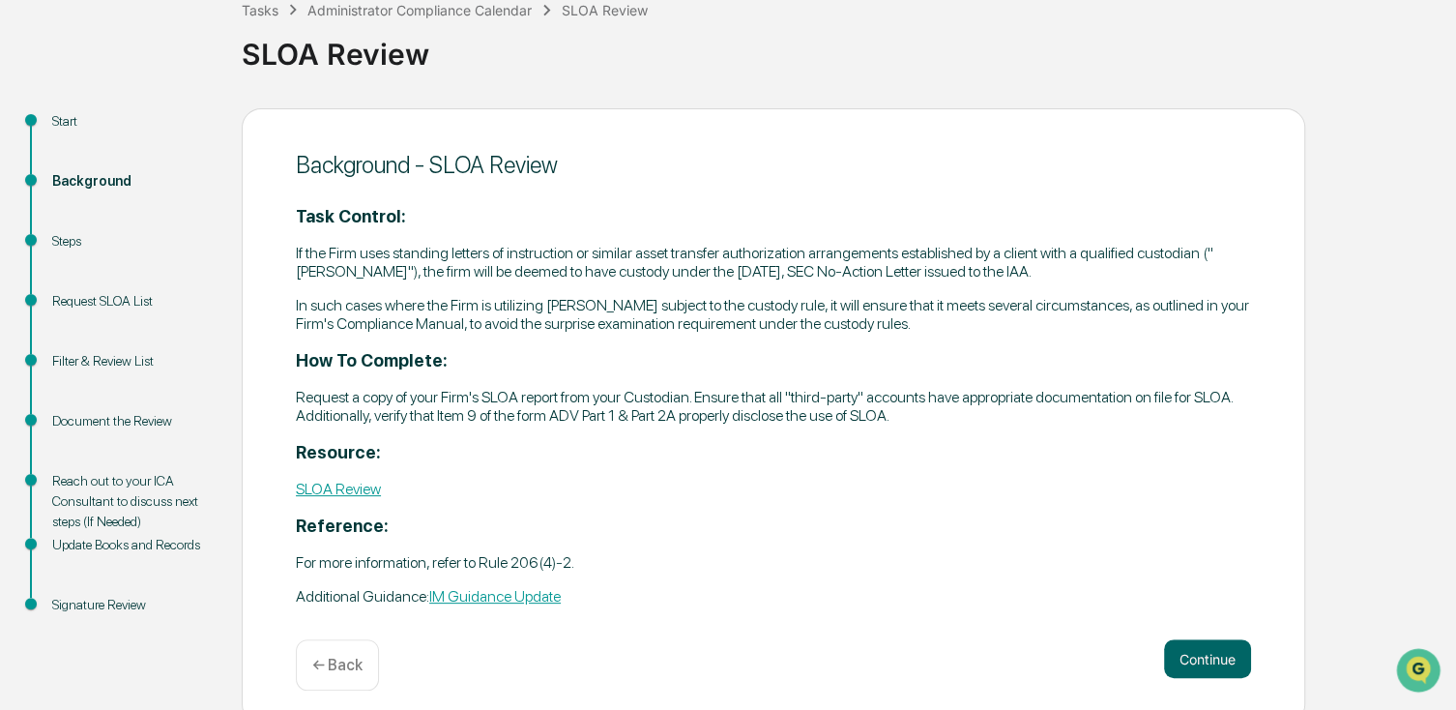
scroll to position [140, 0]
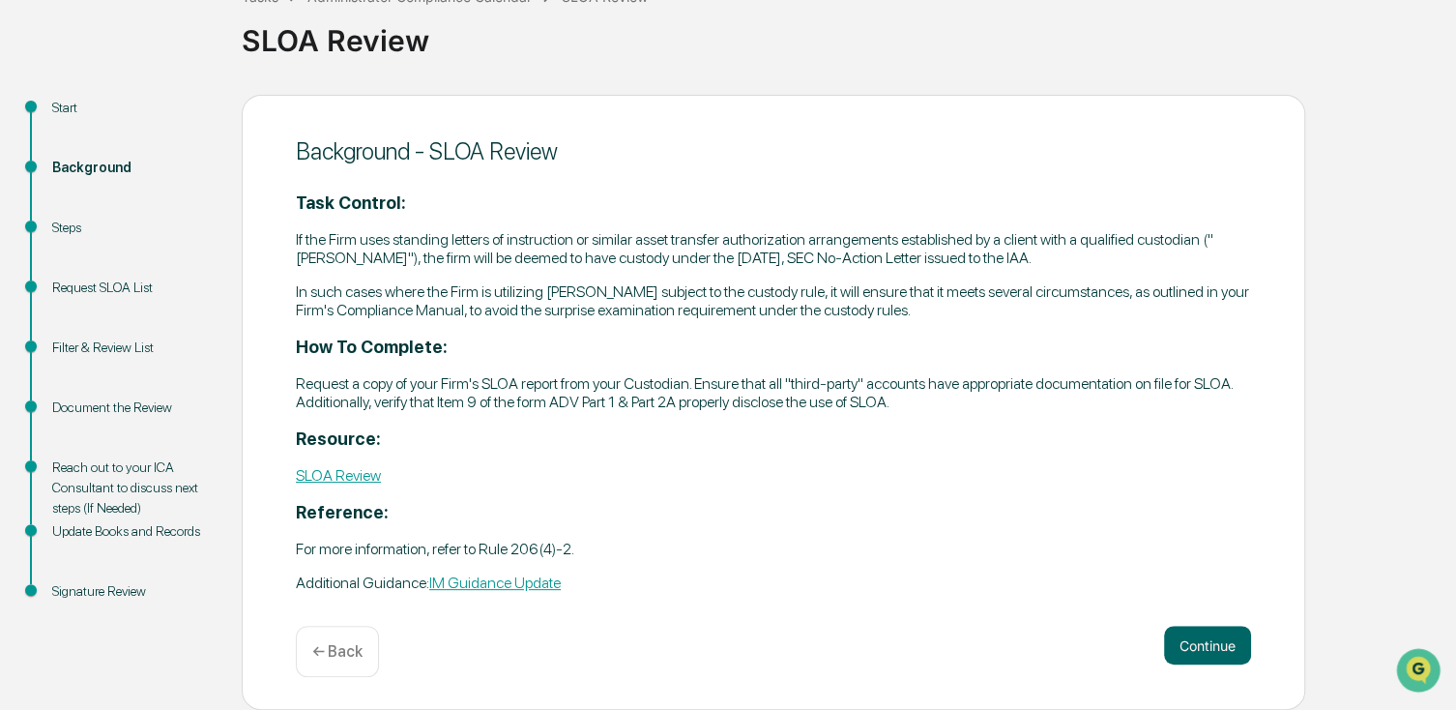
click at [317, 392] on p "Request a copy of your Firm's SLOA report from your Custodian. Ensure that all …" at bounding box center [773, 392] width 955 height 37
click at [318, 392] on p "Request a copy of your Firm's SLOA report from your Custodian. Ensure that all …" at bounding box center [773, 392] width 955 height 37
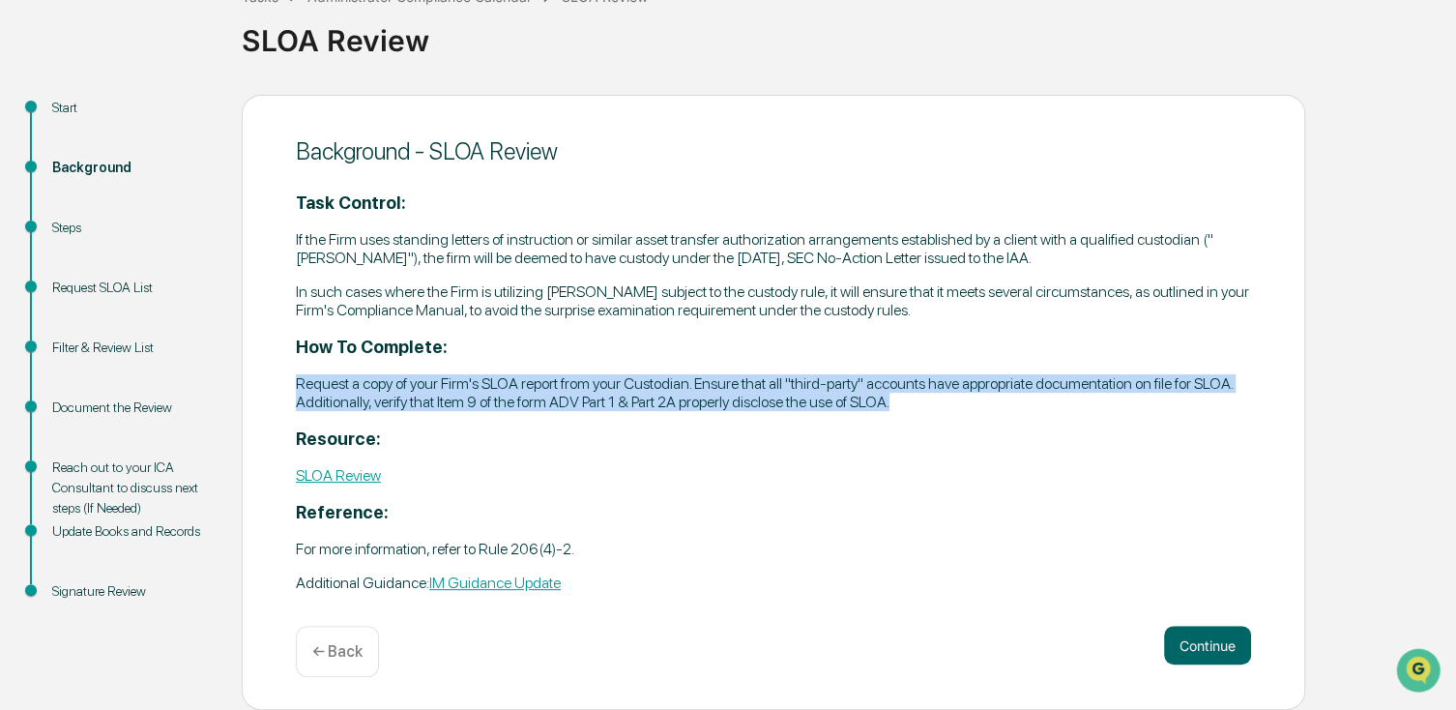
click at [318, 392] on p "Request a copy of your Firm's SLOA report from your Custodian. Ensure that all …" at bounding box center [773, 392] width 955 height 37
click at [334, 480] on link "SLOA Review" at bounding box center [338, 475] width 85 height 18
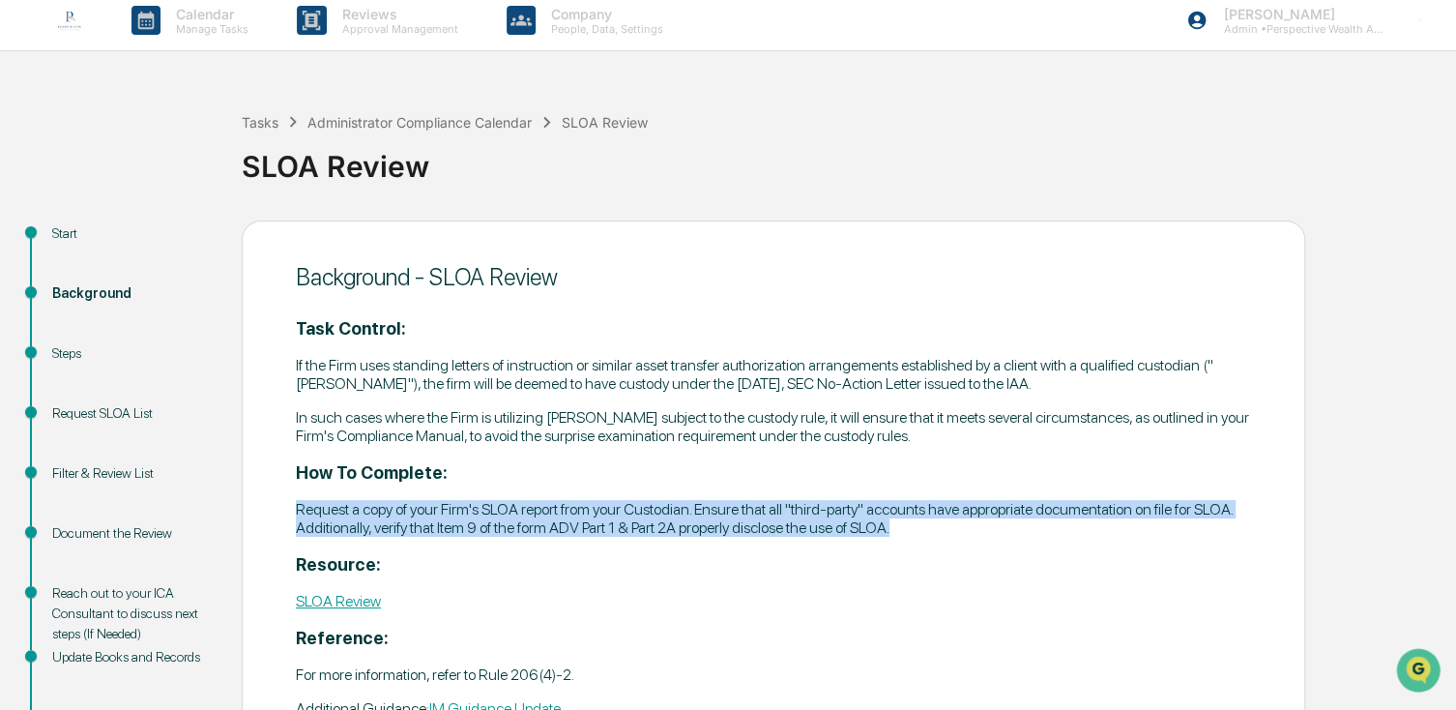
scroll to position [0, 0]
